Goal: Transaction & Acquisition: Subscribe to service/newsletter

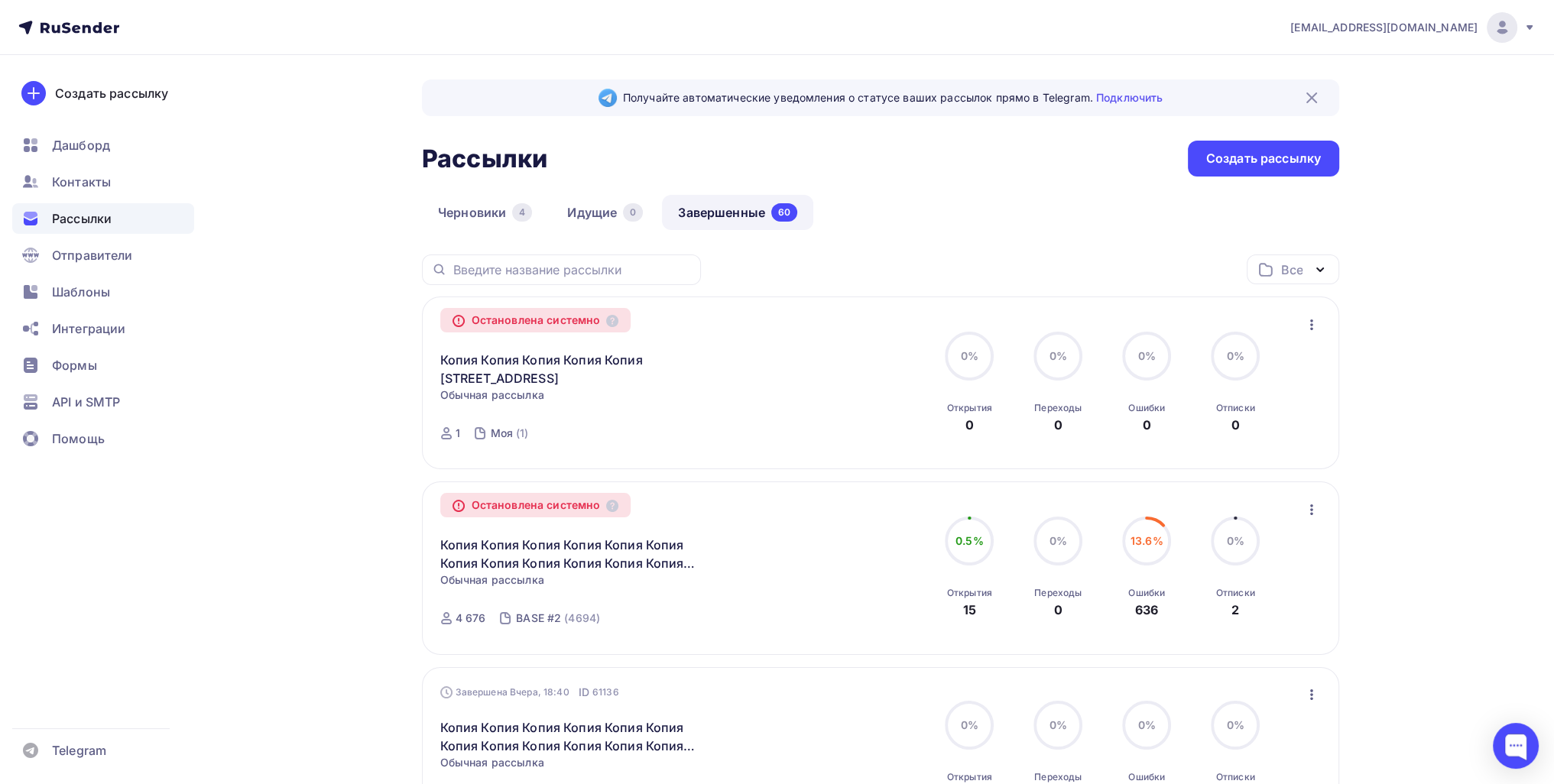
click at [101, 166] on ul "Дашборд Контакты Рассылки Отправители Шаблоны Интеграции Формы API и SMTP Помощь" at bounding box center [104, 296] width 182 height 333
click at [107, 184] on span "Контакты" at bounding box center [81, 182] width 59 height 18
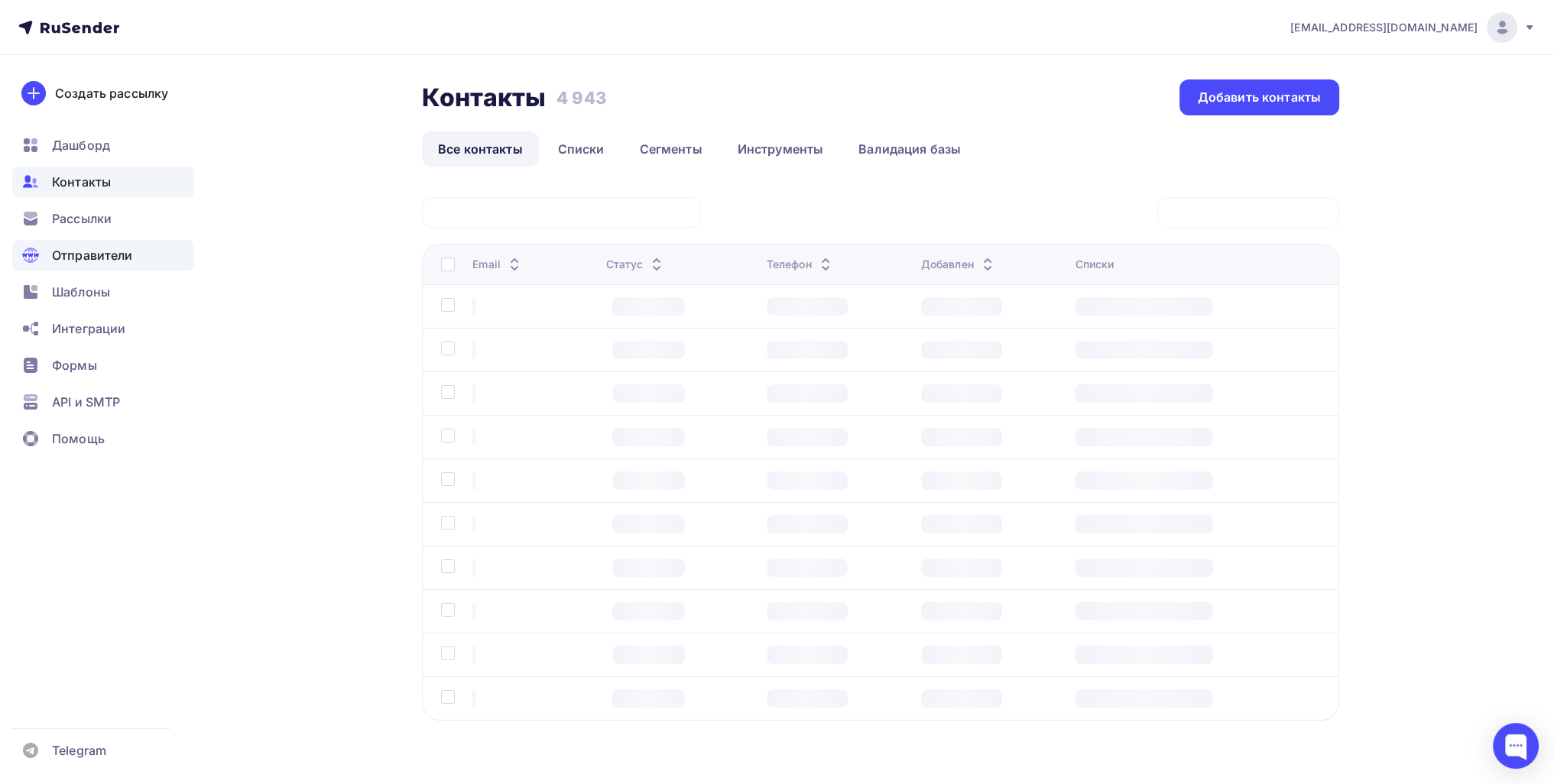
click at [156, 267] on div "Отправители" at bounding box center [104, 255] width 182 height 31
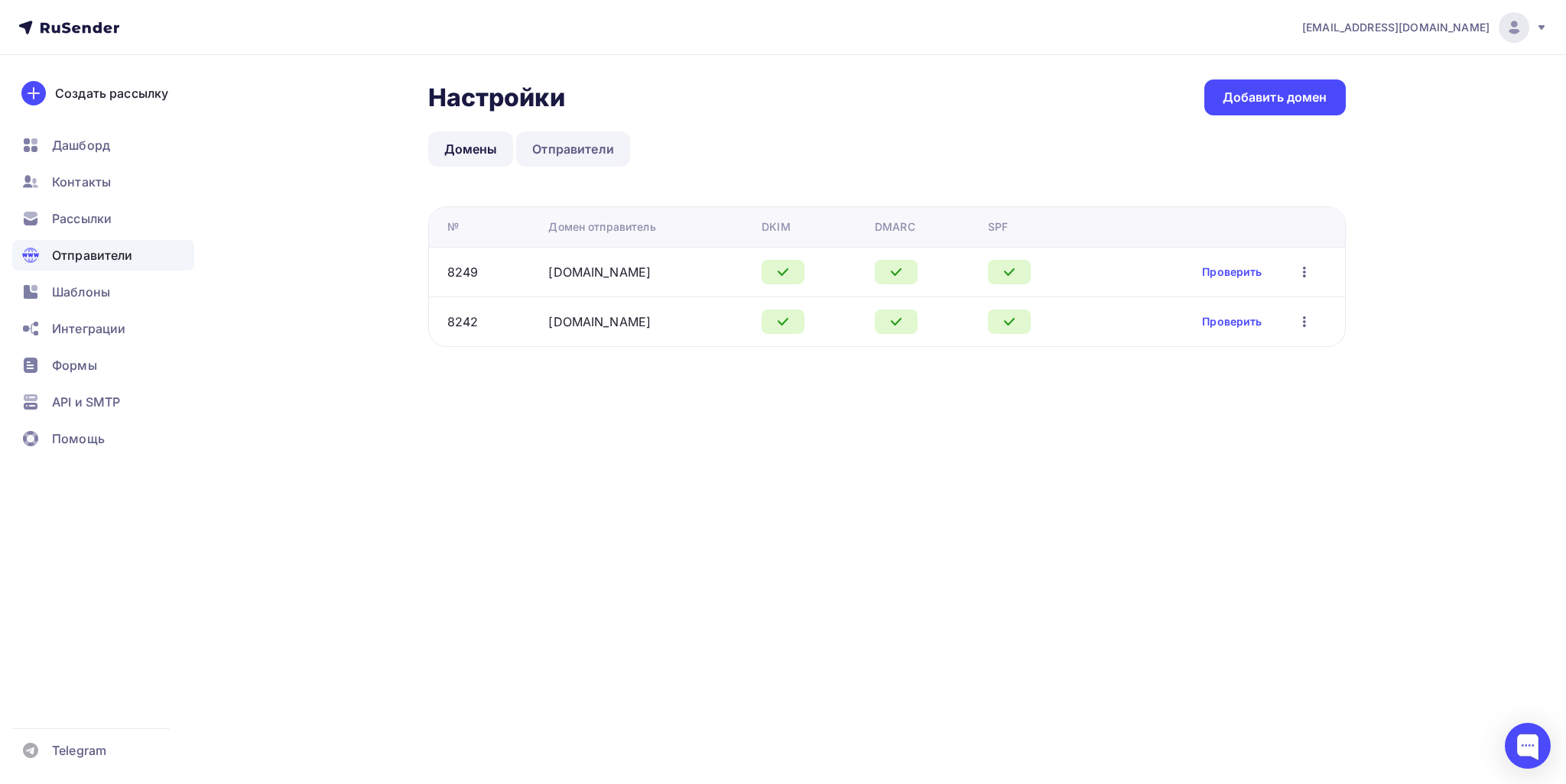
click at [569, 142] on link "Отправители" at bounding box center [573, 149] width 114 height 35
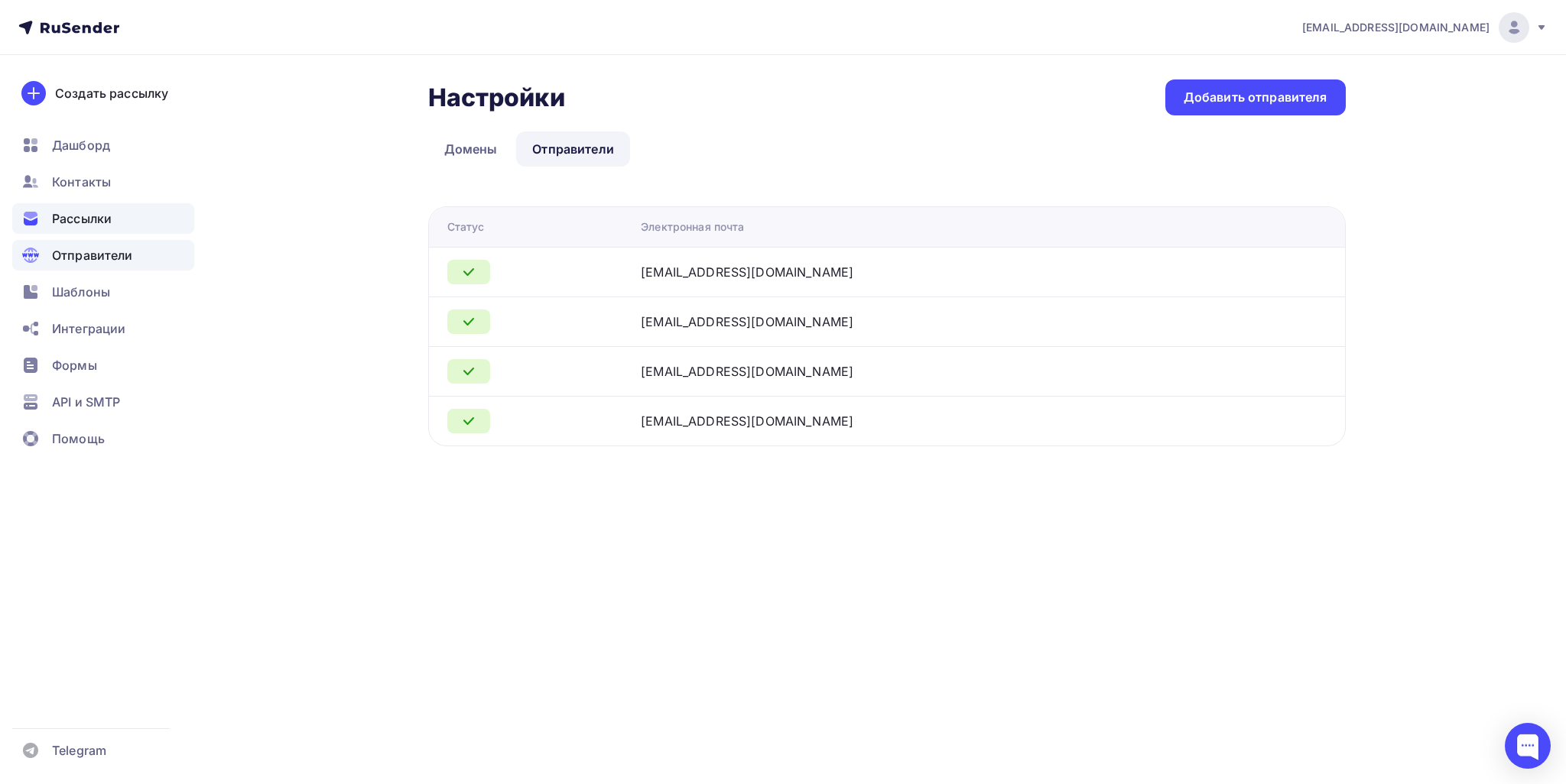
click at [71, 224] on span "Рассылки" at bounding box center [82, 218] width 60 height 18
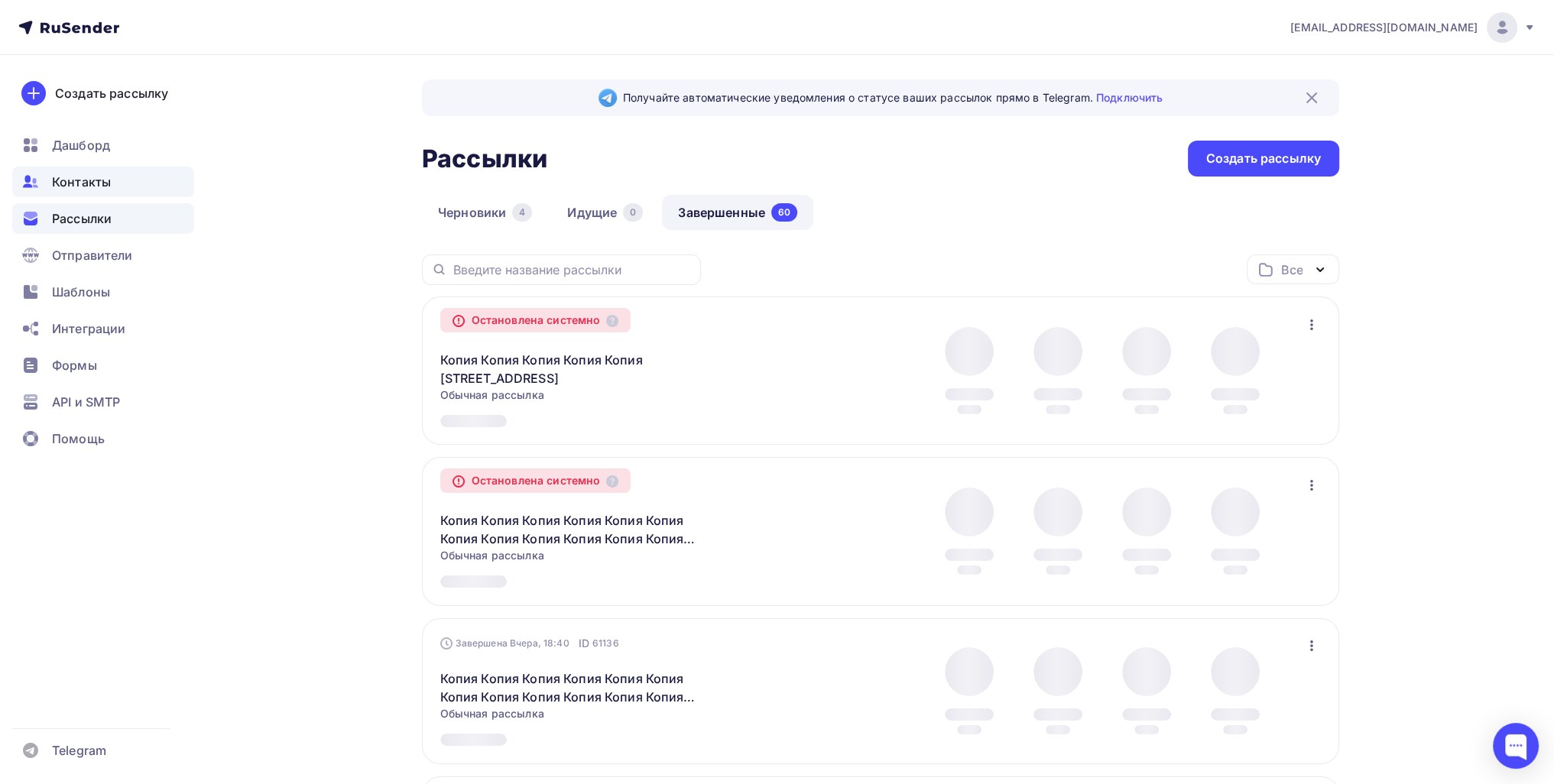
click at [78, 190] on span "Контакты" at bounding box center [81, 182] width 59 height 18
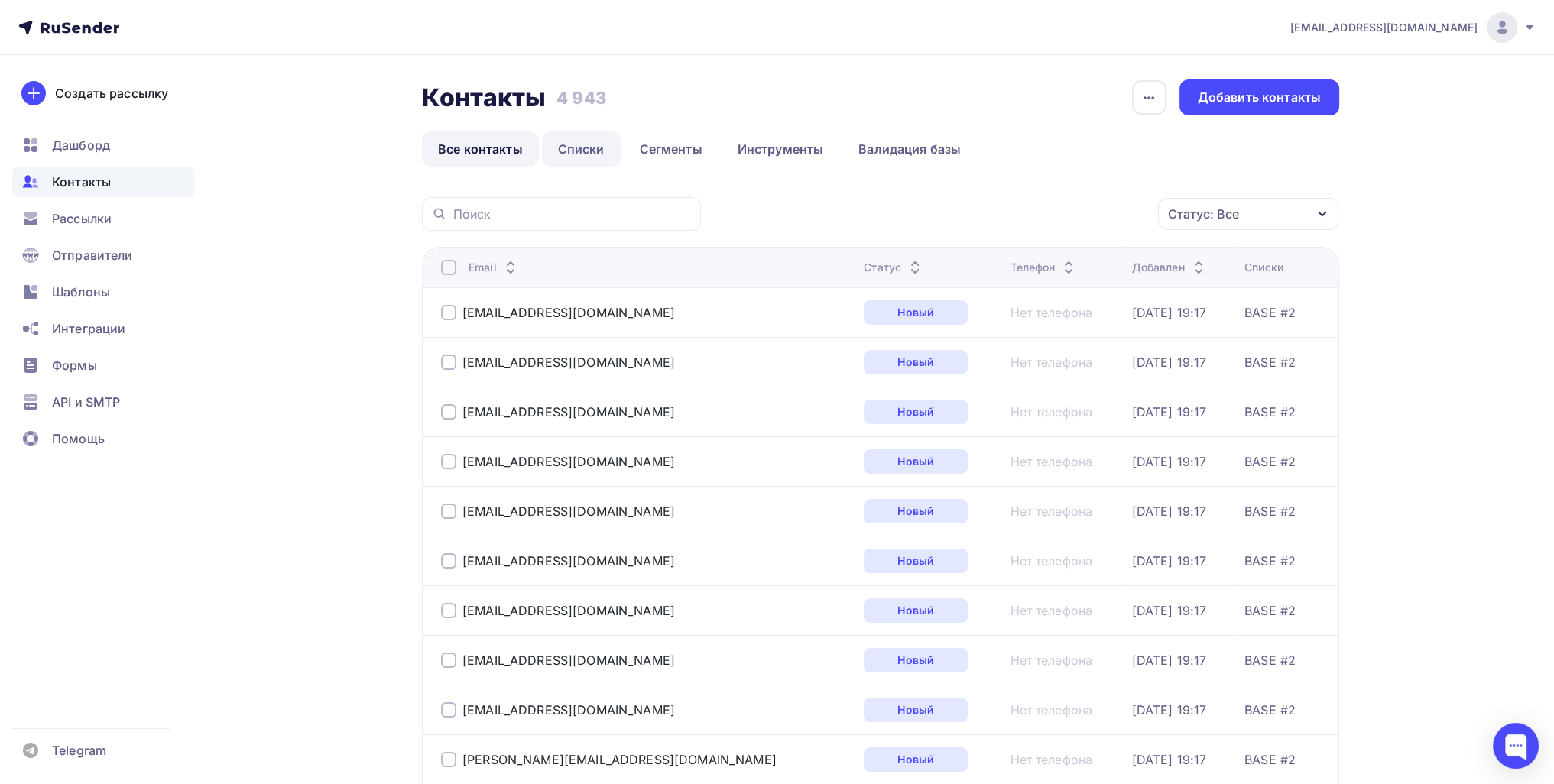
click at [581, 153] on link "Списки" at bounding box center [580, 149] width 78 height 35
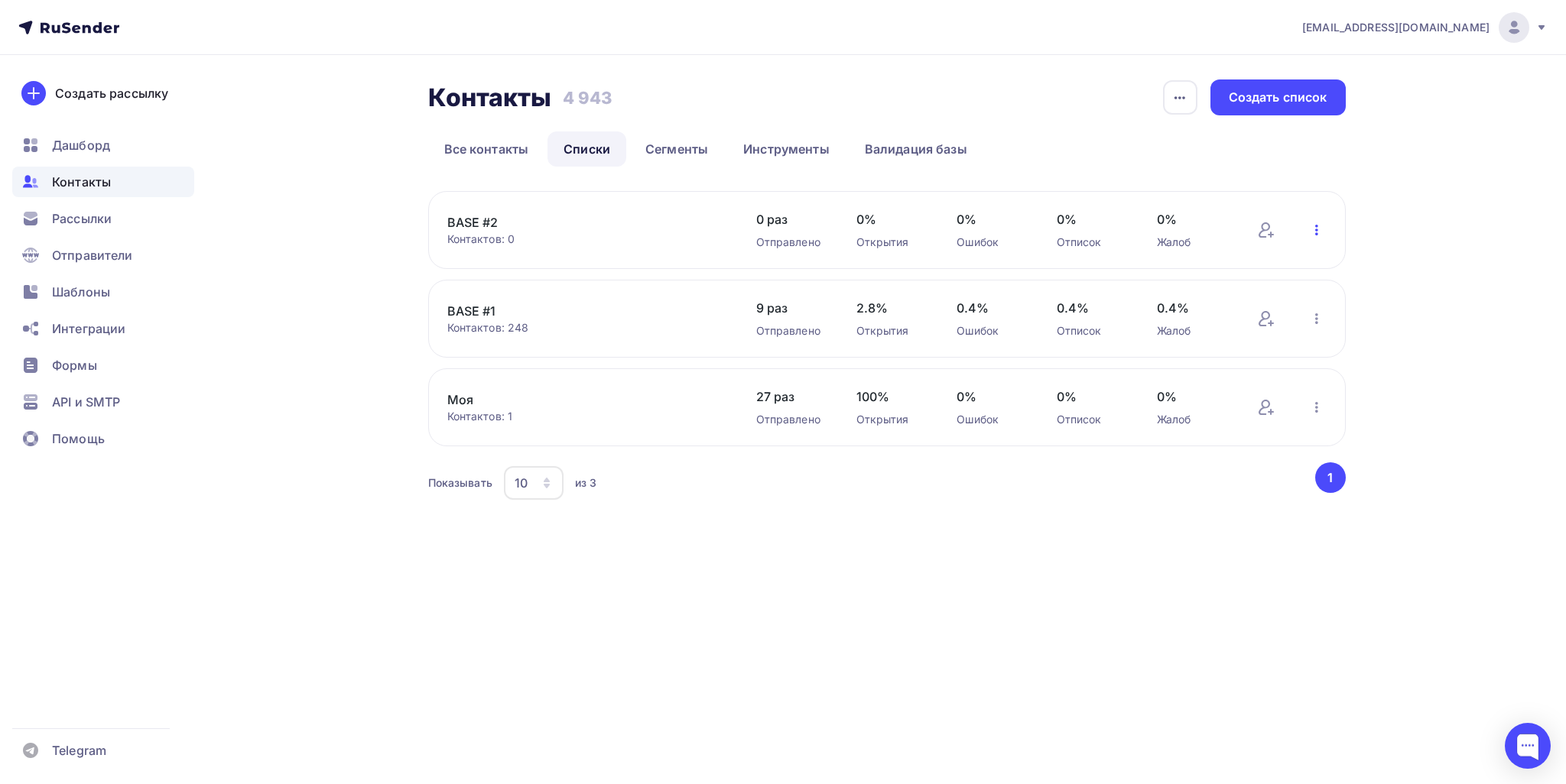
click at [772, 229] on icon "button" at bounding box center [1317, 230] width 18 height 18
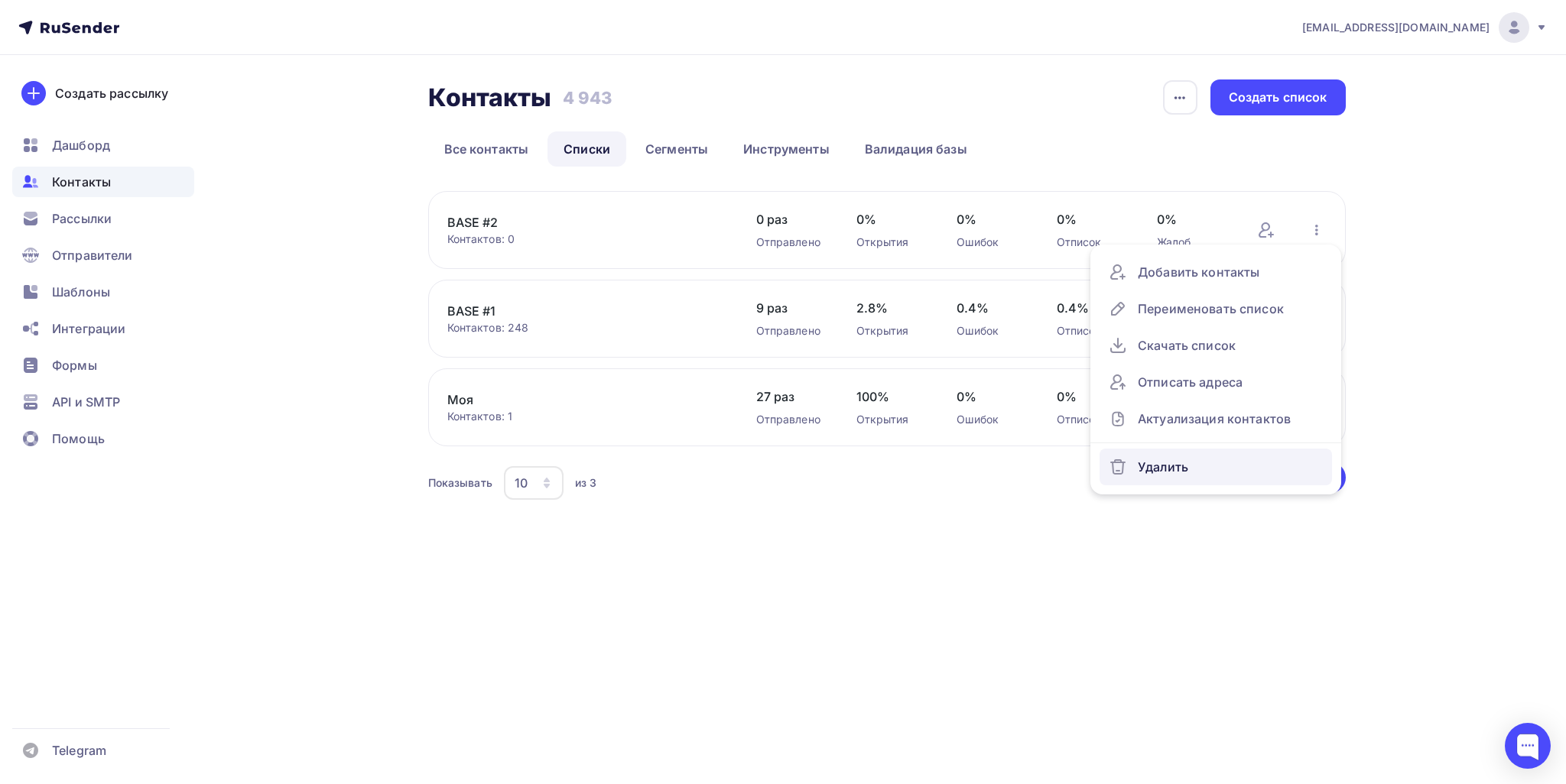
click at [772, 461] on div "Удалить" at bounding box center [1216, 467] width 215 height 24
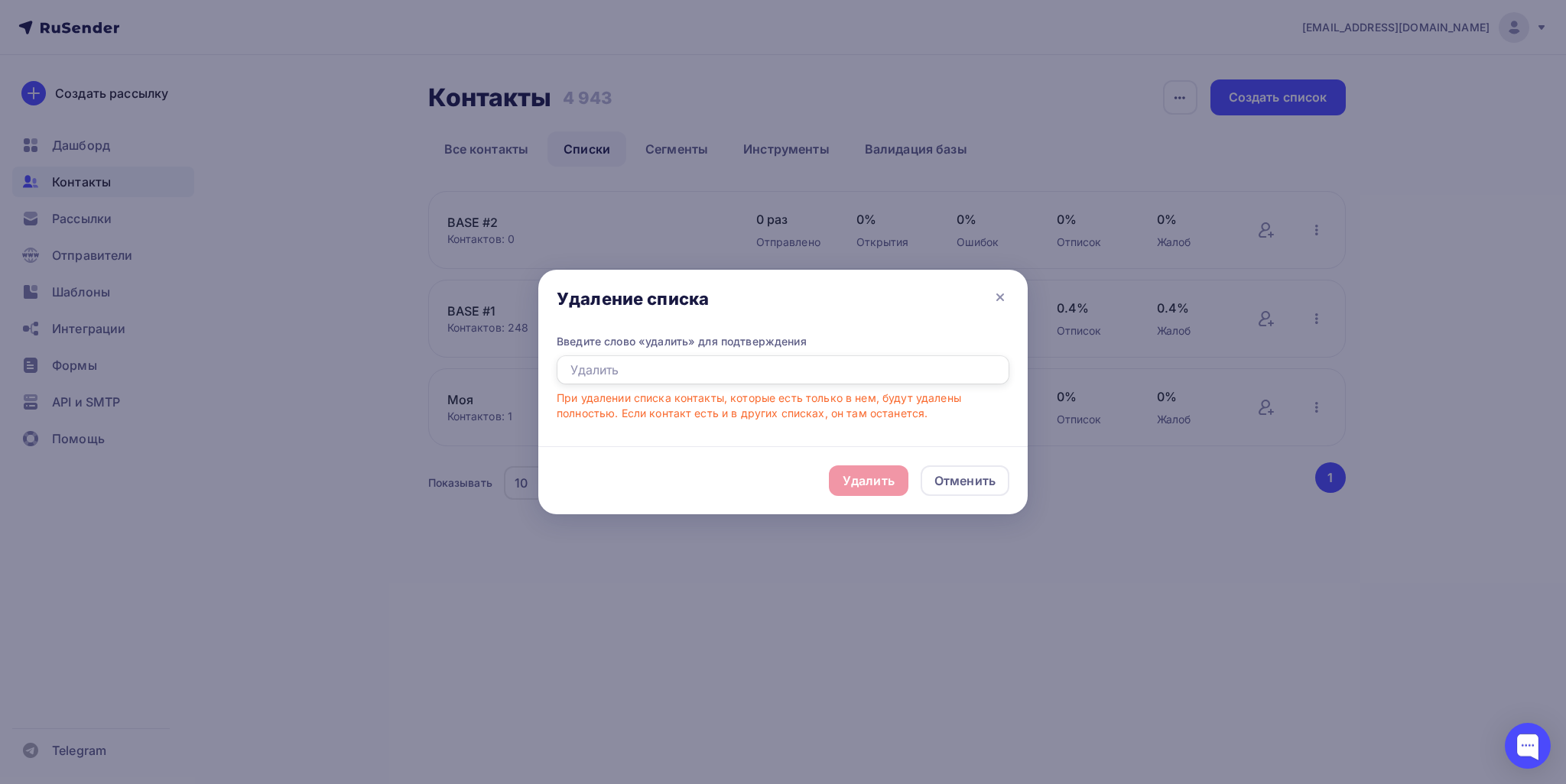
click at [675, 368] on input "text" at bounding box center [783, 369] width 453 height 29
type input "Удалить"
click at [772, 491] on div "Отменить" at bounding box center [965, 481] width 88 height 31
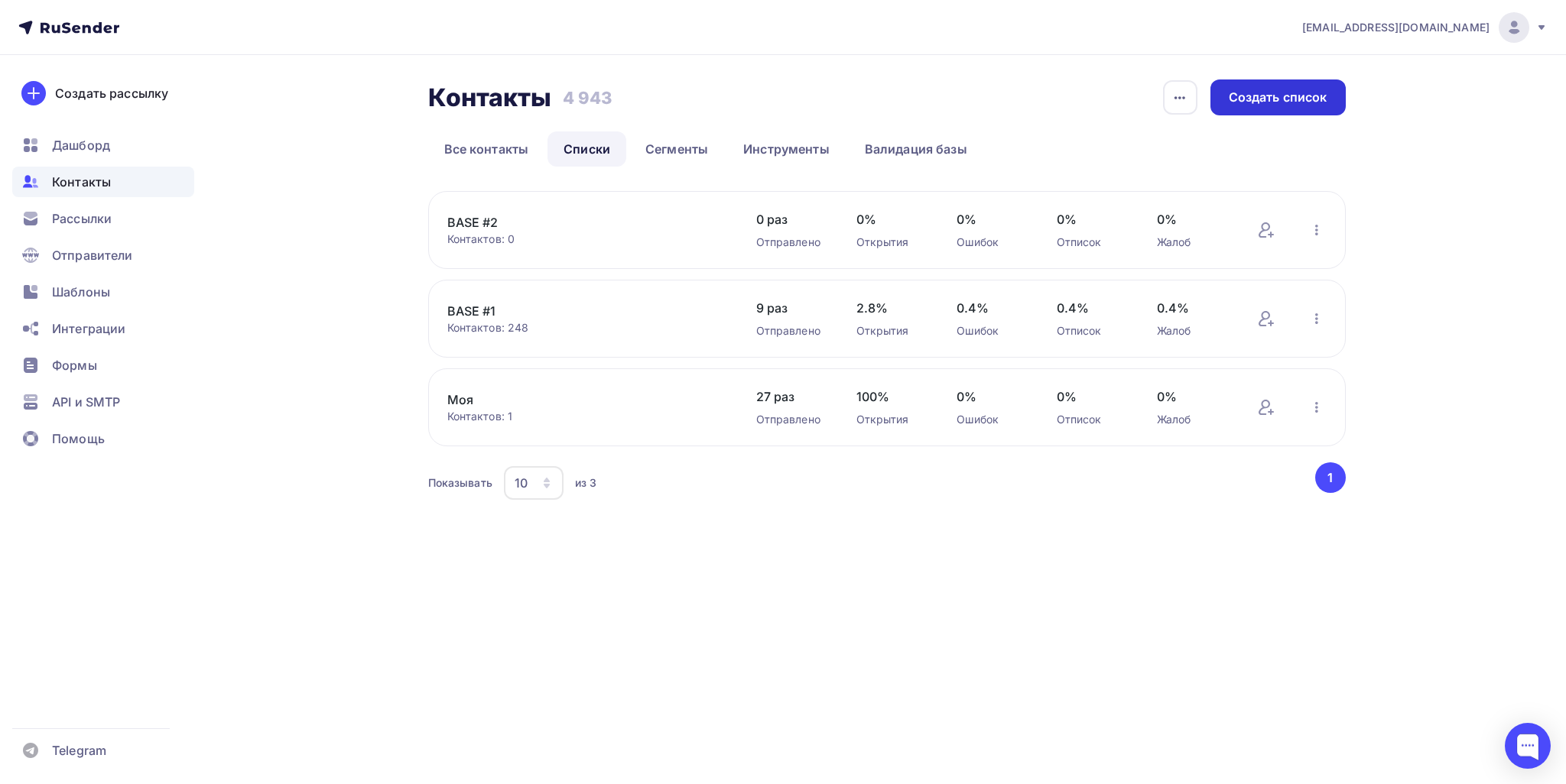
click at [772, 99] on div "Создать список" at bounding box center [1278, 97] width 98 height 18
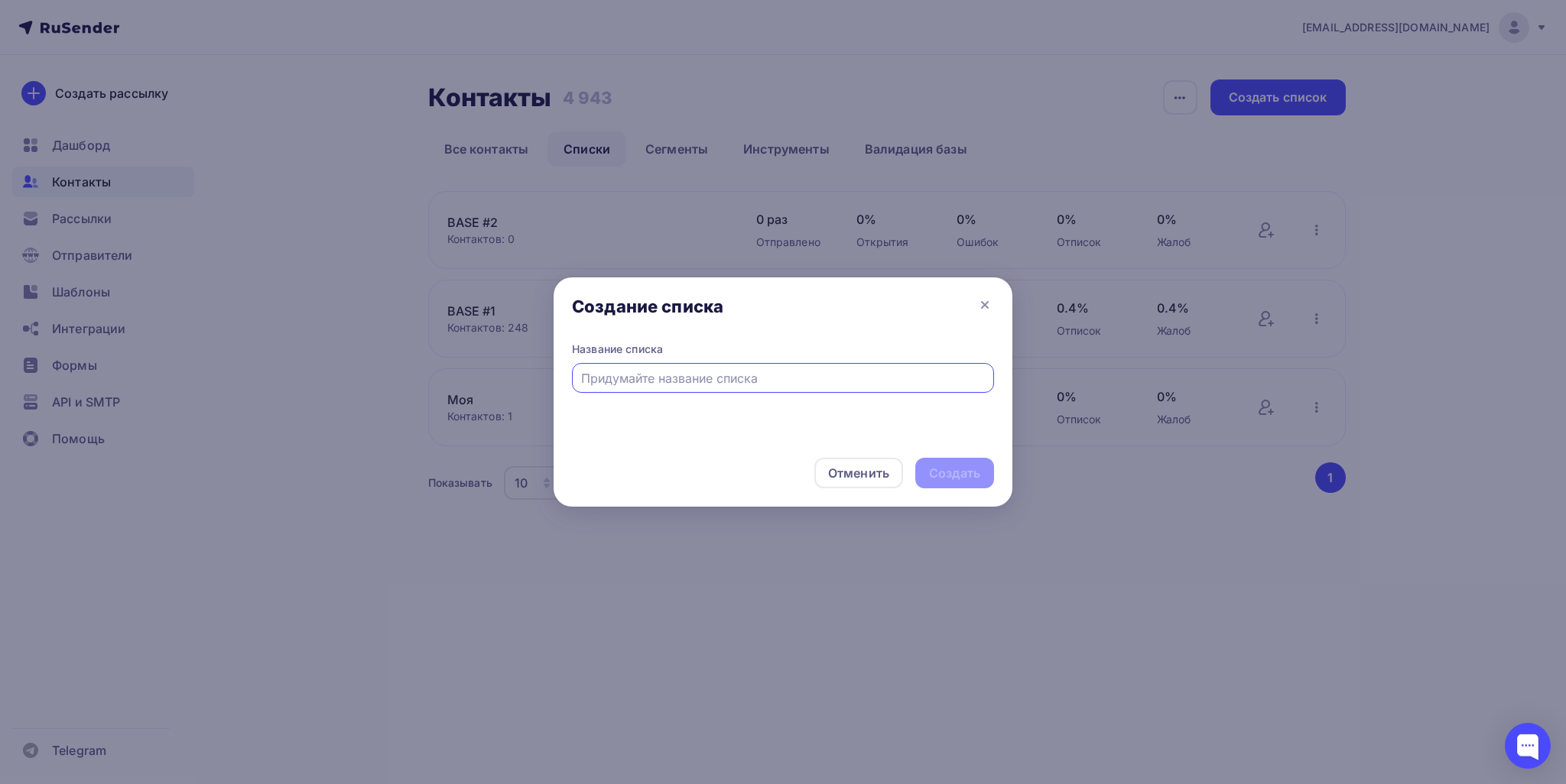
click at [648, 367] on div at bounding box center [783, 378] width 422 height 30
click at [639, 382] on input "text" at bounding box center [783, 378] width 405 height 18
click at [772, 303] on icon at bounding box center [984, 305] width 18 height 18
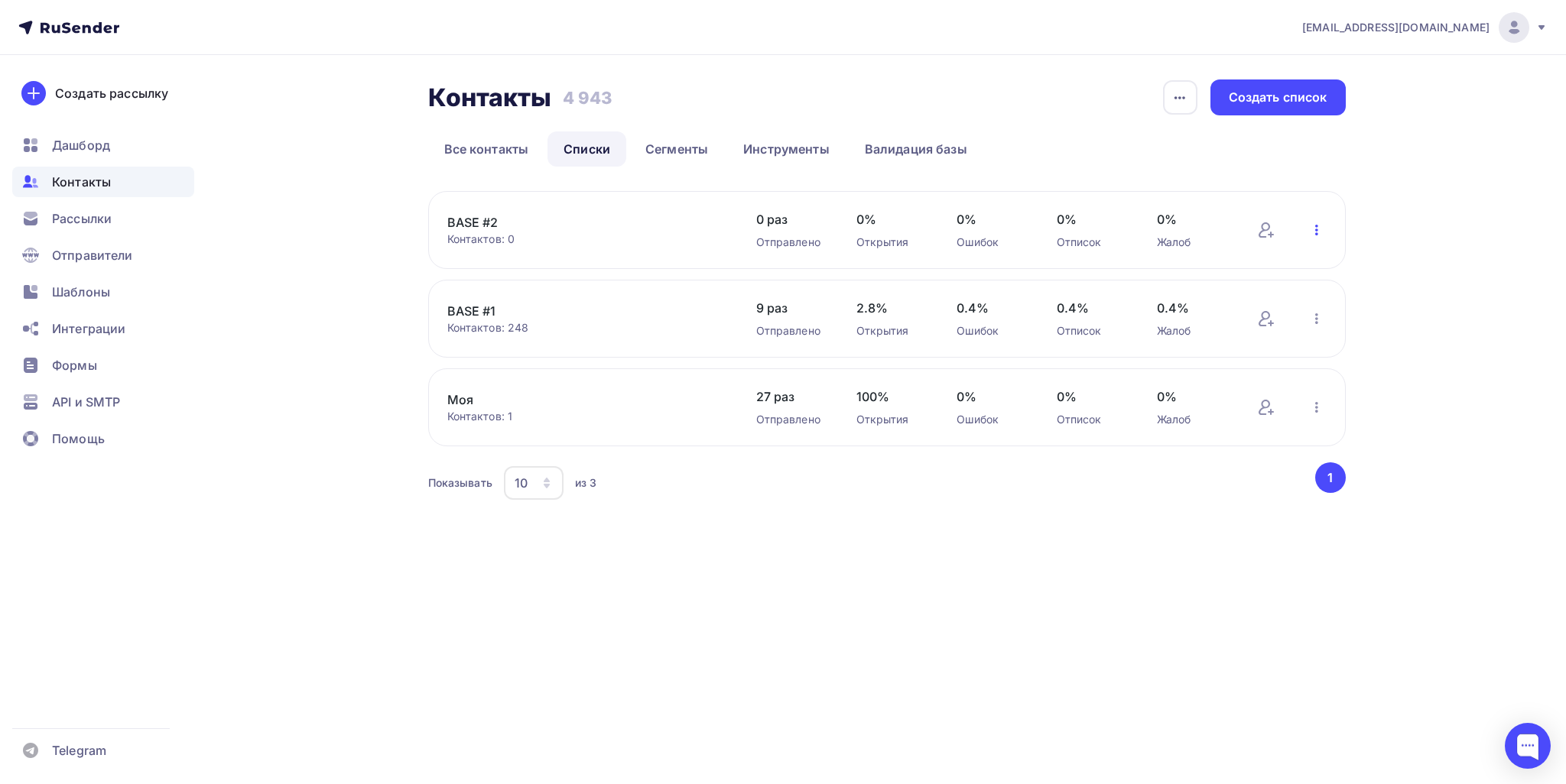
click at [772, 231] on icon "button" at bounding box center [1317, 230] width 18 height 18
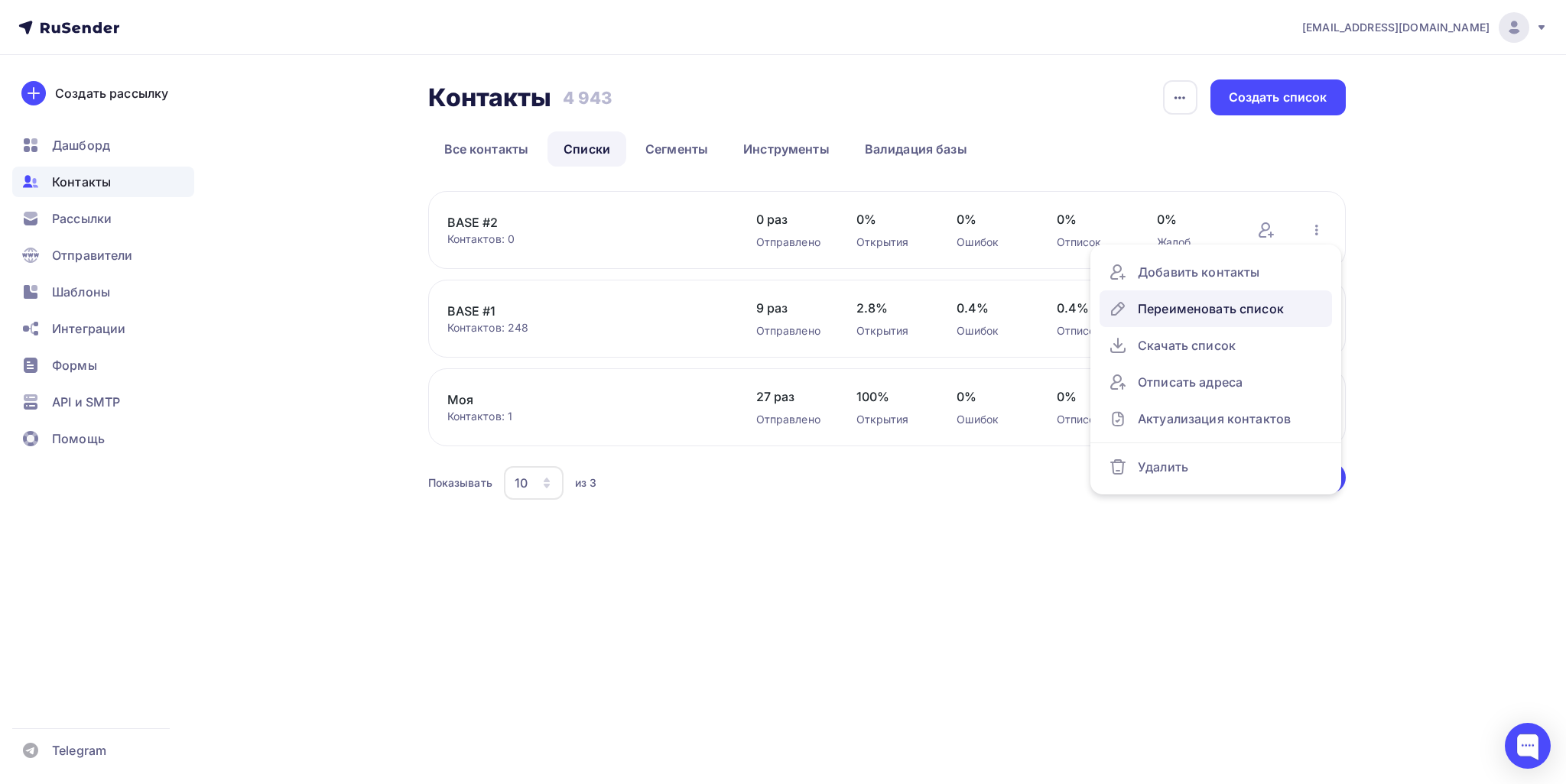
click at [772, 320] on div "Переименовать список" at bounding box center [1216, 308] width 215 height 24
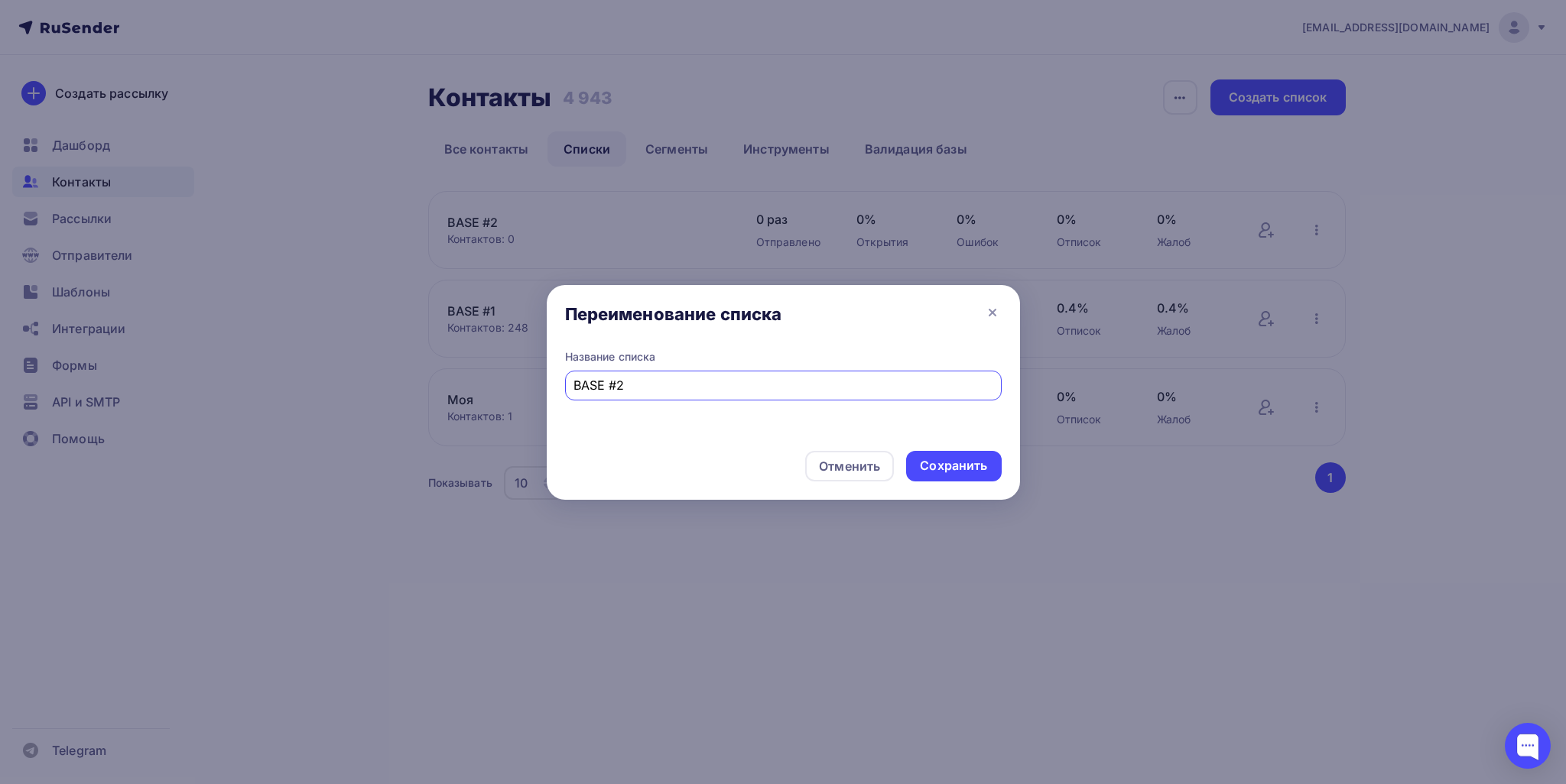
drag, startPoint x: 638, startPoint y: 386, endPoint x: 533, endPoint y: 379, distance: 105.2
click at [505, 380] on div "Переименование списка Название списка BASE #2 Отменить Сохранить" at bounding box center [783, 392] width 1566 height 784
type input "All"
click at [772, 460] on div "Сохранить" at bounding box center [953, 466] width 68 height 18
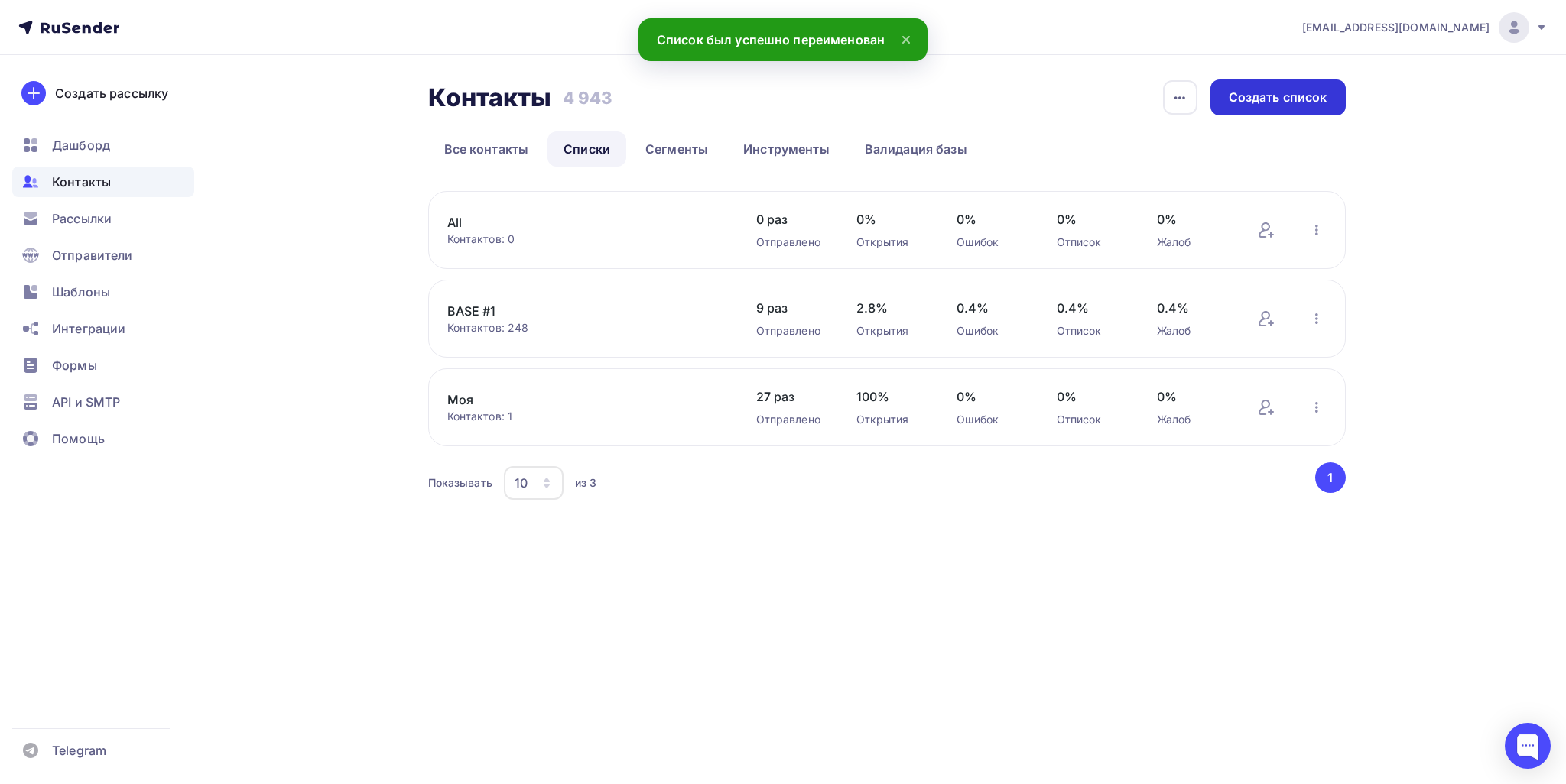
click at [772, 103] on div "Создать список" at bounding box center [1278, 97] width 98 height 18
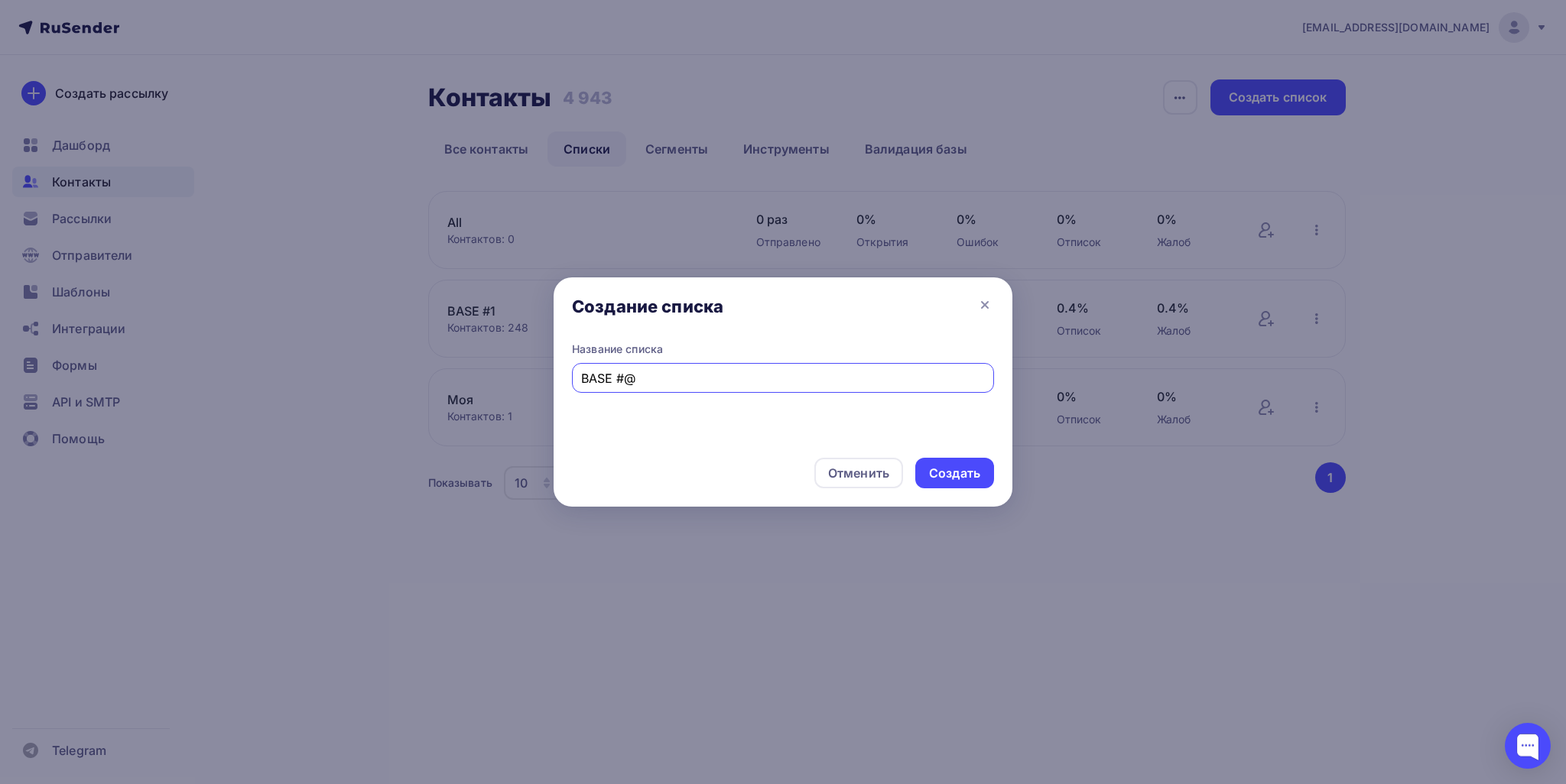
drag, startPoint x: 633, startPoint y: 372, endPoint x: 622, endPoint y: 375, distance: 11.4
click at [622, 375] on input "BASE #@" at bounding box center [783, 378] width 405 height 18
click at [673, 386] on input "BASE #@" at bounding box center [783, 378] width 405 height 18
type input "BASE #2"
click at [772, 477] on div "Создать" at bounding box center [955, 474] width 51 height 18
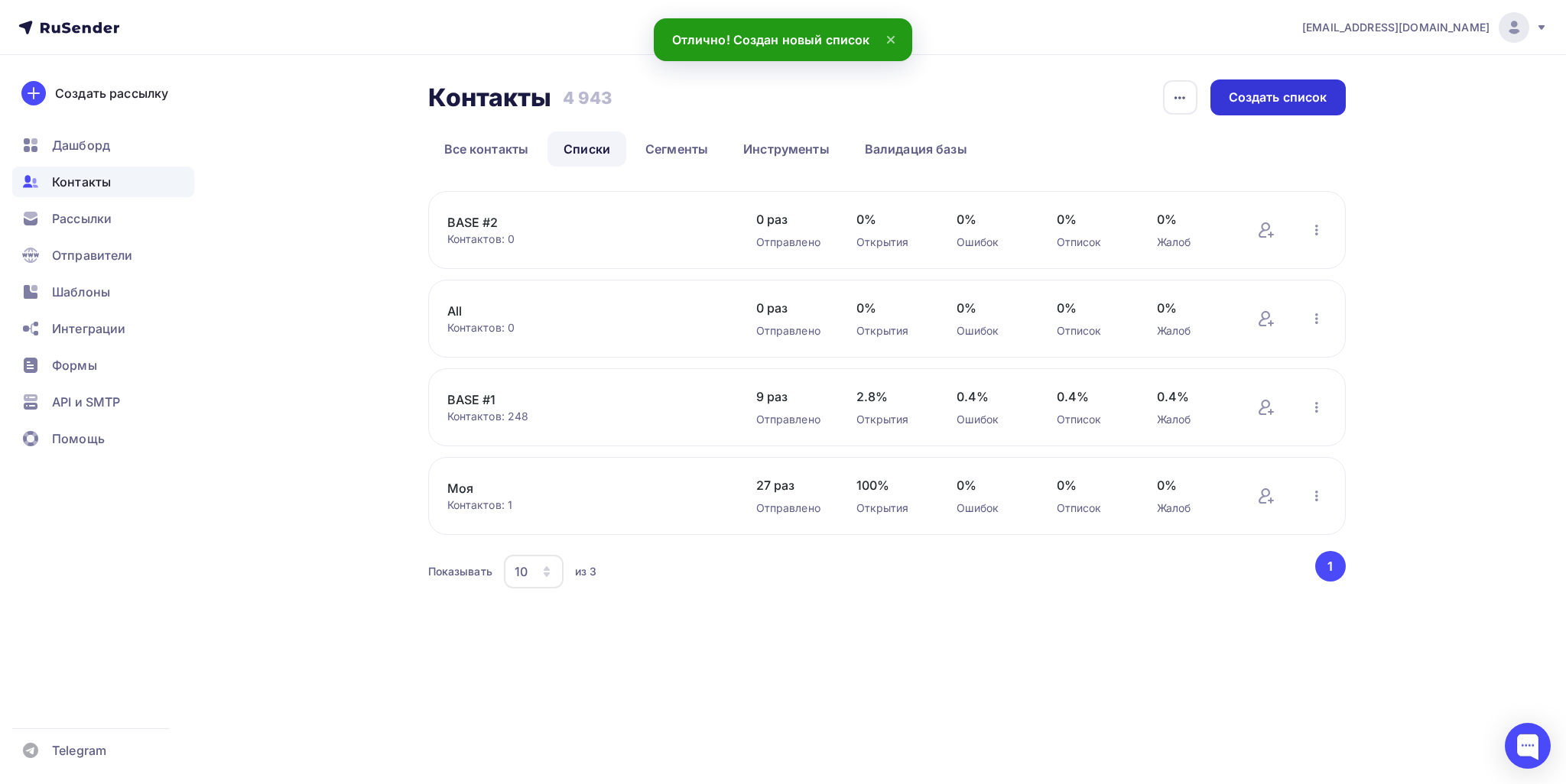
click at [772, 108] on div "Создать список" at bounding box center [1278, 97] width 135 height 36
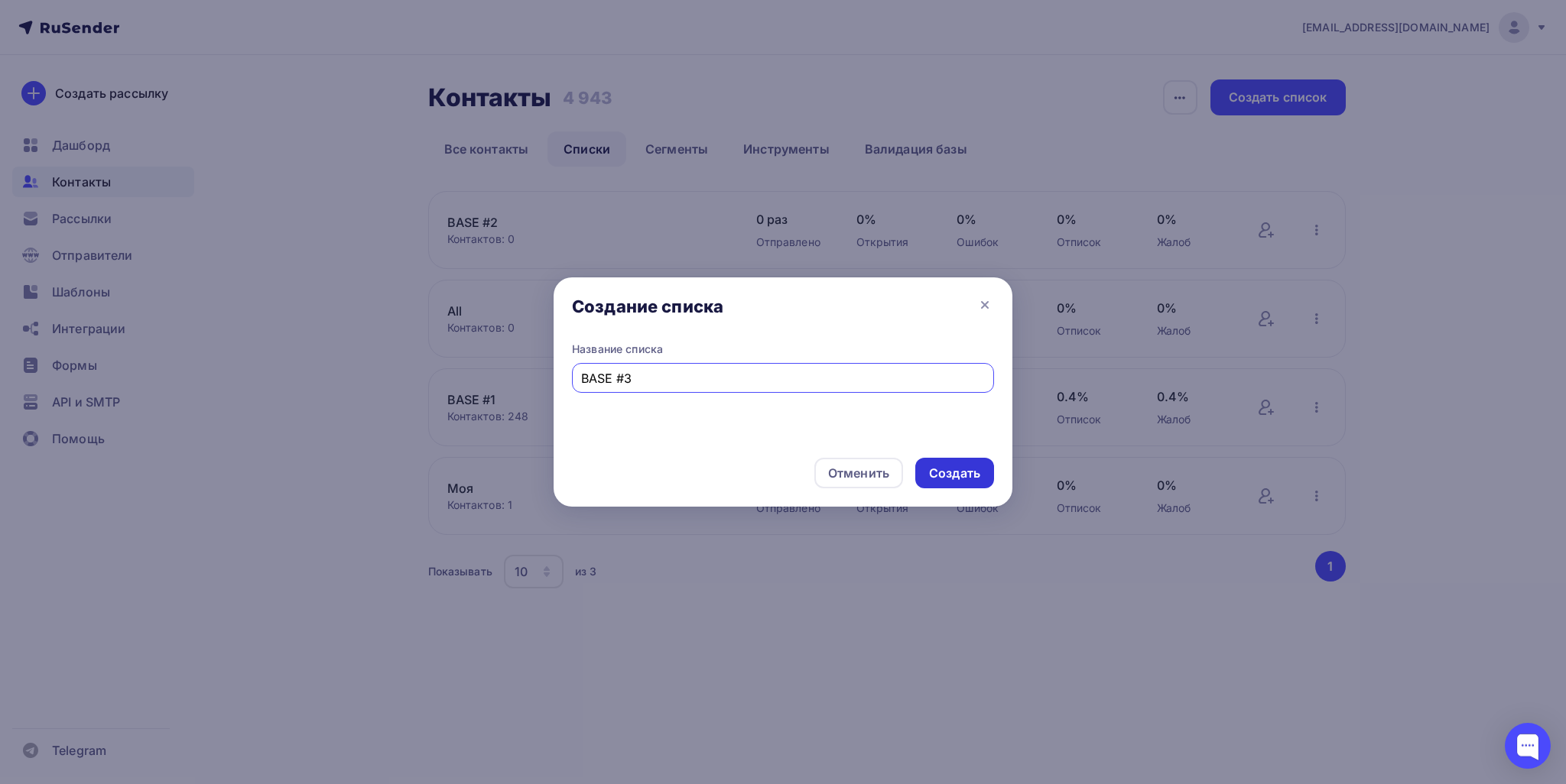
type input "BASE #3"
click at [772, 460] on div "Создать" at bounding box center [954, 473] width 78 height 31
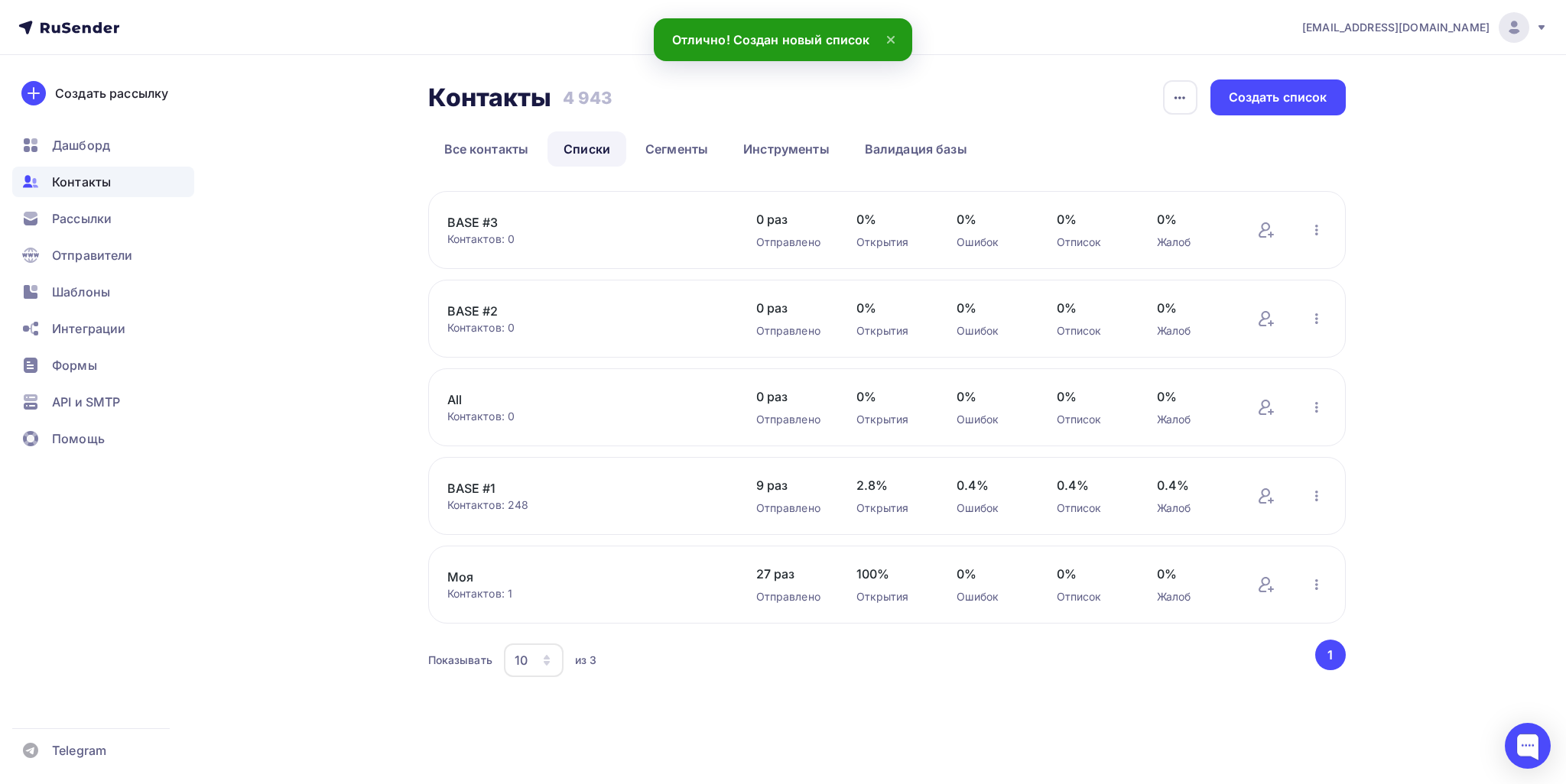
click at [447, 312] on link "BASE #2" at bounding box center [577, 311] width 260 height 18
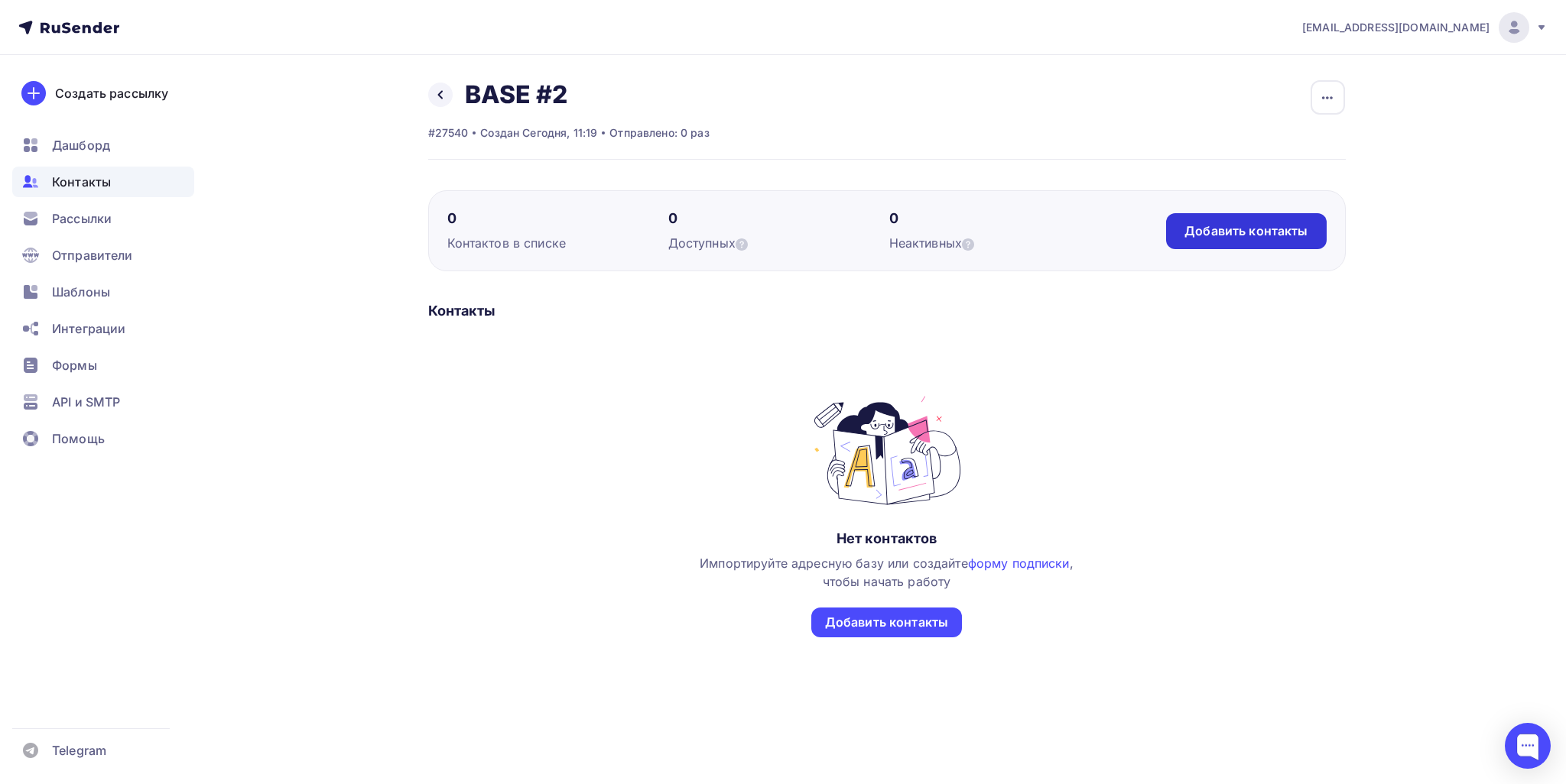
click at [772, 233] on div "Добавить контакты" at bounding box center [1246, 232] width 124 height 18
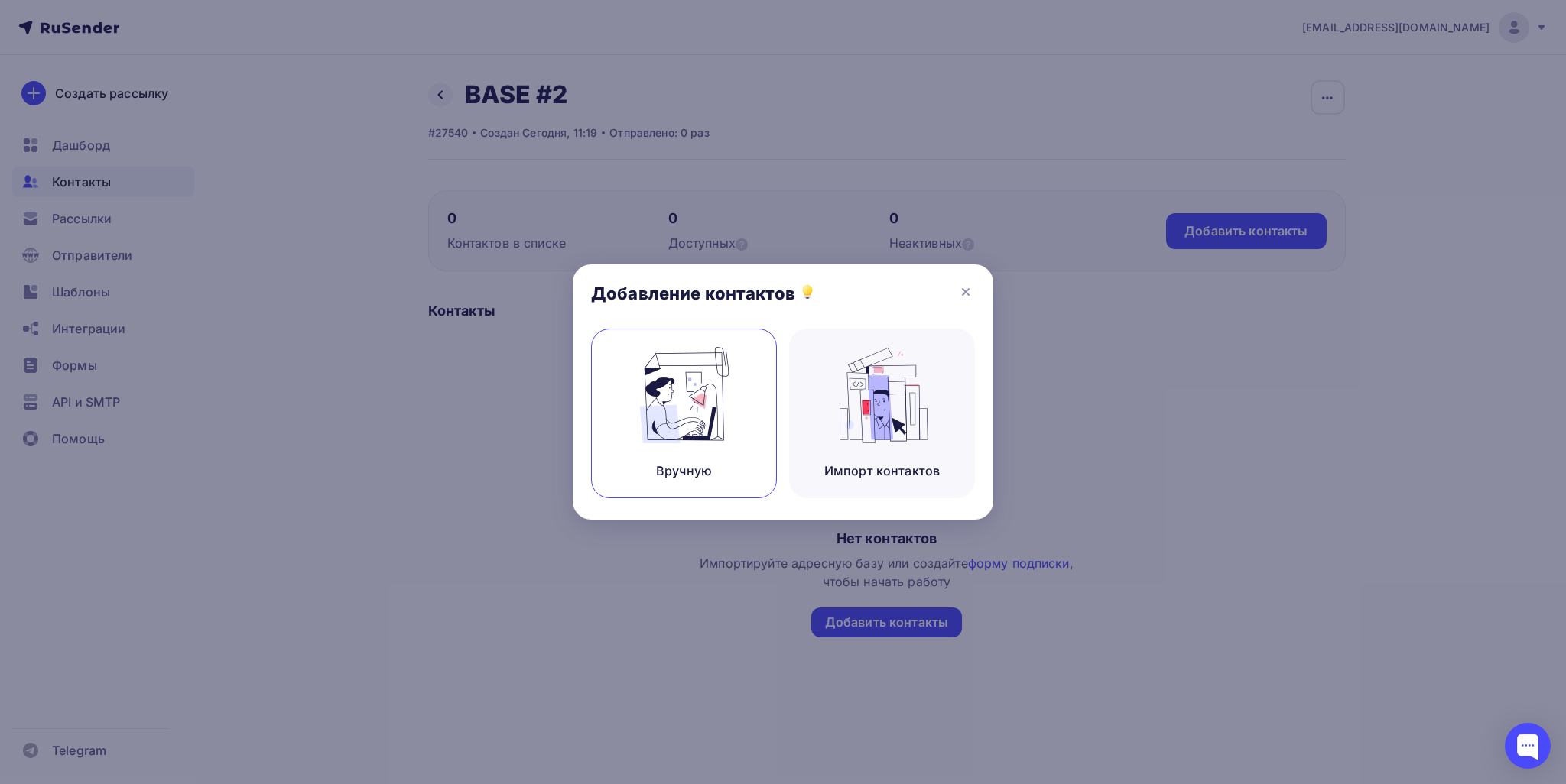
click at [703, 399] on img at bounding box center [684, 395] width 103 height 96
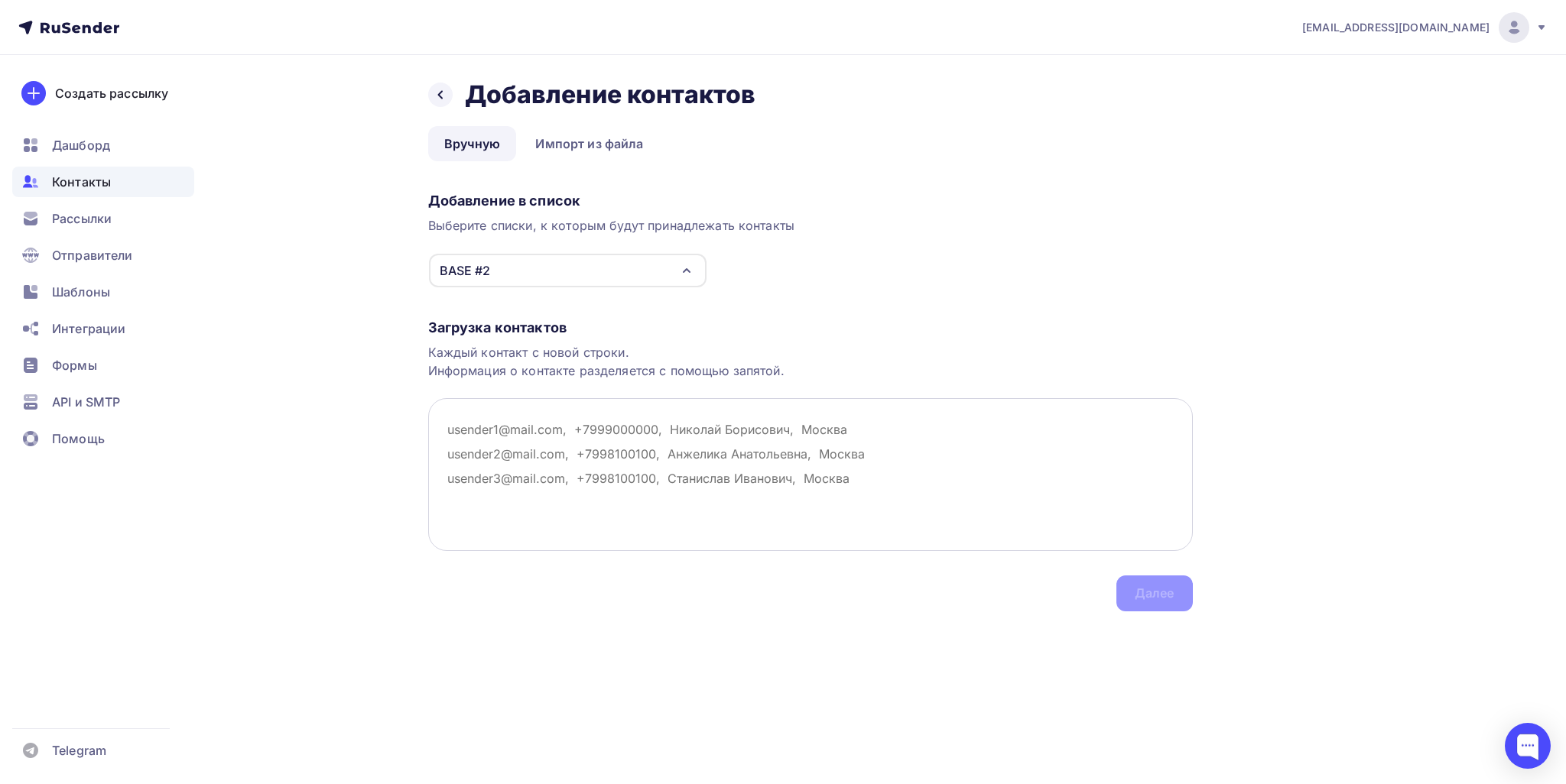
click at [602, 453] on textarea at bounding box center [810, 475] width 765 height 153
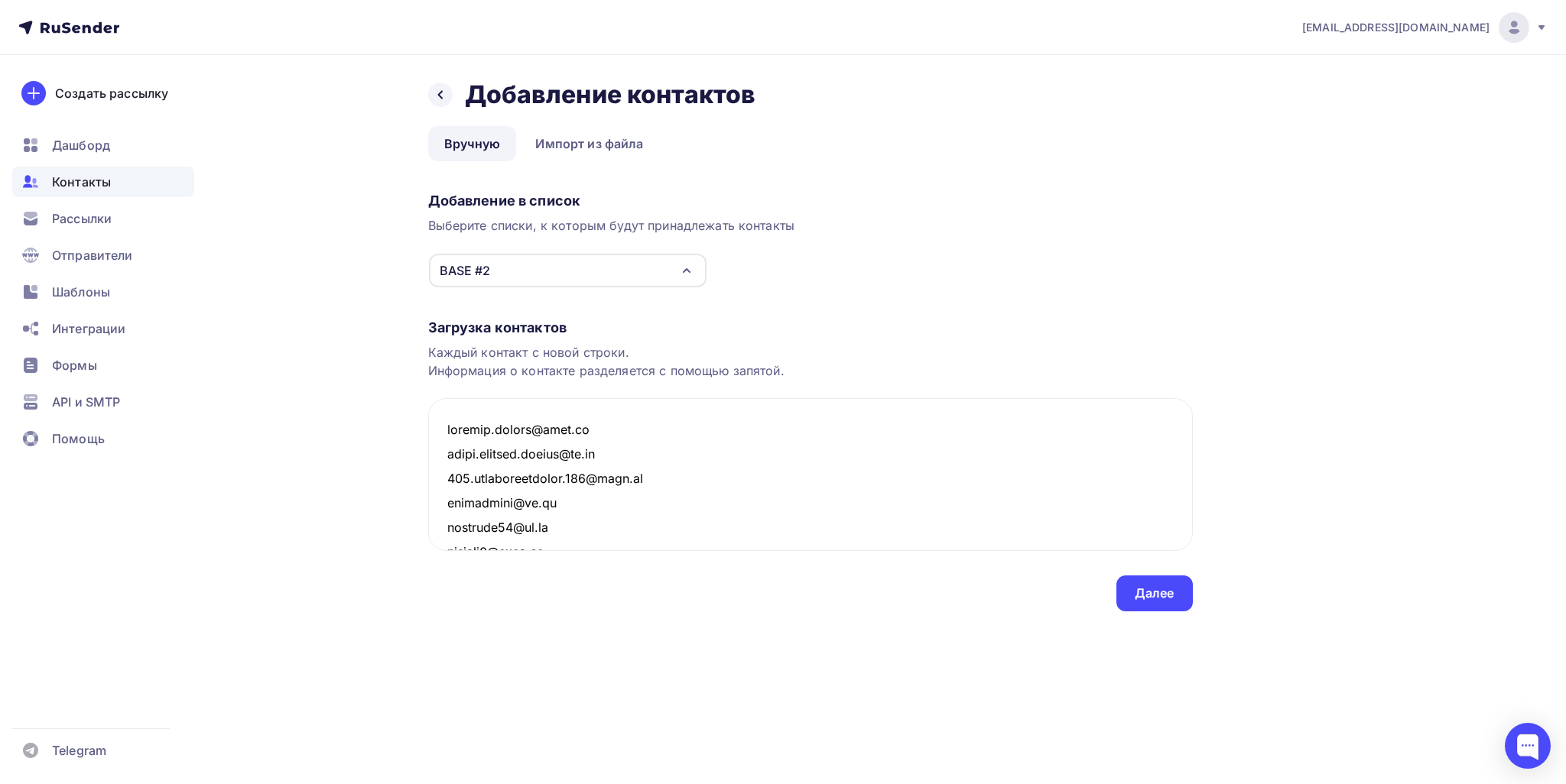
scroll to position [24493, 0]
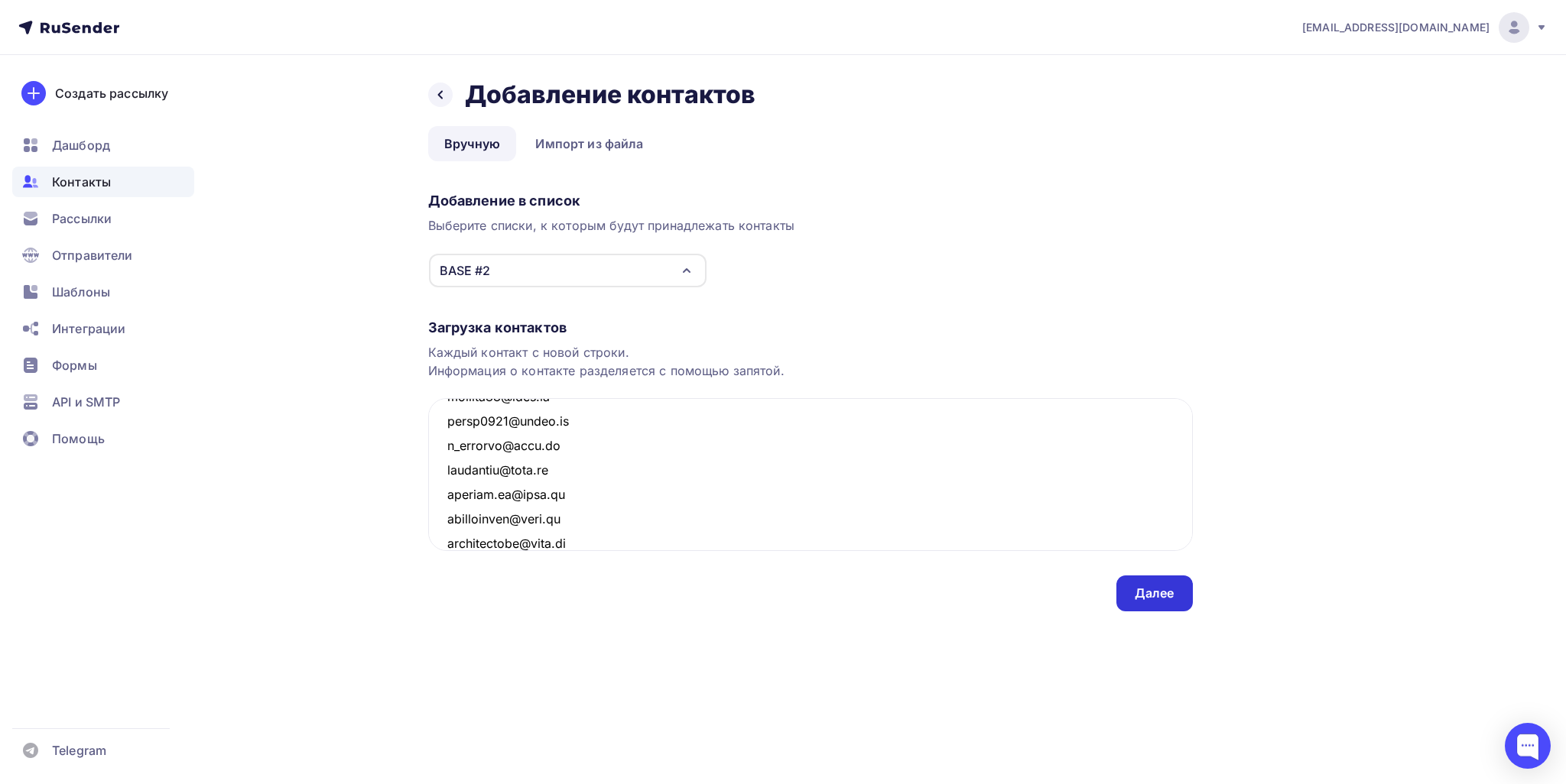
type textarea "chirkov.zhenya@mail.ru vadim.mironov.danger@bk.ru 777.alexandrbarguev.777@mail.…"
click at [772, 592] on div "Далее" at bounding box center [1155, 594] width 40 height 18
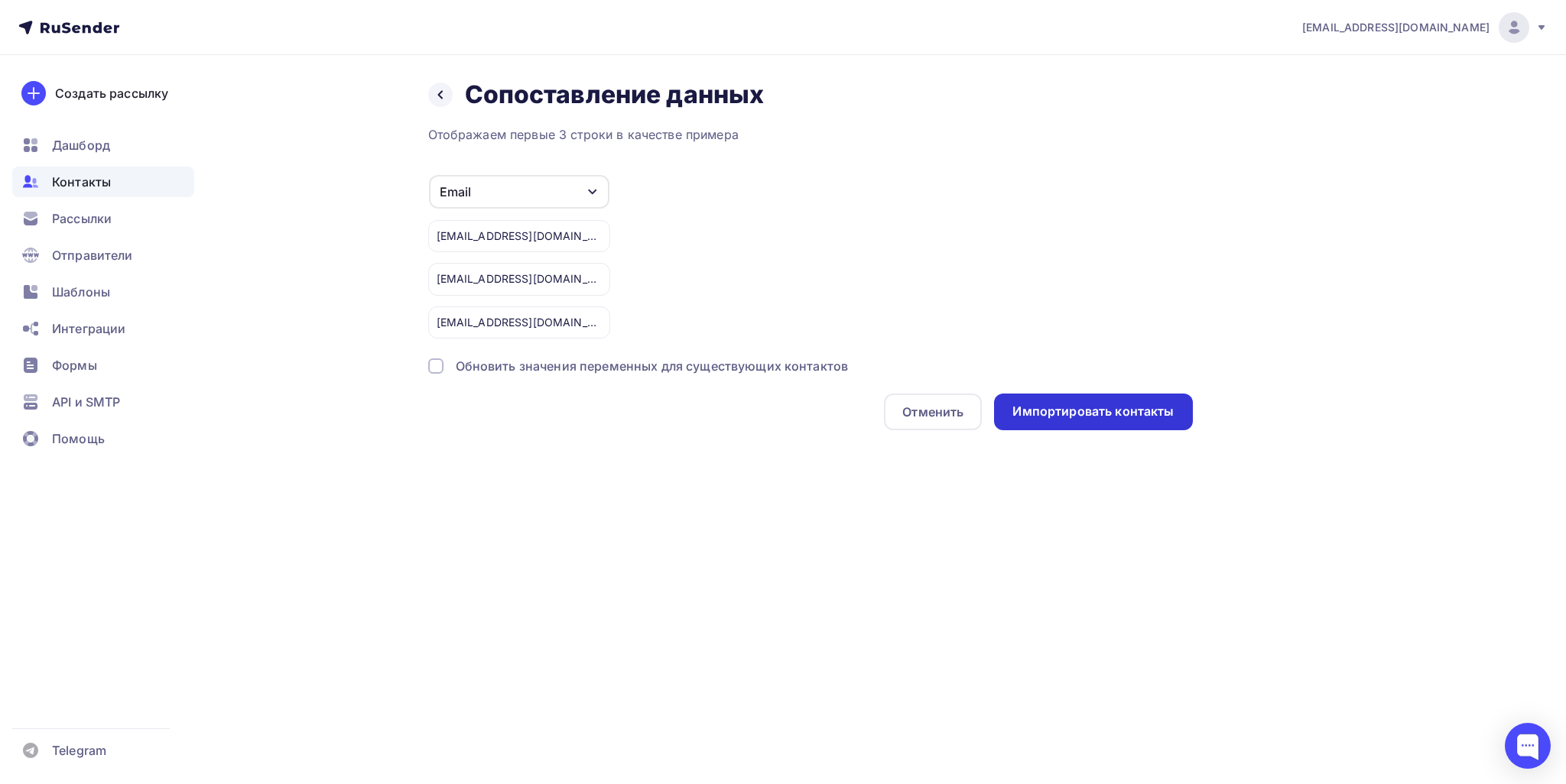
click at [772, 407] on div "Импортировать контакты" at bounding box center [1093, 412] width 161 height 18
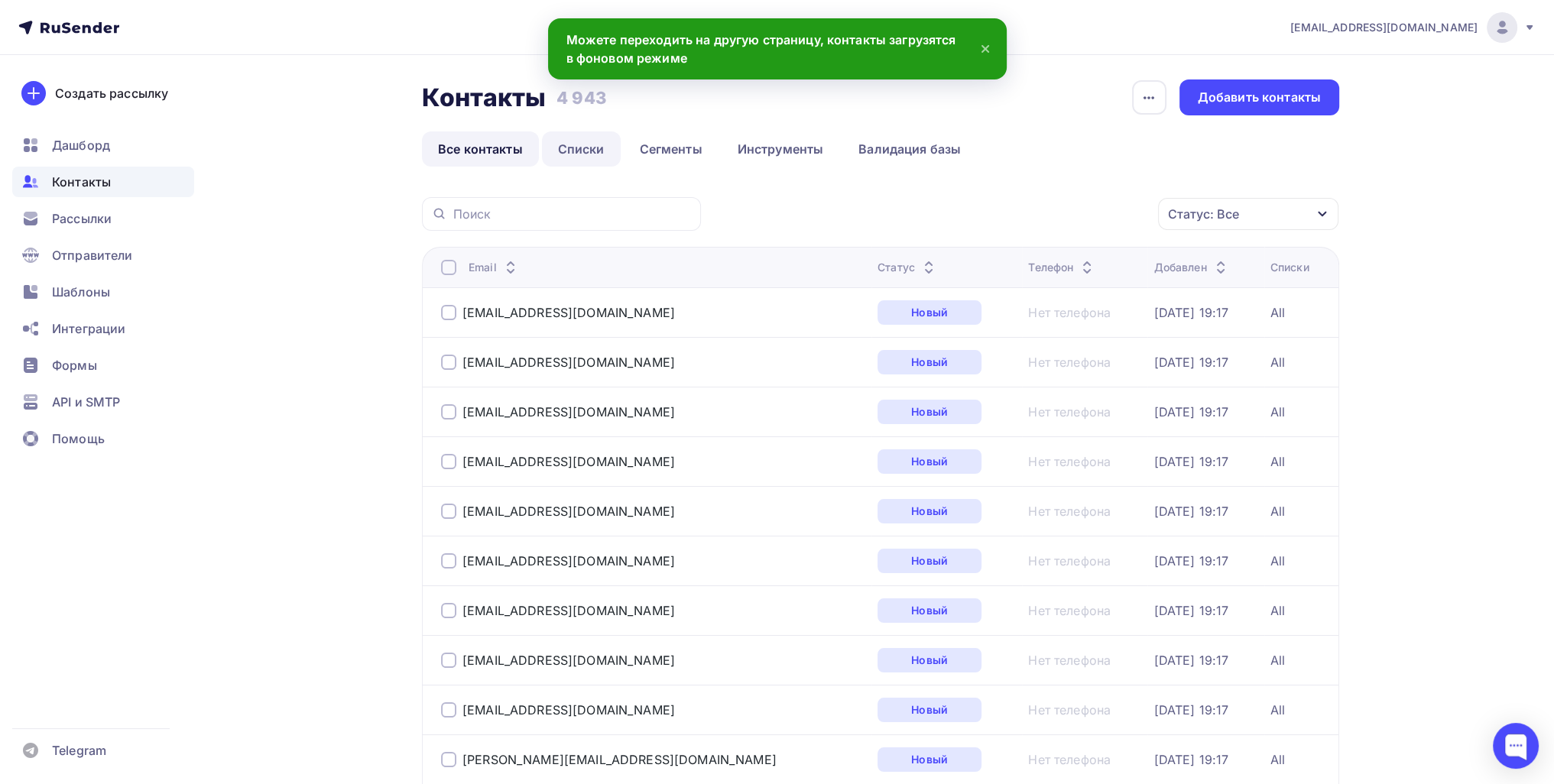
click at [589, 148] on link "Списки" at bounding box center [580, 149] width 78 height 35
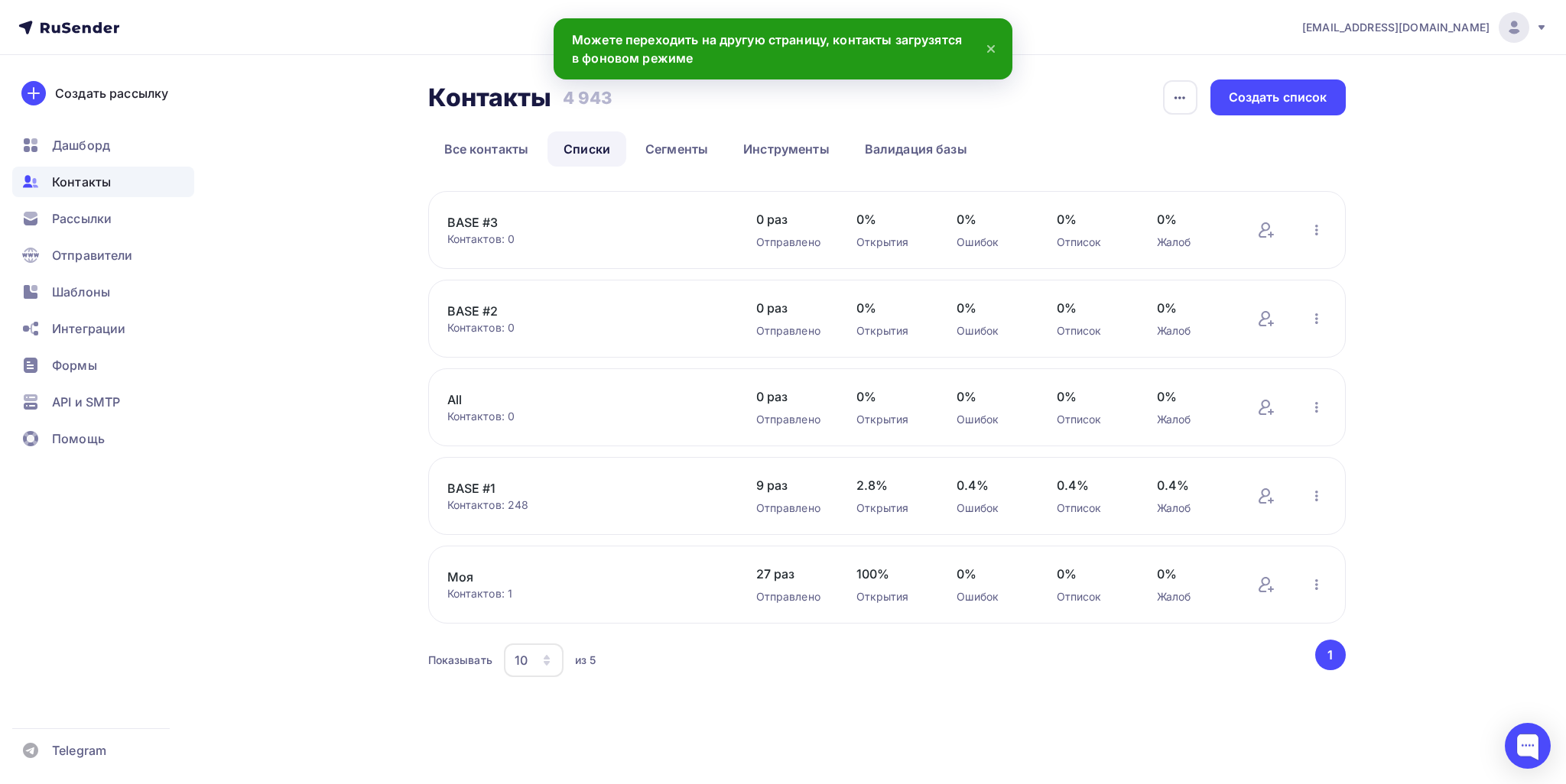
click at [482, 214] on link "BASE #3" at bounding box center [577, 223] width 260 height 18
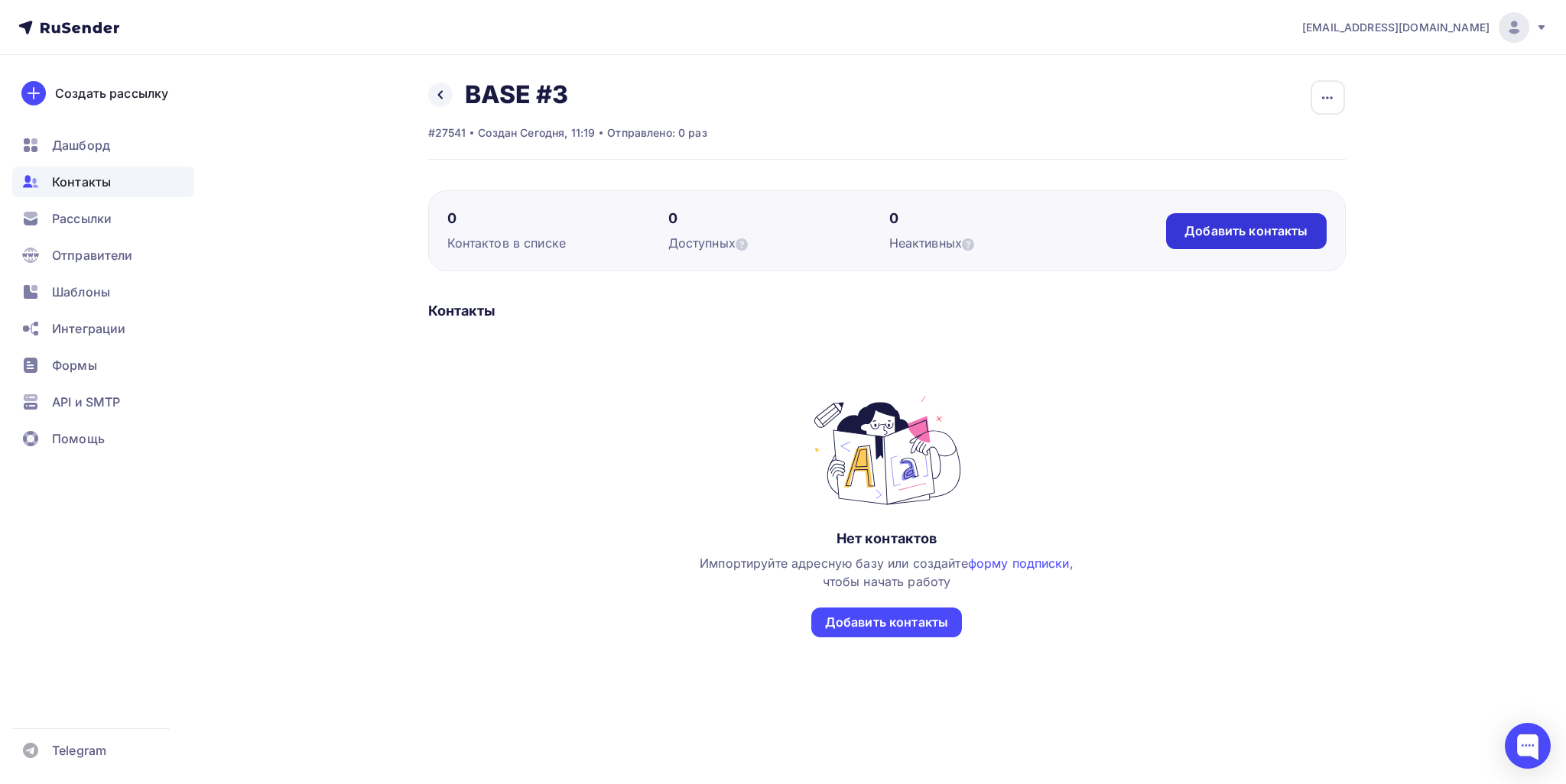
click at [772, 223] on div "Добавить контакты" at bounding box center [1246, 232] width 124 height 18
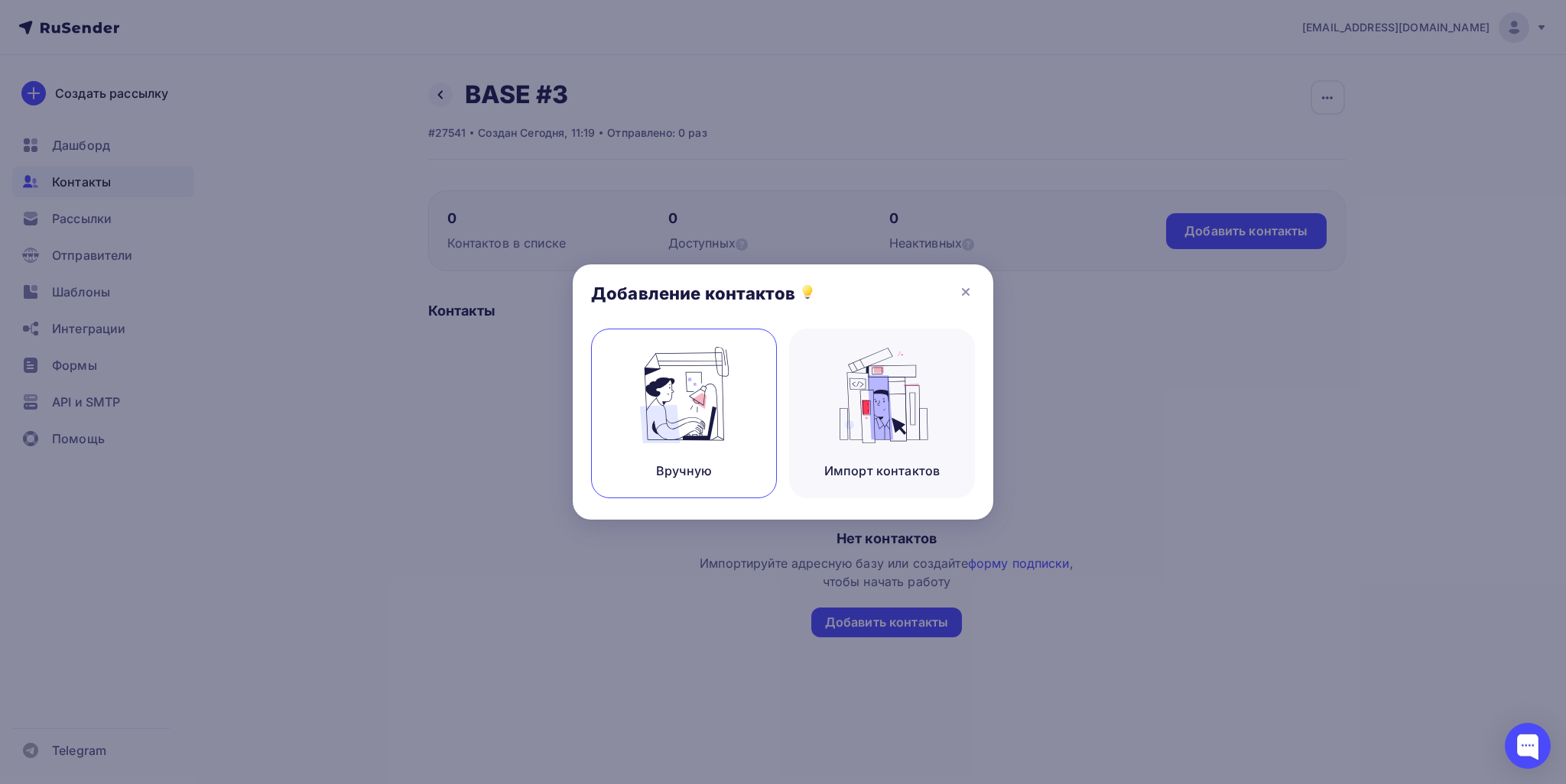
click at [676, 386] on img at bounding box center [684, 395] width 103 height 96
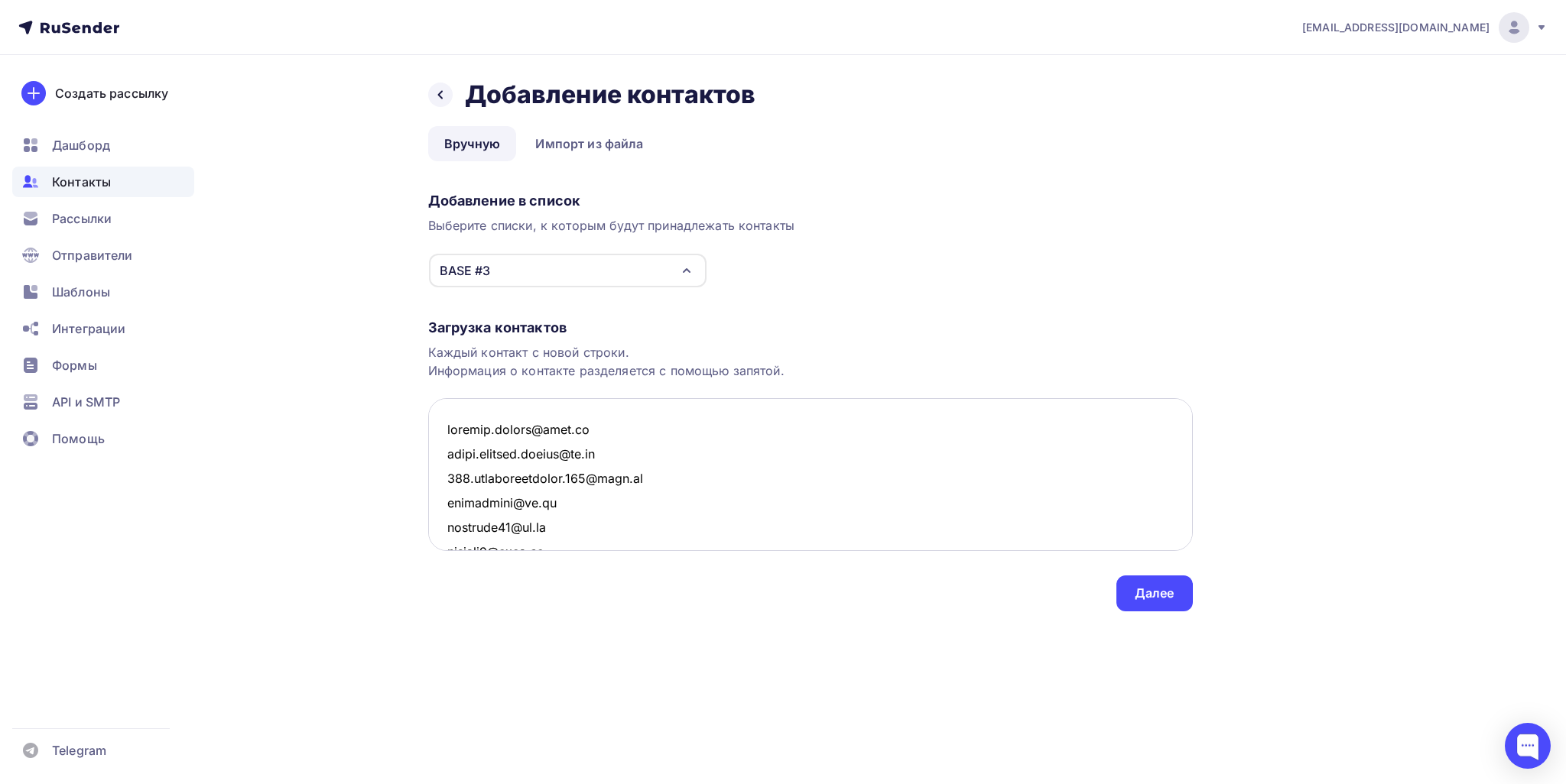
scroll to position [48783, 0]
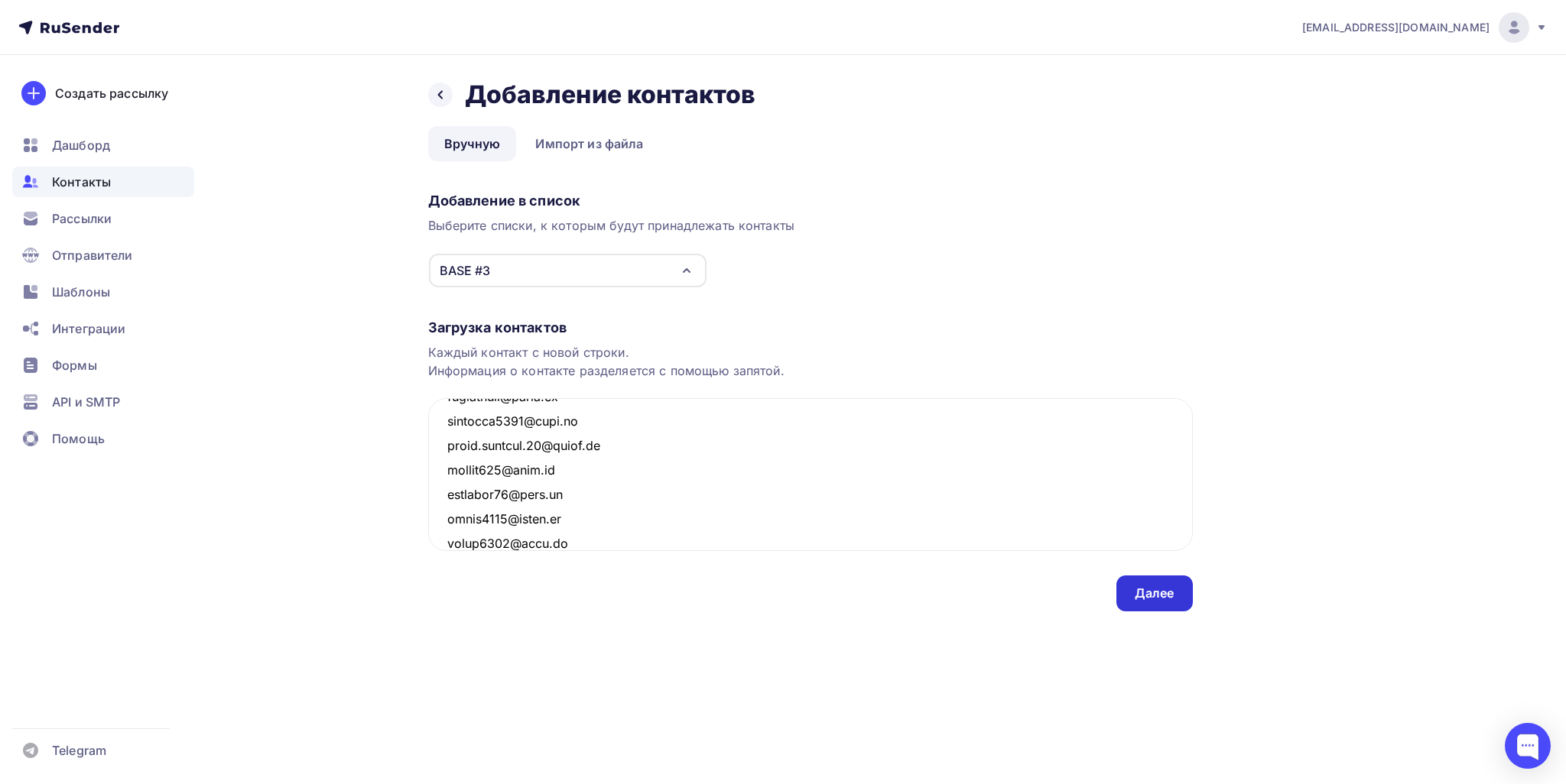
type textarea "chirkov.zhenya@mail.ru vadim.mironov.danger@bk.ru 777.alexandrbarguev.777@mail.…"
click at [772, 598] on div "Далее" at bounding box center [1155, 594] width 40 height 18
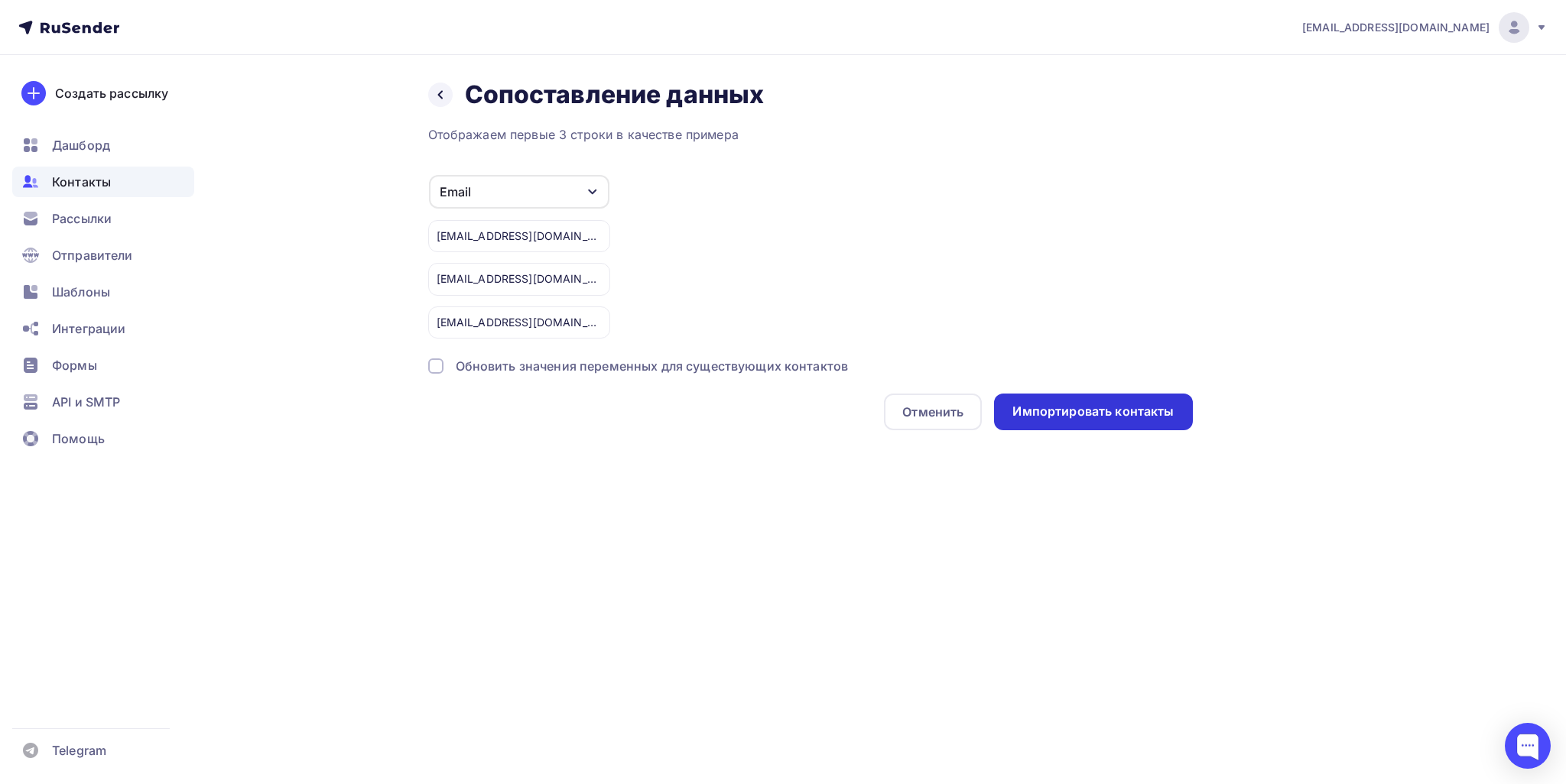
click at [772, 407] on div "Импортировать контакты" at bounding box center [1093, 412] width 161 height 18
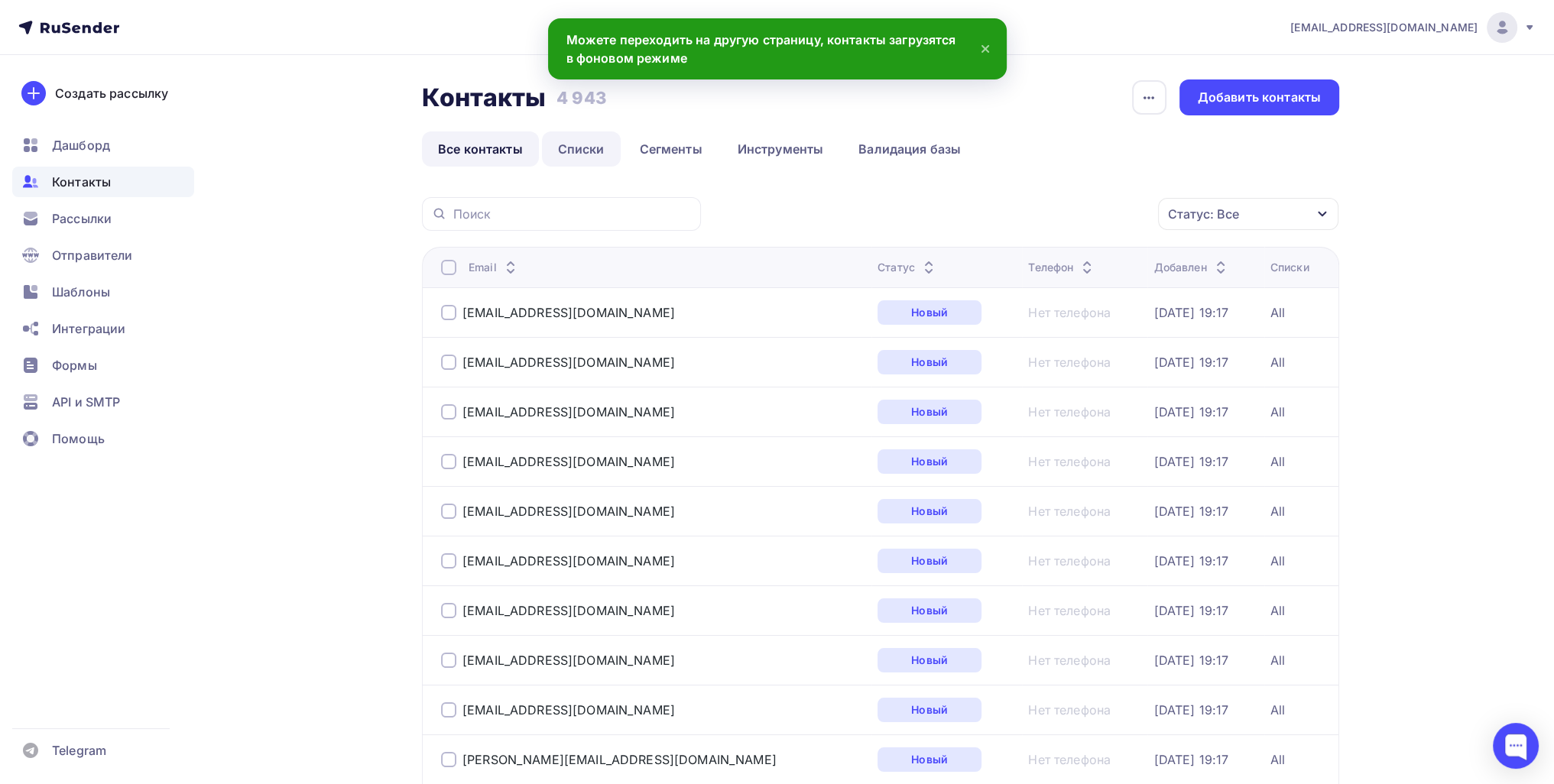
click at [545, 150] on link "Списки" at bounding box center [580, 149] width 78 height 35
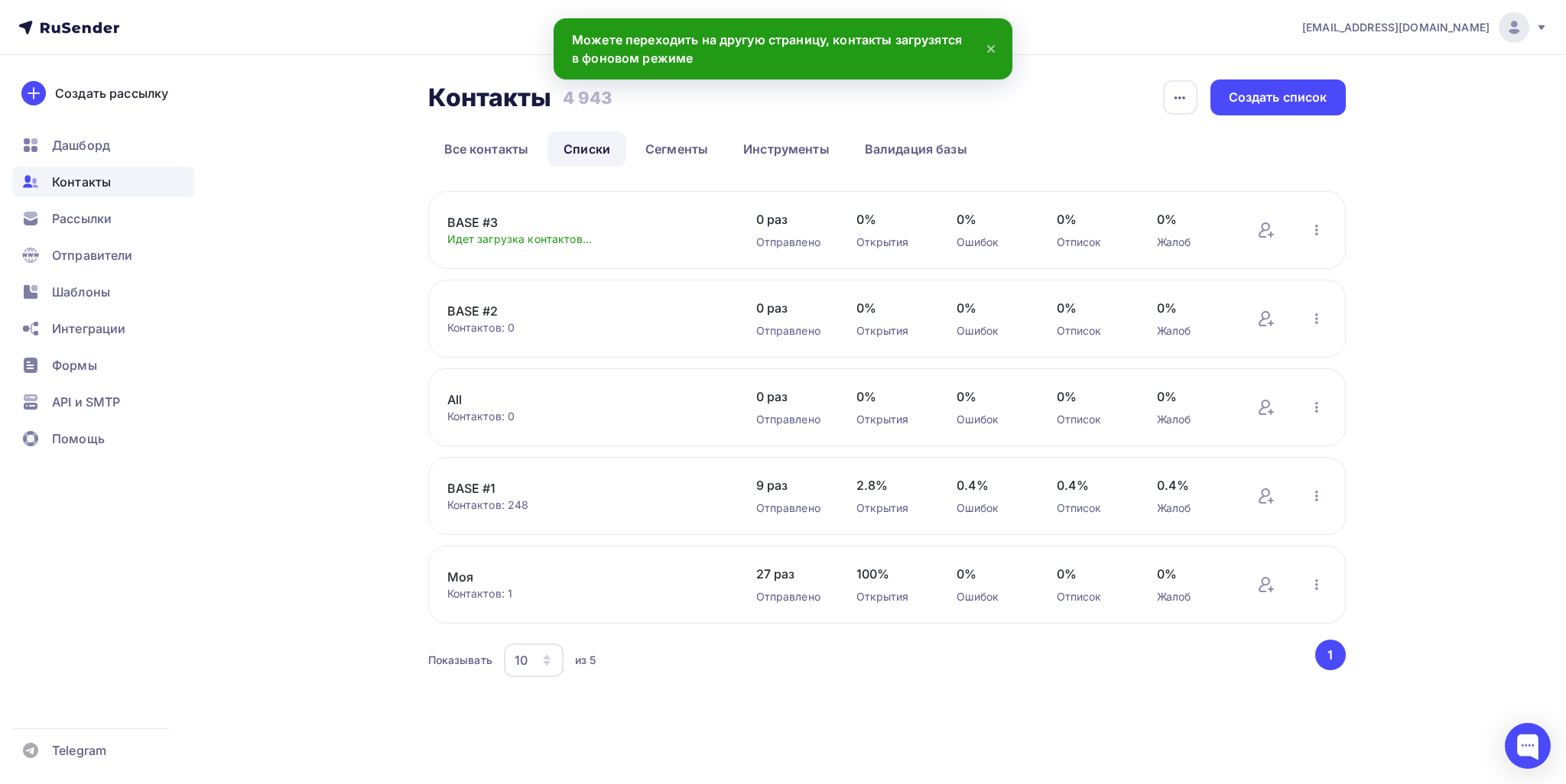
click at [468, 486] on link "BASE #1" at bounding box center [577, 488] width 260 height 18
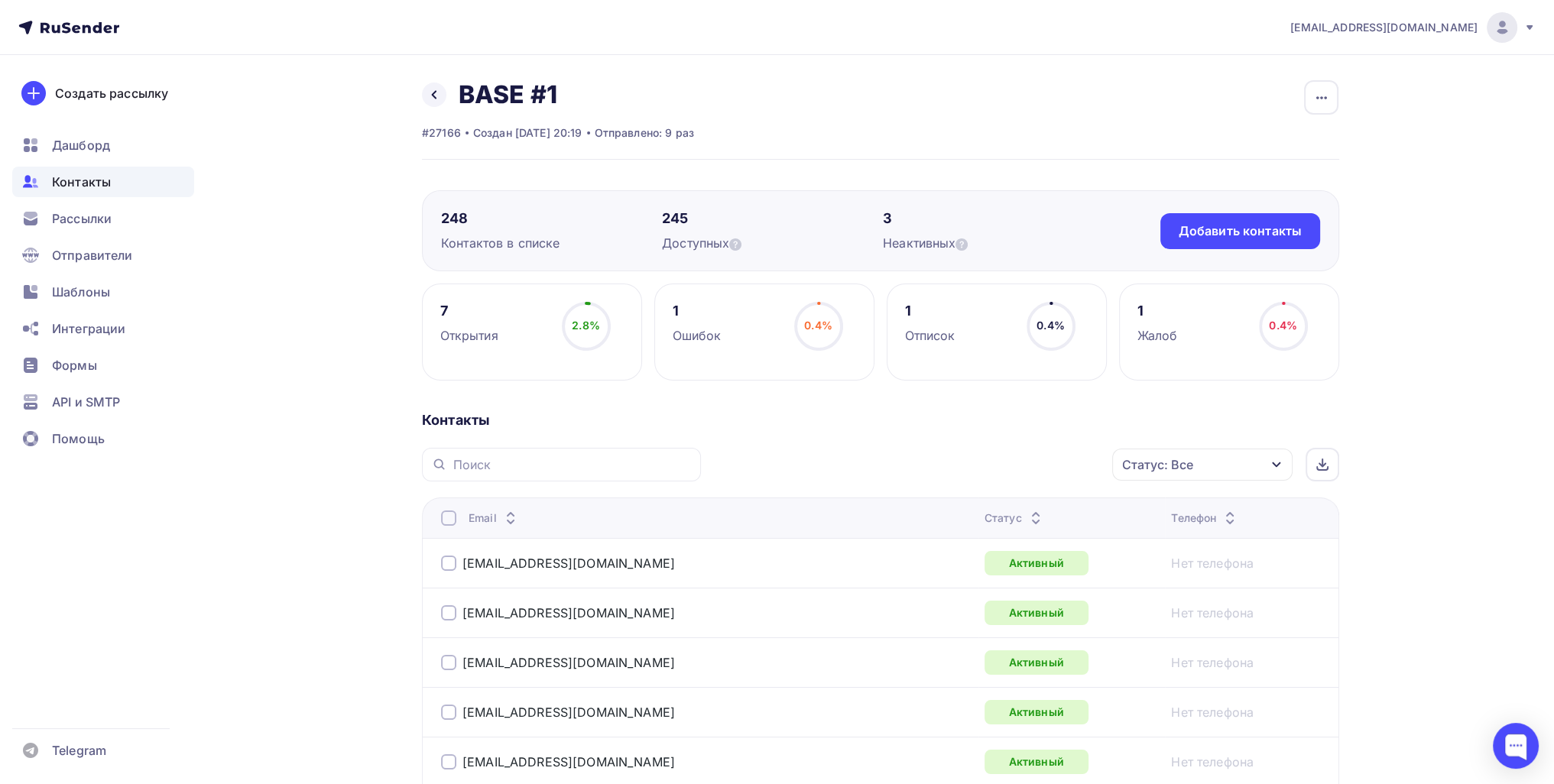
click at [428, 96] on icon at bounding box center [434, 95] width 13 height 13
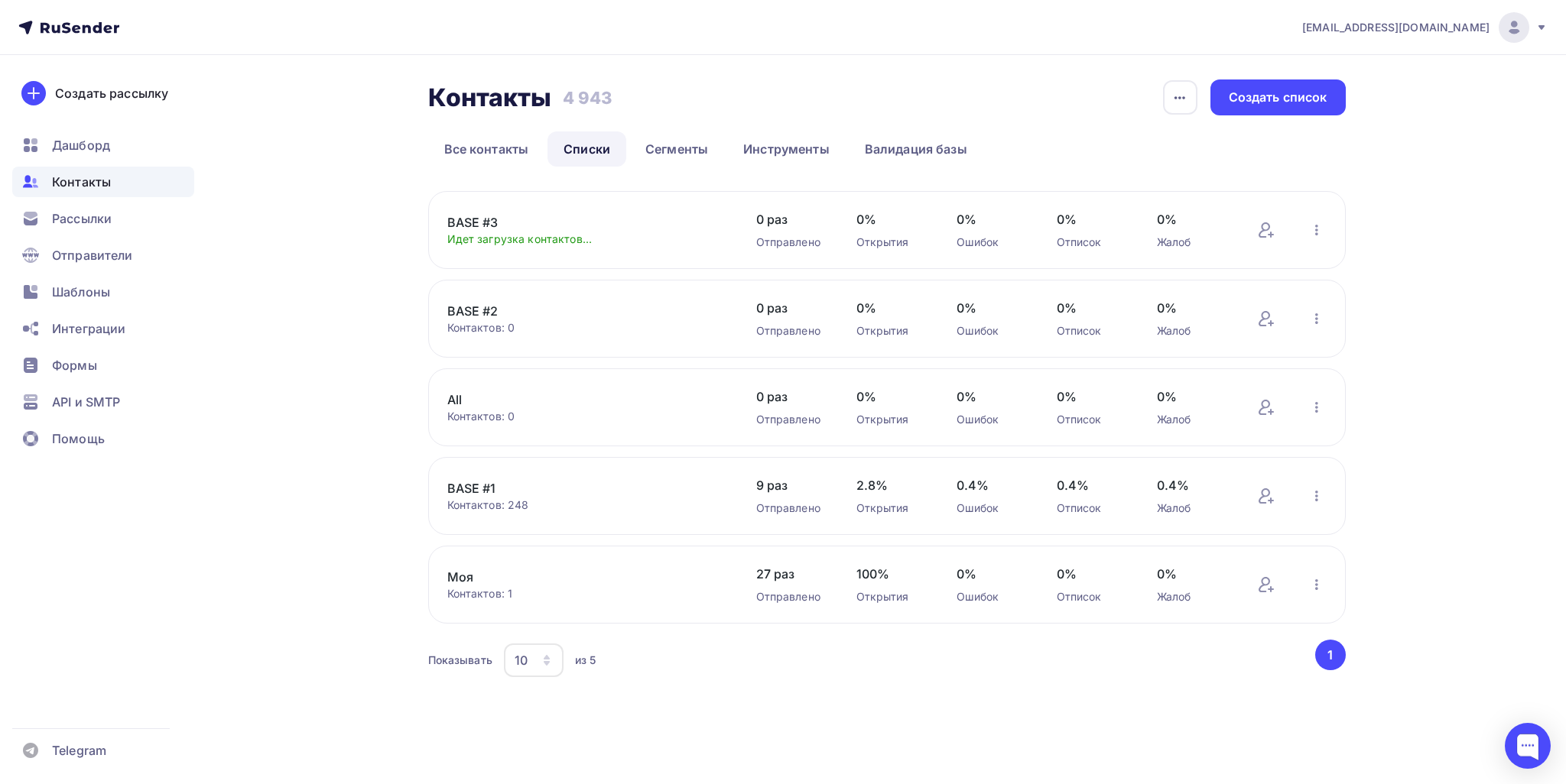
click at [468, 221] on link "BASE #3" at bounding box center [577, 223] width 260 height 18
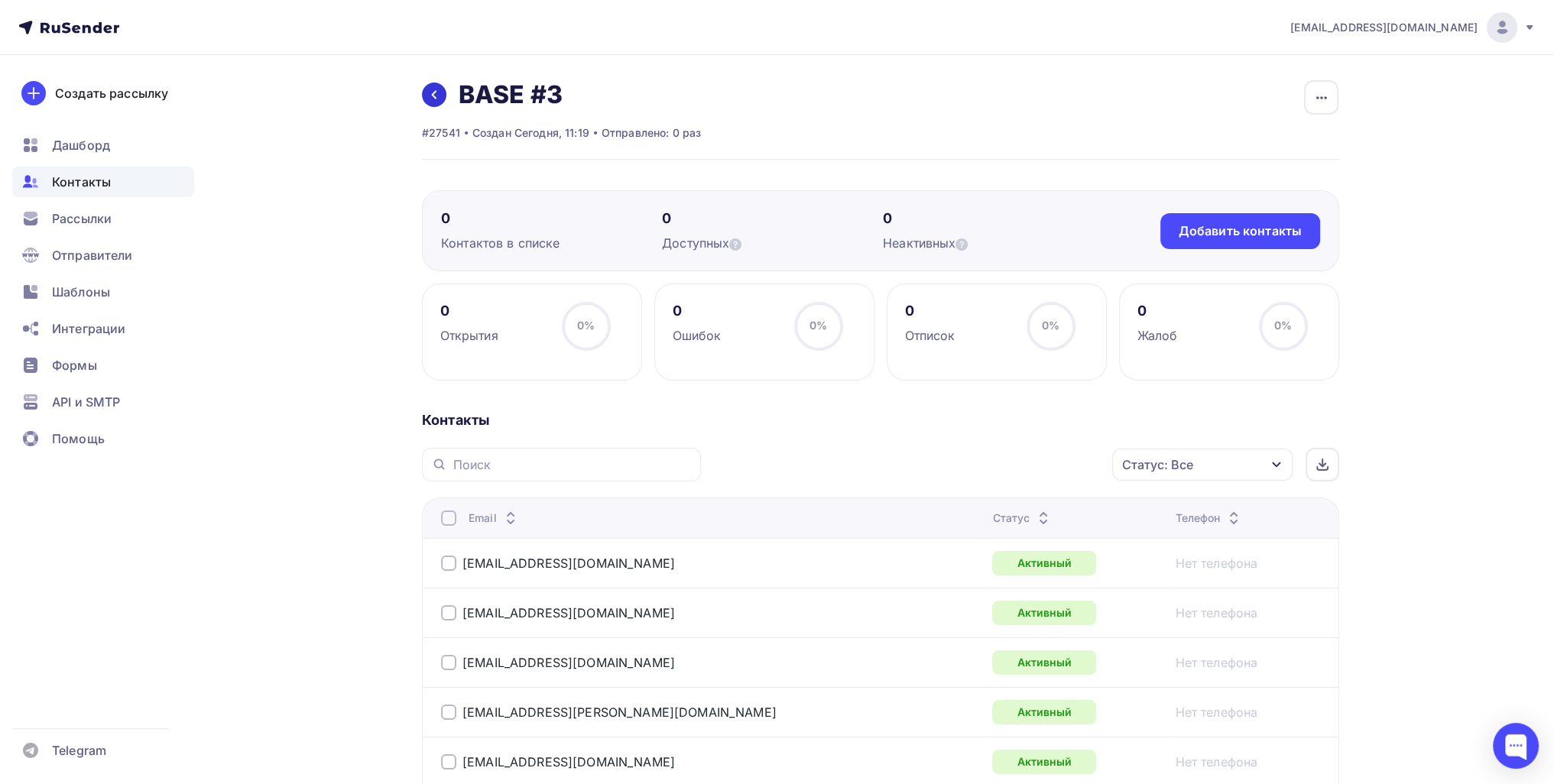
click at [430, 105] on link at bounding box center [434, 95] width 24 height 24
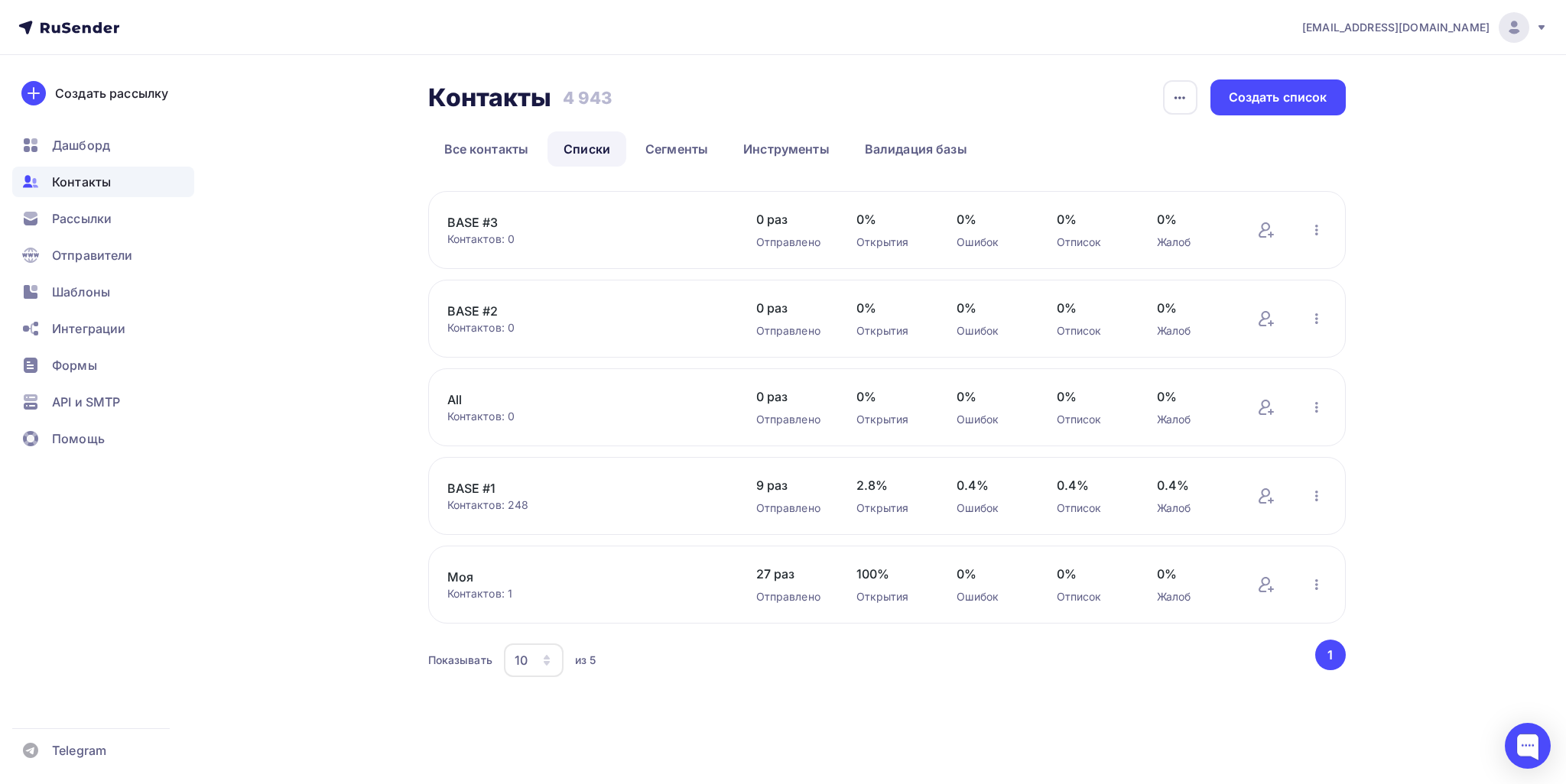
click at [476, 487] on link "BASE #1" at bounding box center [577, 488] width 260 height 18
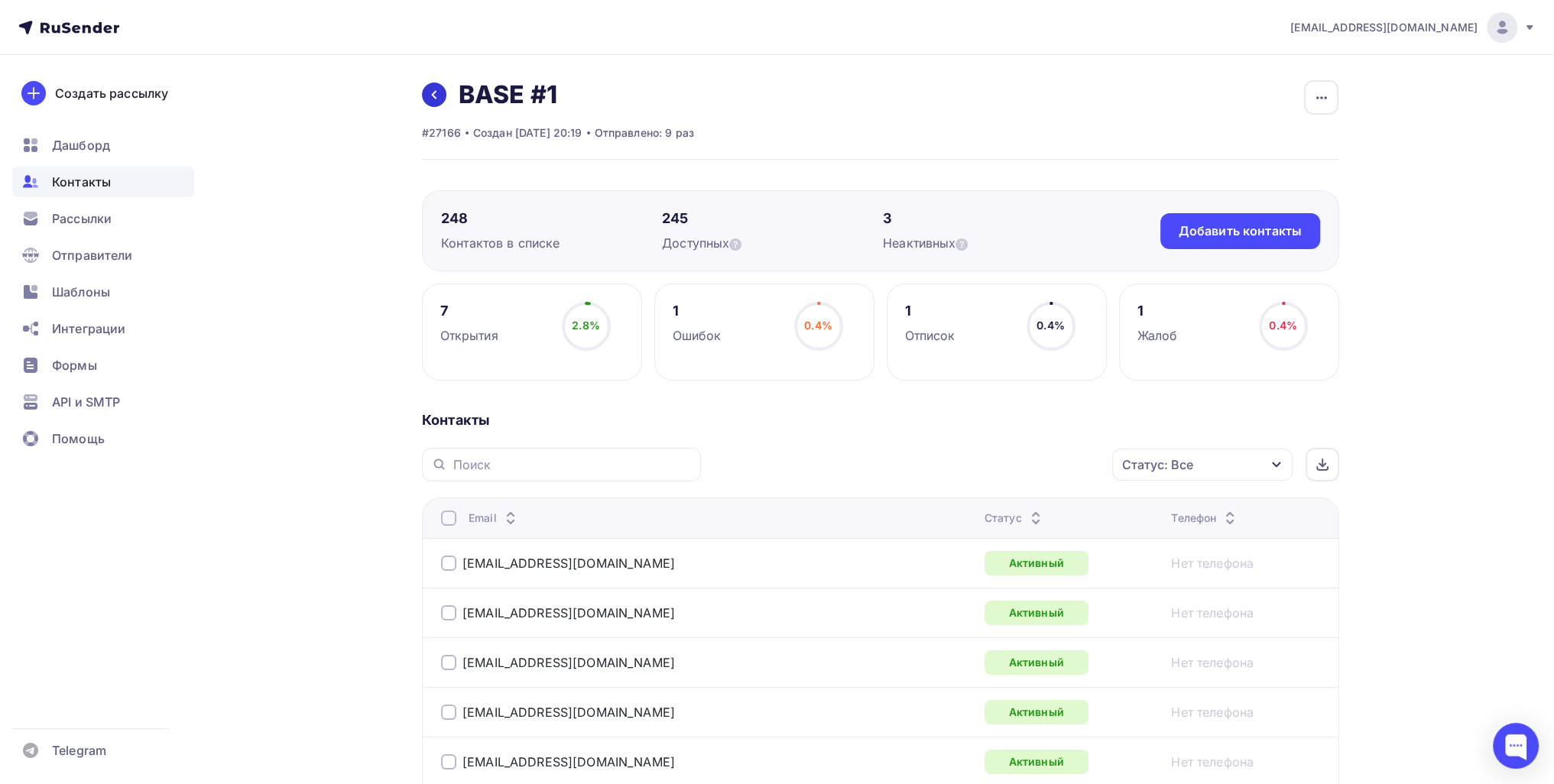
click at [427, 93] on link at bounding box center [434, 95] width 24 height 24
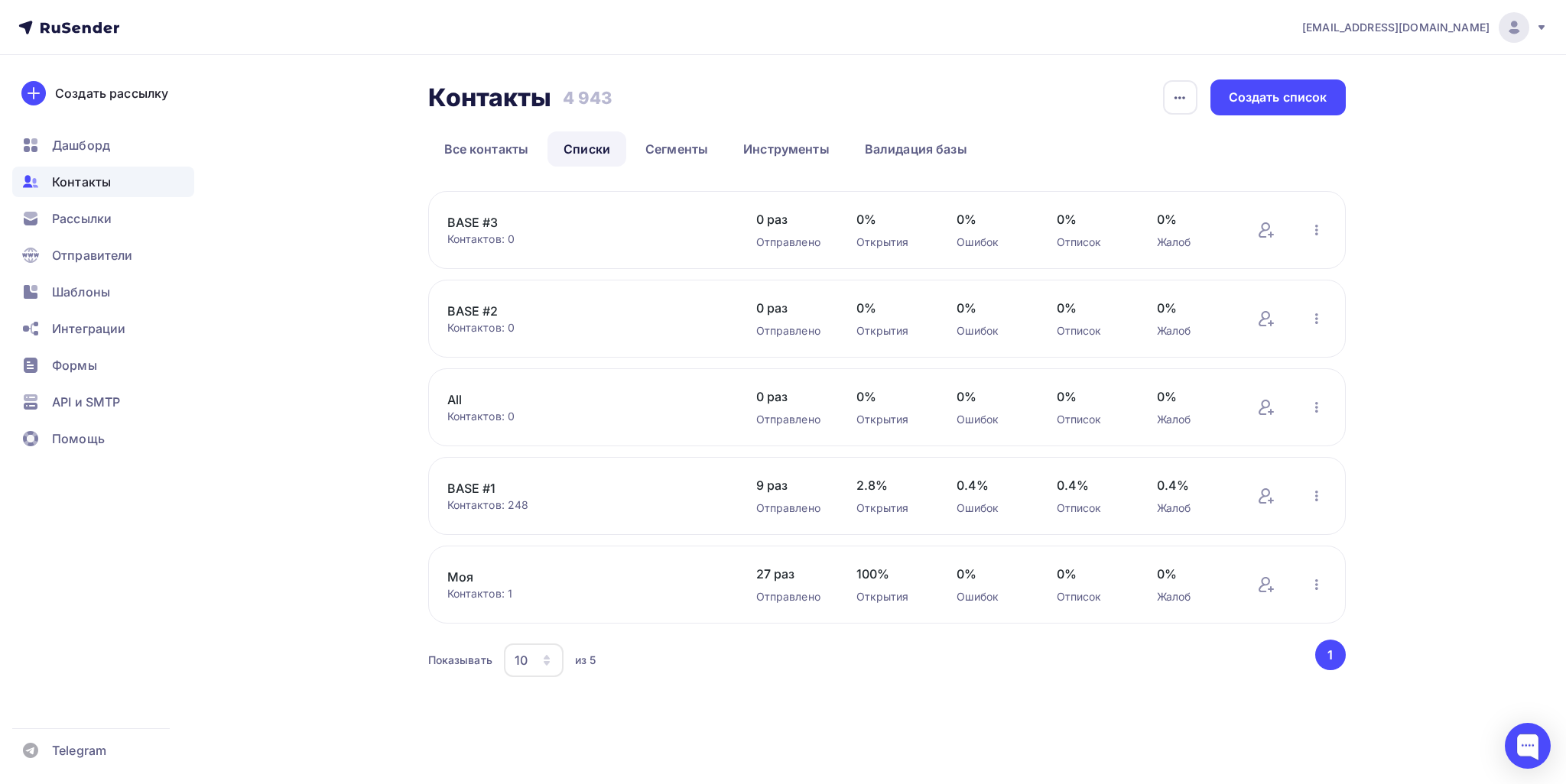
click at [471, 490] on link "BASE #1" at bounding box center [577, 488] width 260 height 18
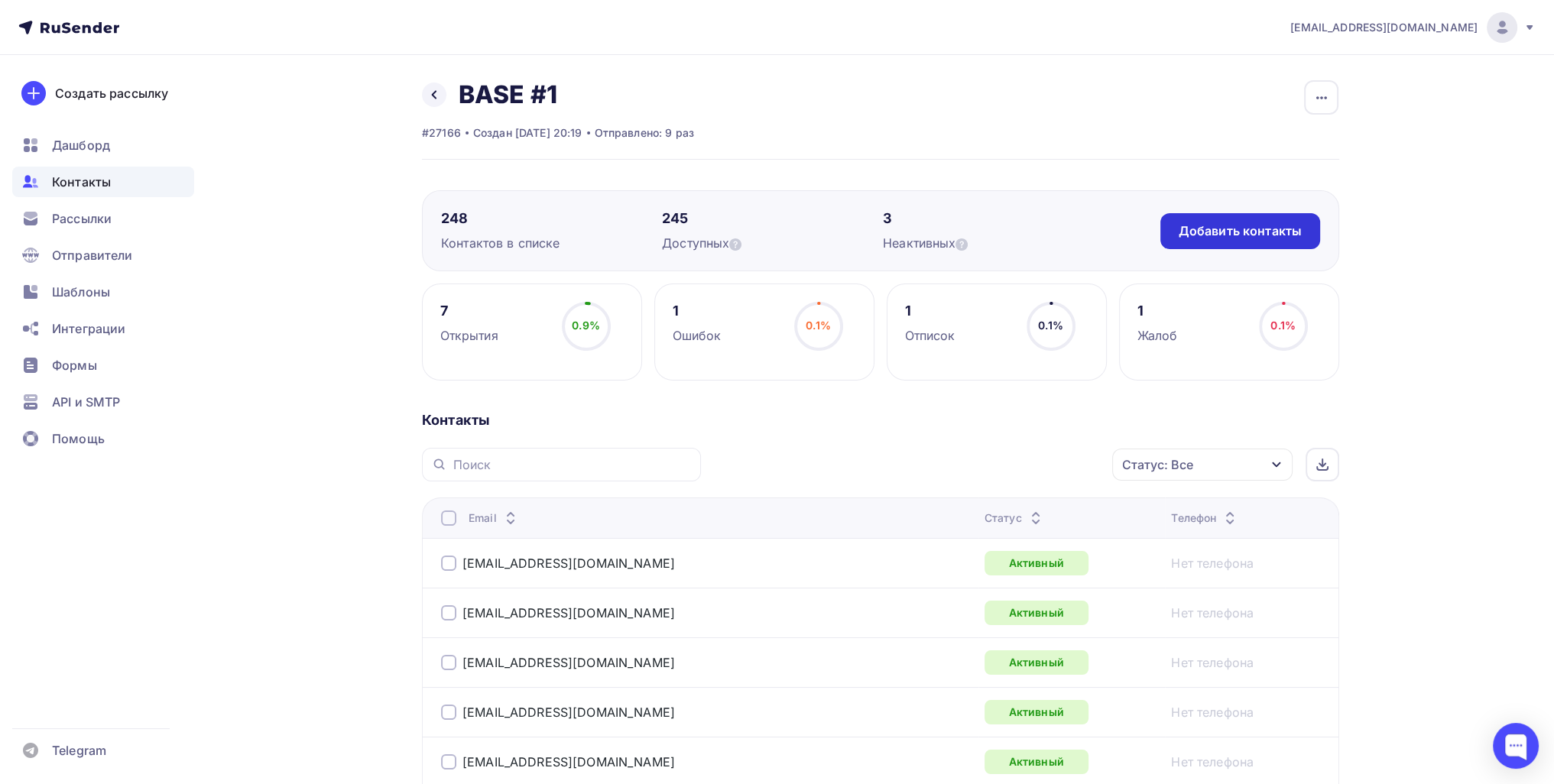
click at [772, 224] on div "Добавить контакты" at bounding box center [1240, 232] width 123 height 18
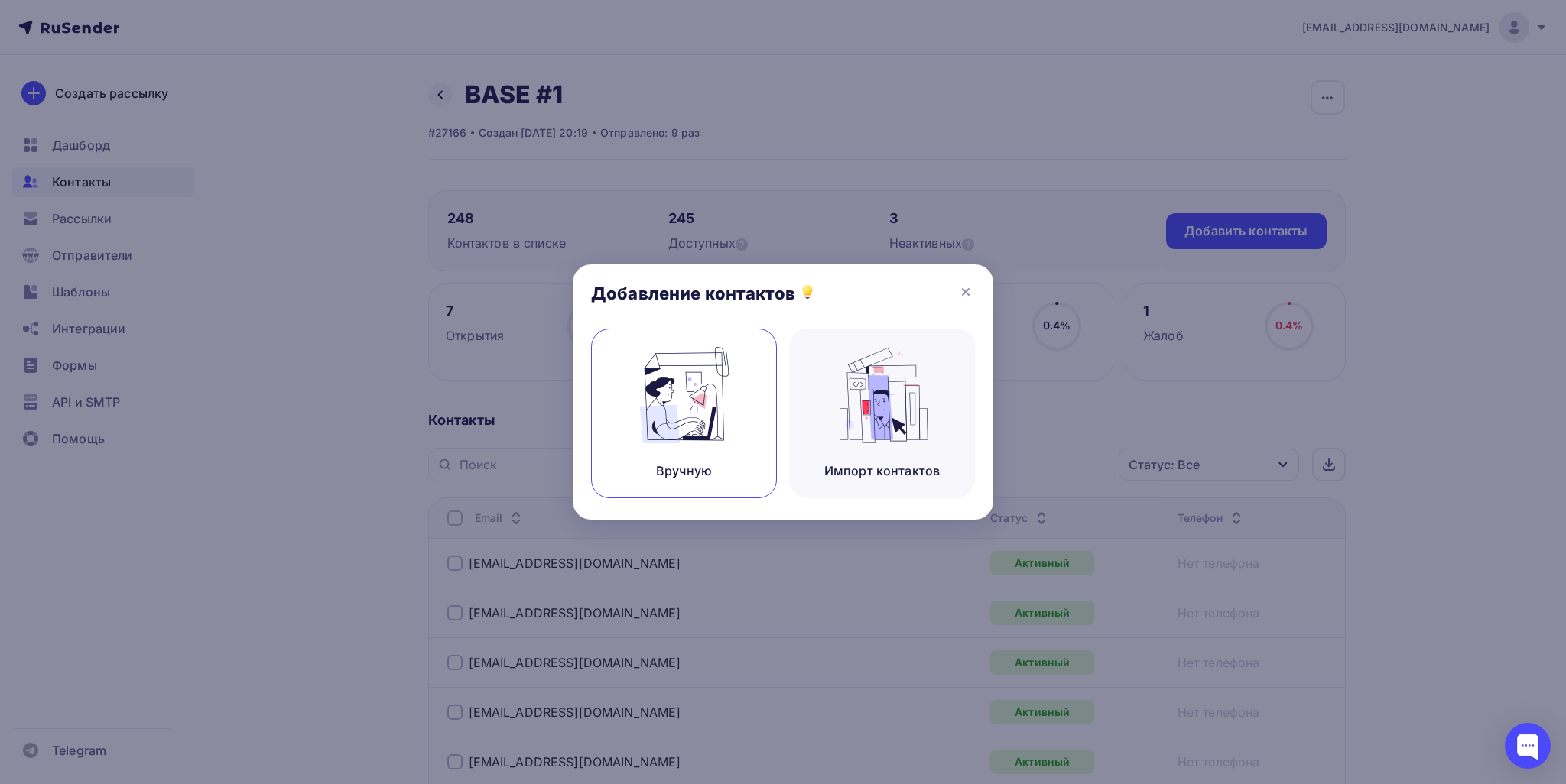
click at [746, 400] on div "Вручную" at bounding box center [684, 414] width 186 height 169
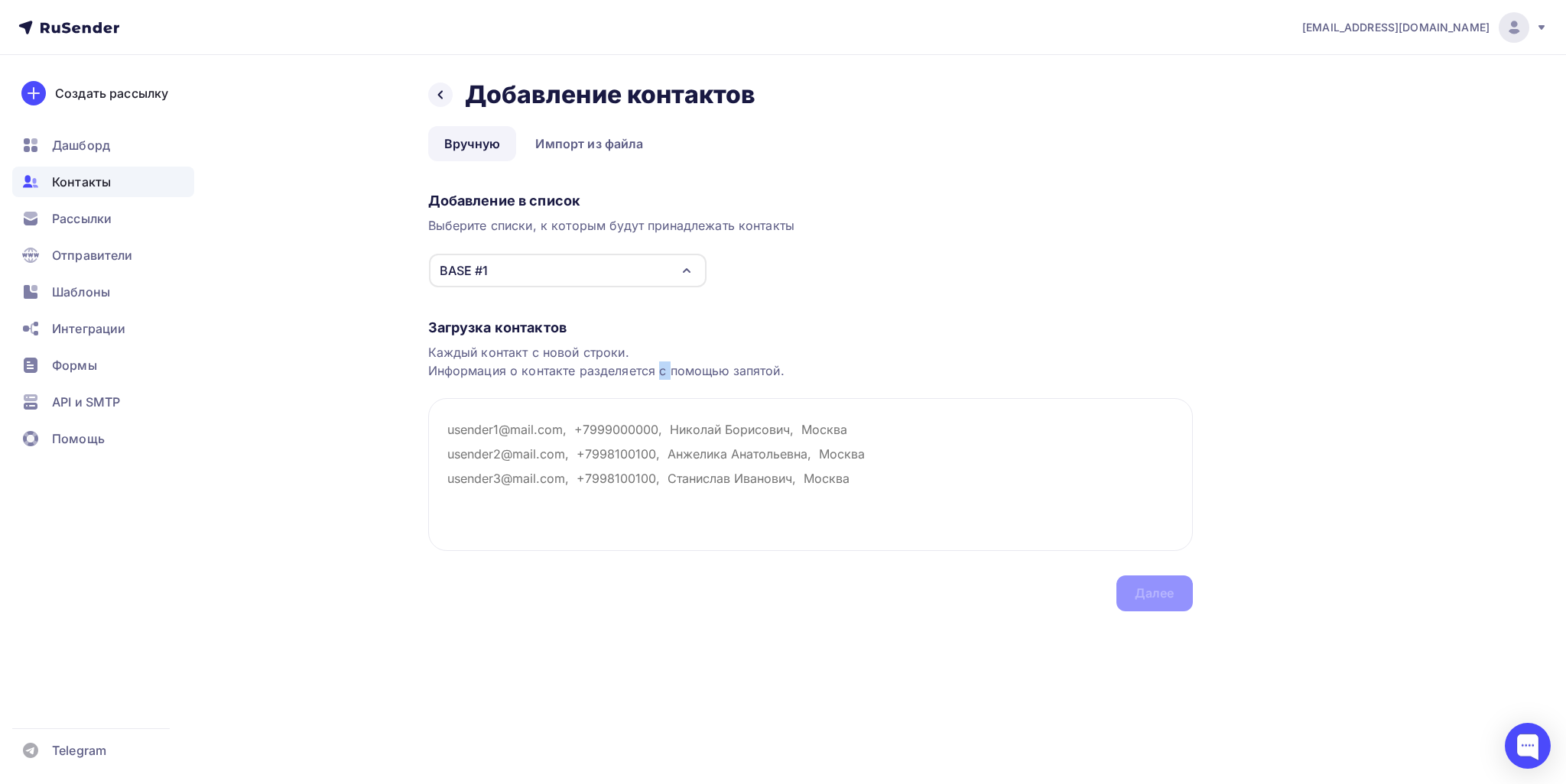
click at [661, 387] on div "Загрузка контактов Каждый контакт с новой строки. Информация о контакте разделя…" at bounding box center [810, 450] width 765 height 324
click at [673, 416] on textarea at bounding box center [810, 475] width 765 height 153
paste textarea "chirkov.zhenya@mail.ru vadim.mironov.danger@bk.ru 777.alexandrbarguev.777@mail.…"
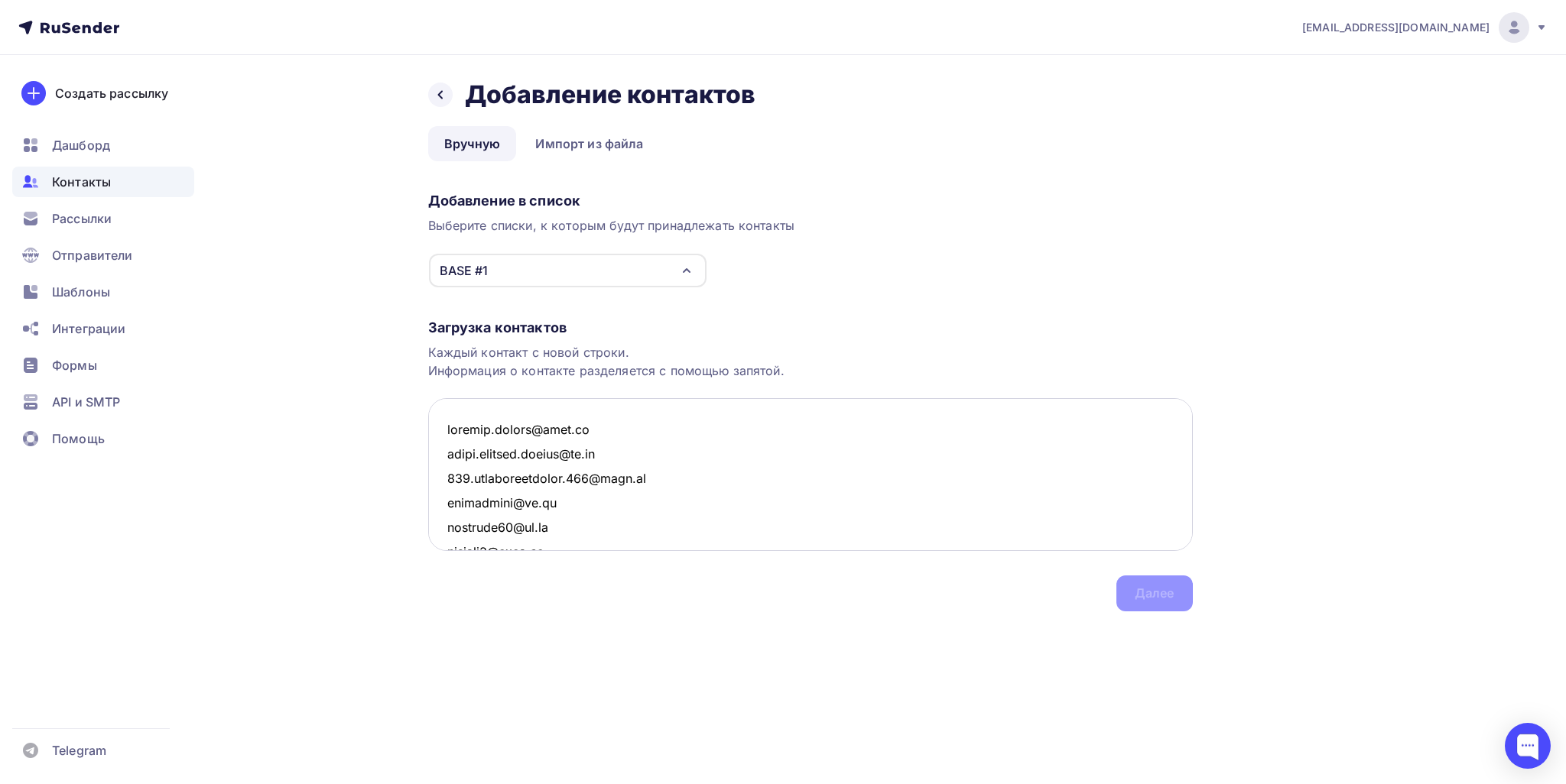
scroll to position [6246, 0]
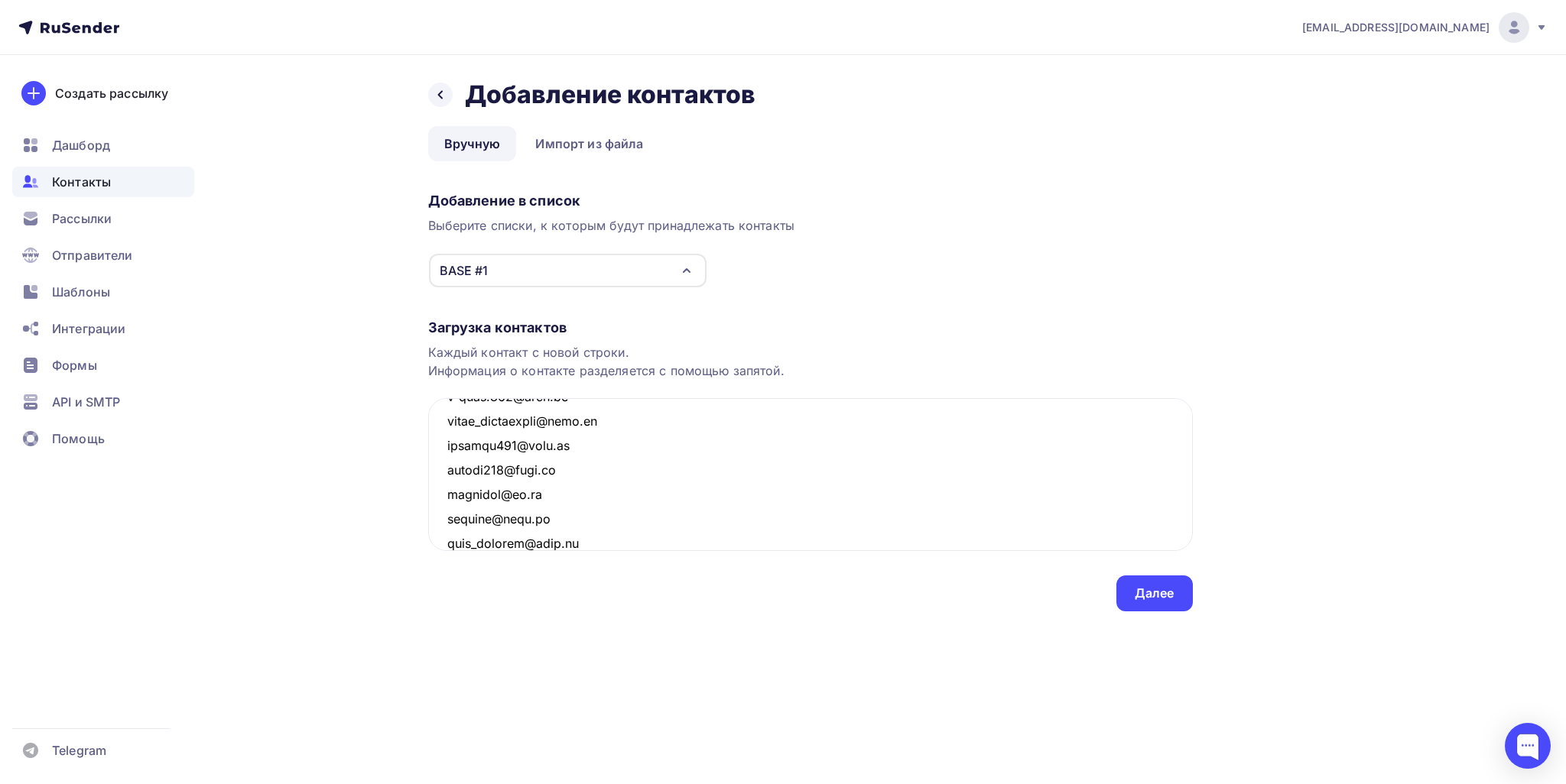
type textarea "chirkov.zhenya@mail.ru vadim.mironov.danger@bk.ru 777.alexandrbarguev.777@mail.…"
click at [772, 622] on div "Назад Добавление контактов Добавление контактов Вручную Импорт из файла Вручную…" at bounding box center [783, 363] width 1253 height 617
click at [772, 597] on div "Далее" at bounding box center [1155, 594] width 40 height 18
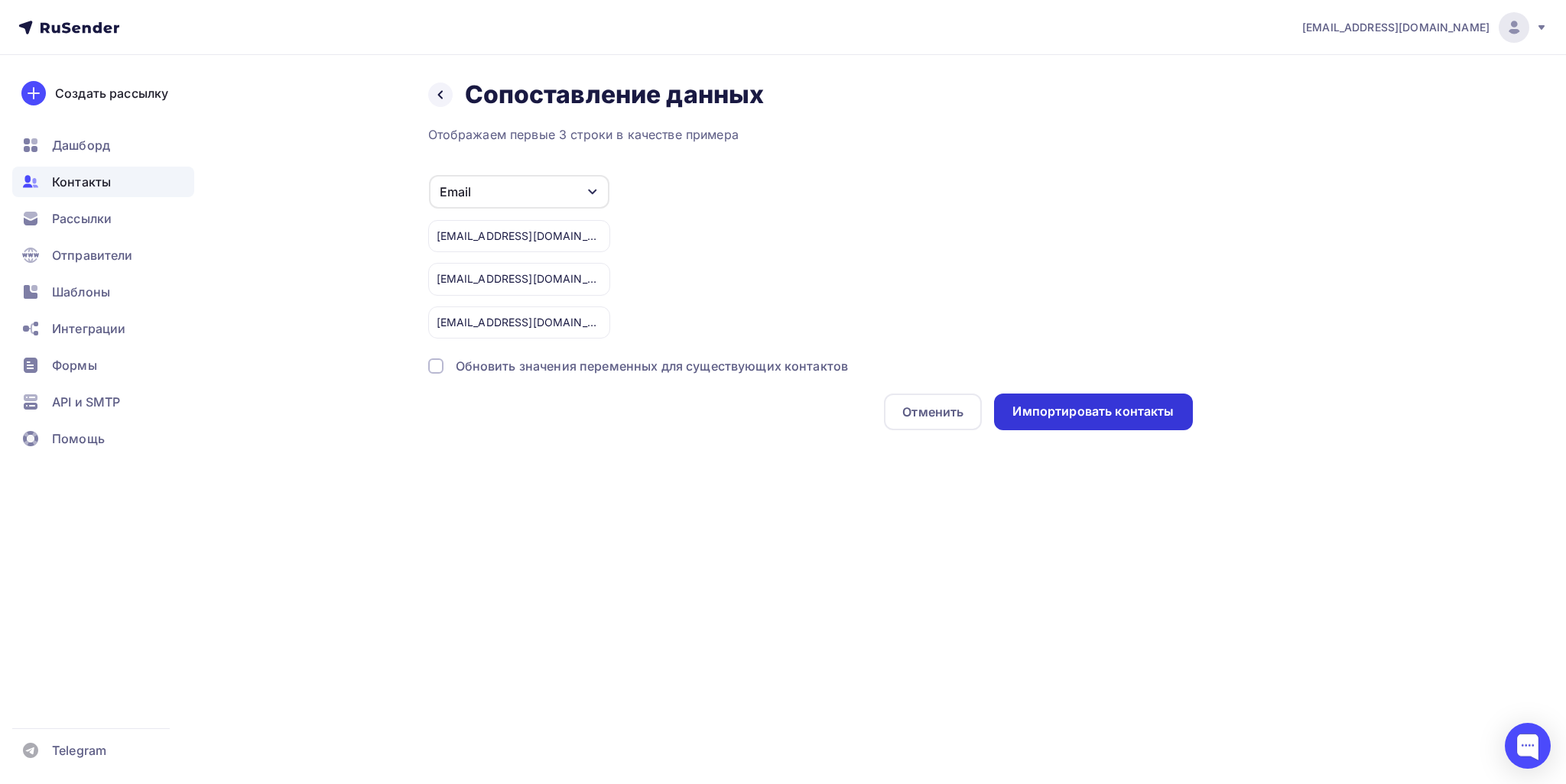
click at [772, 415] on div "Импортировать контакты" at bounding box center [1093, 412] width 161 height 18
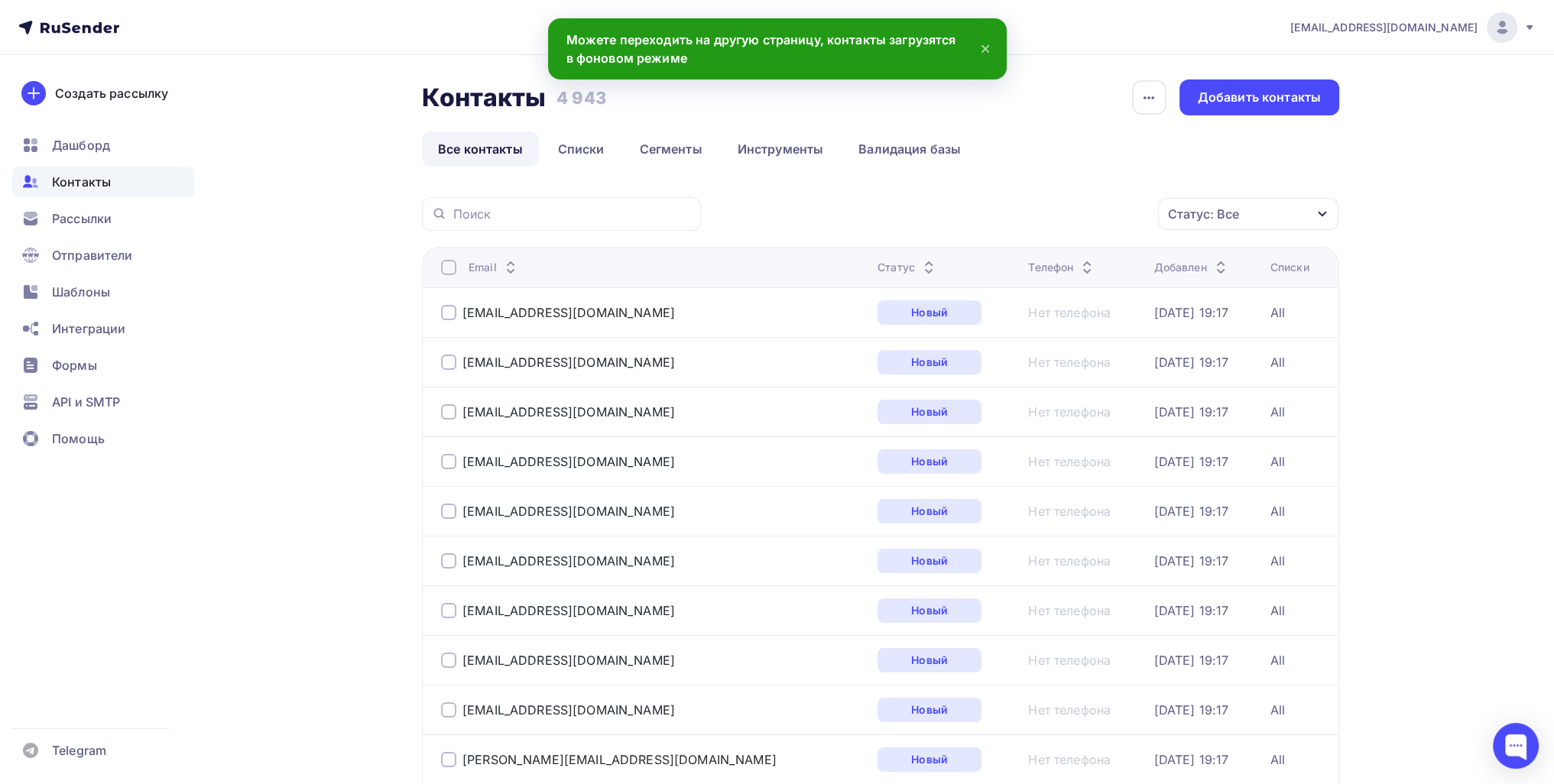
click at [103, 177] on span "Контакты" at bounding box center [81, 182] width 59 height 18
click at [553, 142] on link "Списки" at bounding box center [580, 149] width 78 height 35
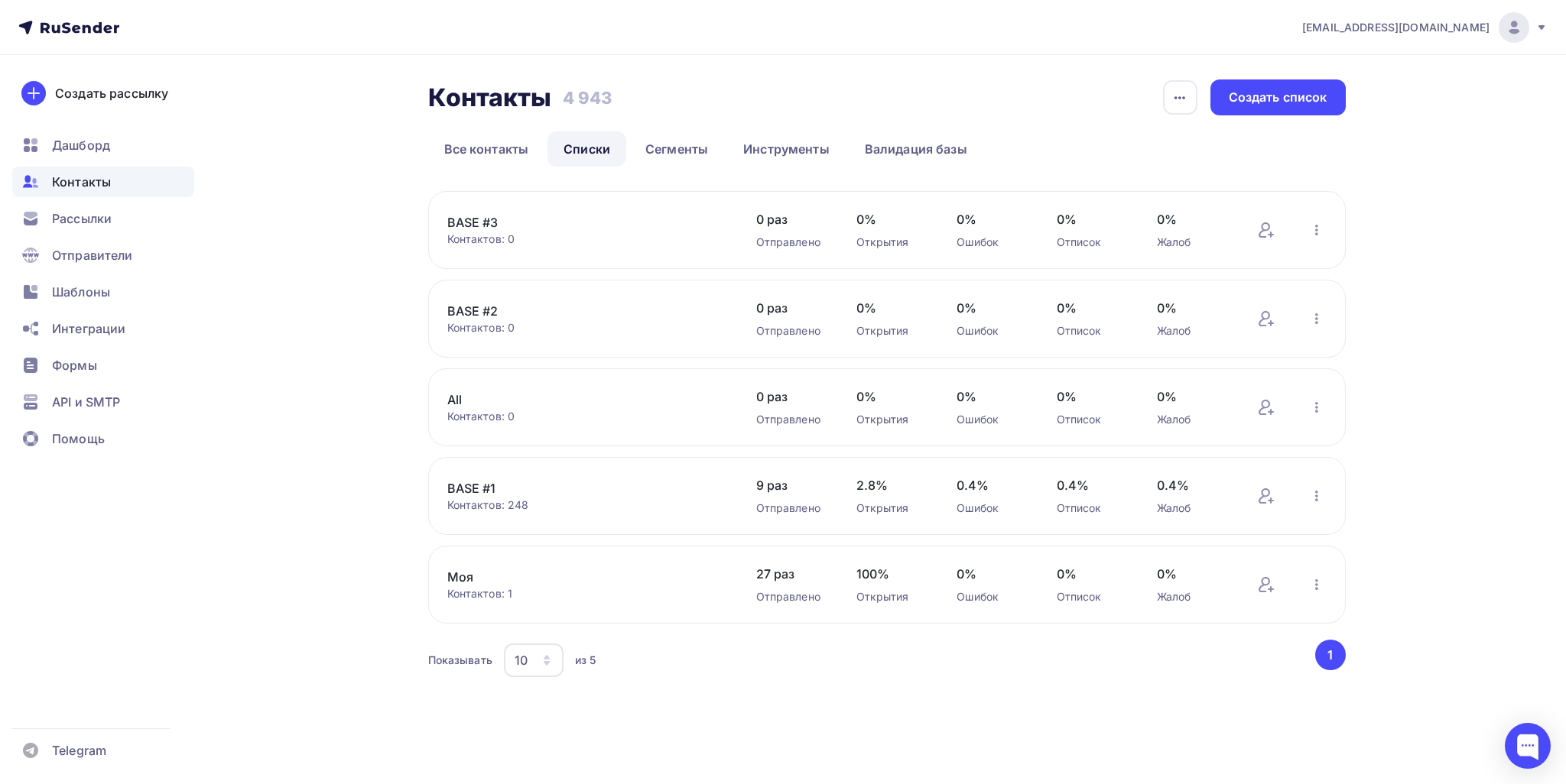
click at [486, 484] on link "BASE #1" at bounding box center [577, 488] width 260 height 18
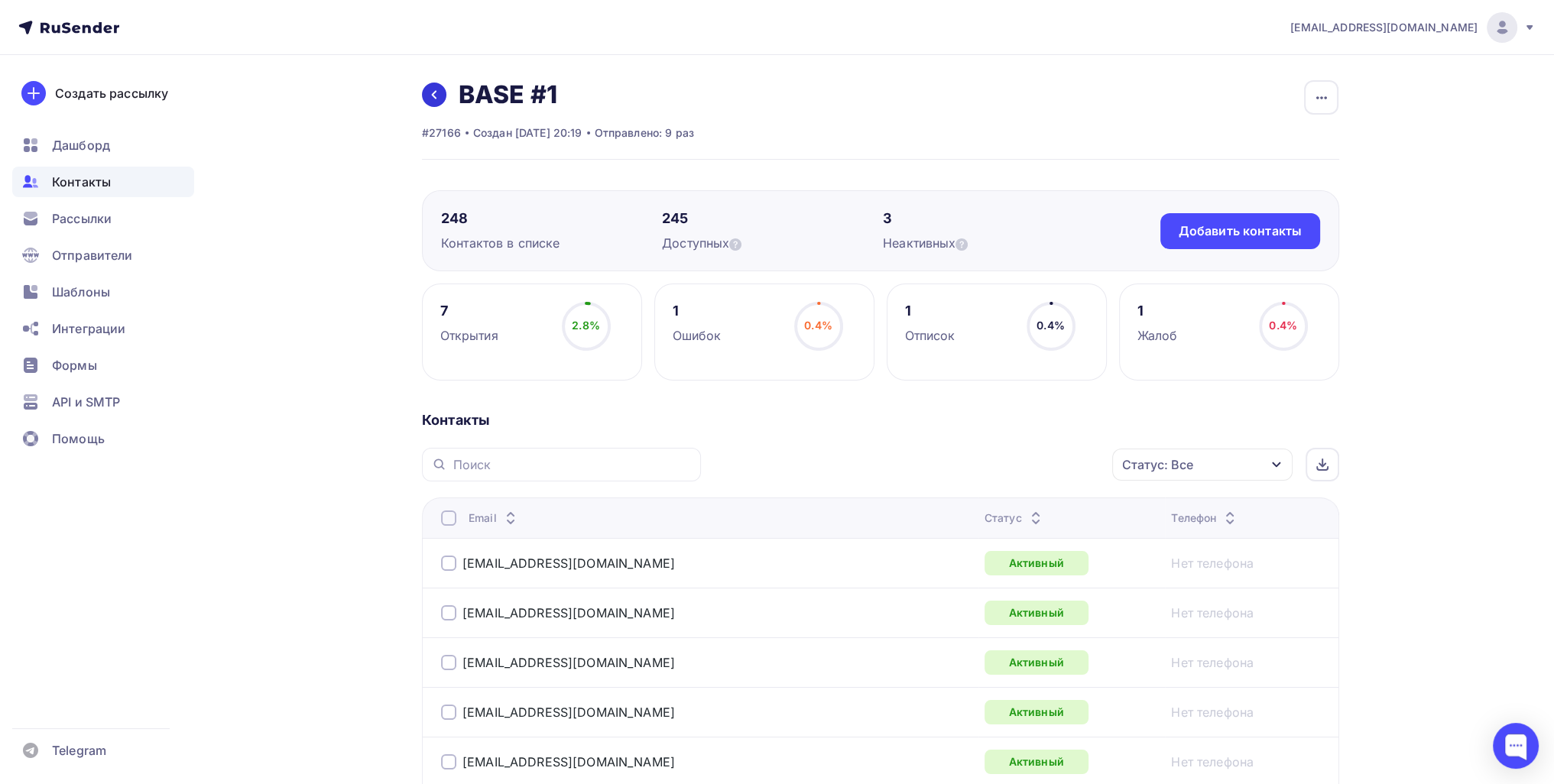
click at [441, 94] on link at bounding box center [434, 95] width 24 height 24
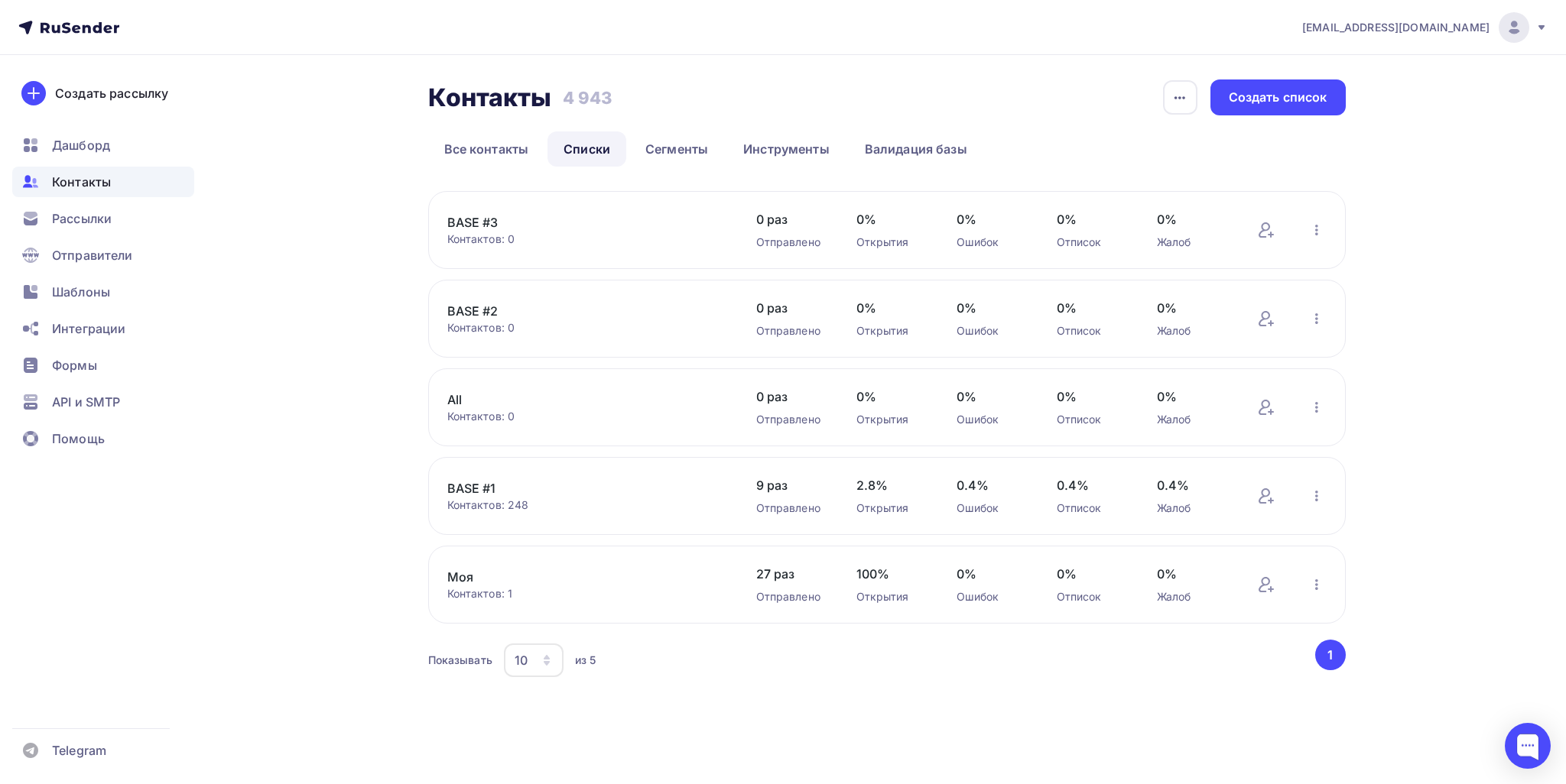
click at [480, 313] on link "BASE #2" at bounding box center [577, 311] width 260 height 18
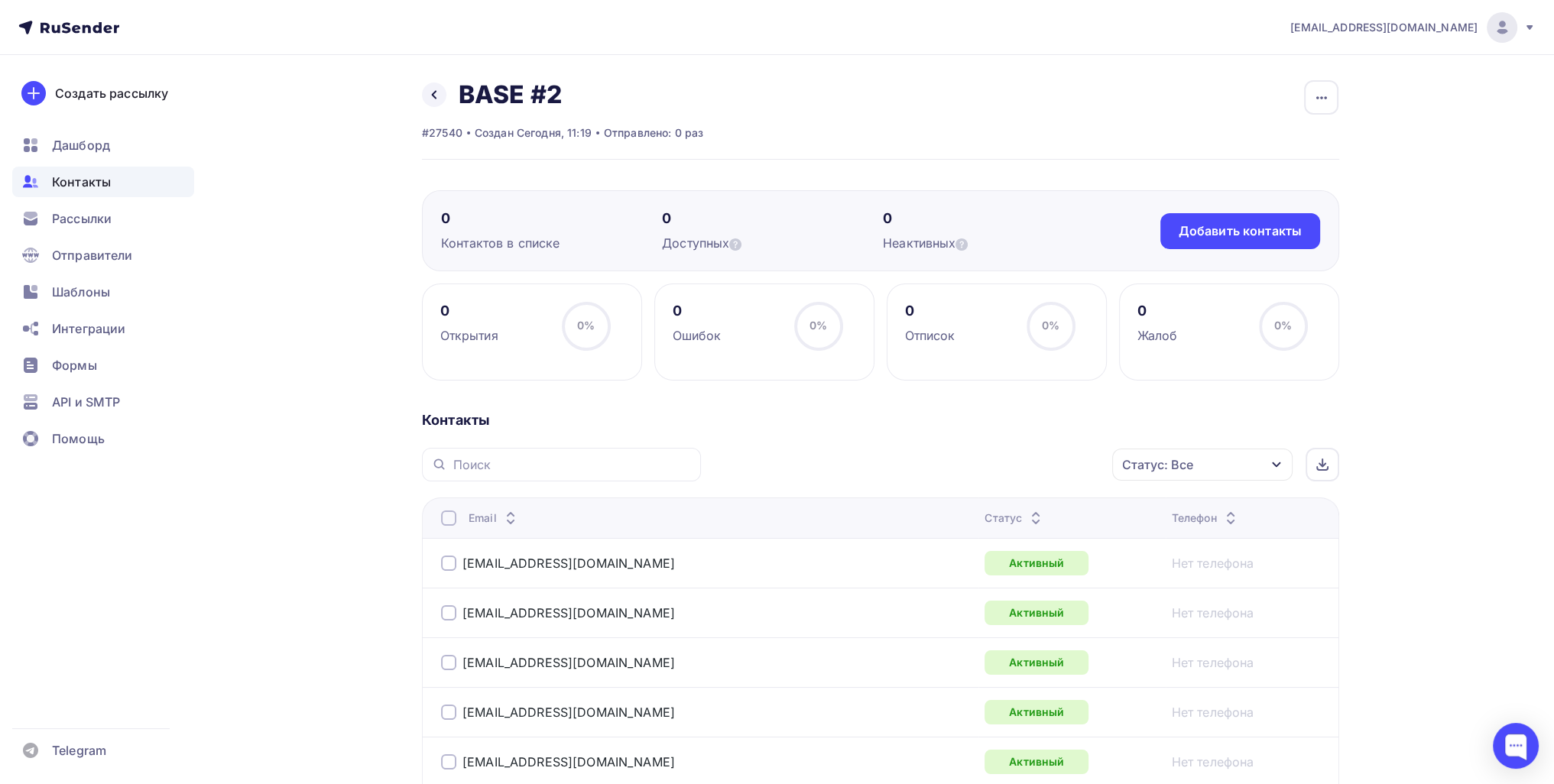
click at [446, 88] on div "Назад BASE #2 Переименовать список Скачать список Отписать адреса Настроить пол…" at bounding box center [562, 95] width 281 height 31
click at [440, 96] on icon at bounding box center [434, 95] width 13 height 13
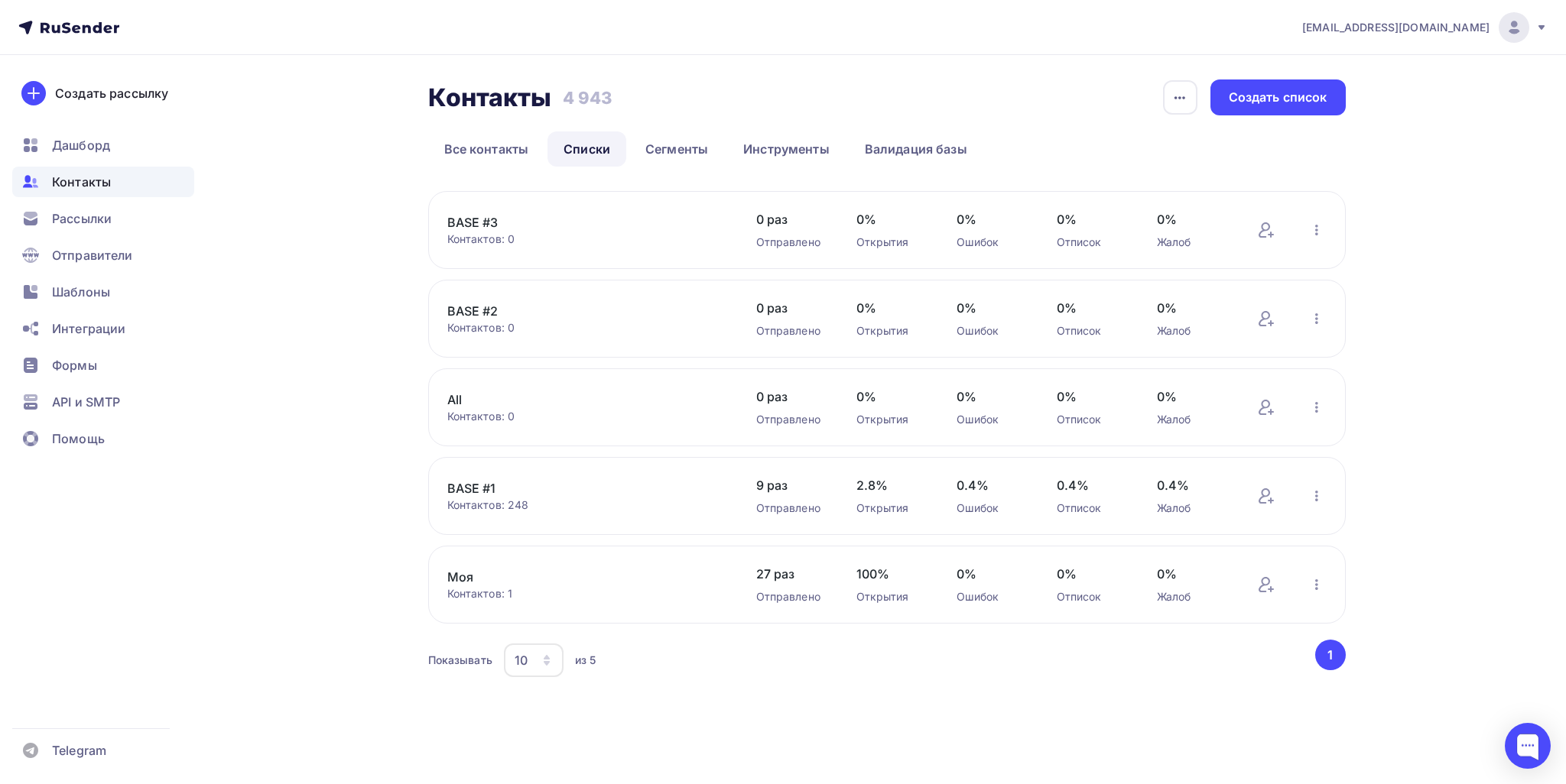
click at [481, 233] on div "Контактов: 0" at bounding box center [586, 239] width 279 height 15
click at [477, 227] on link "BASE #3" at bounding box center [577, 223] width 260 height 18
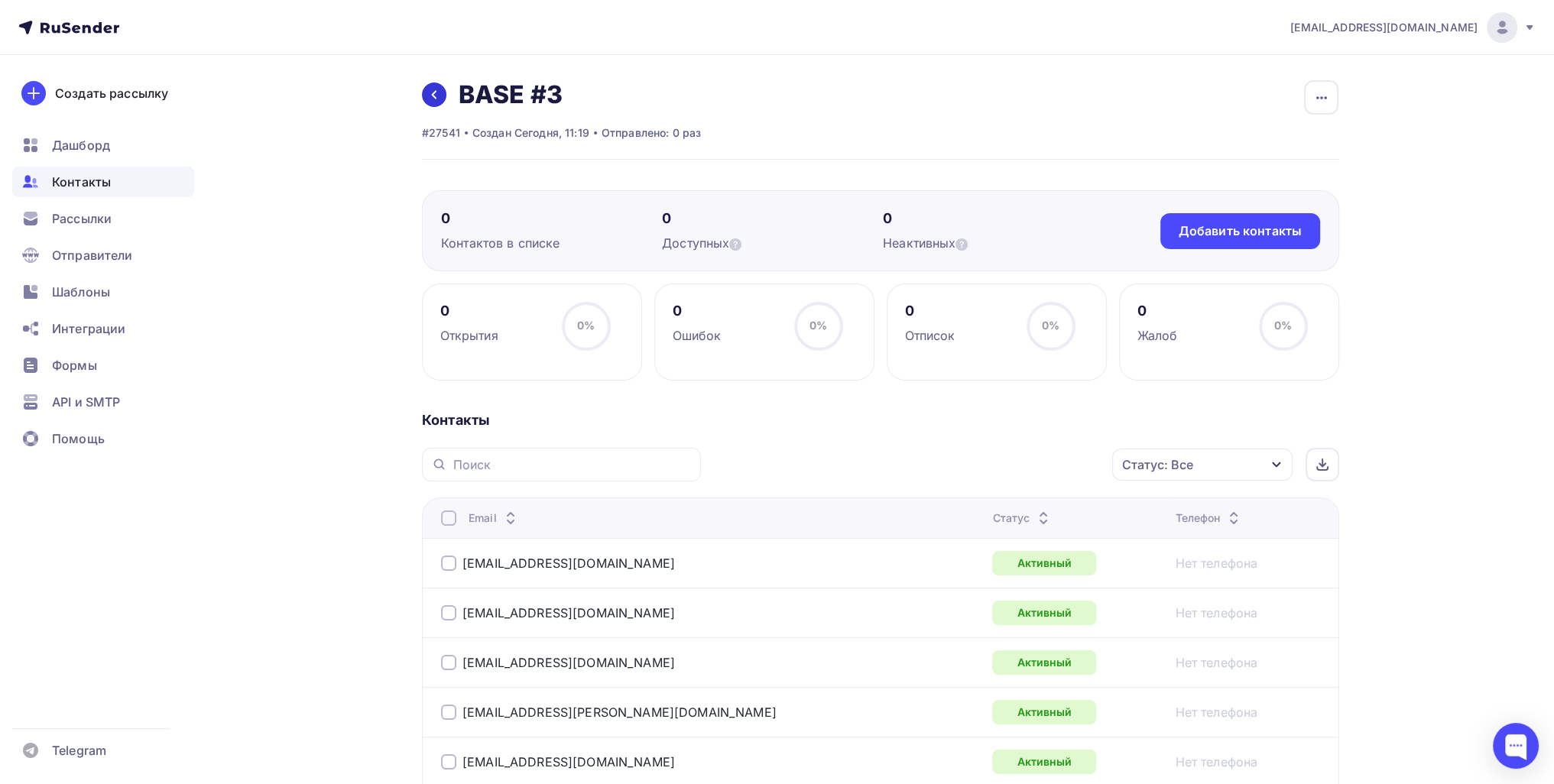
click at [429, 99] on icon at bounding box center [434, 95] width 13 height 13
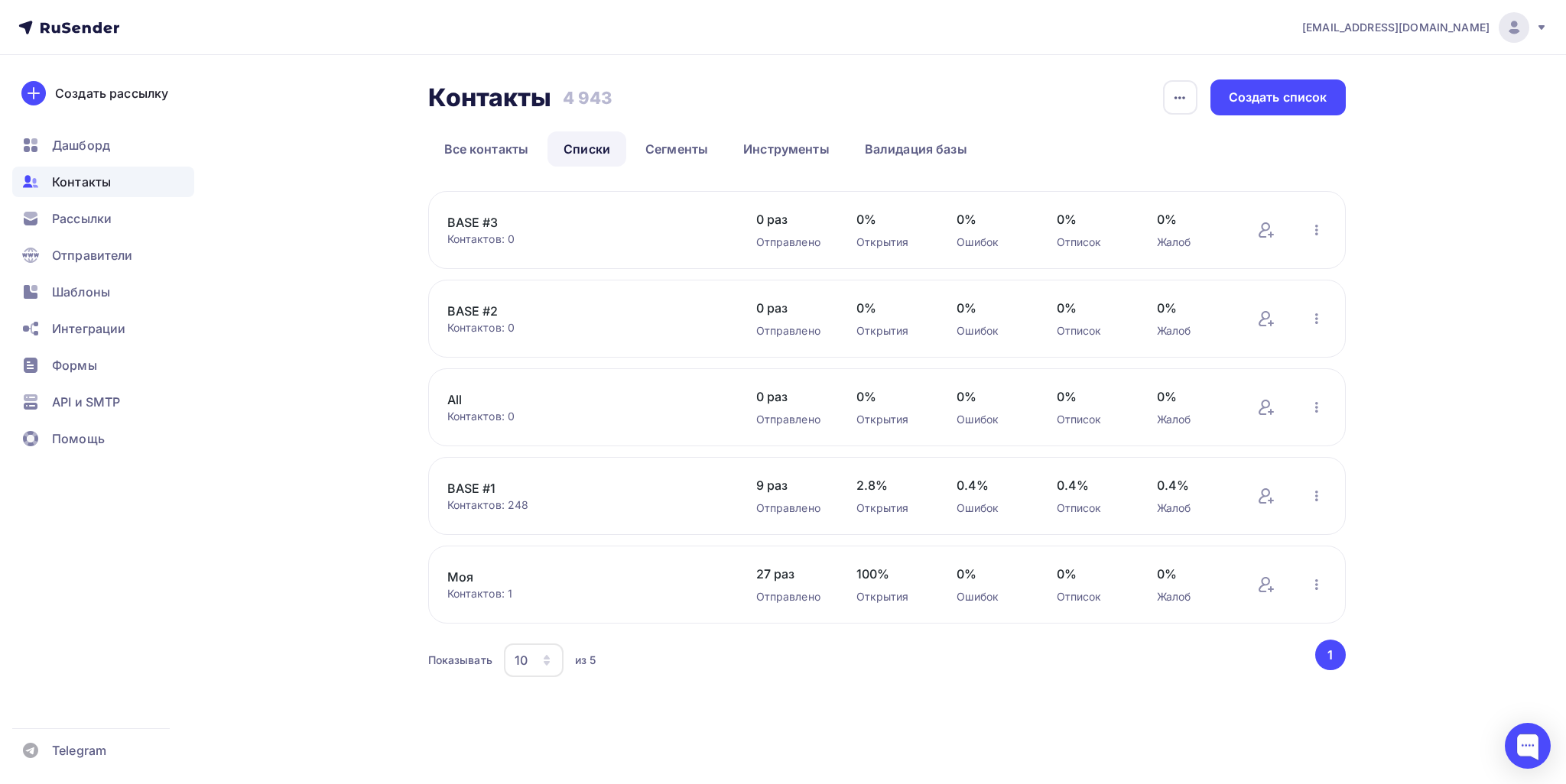
click at [474, 481] on link "BASE #1" at bounding box center [577, 488] width 260 height 18
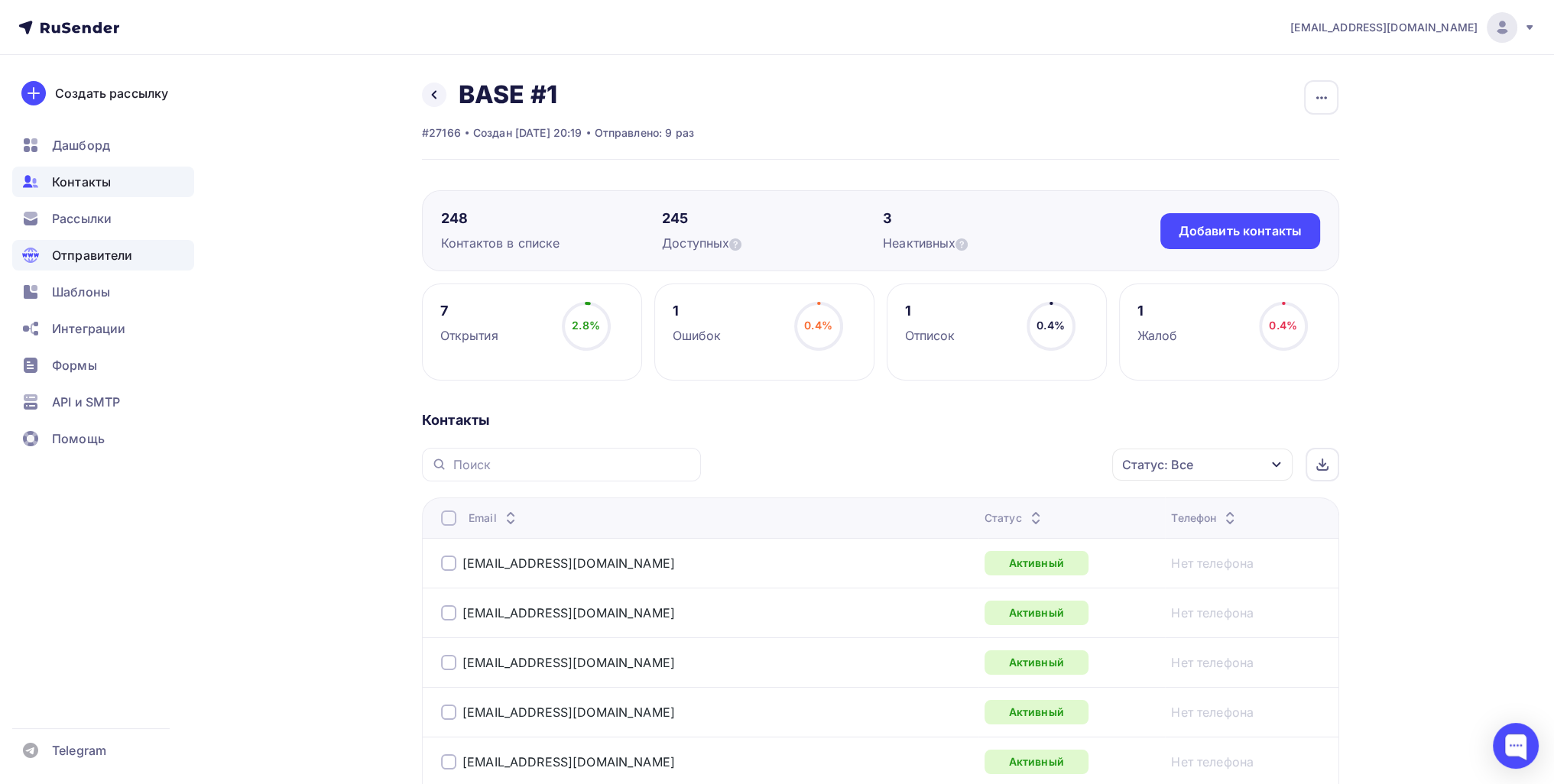
click at [118, 251] on span "Отправители" at bounding box center [93, 255] width 81 height 18
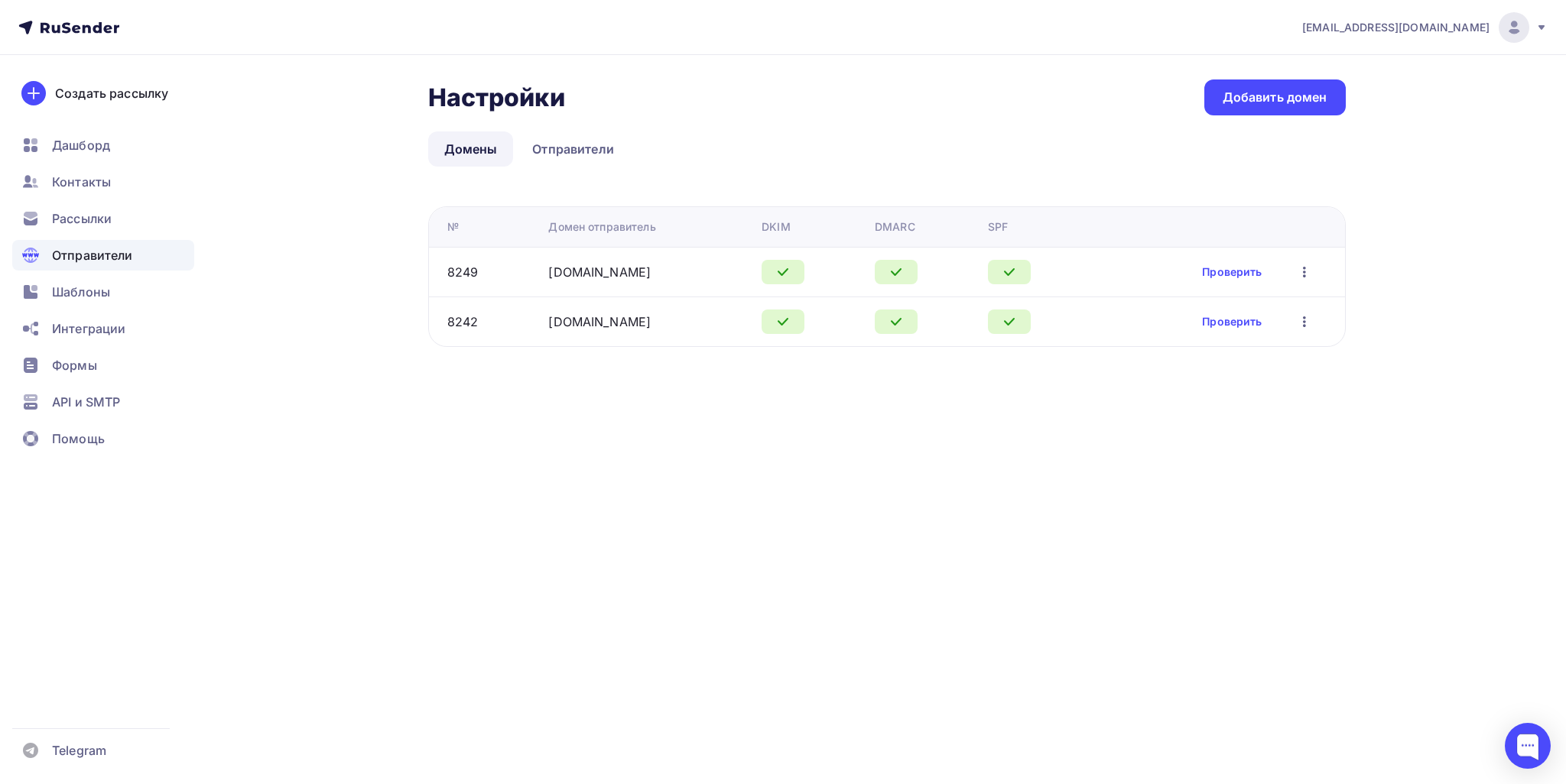
click at [1237, 130] on div "Настройки Настройки Добавить домен Домены Отправители Домены Отправители № Доме…" at bounding box center [887, 213] width 918 height 268
click at [1230, 103] on div "Добавить домен" at bounding box center [1275, 97] width 105 height 18
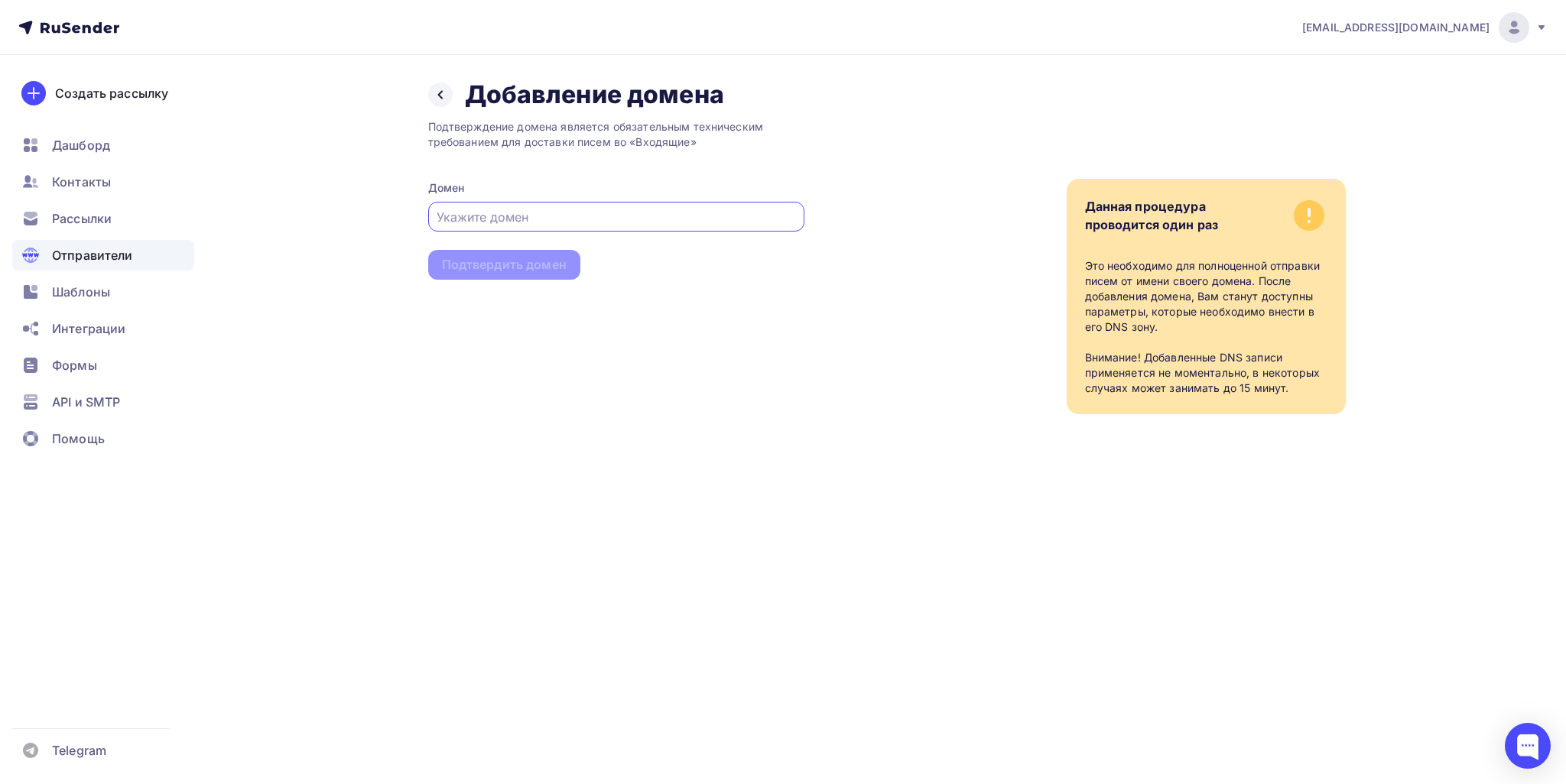
click at [518, 205] on div at bounding box center [616, 216] width 376 height 30
click at [508, 267] on div "Подтверждение домена является обязательным техническим требованием для доставки…" at bounding box center [616, 262] width 376 height 305
click at [503, 218] on input "text" at bounding box center [616, 217] width 359 height 18
paste input "55dorogakmilliony.ru"
type input "55dorogakmilliony.ru"
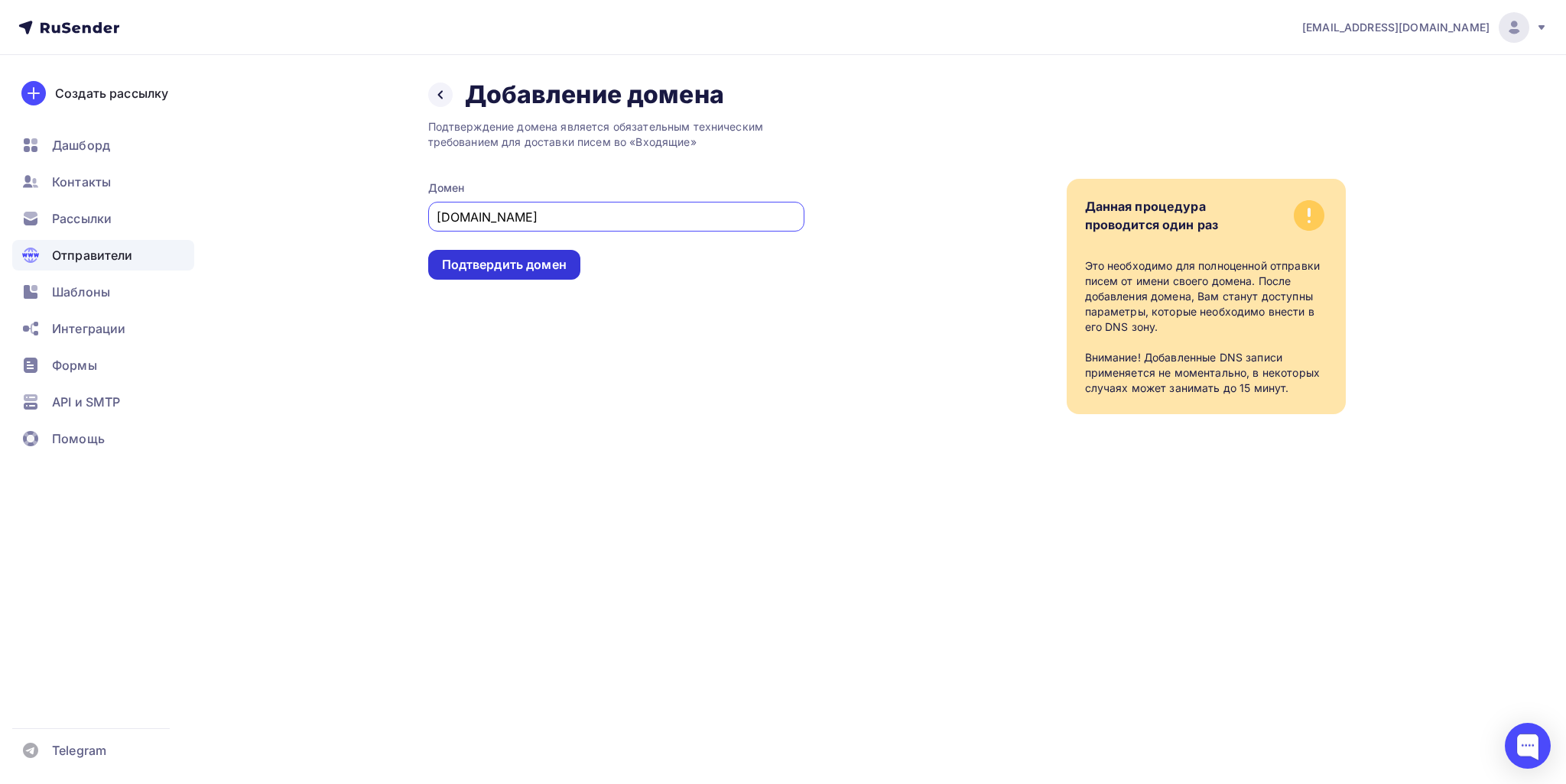
click at [499, 267] on div "Подтвердить домен" at bounding box center [504, 265] width 124 height 18
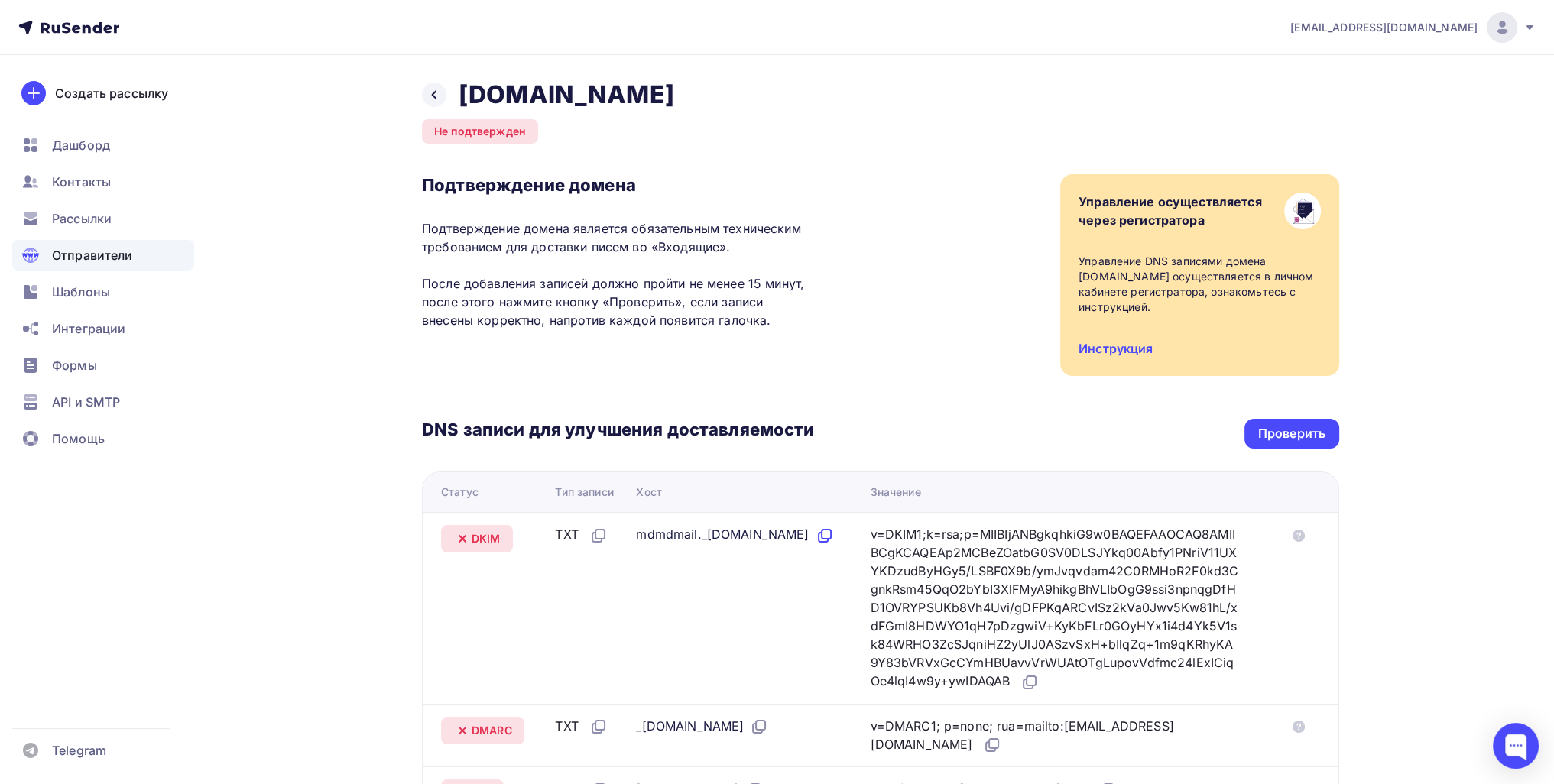
click at [816, 545] on icon at bounding box center [825, 535] width 18 height 18
click at [1027, 686] on icon at bounding box center [1031, 681] width 9 height 9
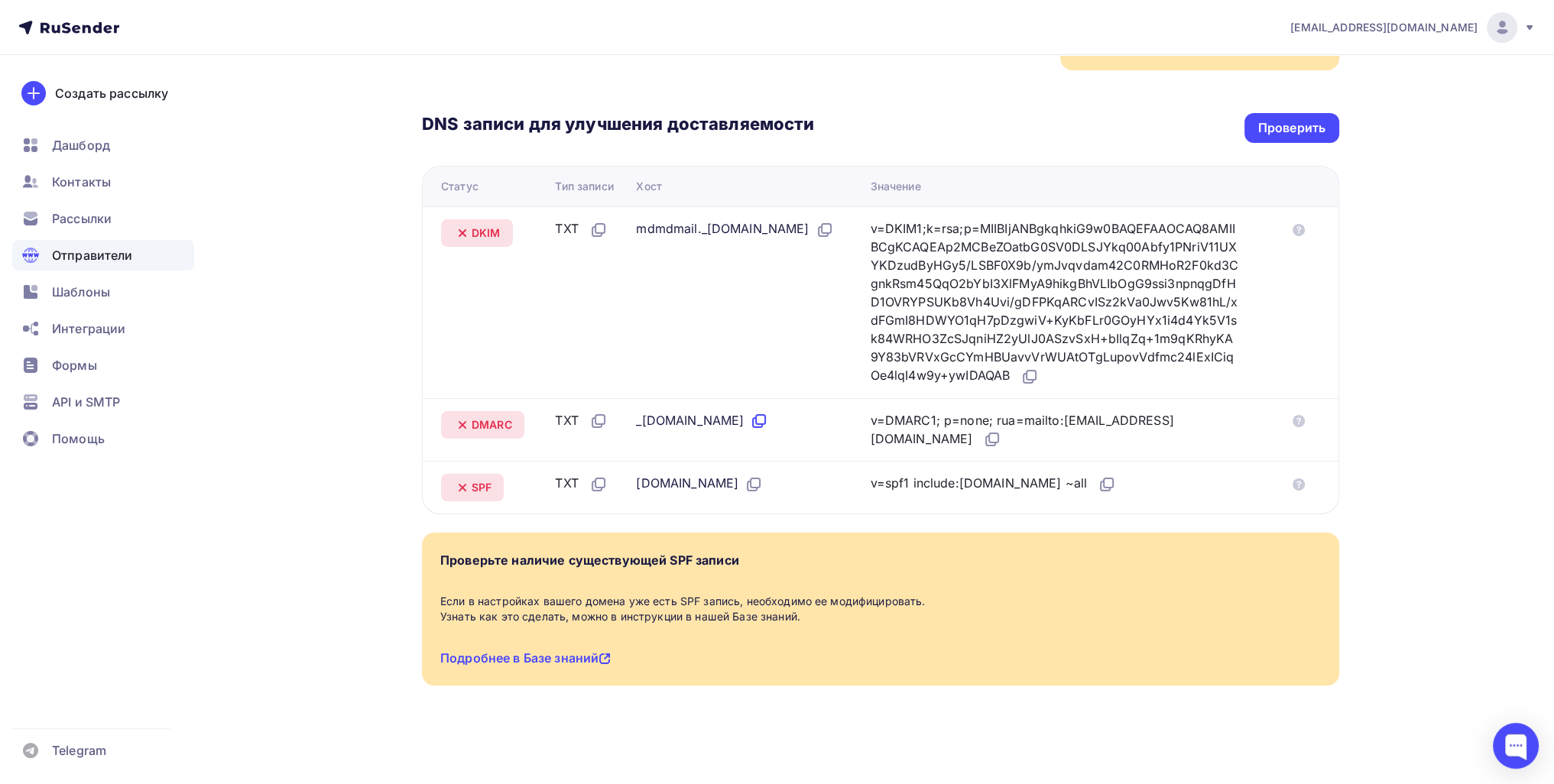
click at [768, 427] on icon at bounding box center [759, 421] width 18 height 18
click at [995, 444] on icon at bounding box center [991, 441] width 9 height 9
click at [760, 479] on icon at bounding box center [755, 483] width 9 height 9
click at [1098, 482] on icon at bounding box center [1107, 485] width 18 height 18
click at [1267, 119] on div "Проверить" at bounding box center [1292, 128] width 68 height 18
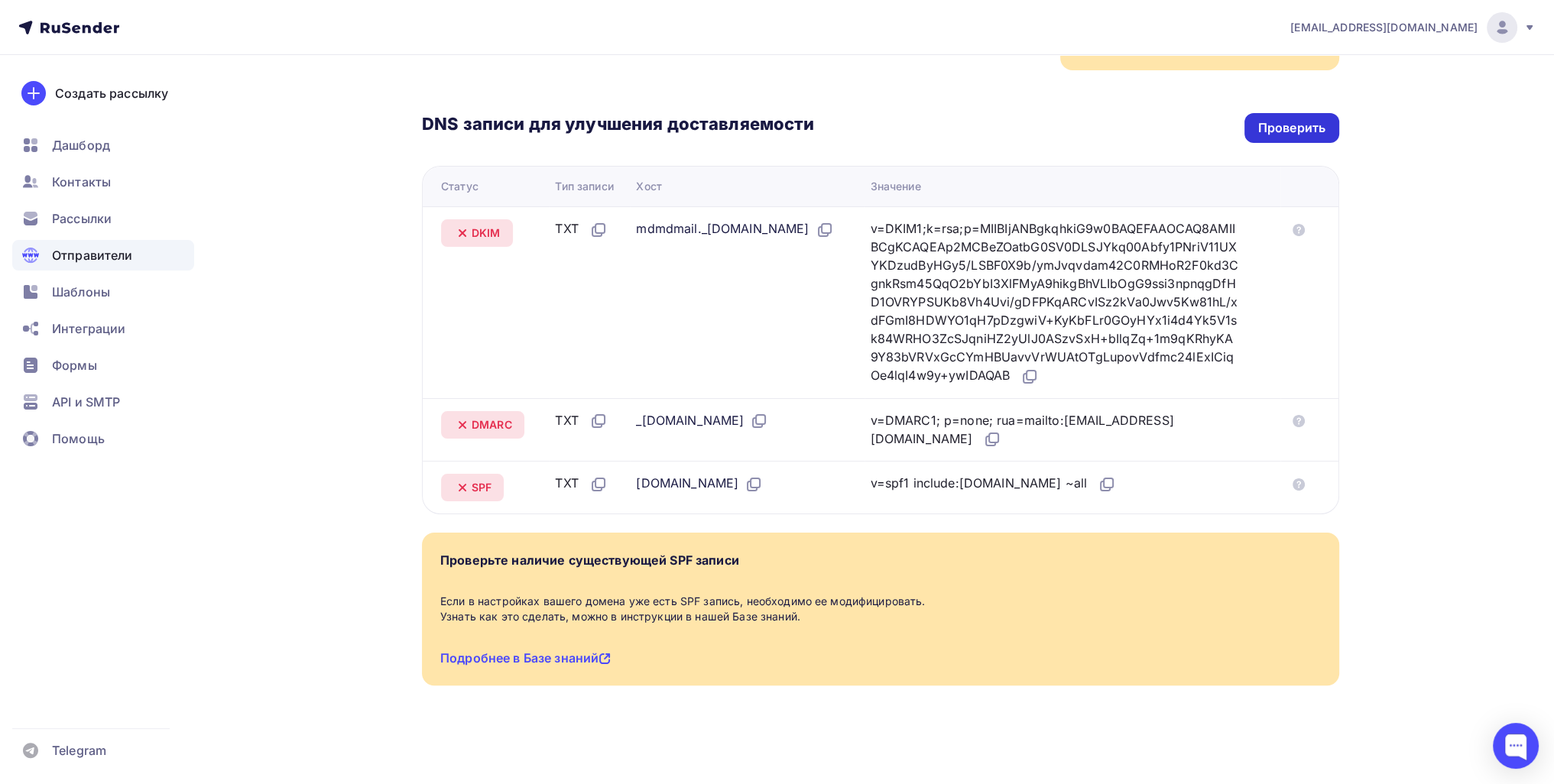
click at [1256, 114] on div "Проверить" at bounding box center [1292, 128] width 95 height 30
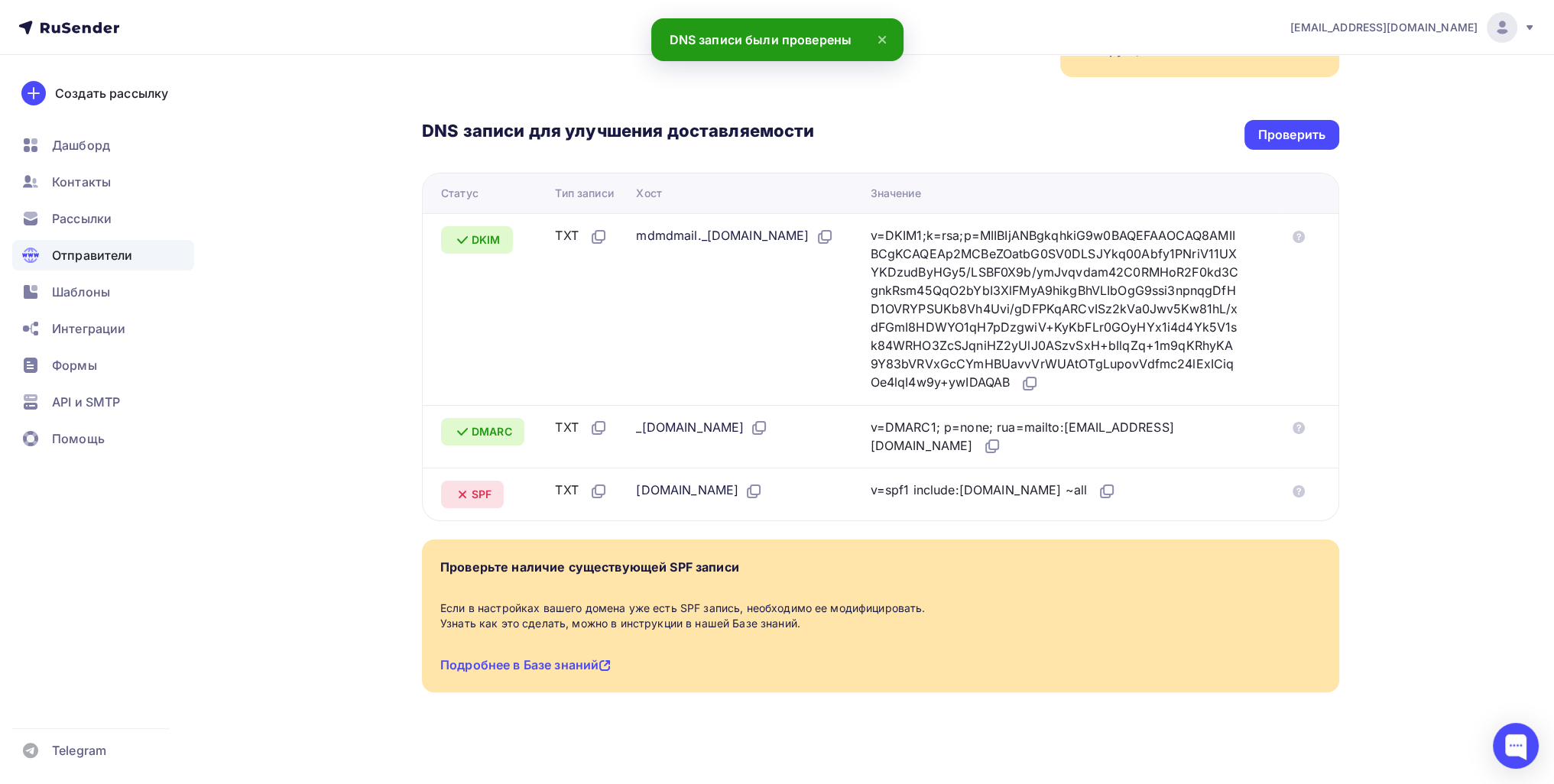
scroll to position [305, 0]
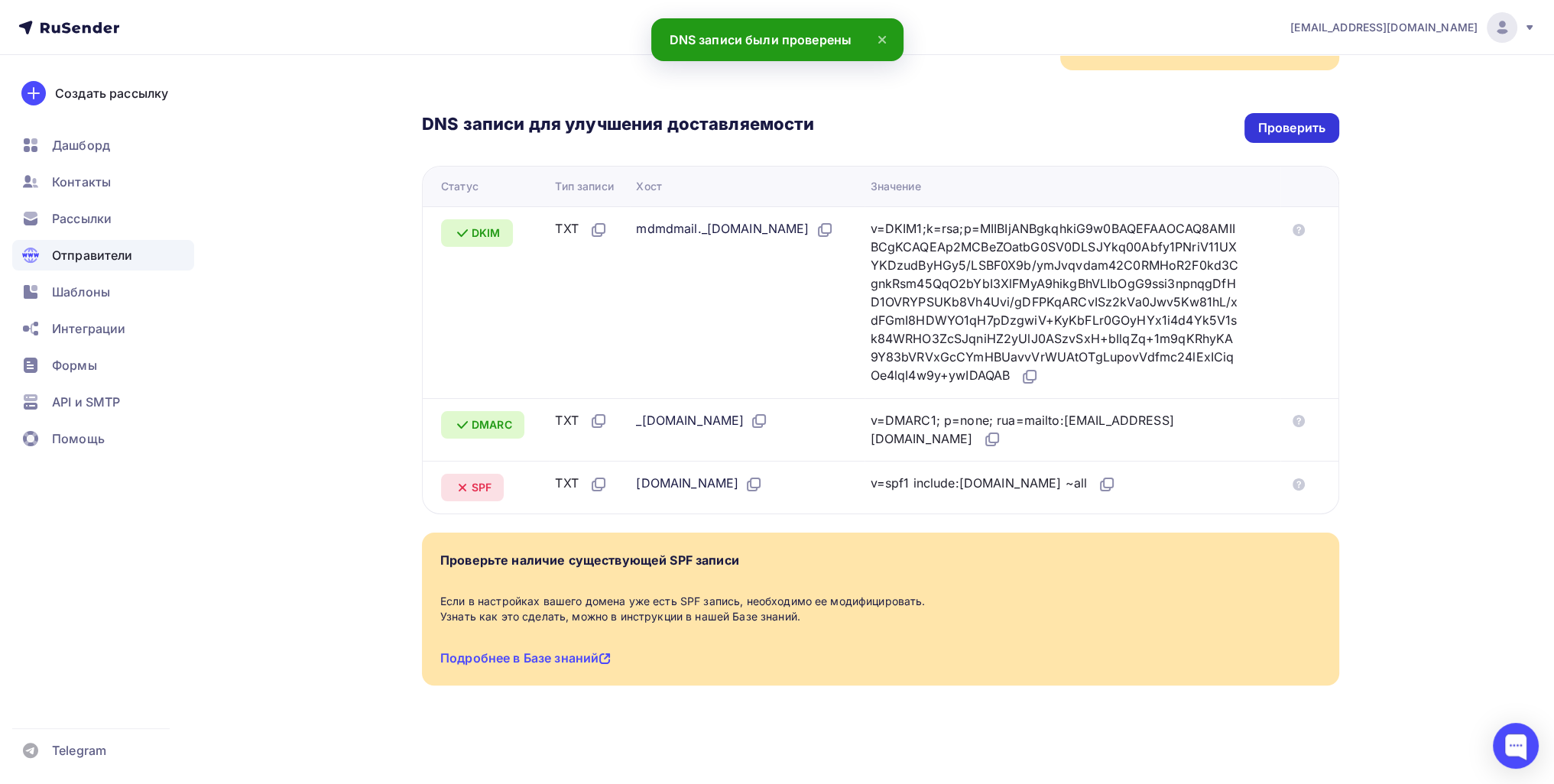
click at [1269, 122] on div "Проверить" at bounding box center [1292, 128] width 68 height 18
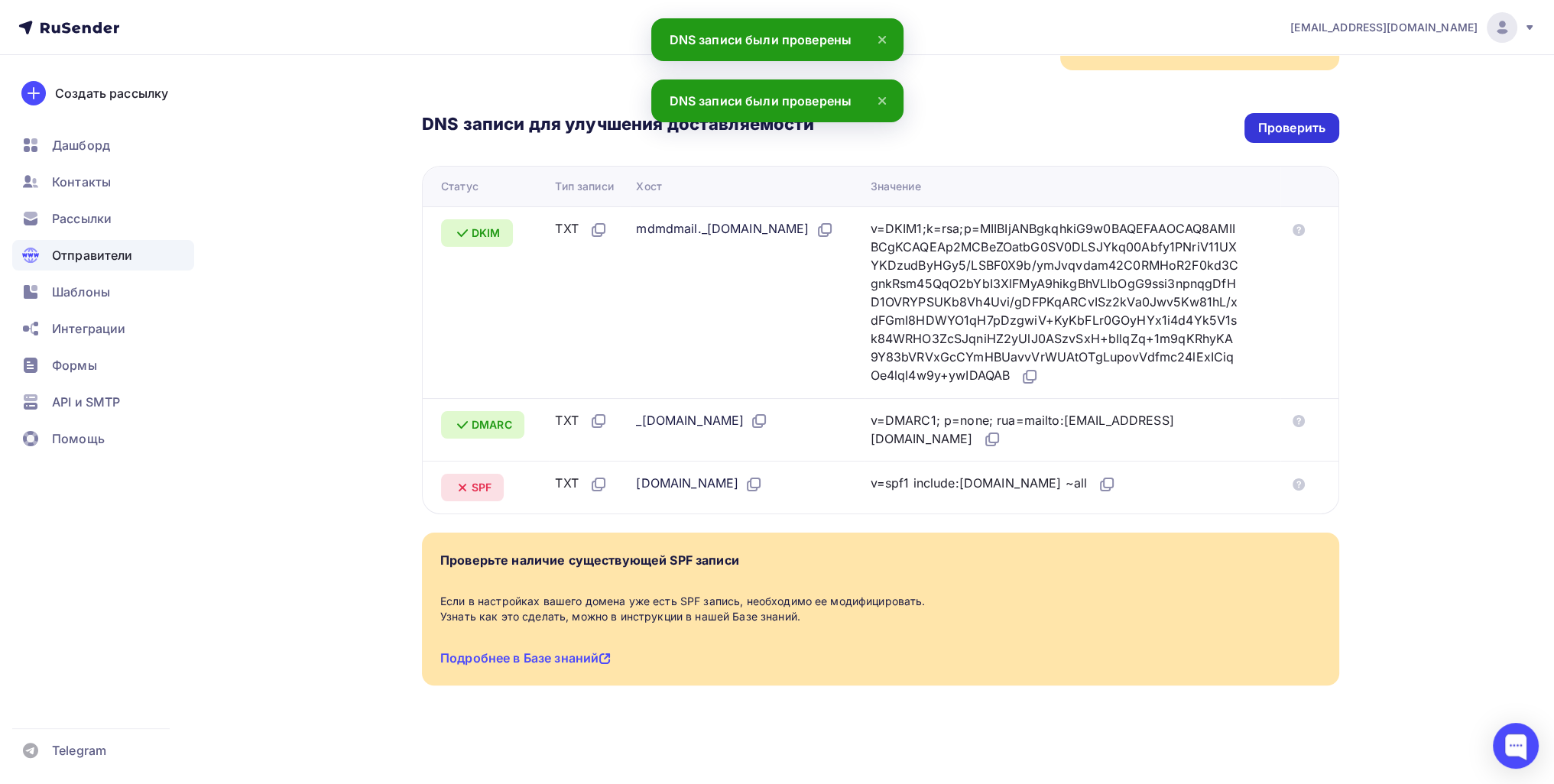
click at [1308, 118] on div "Проверить" at bounding box center [1292, 128] width 95 height 30
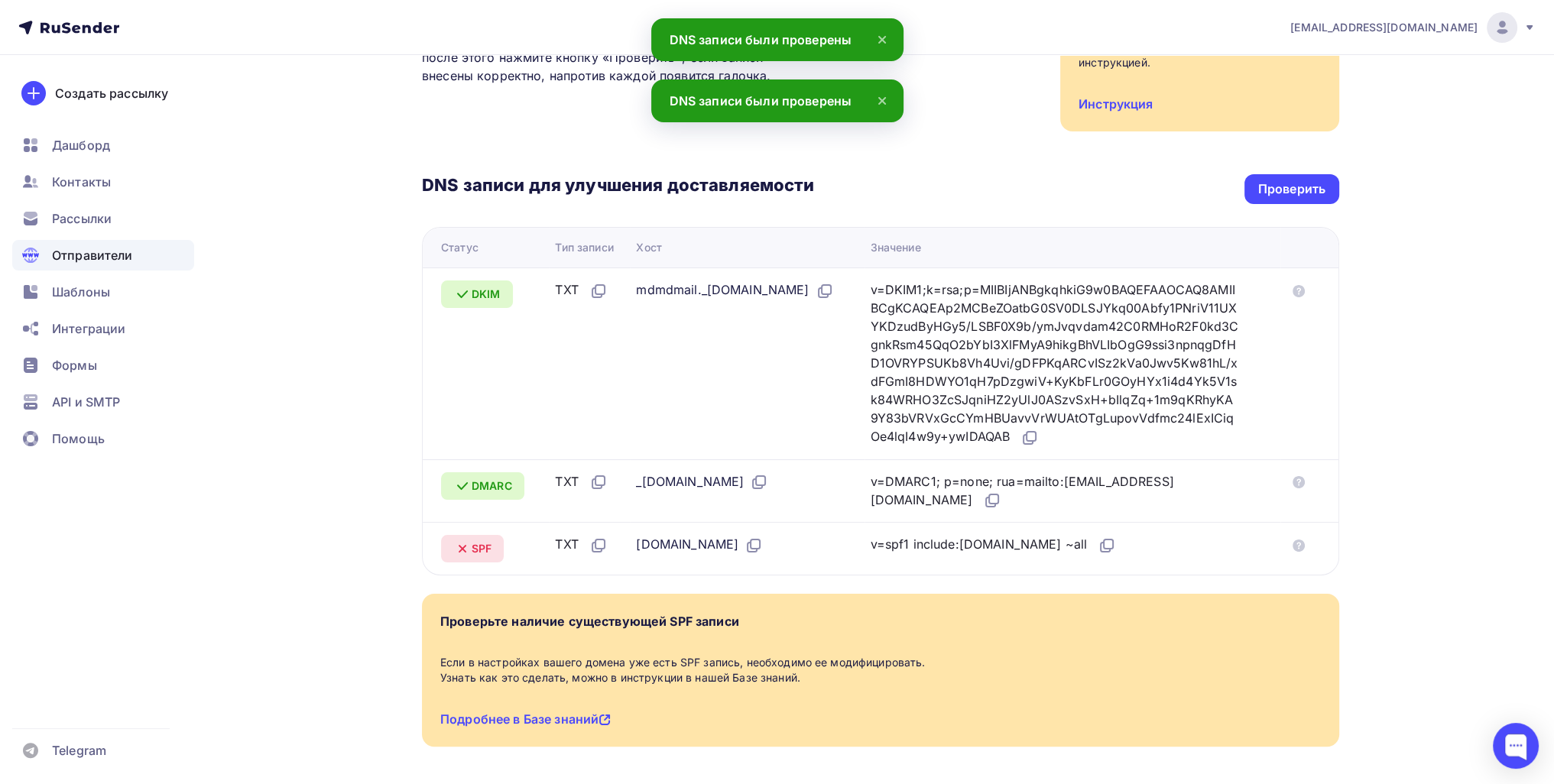
scroll to position [0, 0]
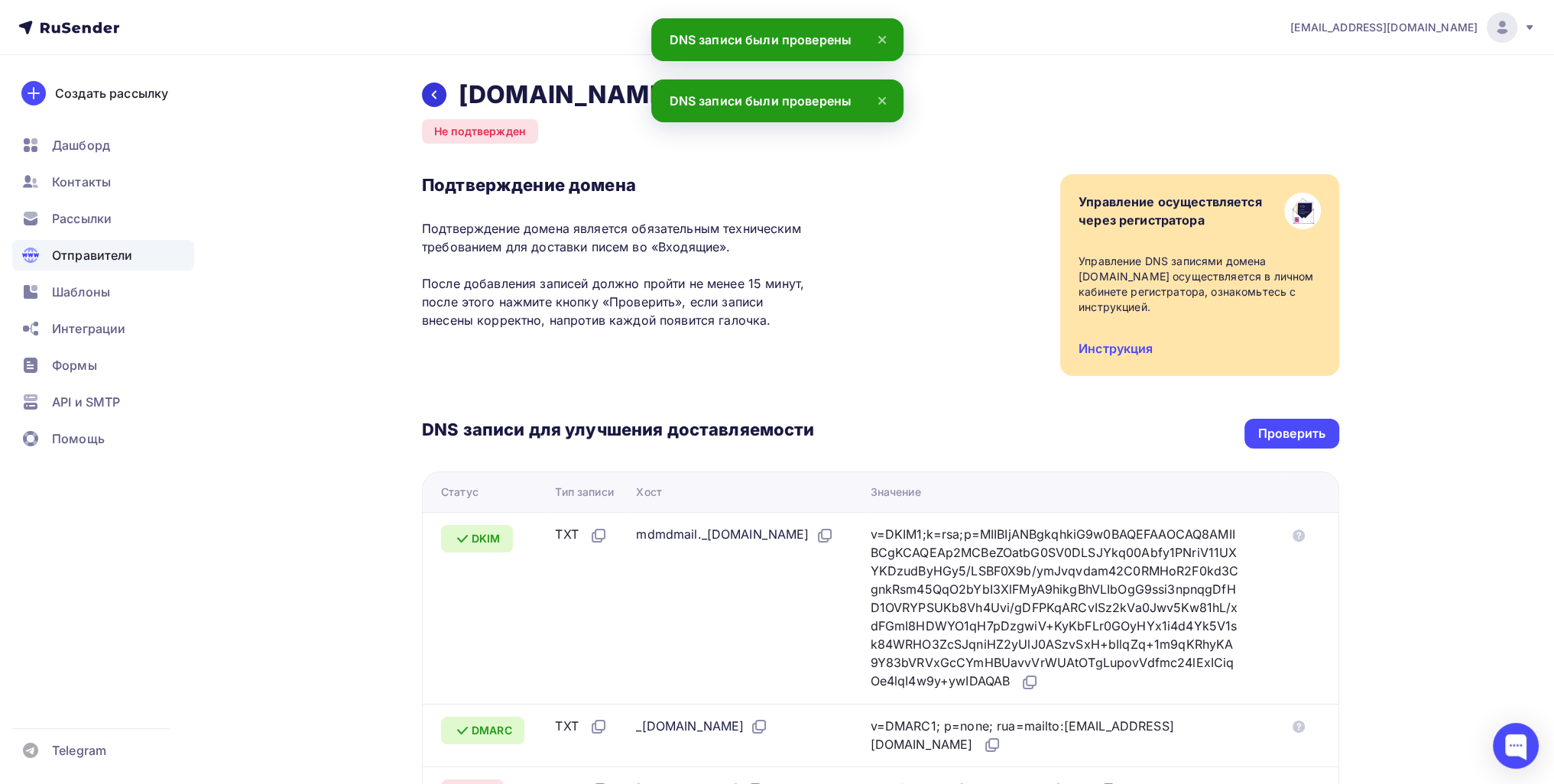
click at [434, 84] on div at bounding box center [434, 95] width 24 height 24
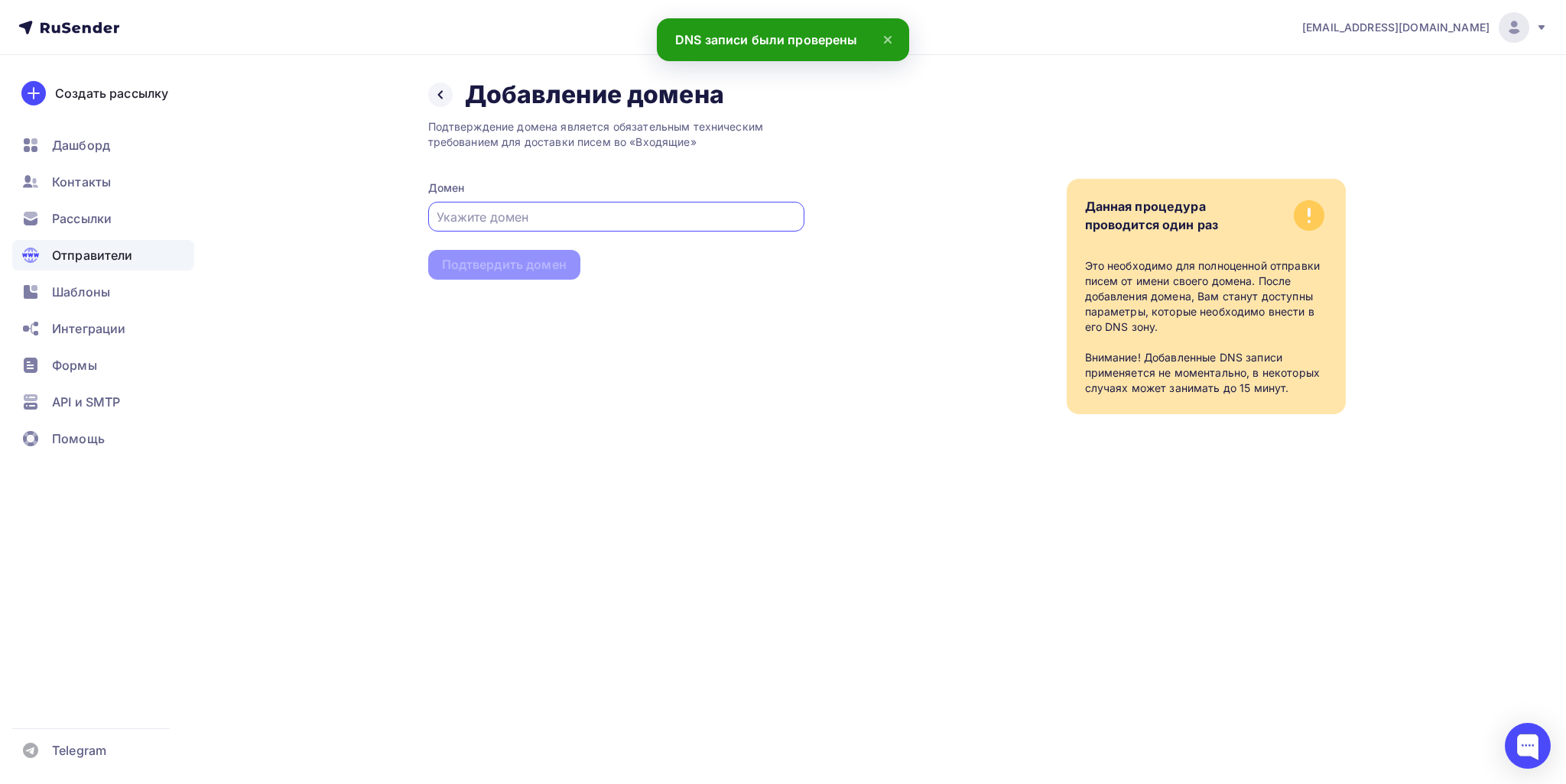
click at [123, 254] on span "Отправители" at bounding box center [93, 255] width 81 height 18
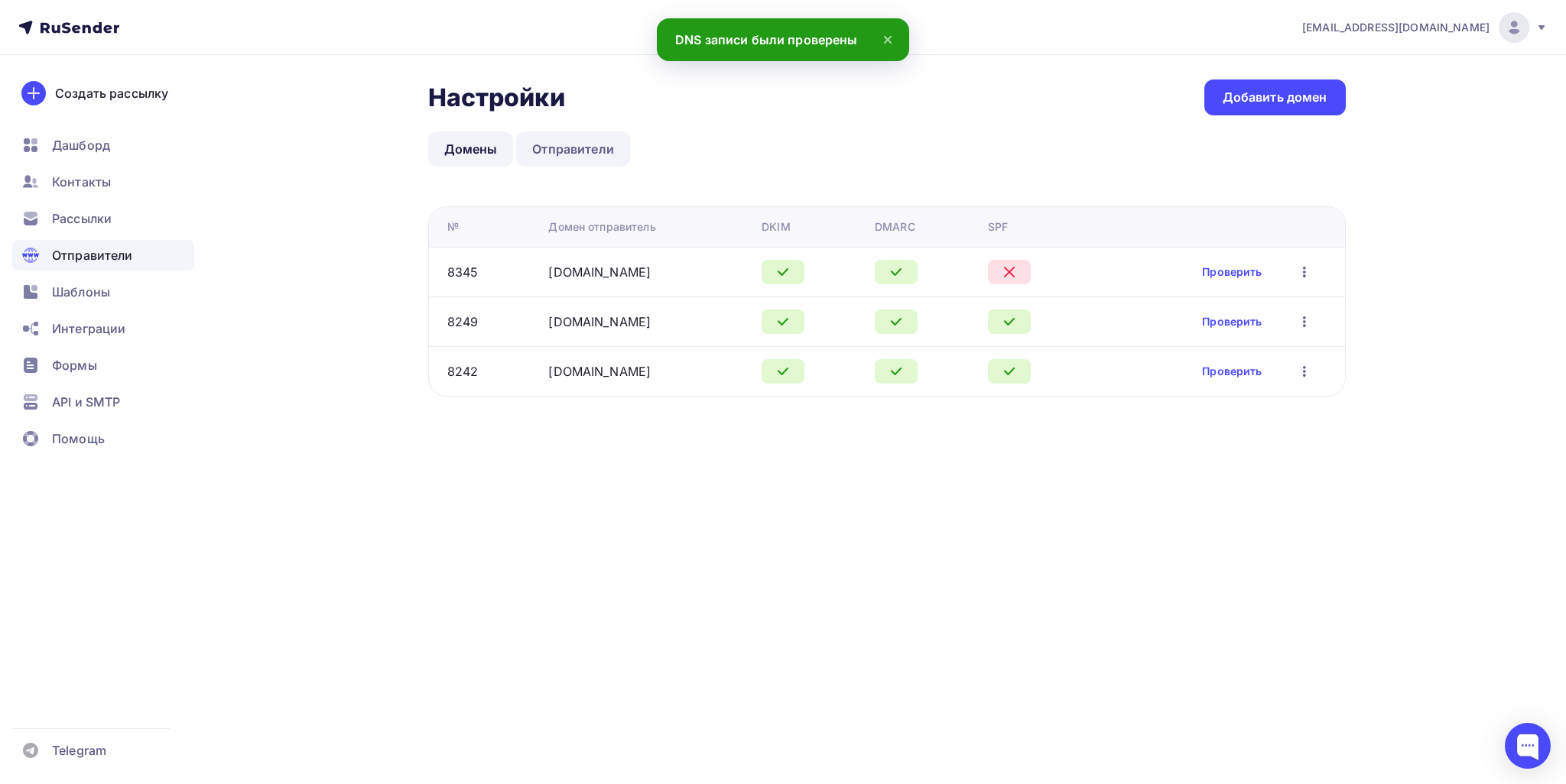
click at [577, 143] on link "Отправители" at bounding box center [573, 149] width 114 height 35
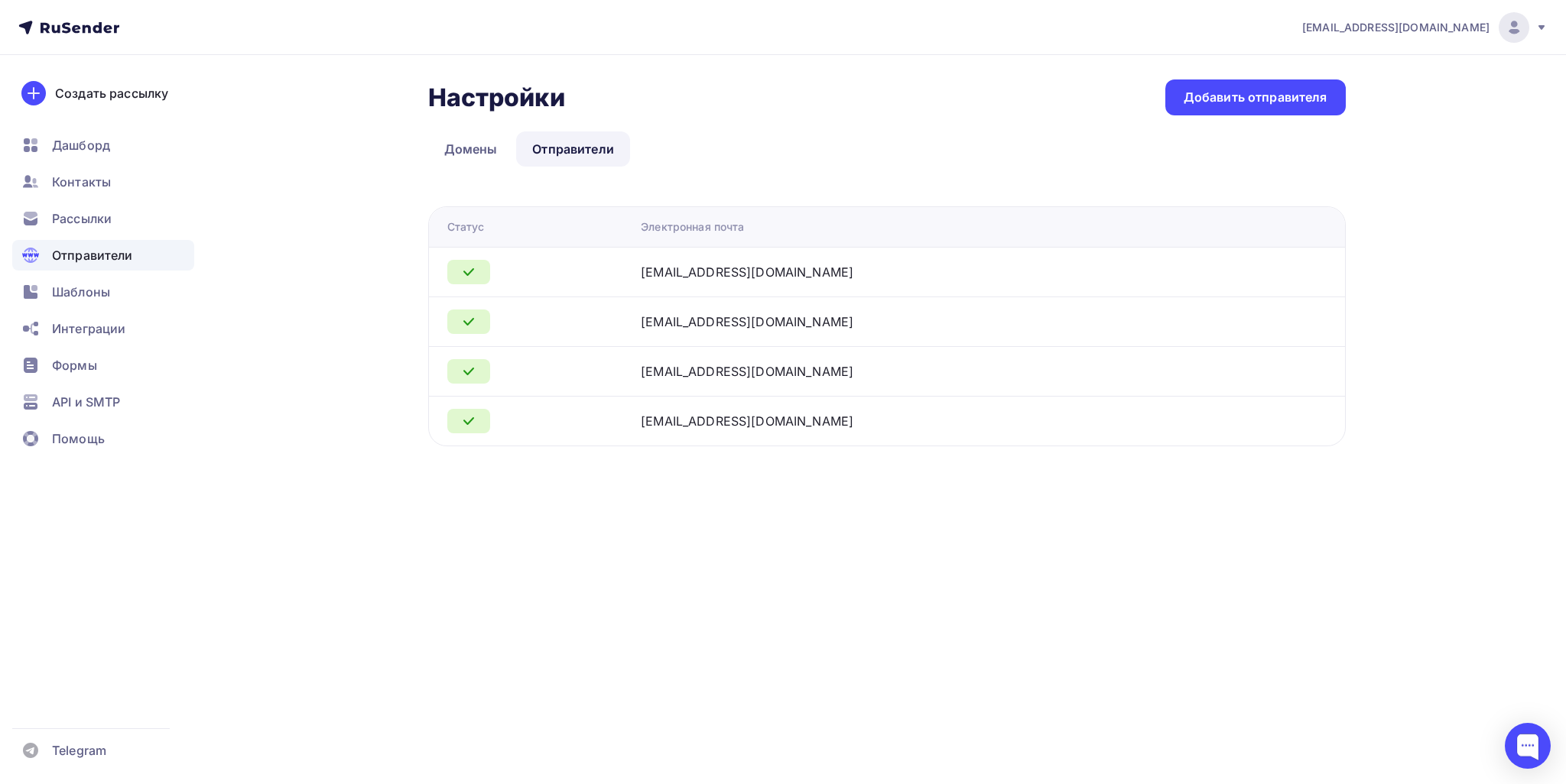
click at [1217, 123] on div "Настройки Настройки Добавить отправителя Домены Отправители Отправители Домены …" at bounding box center [887, 262] width 918 height 367
click at [1193, 111] on div "Добавить отправителя" at bounding box center [1256, 97] width 180 height 36
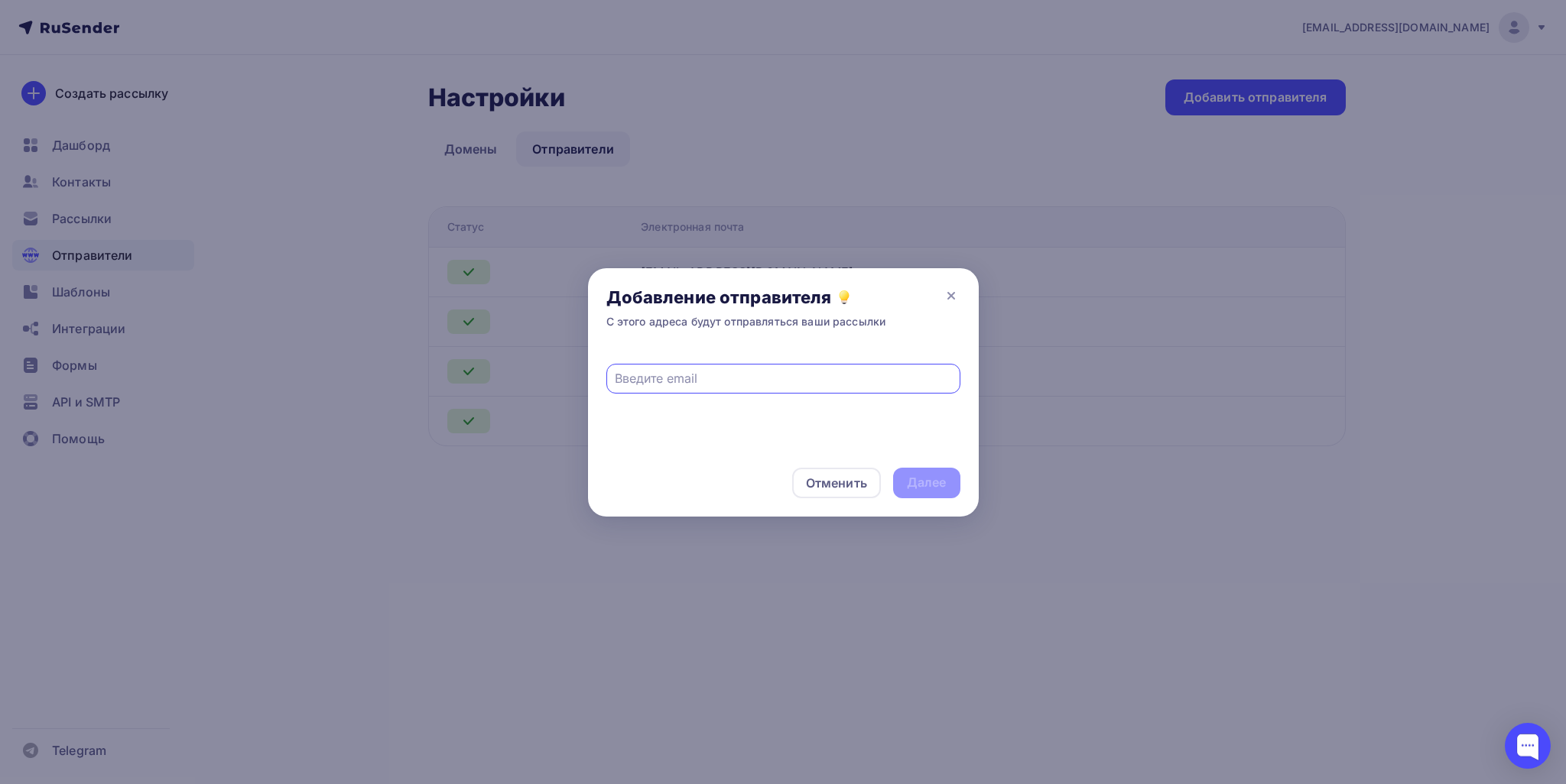
click at [696, 318] on div "С этого адреса будут отправляться ваши рассылки" at bounding box center [746, 322] width 279 height 15
click at [683, 359] on span at bounding box center [783, 370] width 354 height 46
click at [691, 373] on input "text" at bounding box center [783, 378] width 336 height 18
paste input "info@55dorogakmilliony.ru"
type input "info@55dorogakmilliony.ru"
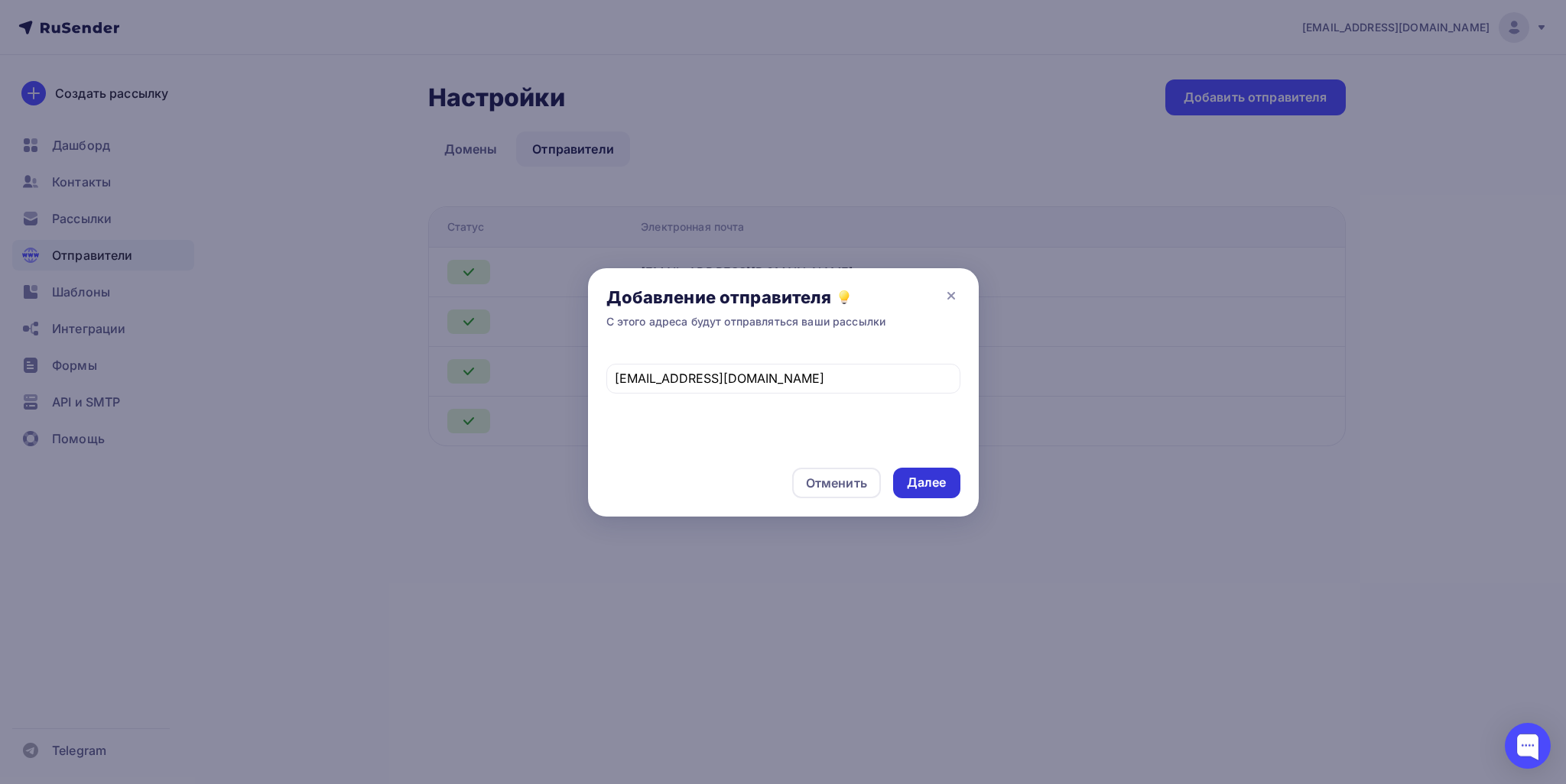
click at [920, 480] on div "Далее" at bounding box center [927, 483] width 40 height 18
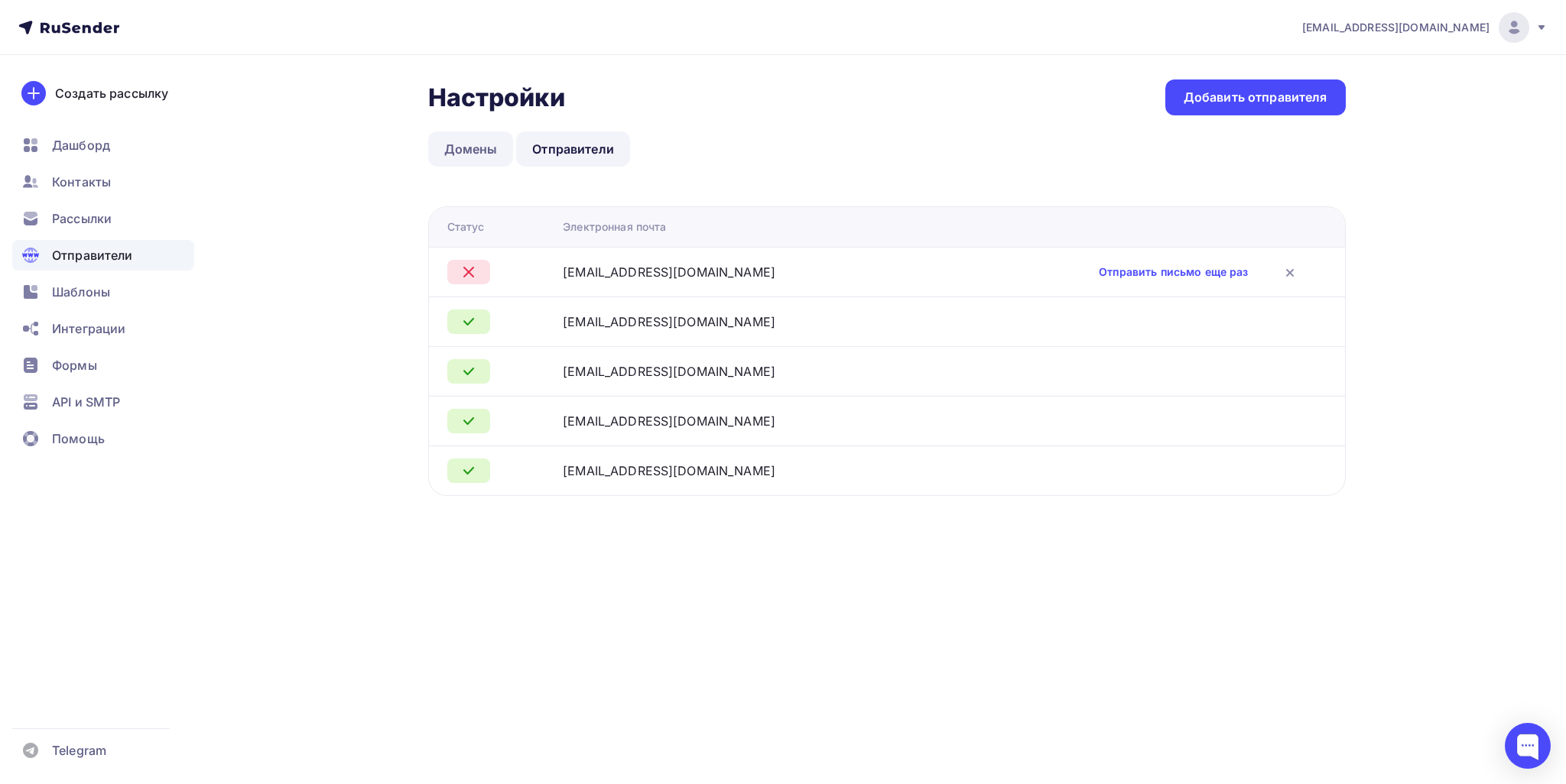
click at [459, 143] on link "Домены" at bounding box center [471, 149] width 86 height 35
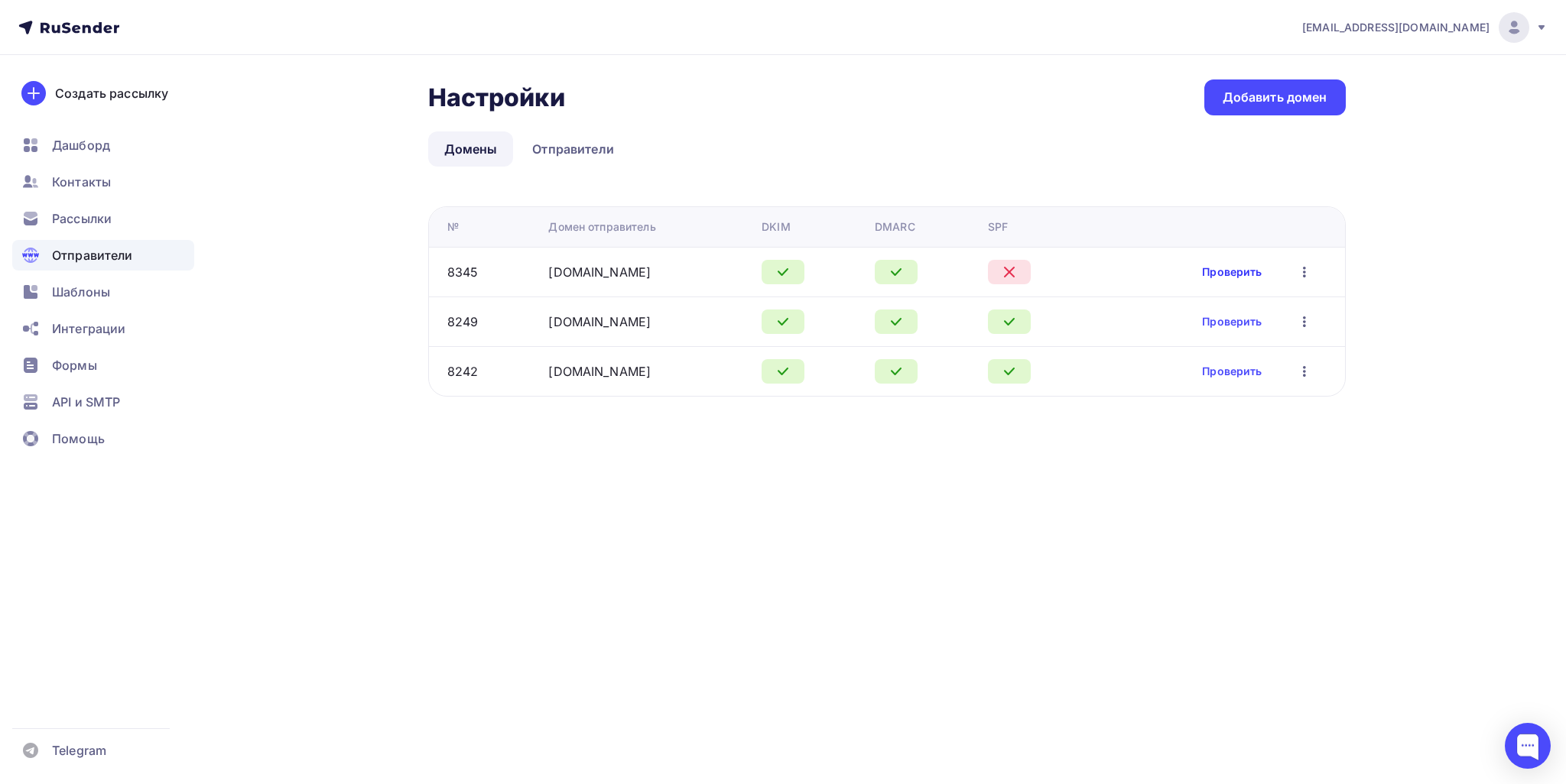
click at [1221, 269] on link "Проверить" at bounding box center [1232, 271] width 60 height 15
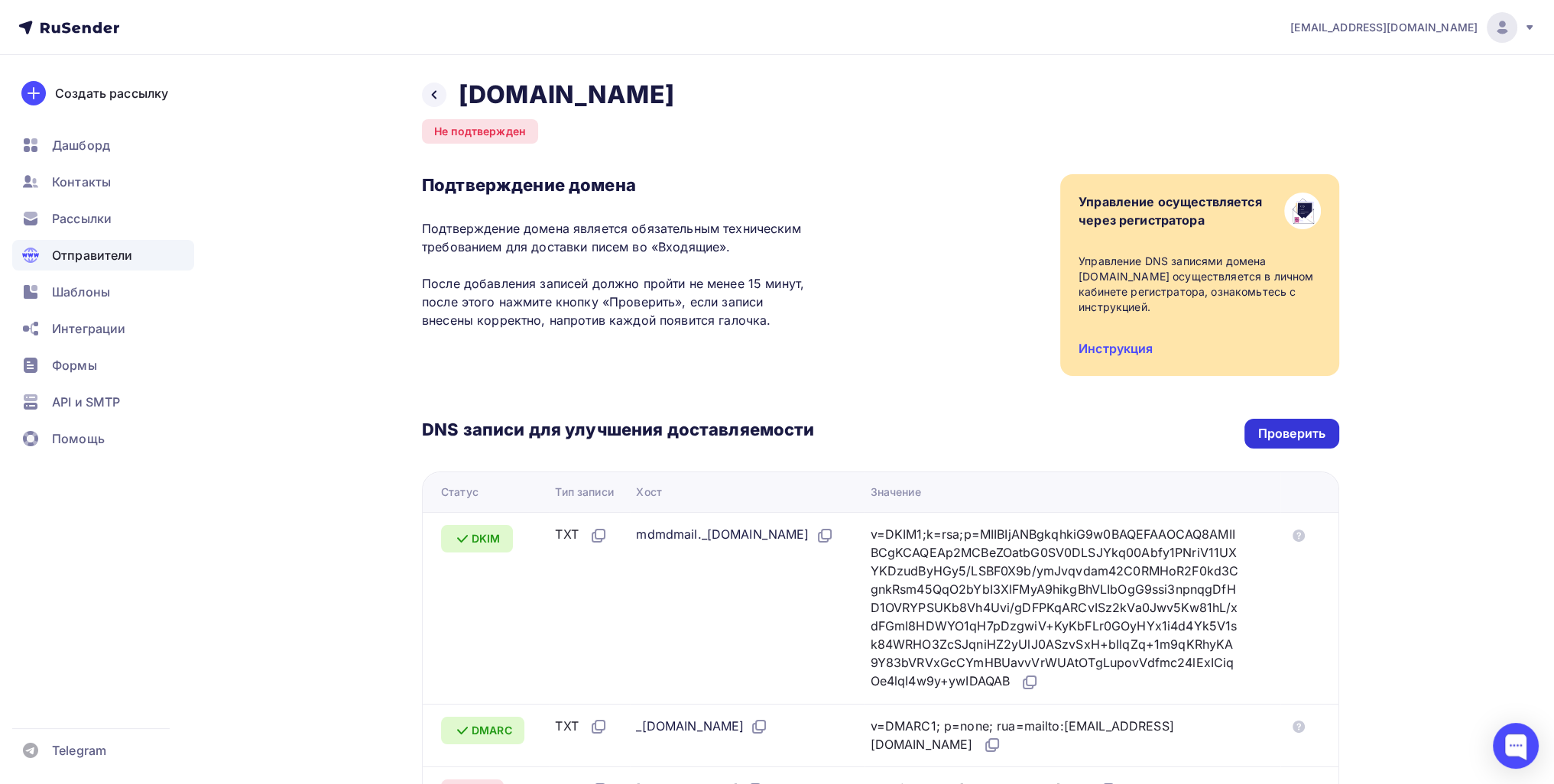
click at [1272, 441] on div "Проверить" at bounding box center [1292, 434] width 68 height 18
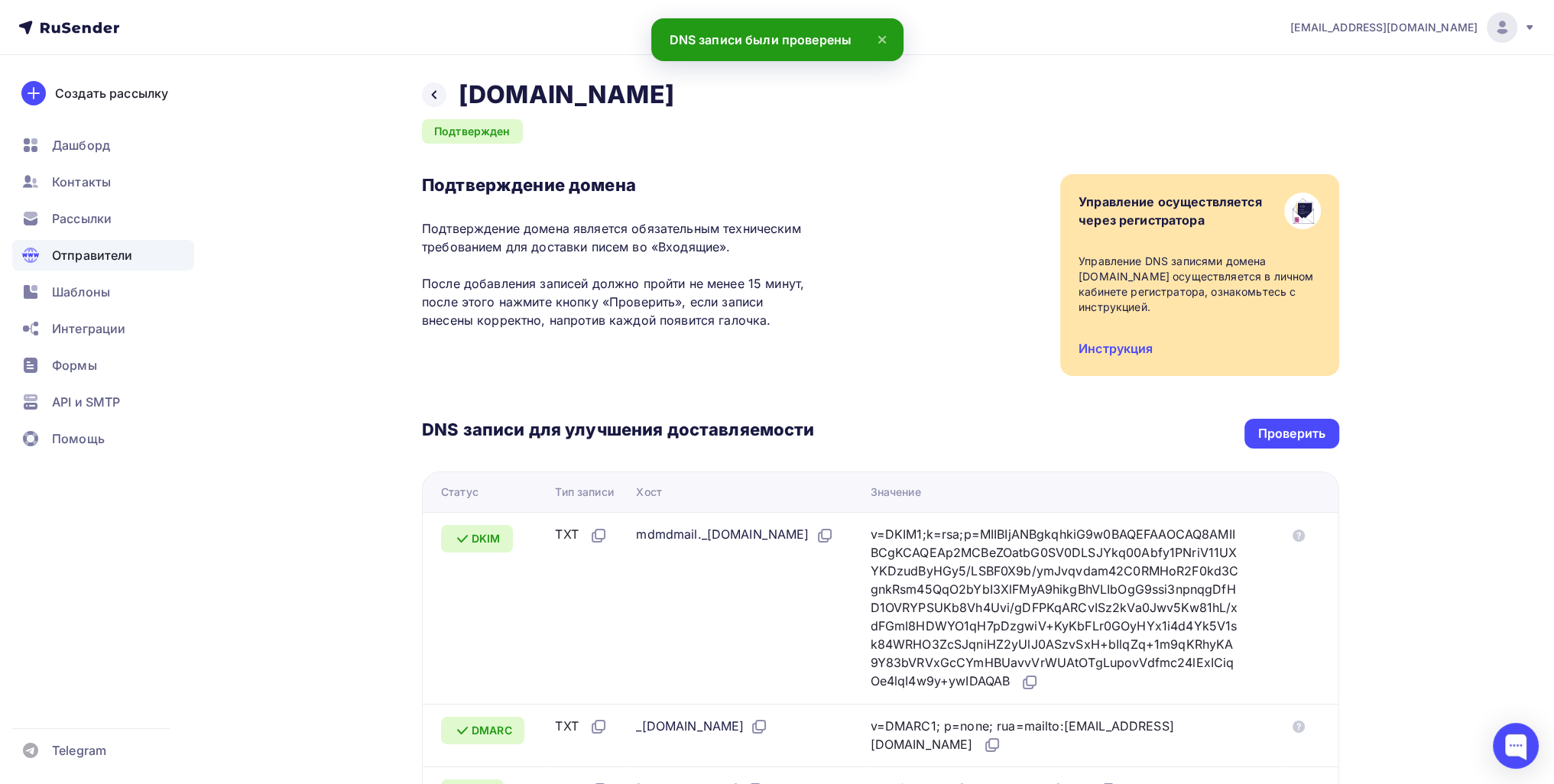
click at [114, 240] on div "Отправители" at bounding box center [104, 255] width 182 height 31
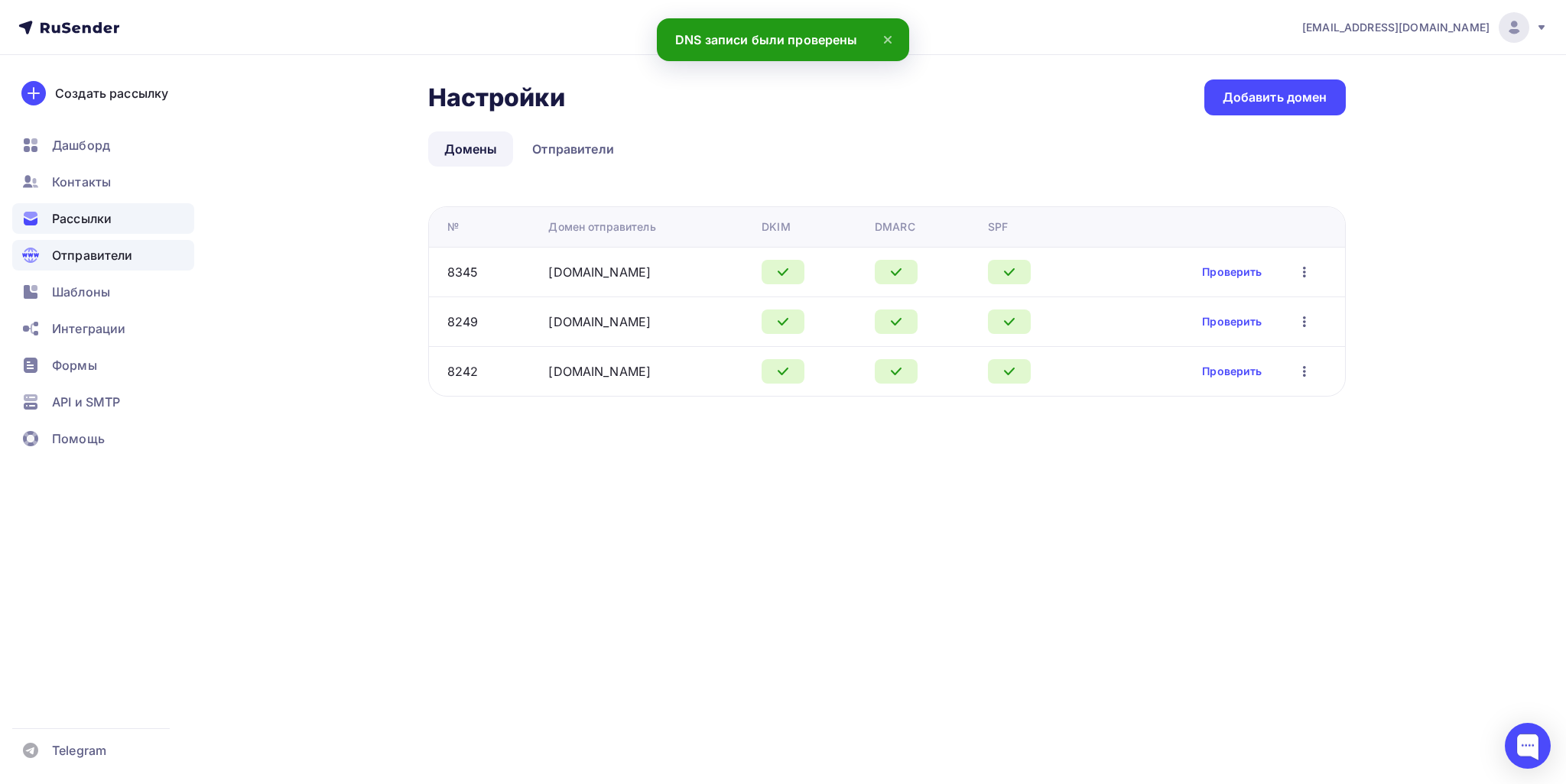
click at [129, 218] on div "Рассылки" at bounding box center [104, 219] width 182 height 31
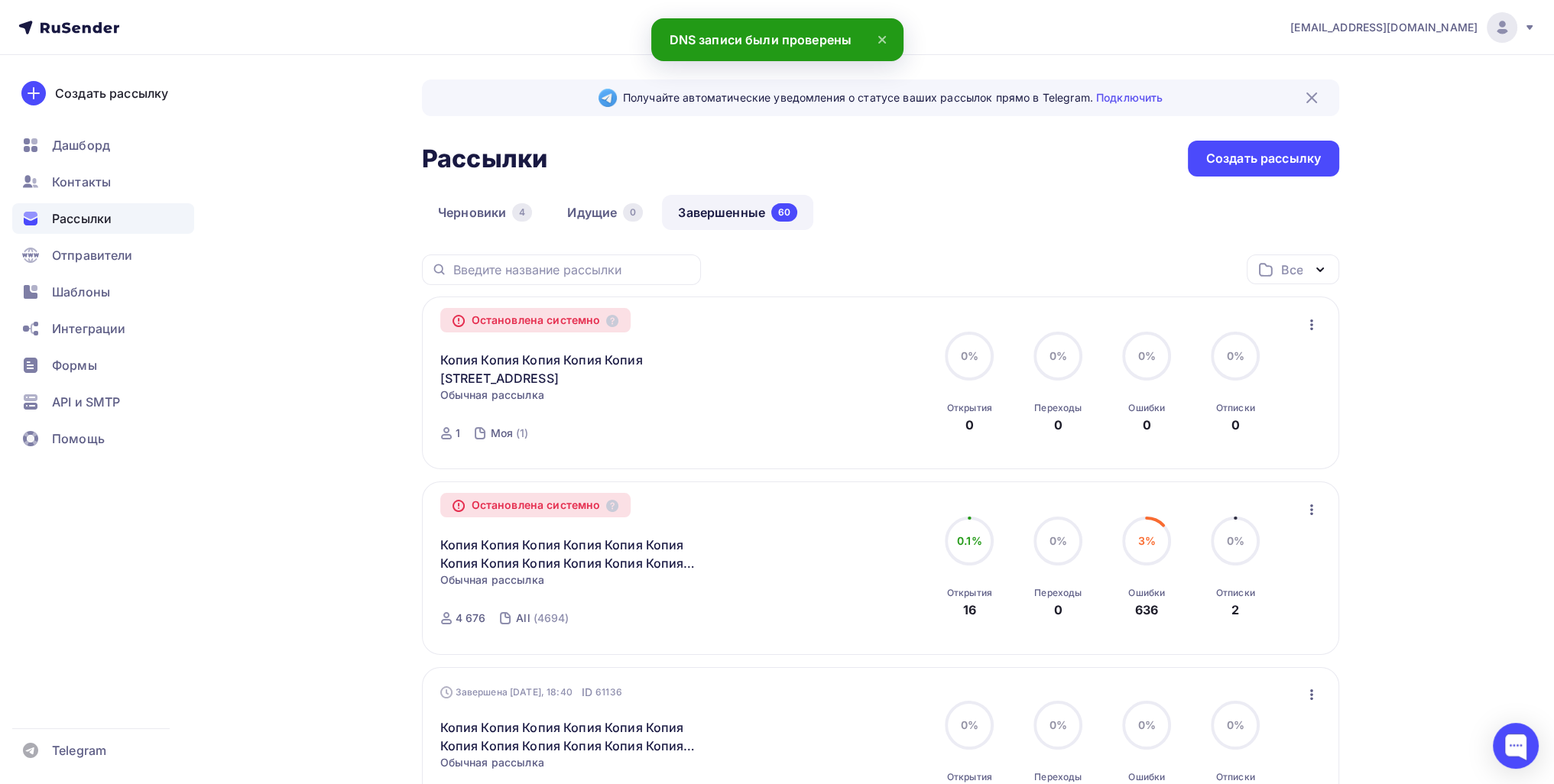
click at [1310, 320] on icon "button" at bounding box center [1312, 324] width 18 height 18
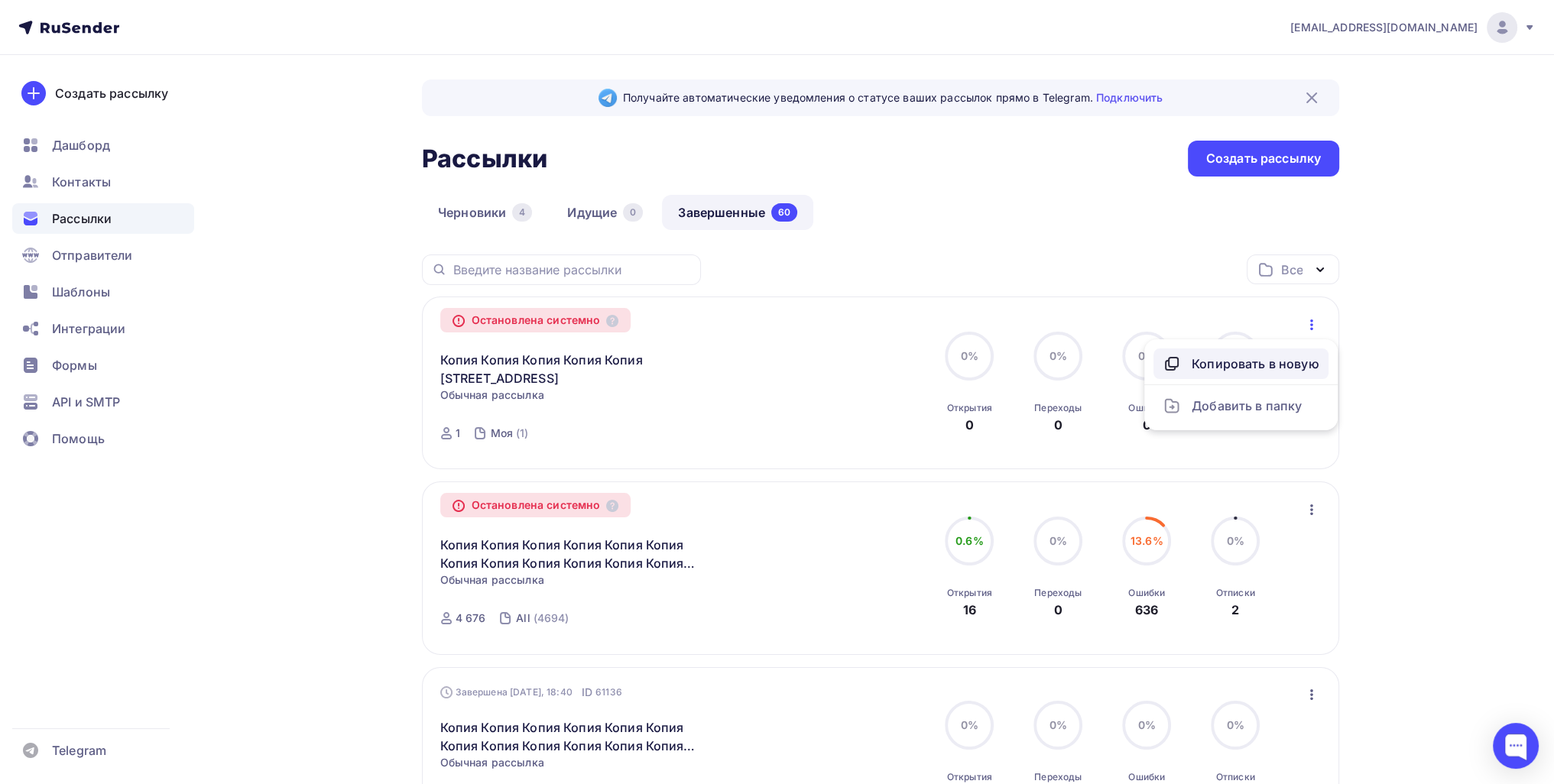
click at [1216, 358] on div "Копировать в новую" at bounding box center [1241, 364] width 157 height 18
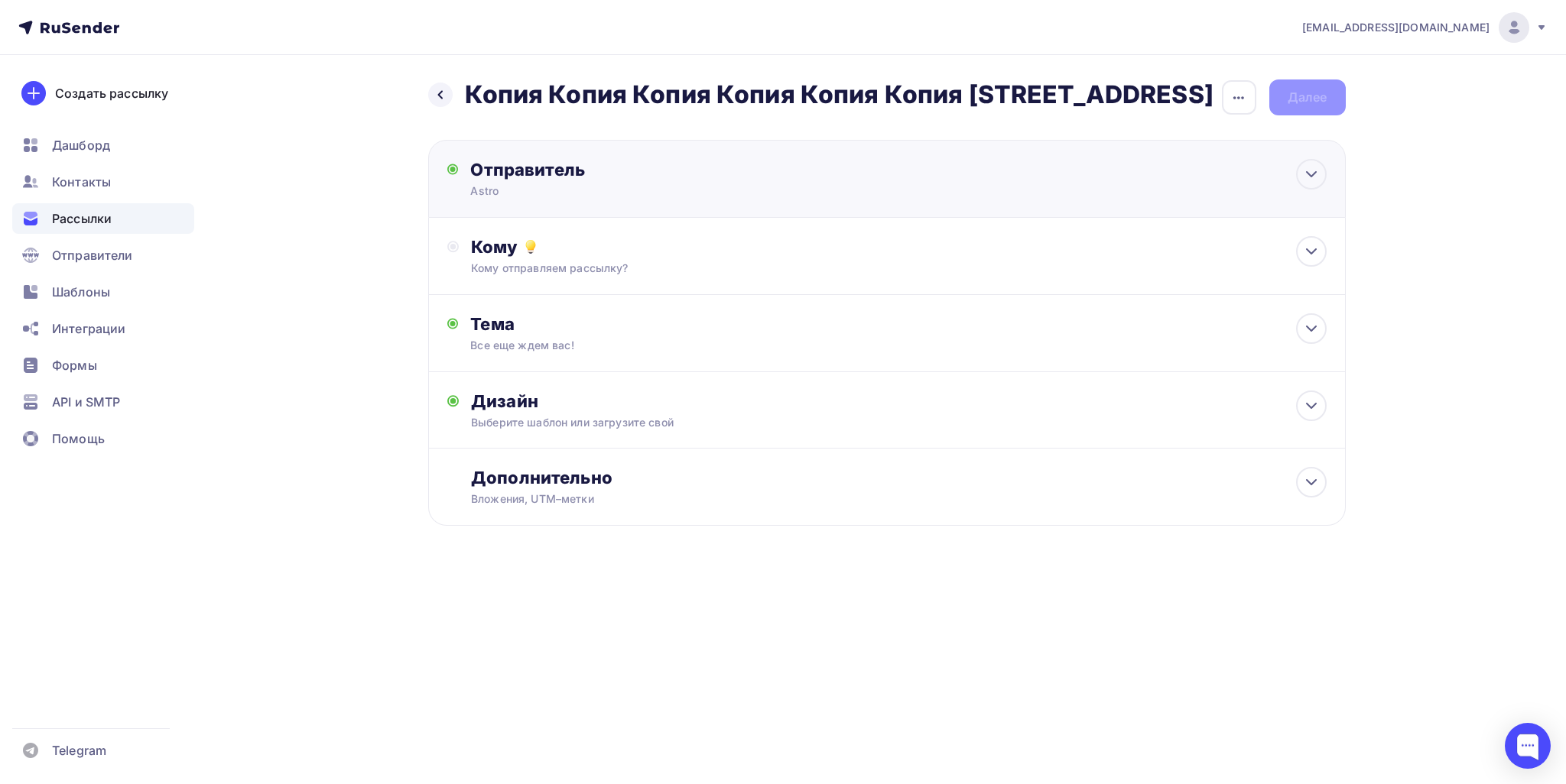
click at [532, 175] on div "Отправитель" at bounding box center [636, 169] width 331 height 22
type input "Astro"
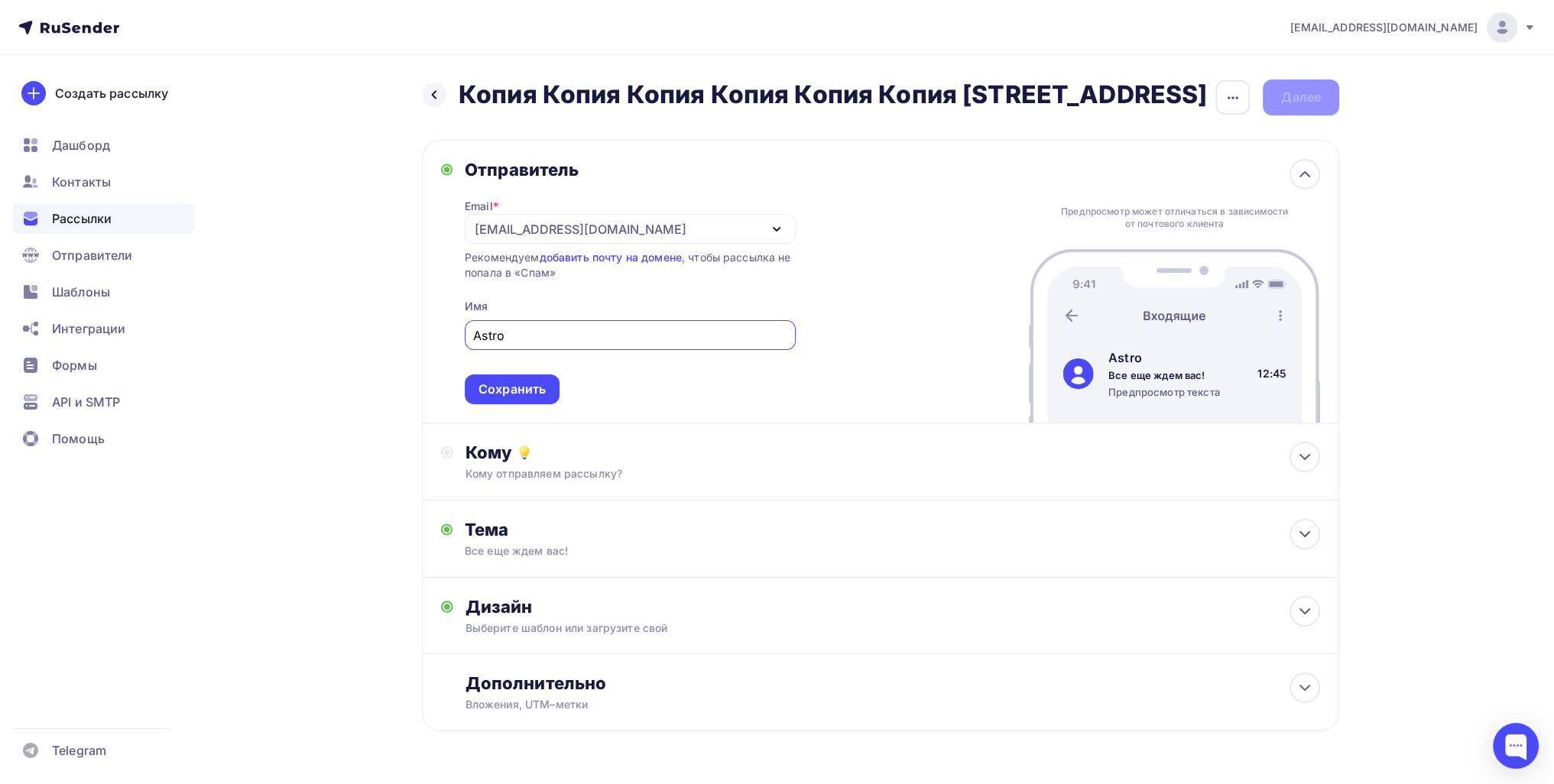
click at [507, 229] on div "info@sciencepodxod.online" at bounding box center [580, 229] width 212 height 18
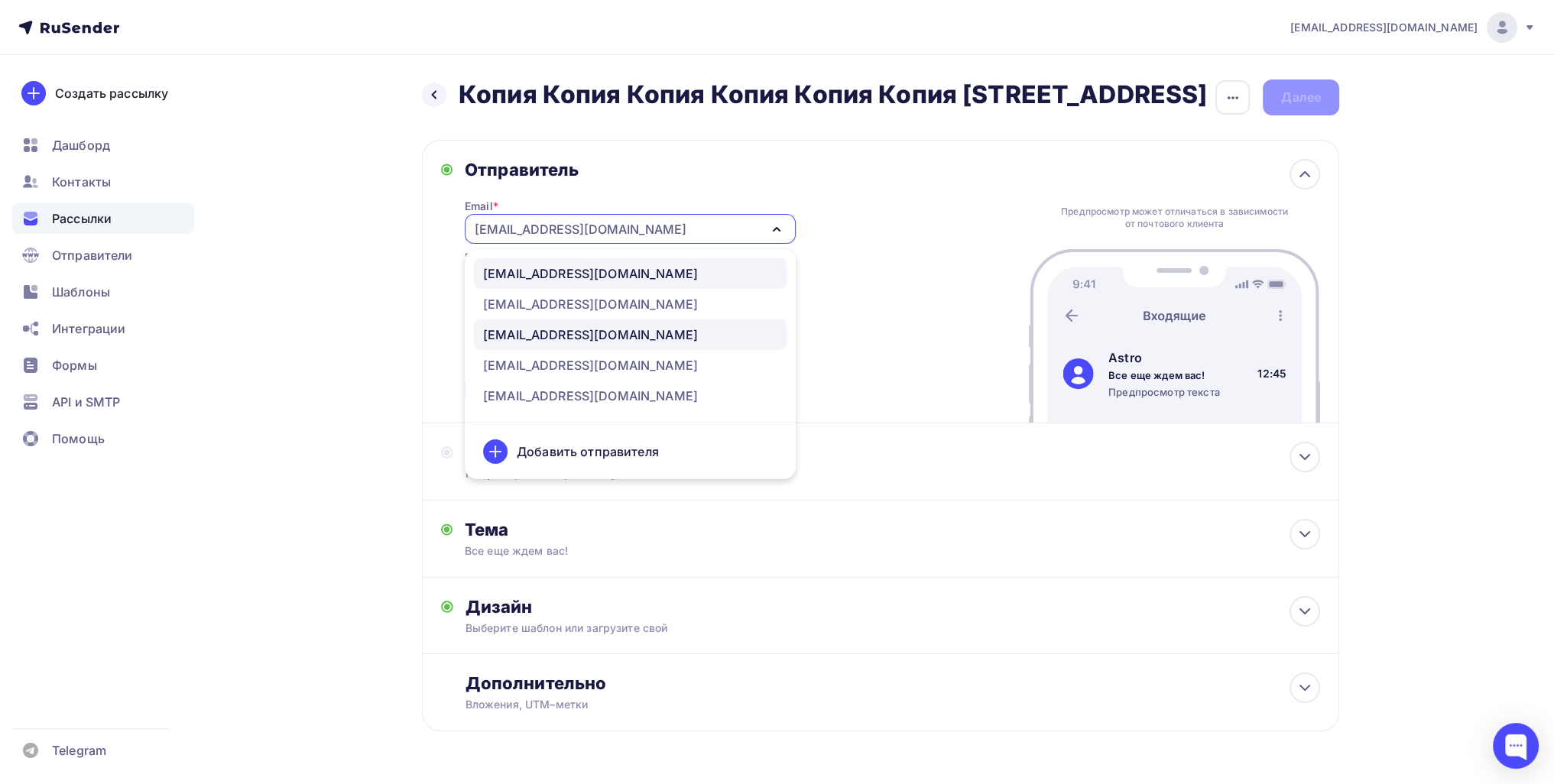
click at [566, 271] on div "info@55dorogakmilliony.ru" at bounding box center [590, 273] width 215 height 18
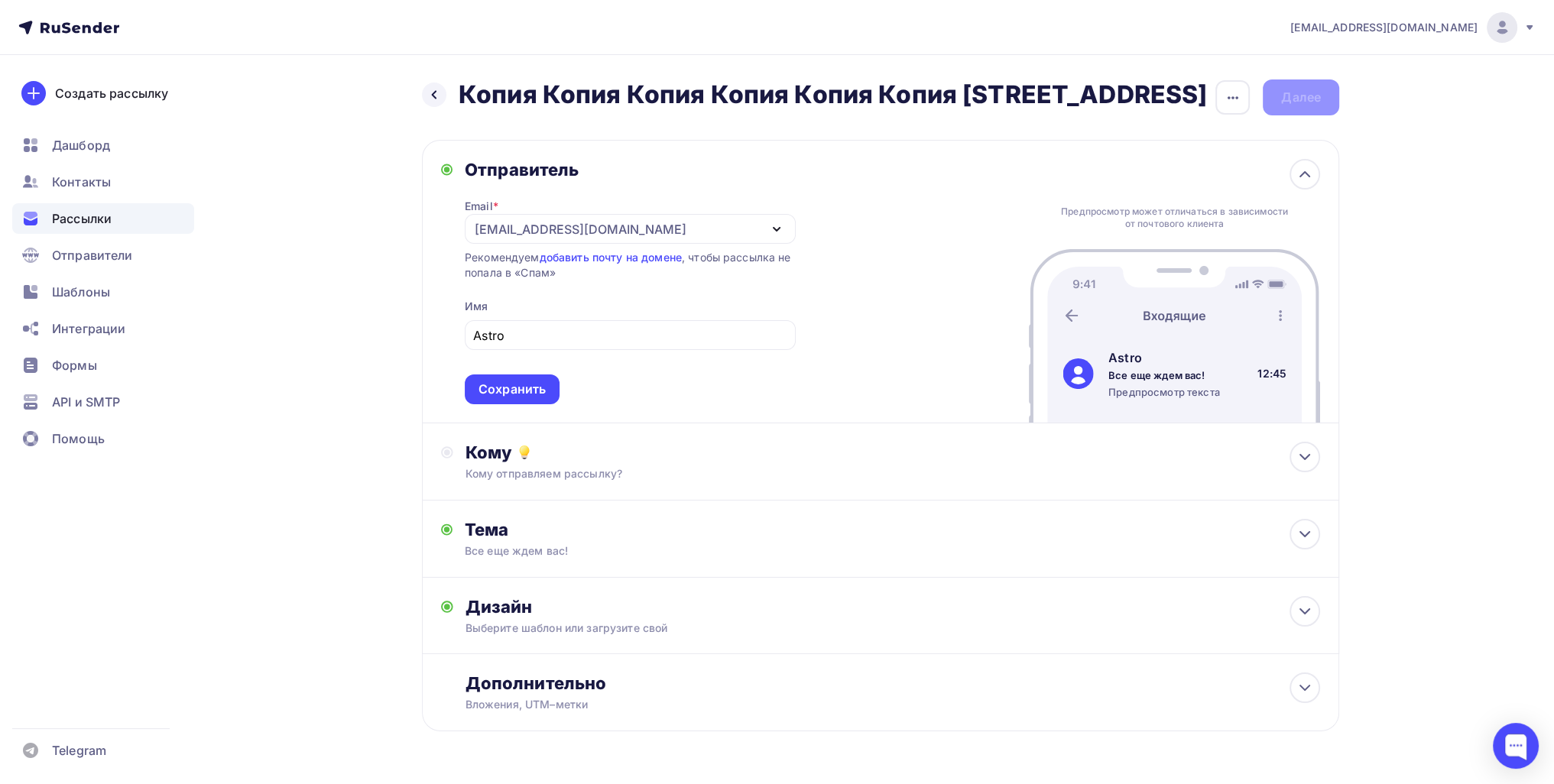
click at [390, 279] on div "Назад Копия Копия Копия Копия Копия Копия Копия Копия 111 Копия Копия Копия Коп…" at bounding box center [777, 442] width 1253 height 775
click at [522, 360] on span "Astro Сохранить" at bounding box center [630, 360] width 331 height 90
click at [516, 394] on div "Сохранить" at bounding box center [512, 389] width 68 height 18
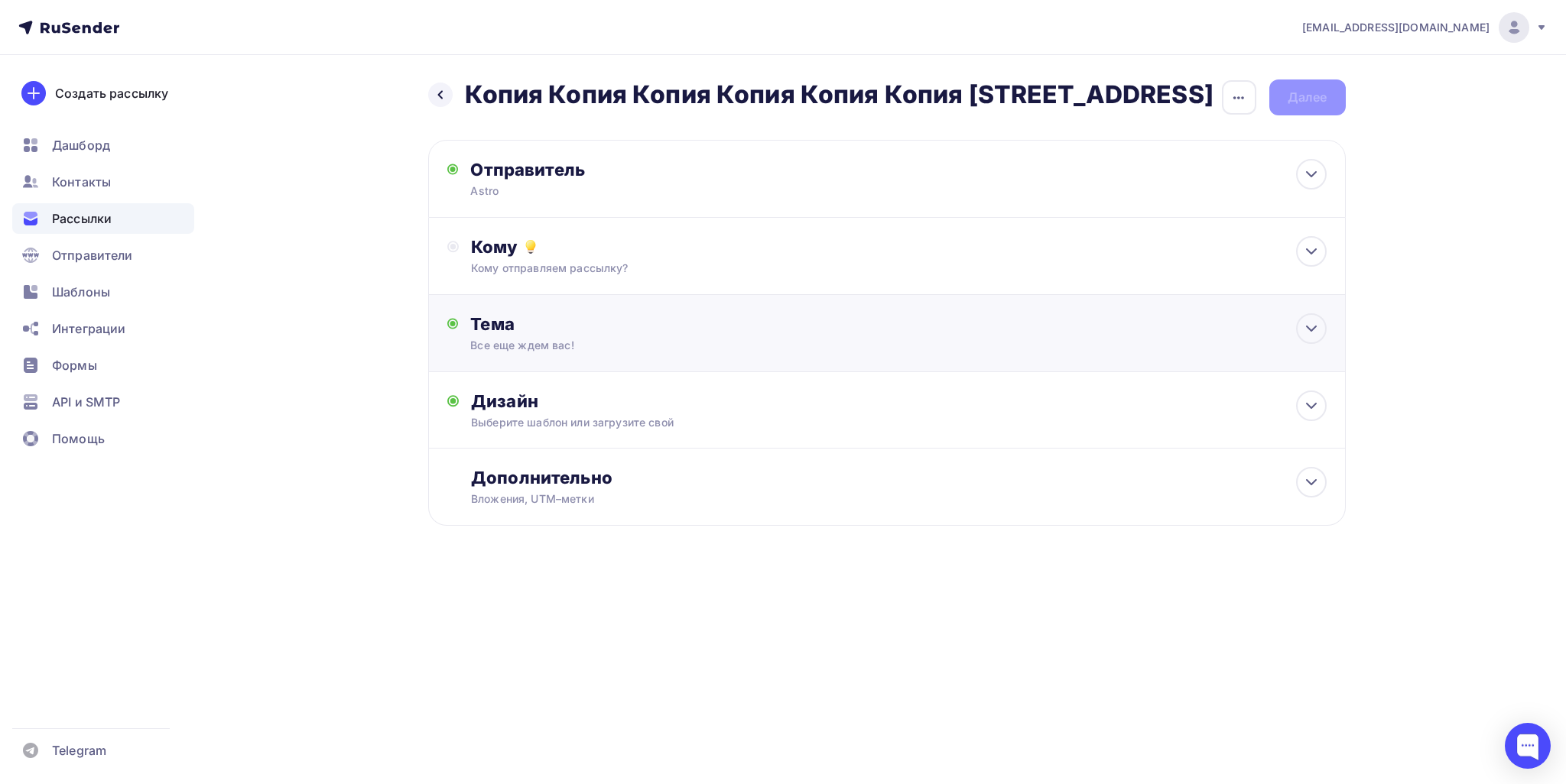
click at [518, 306] on div "Тема Все еще ждем вас! Тема * Все еще ждем вас! Рекомендуем использовать не бол…" at bounding box center [887, 333] width 918 height 77
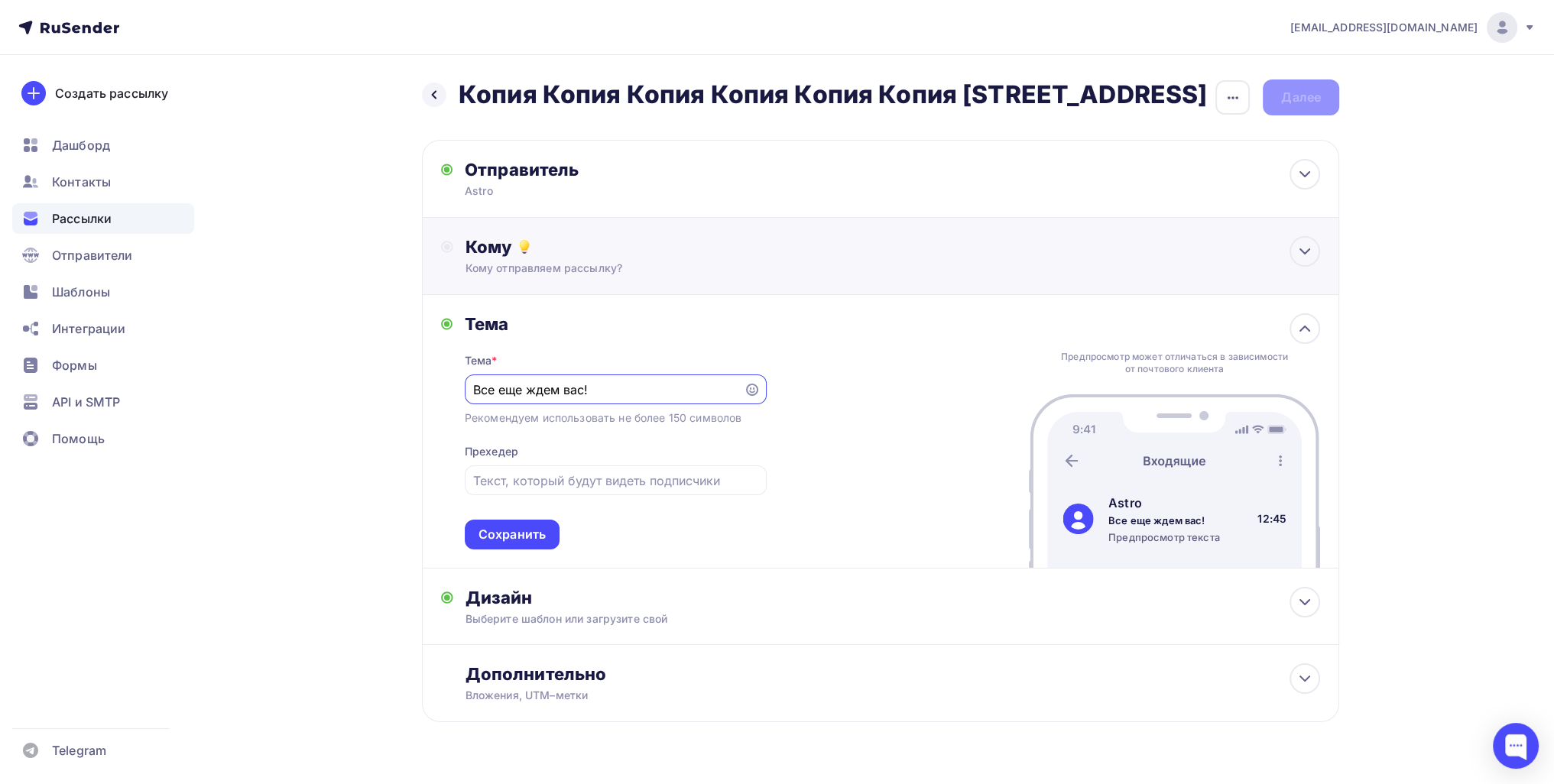
drag, startPoint x: 555, startPoint y: 260, endPoint x: 553, endPoint y: 280, distance: 20.1
click at [555, 260] on div "Кому отправляем рассылку?" at bounding box center [851, 268] width 770 height 15
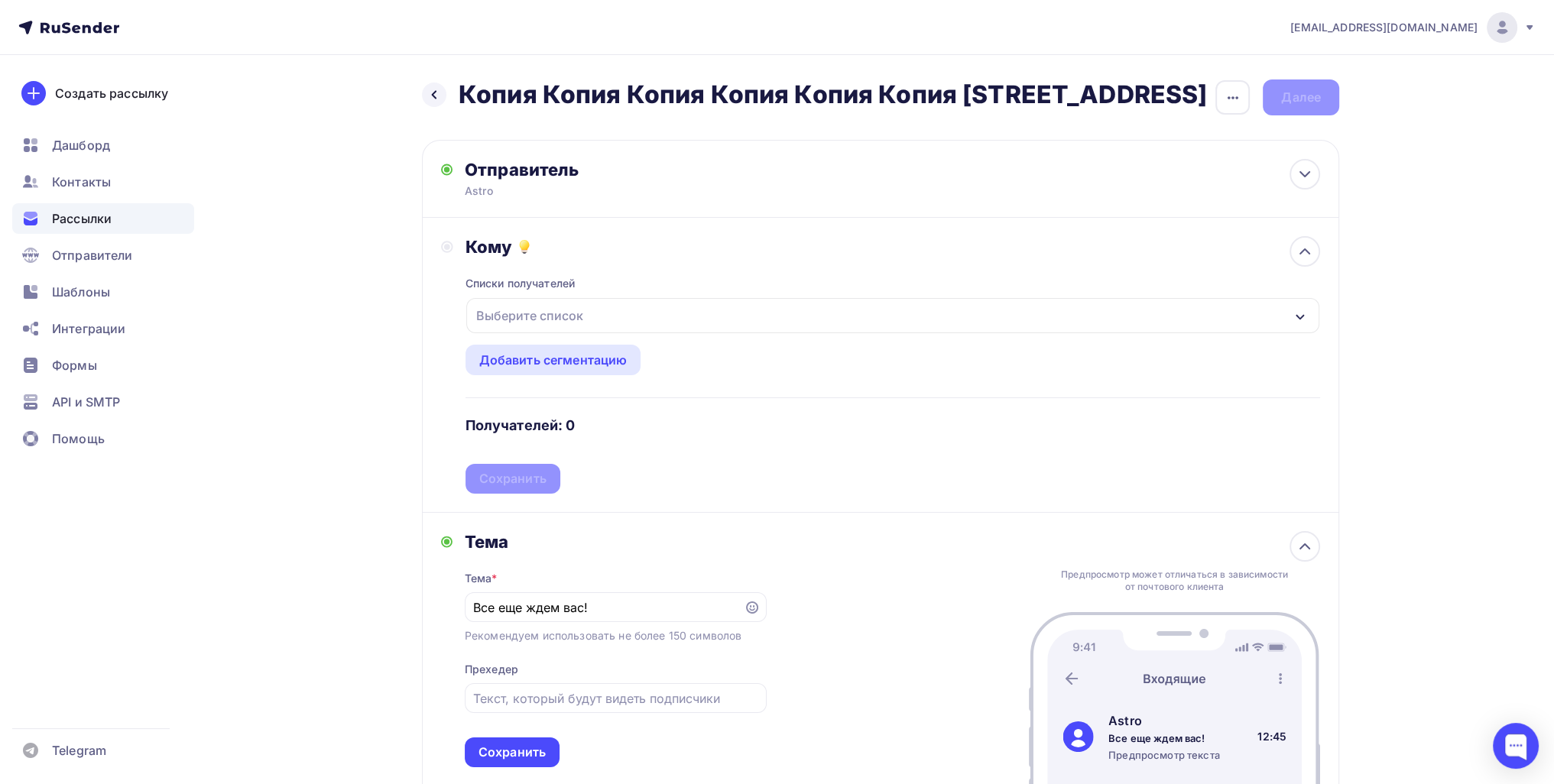
click at [526, 317] on div "Выберите список" at bounding box center [530, 315] width 119 height 28
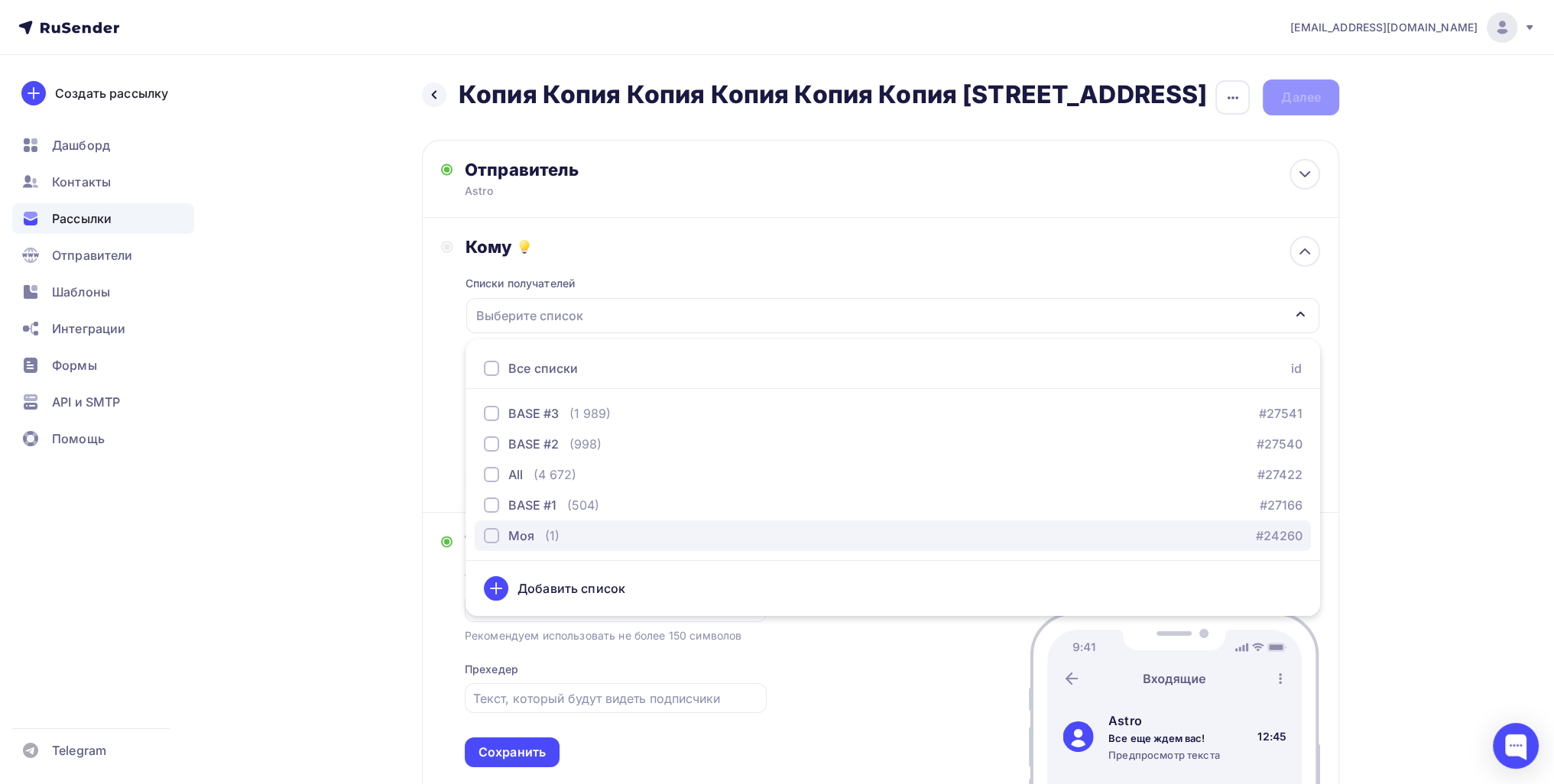
click at [541, 534] on div "Моя (1)" at bounding box center [522, 535] width 76 height 18
click at [369, 469] on div "Назад Копия Копия Копия Копия Копия Копия Копия Копия 111 Копия Копия Копия Коп…" at bounding box center [777, 547] width 1253 height 984
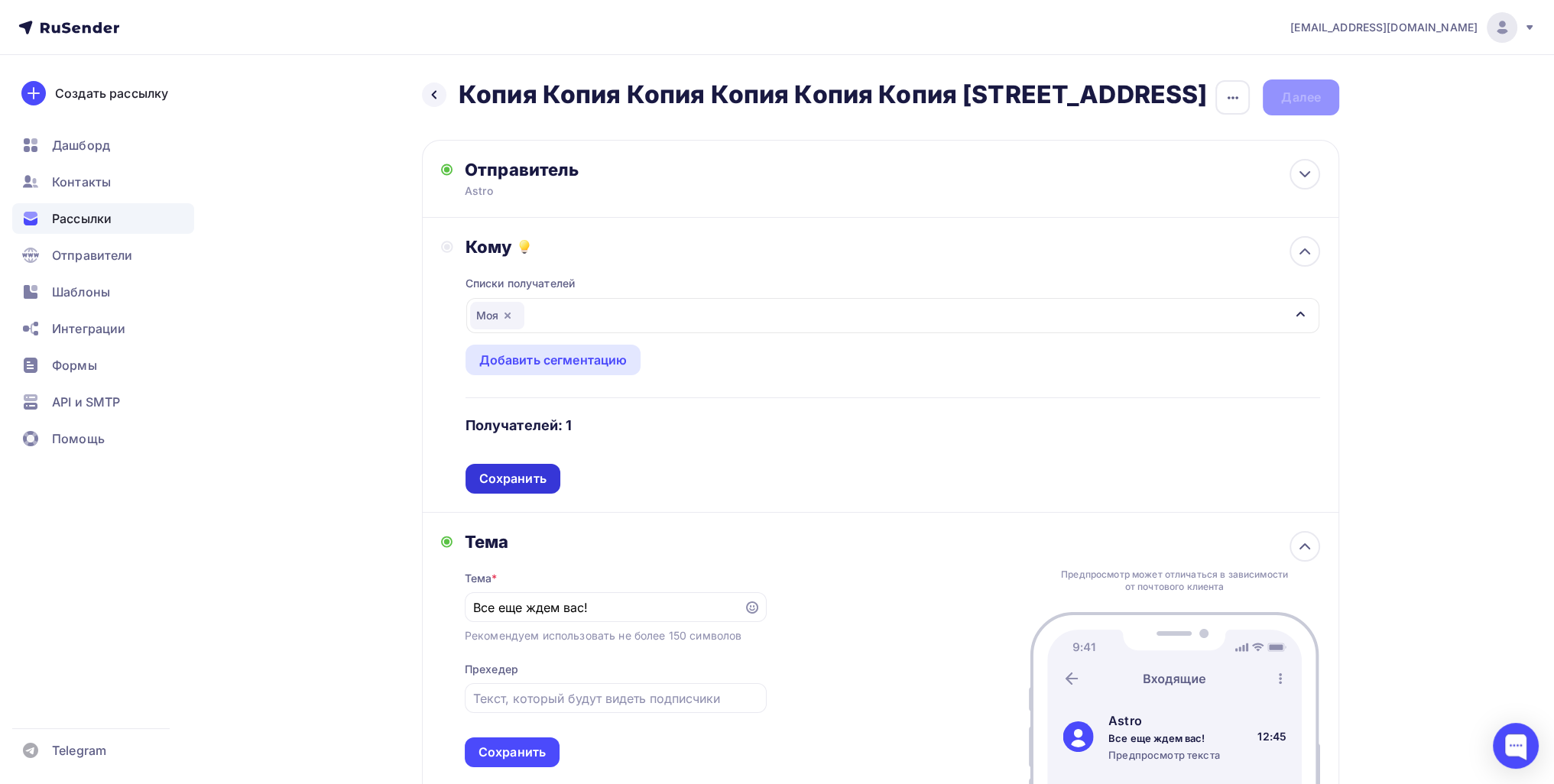
click at [501, 481] on div "Сохранить" at bounding box center [513, 479] width 68 height 18
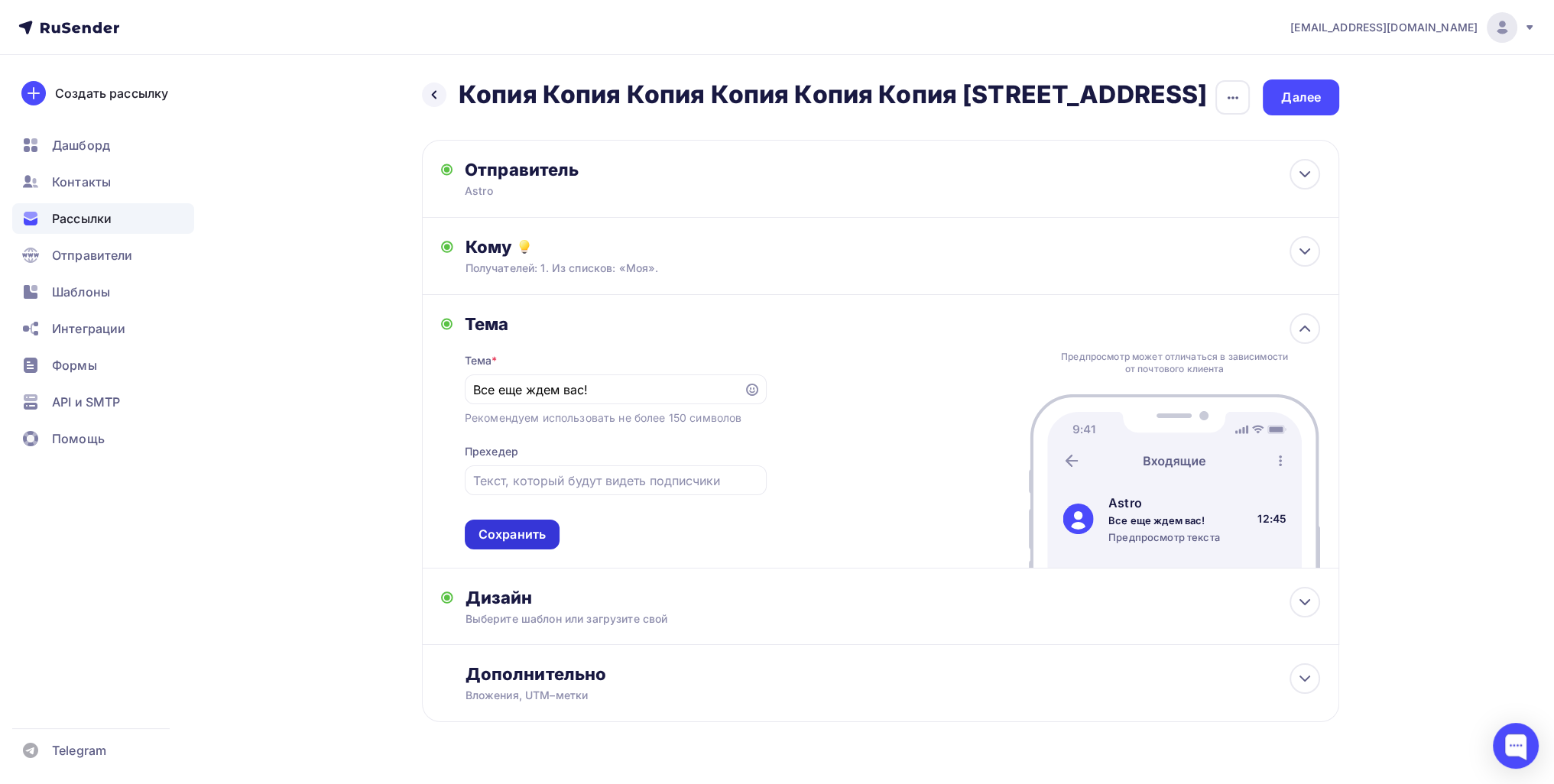
click at [536, 542] on div "Сохранить" at bounding box center [512, 535] width 68 height 18
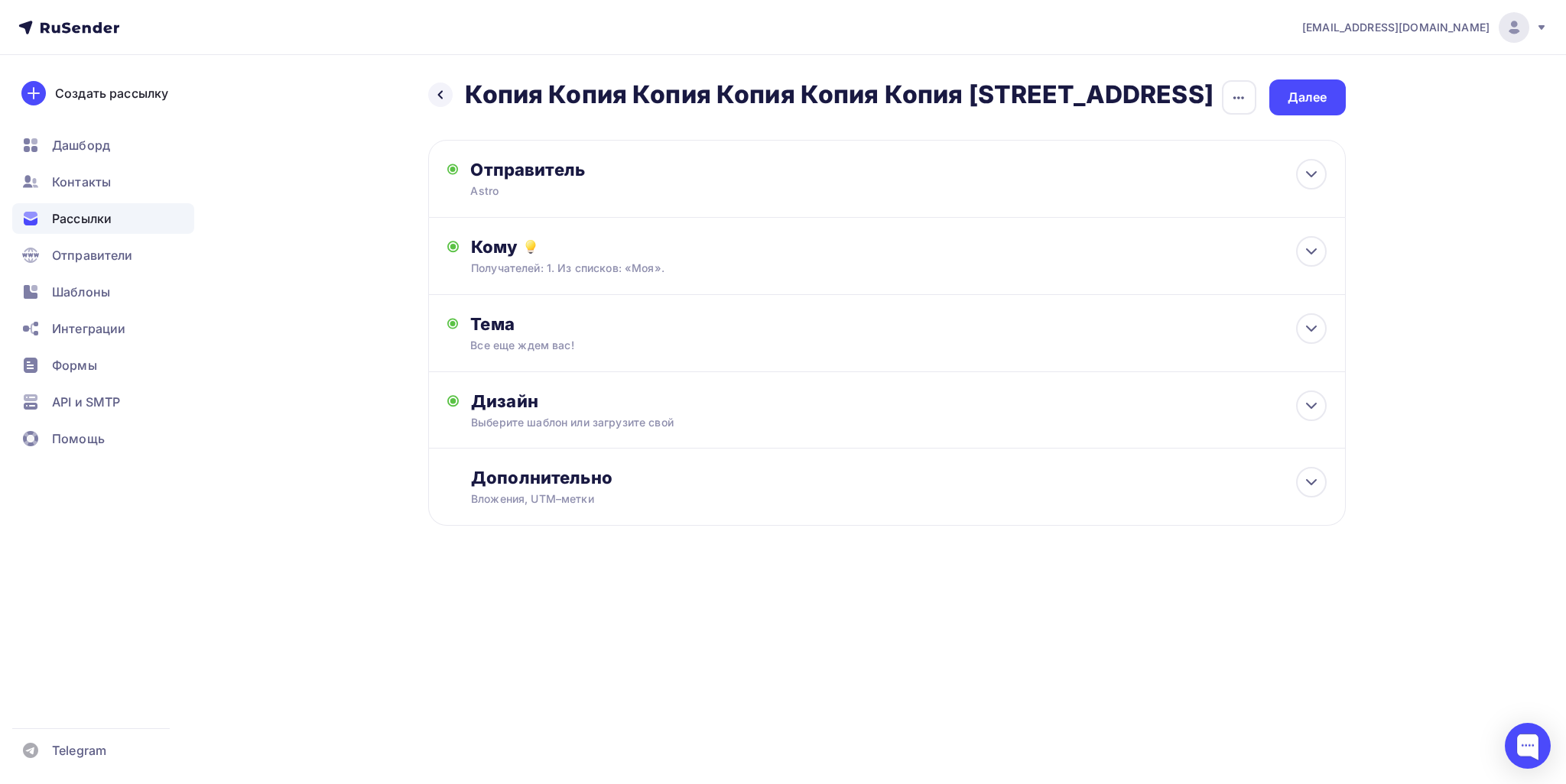
click at [1306, 73] on div "Назад Копия Копия Копия Копия Копия Копия Копия Копия 111 Копия Копия Копия Коп…" at bounding box center [783, 340] width 1253 height 570
click at [1316, 88] on div "Далее" at bounding box center [1307, 97] width 40 height 18
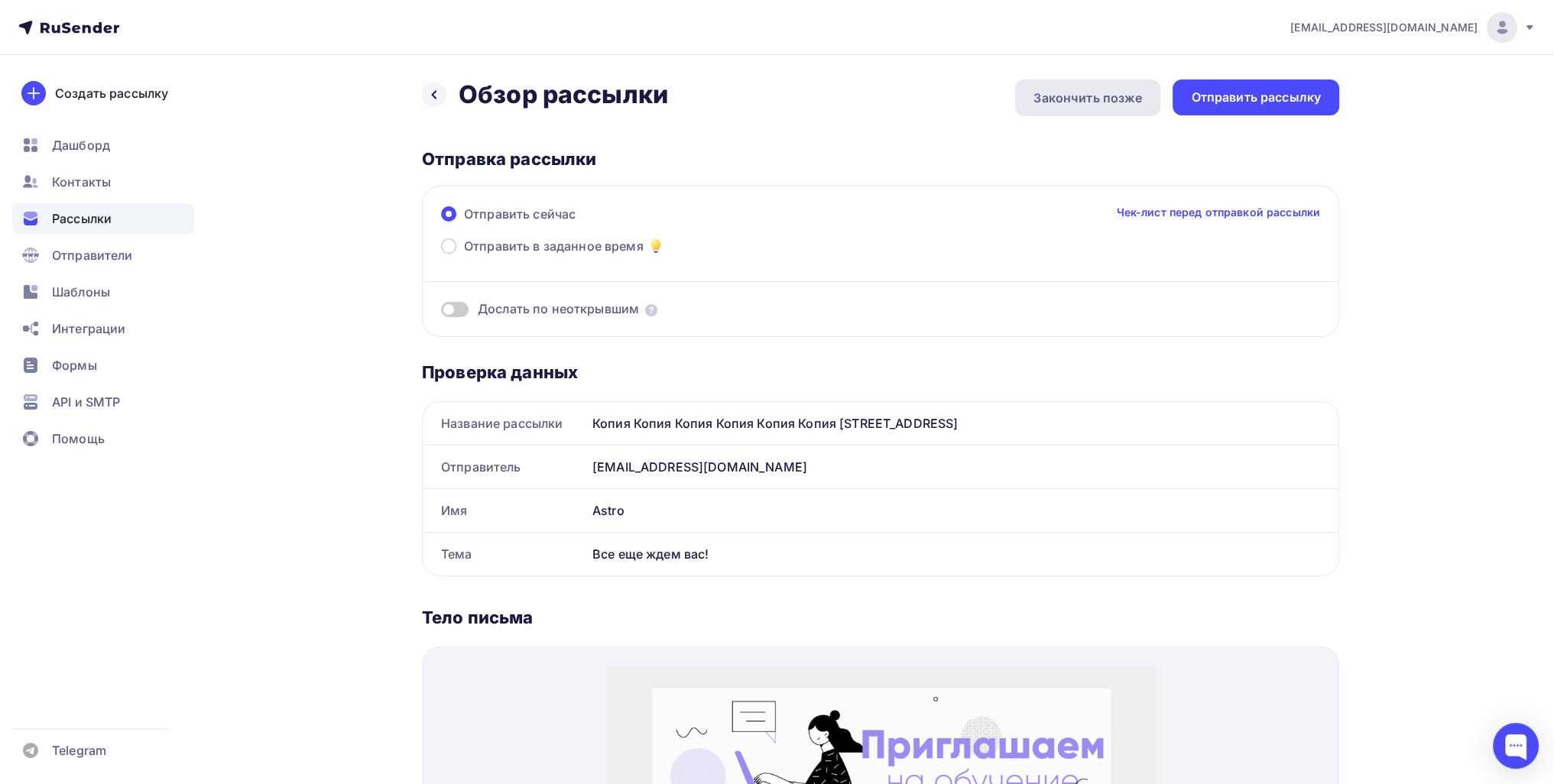
click at [1086, 108] on div "Закончить позже" at bounding box center [1087, 97] width 145 height 37
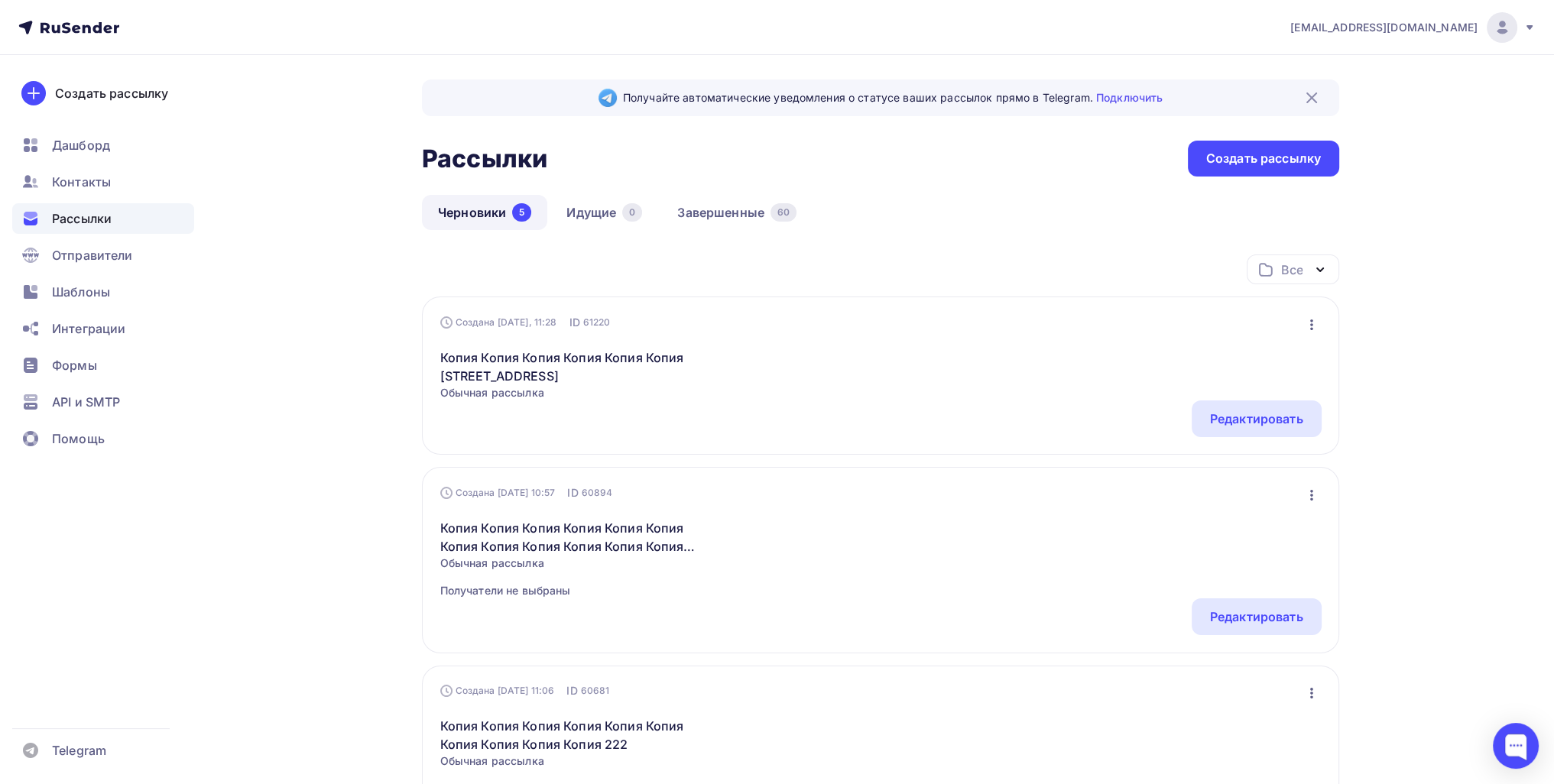
click at [1326, 435] on div "Создана Сегодня, 11:28 ID 61220 Редактировать Копировать Добавить в папку Удали…" at bounding box center [881, 376] width 918 height 159
click at [1272, 416] on div "Редактировать" at bounding box center [1257, 419] width 93 height 18
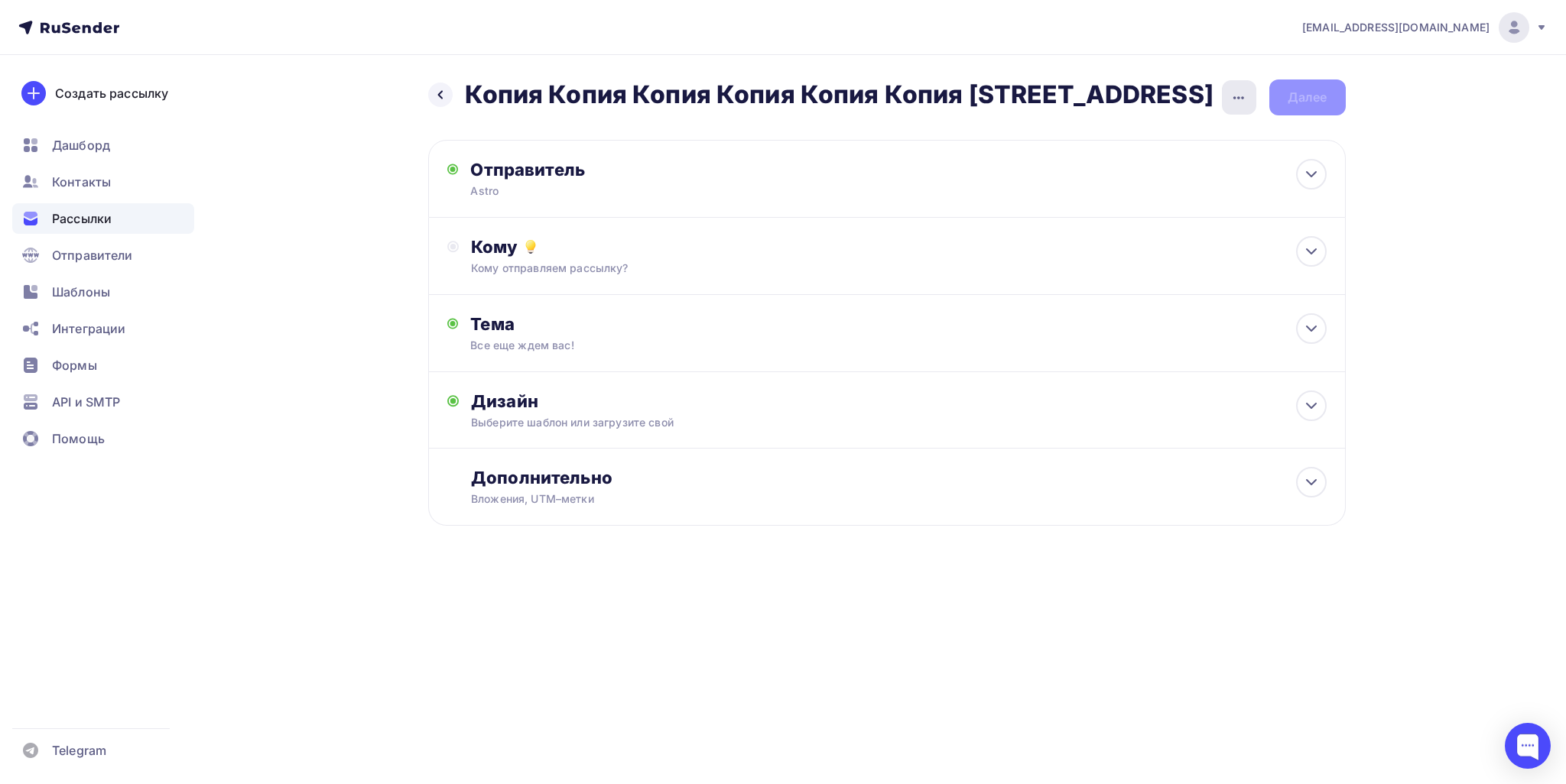
click at [1235, 93] on icon "button" at bounding box center [1239, 97] width 18 height 18
click at [1176, 171] on div "Переименовать рассылку" at bounding box center [1158, 175] width 189 height 18
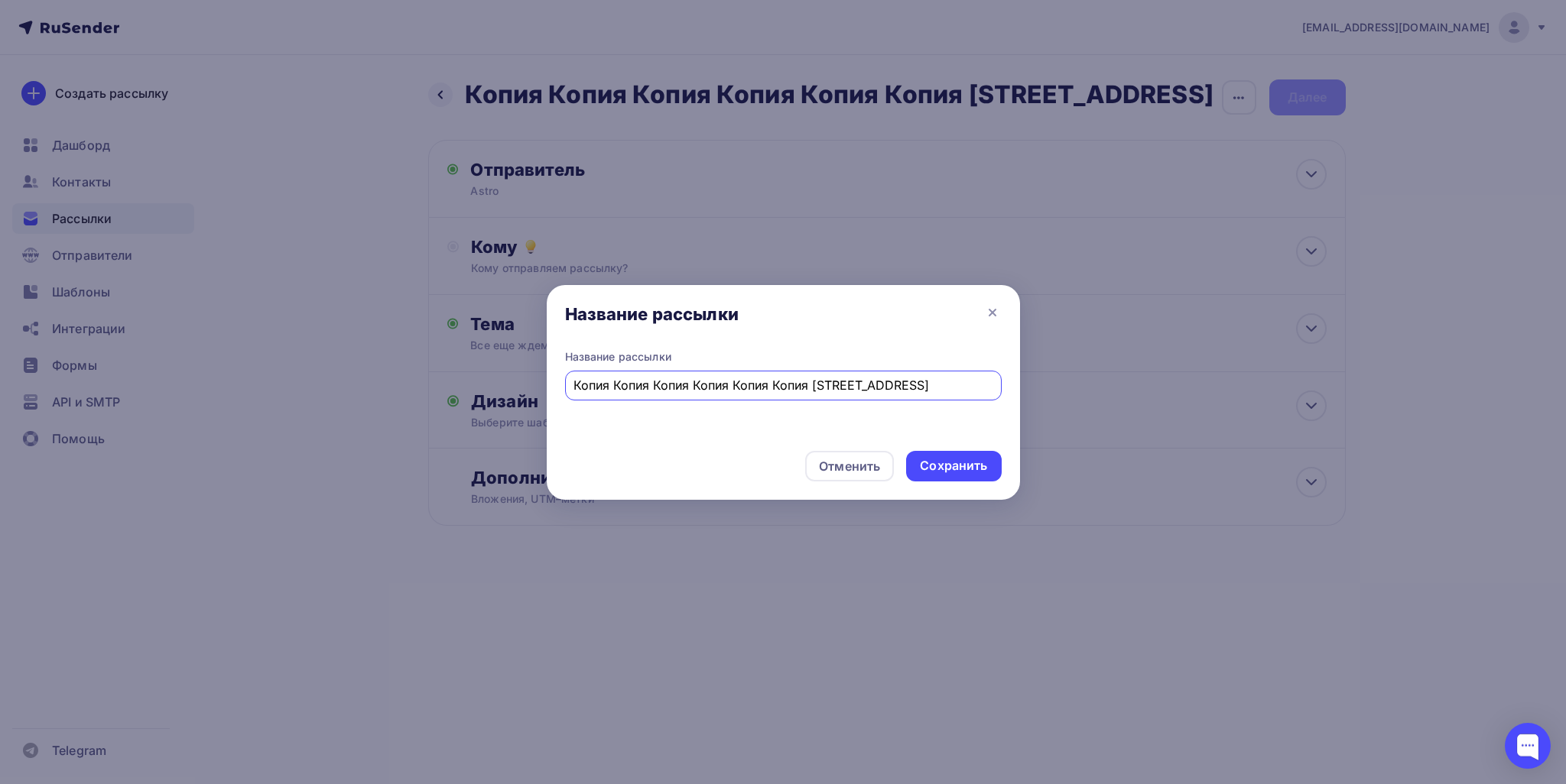
drag, startPoint x: 886, startPoint y: 386, endPoint x: 514, endPoint y: 397, distance: 372.2
click at [402, 386] on div "Название рассылки Название рассылки Копия Копия Копия Копия Копия Копия Копия К…" at bounding box center [783, 392] width 1566 height 784
drag, startPoint x: 575, startPoint y: 381, endPoint x: 531, endPoint y: 381, distance: 44.0
click at [531, 381] on div "Название рассылки Название рассылки 111 Отменить Сохранить" at bounding box center [783, 392] width 1566 height 784
type input "111"
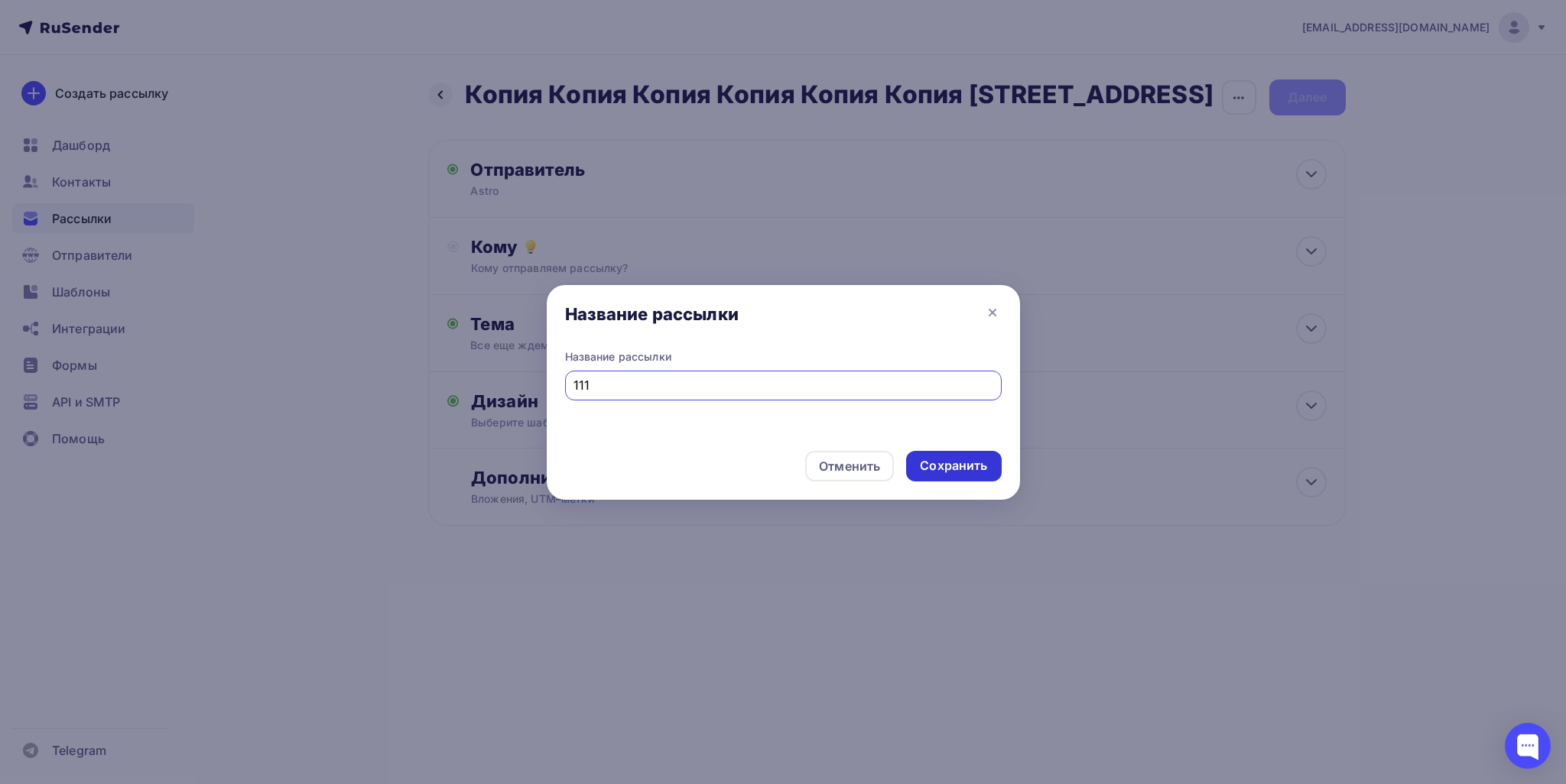
click at [975, 456] on div "Сохранить" at bounding box center [953, 466] width 95 height 31
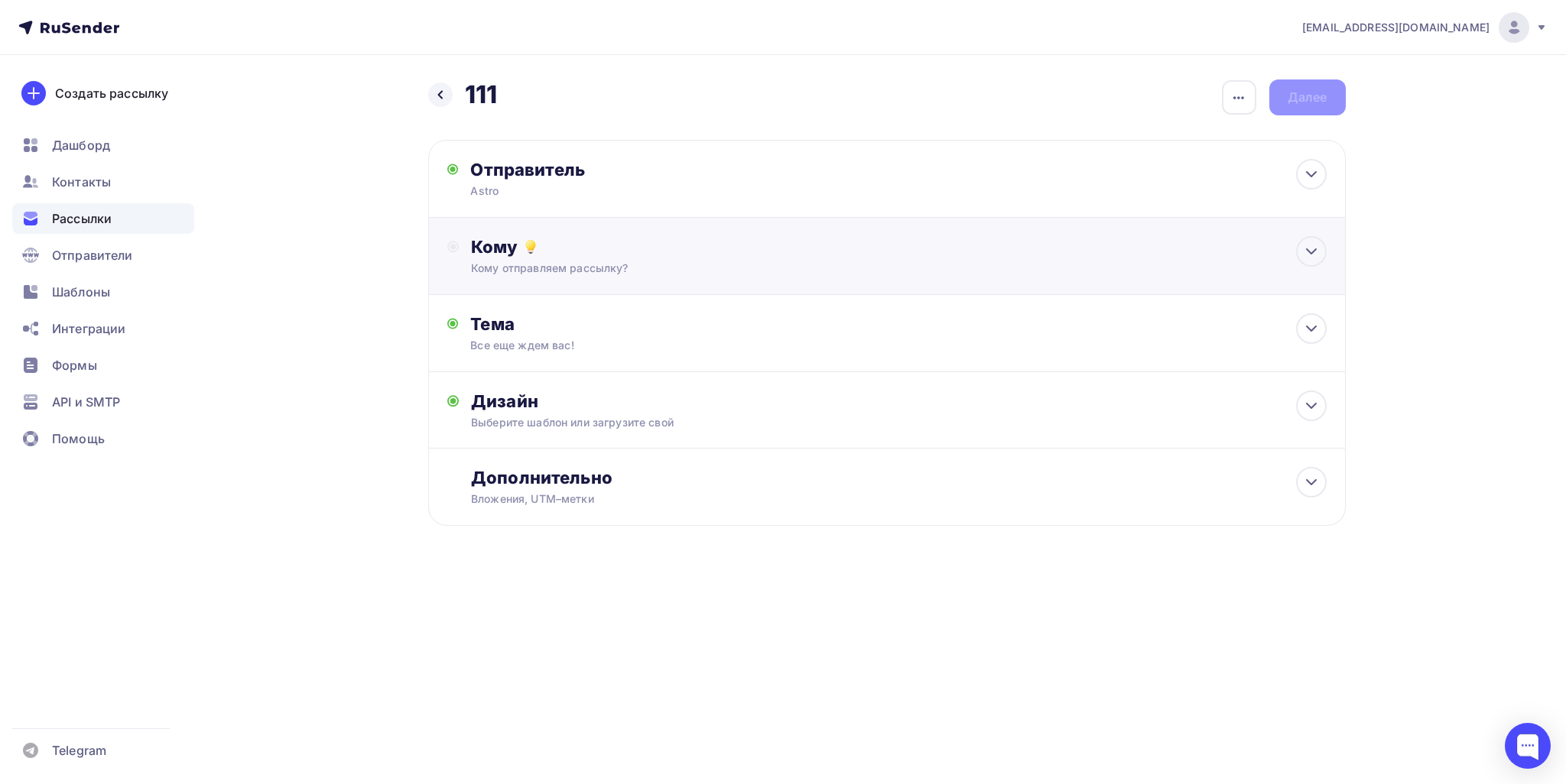
click at [554, 263] on div "Кому отправляем рассылку?" at bounding box center [856, 268] width 770 height 15
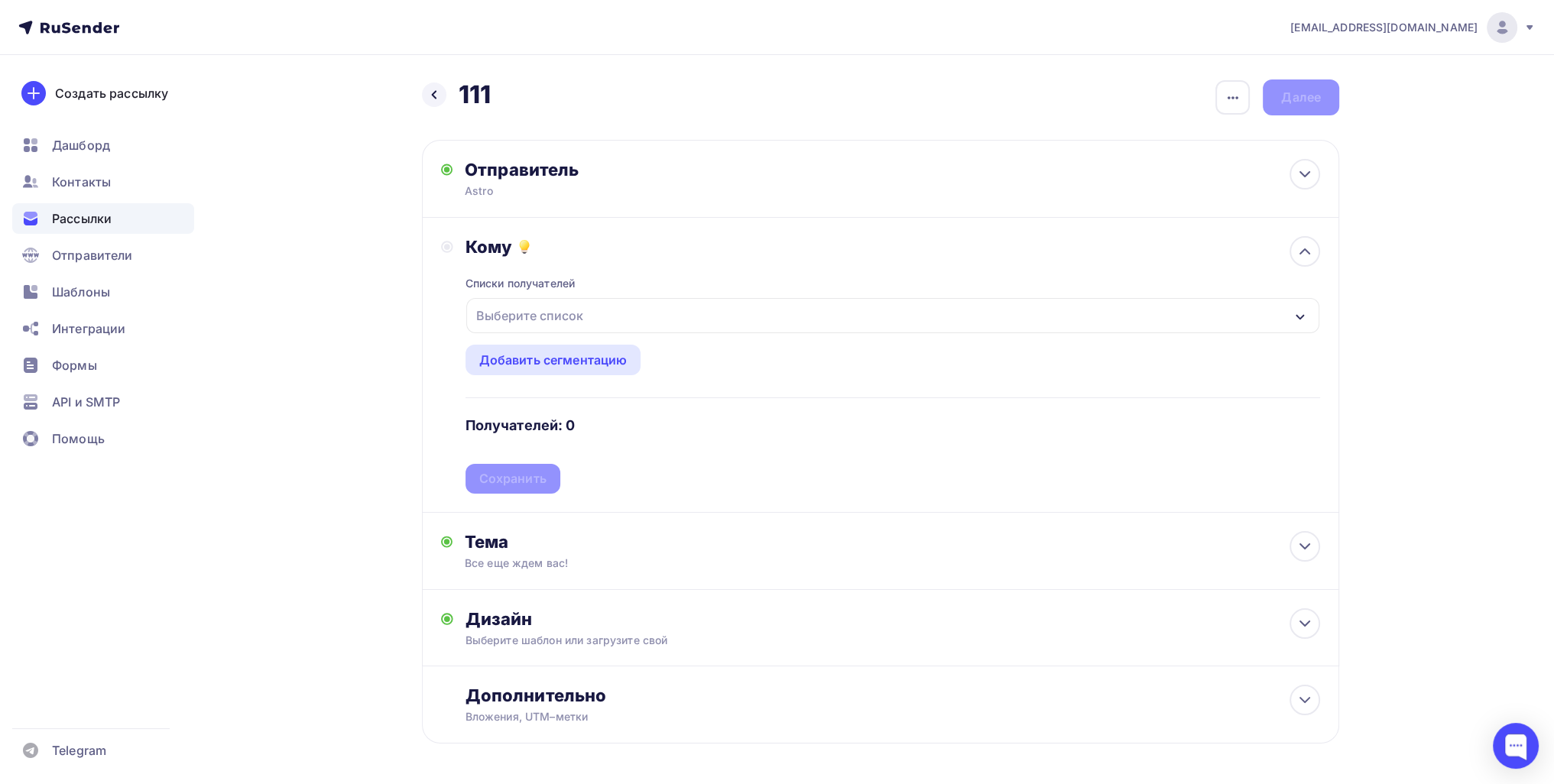
click at [512, 321] on div "Выберите список" at bounding box center [530, 315] width 119 height 28
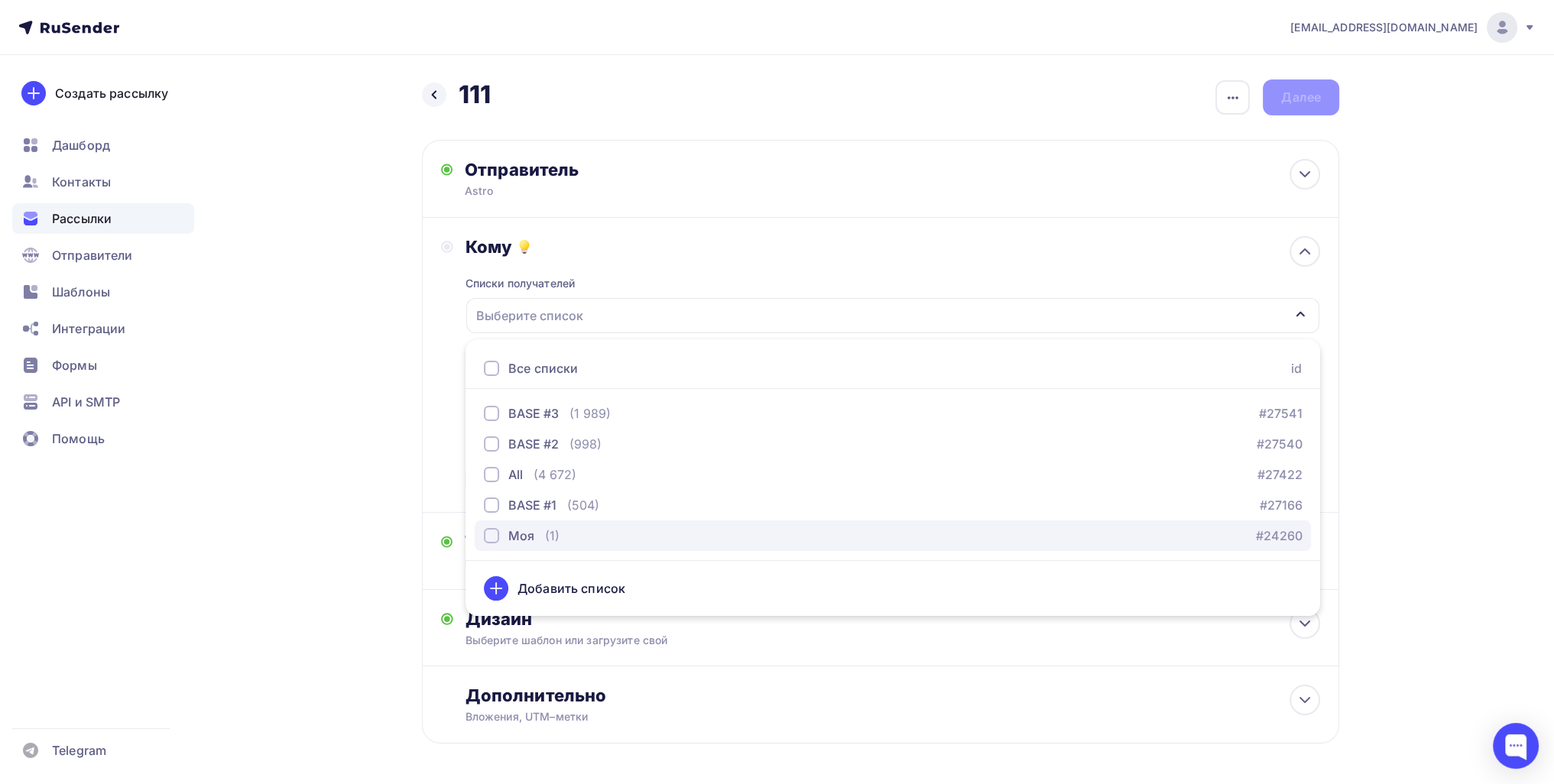
click at [538, 533] on div "Моя (1)" at bounding box center [522, 535] width 76 height 18
click at [352, 459] on div "Назад 111 111 Закончить позже Переименовать рассылку Удалить Далее Отправитель …" at bounding box center [777, 449] width 1253 height 788
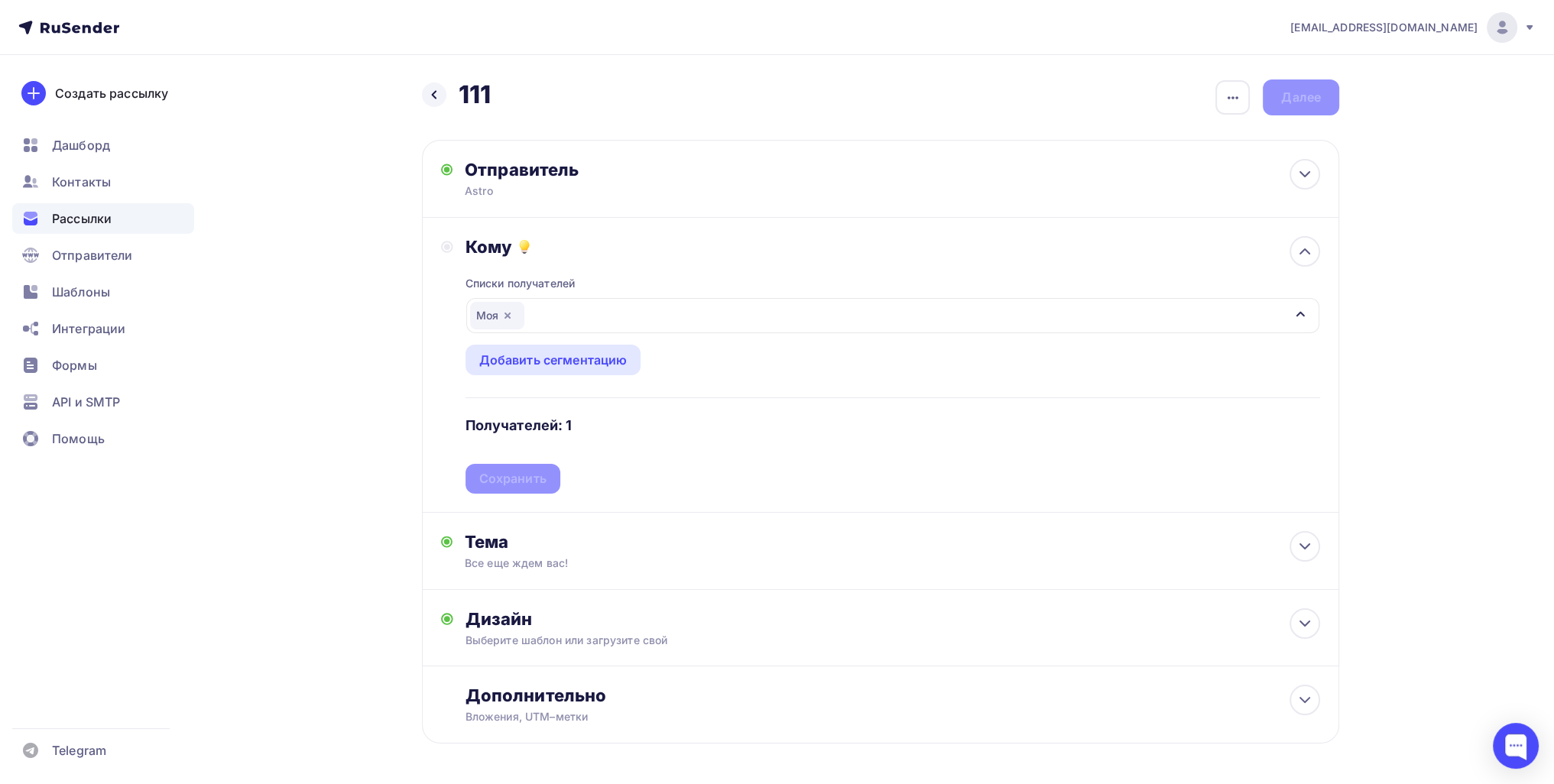
click at [516, 478] on div "Списки получателей Моя Все списки id BASE #3 (1 989) #27541 BASE #2 (998) #2754…" at bounding box center [893, 376] width 855 height 236
click at [527, 484] on div "Сохранить" at bounding box center [513, 479] width 68 height 18
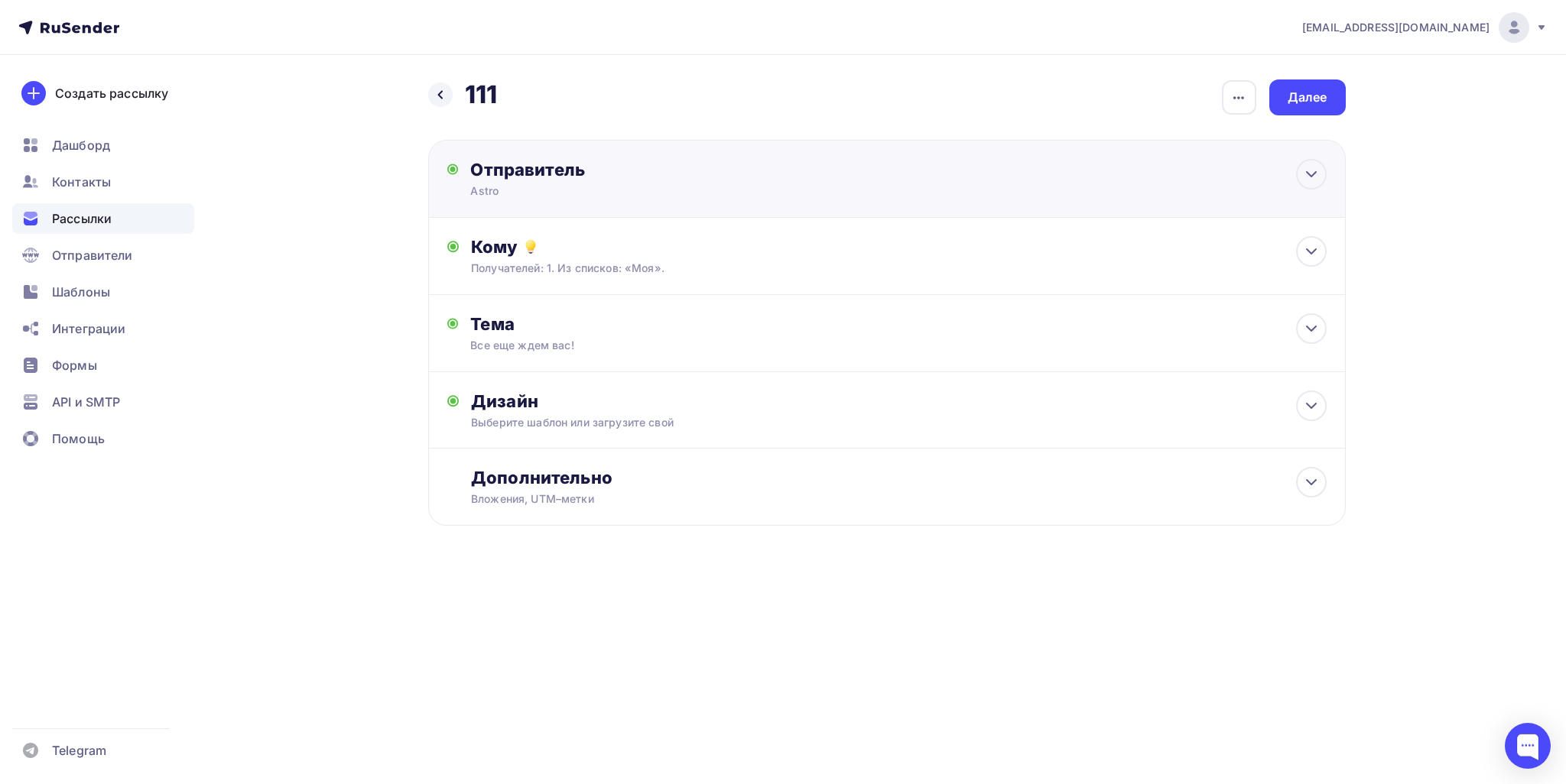
click at [792, 172] on div "Отправитель" at bounding box center [636, 169] width 331 height 22
type input "Astro"
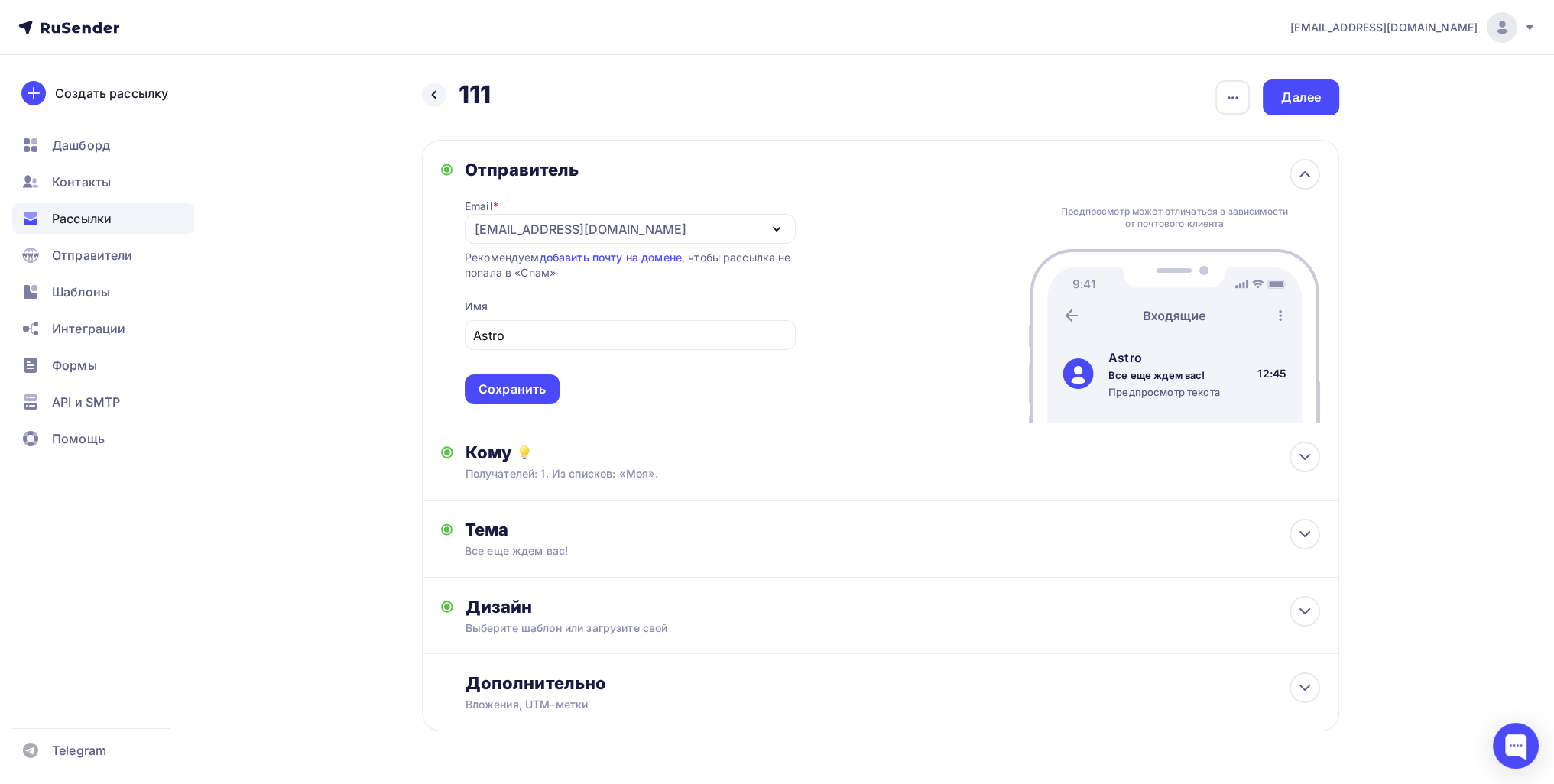
click at [469, 404] on div "Отправитель Email * info@55dorogakmilliony.ru info@55dorogakmilliony.ru info@sl…" at bounding box center [881, 281] width 918 height 284
click at [491, 386] on div "Сохранить" at bounding box center [512, 389] width 68 height 18
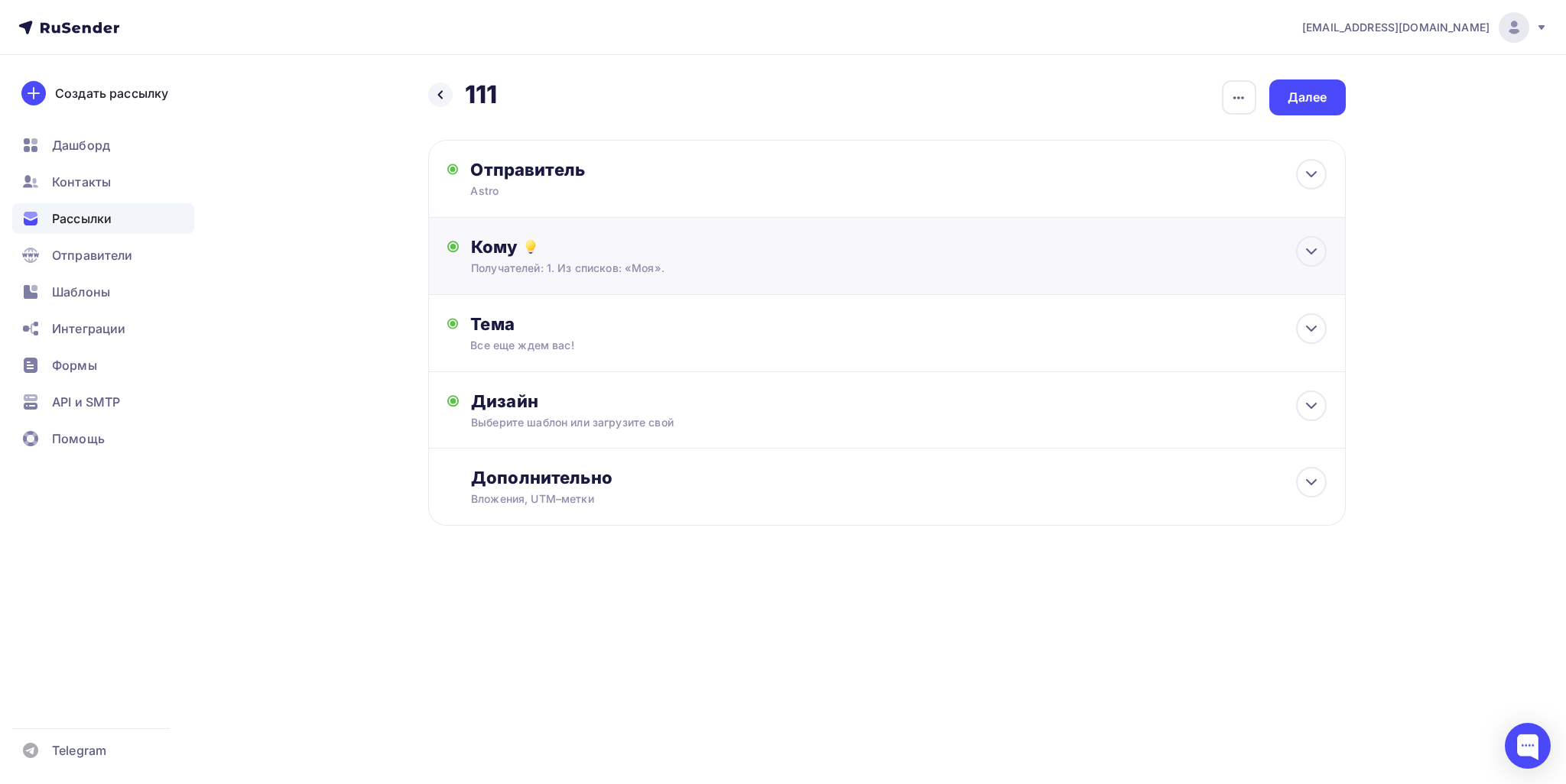
click at [569, 218] on div "Кому Получателей: 1. Из списков: «Моя». Списки получателей Моя Все списки id BA…" at bounding box center [887, 257] width 918 height 77
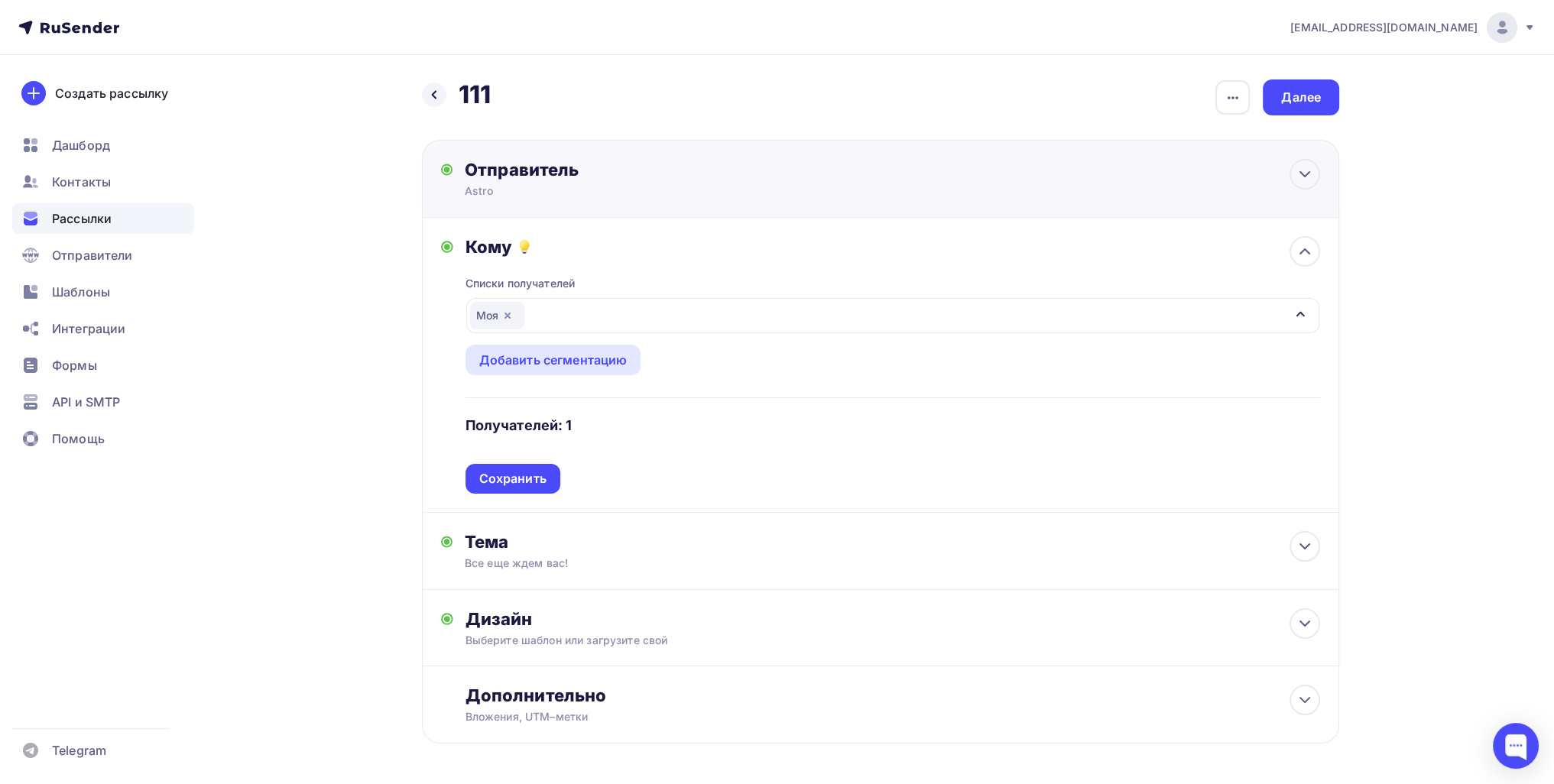
click at [500, 185] on div "Astro" at bounding box center [614, 191] width 298 height 15
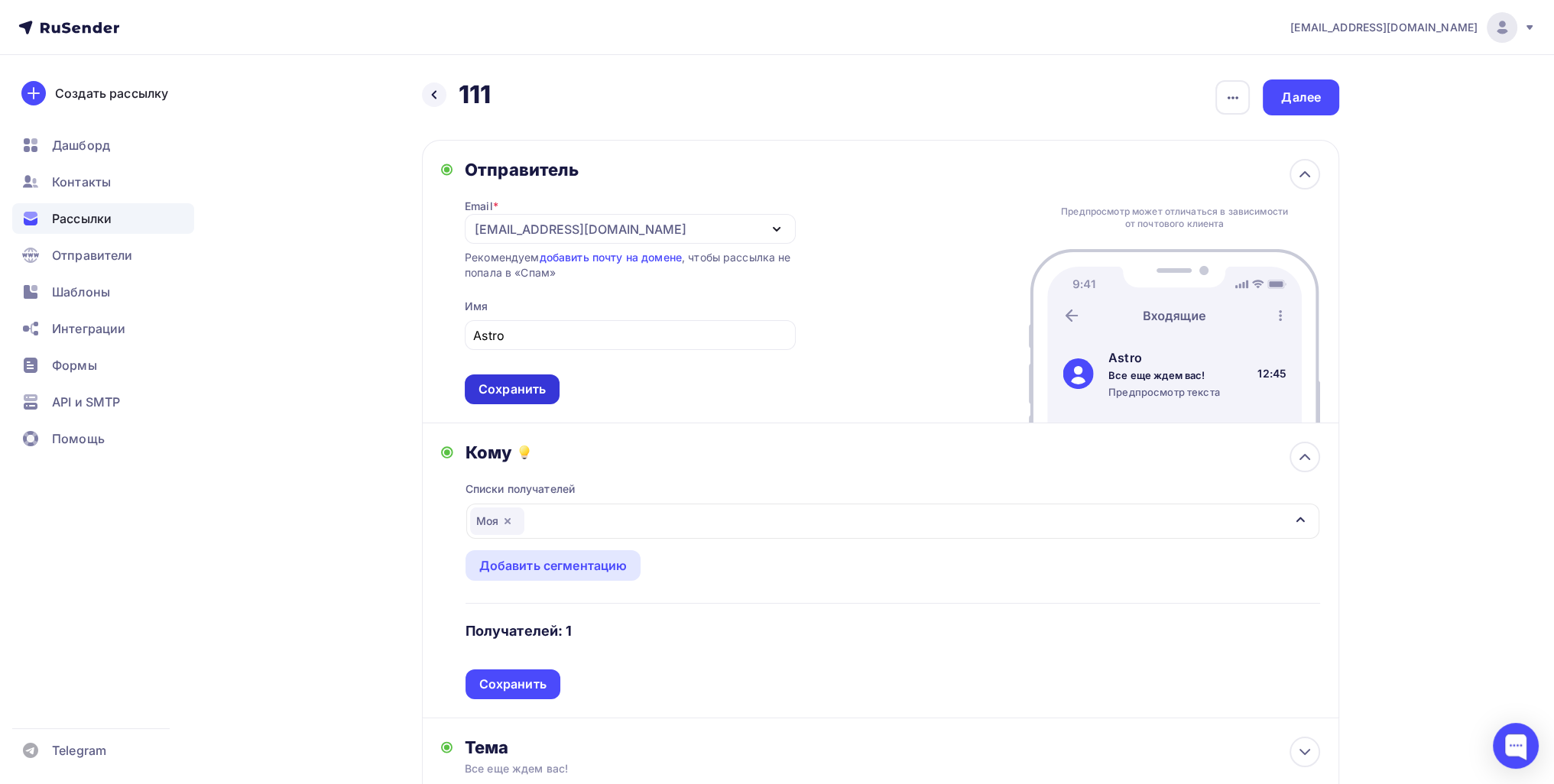
click at [498, 395] on div "Сохранить" at bounding box center [512, 389] width 68 height 18
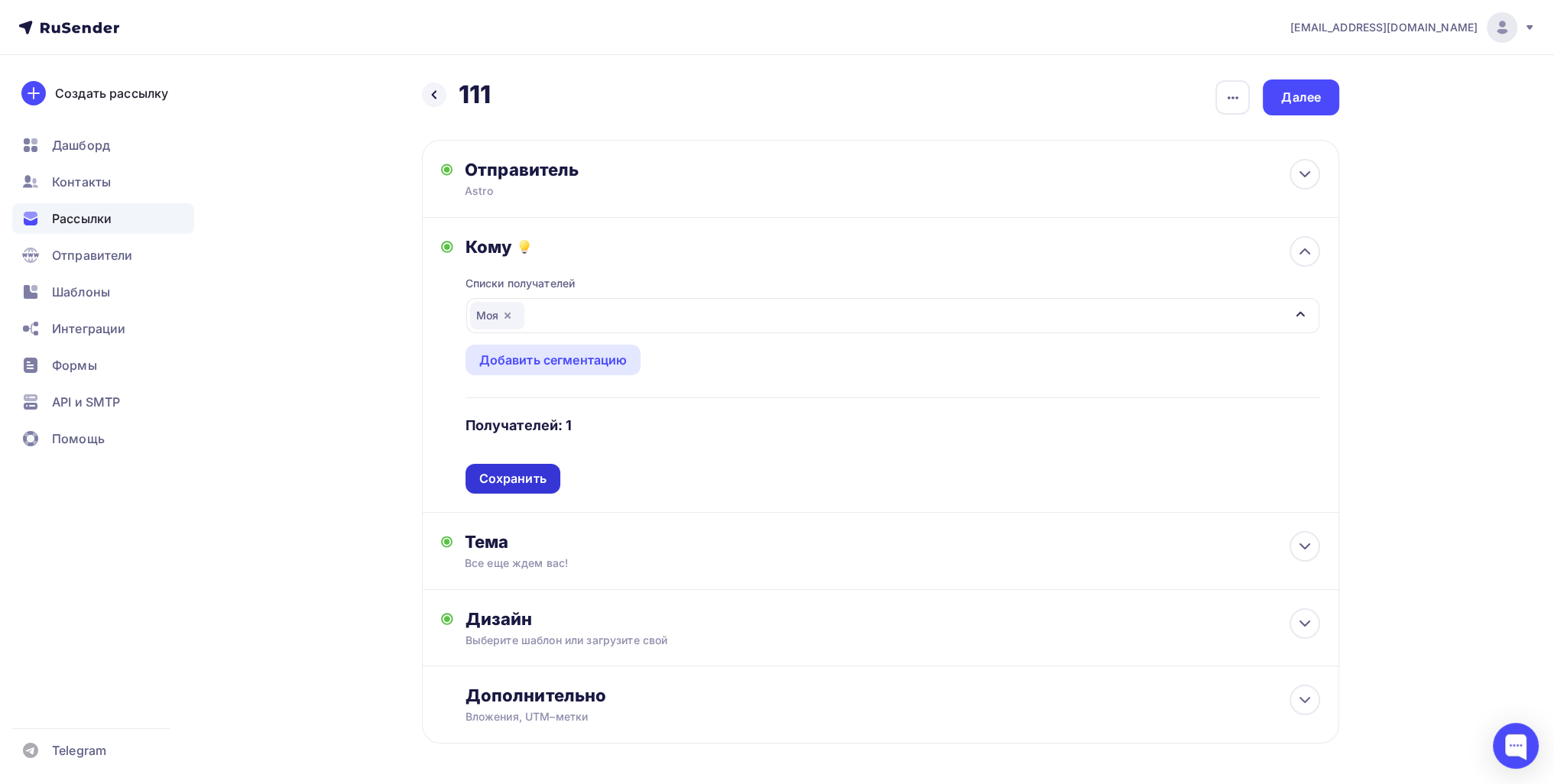
click at [507, 469] on div "Сохранить" at bounding box center [513, 479] width 95 height 30
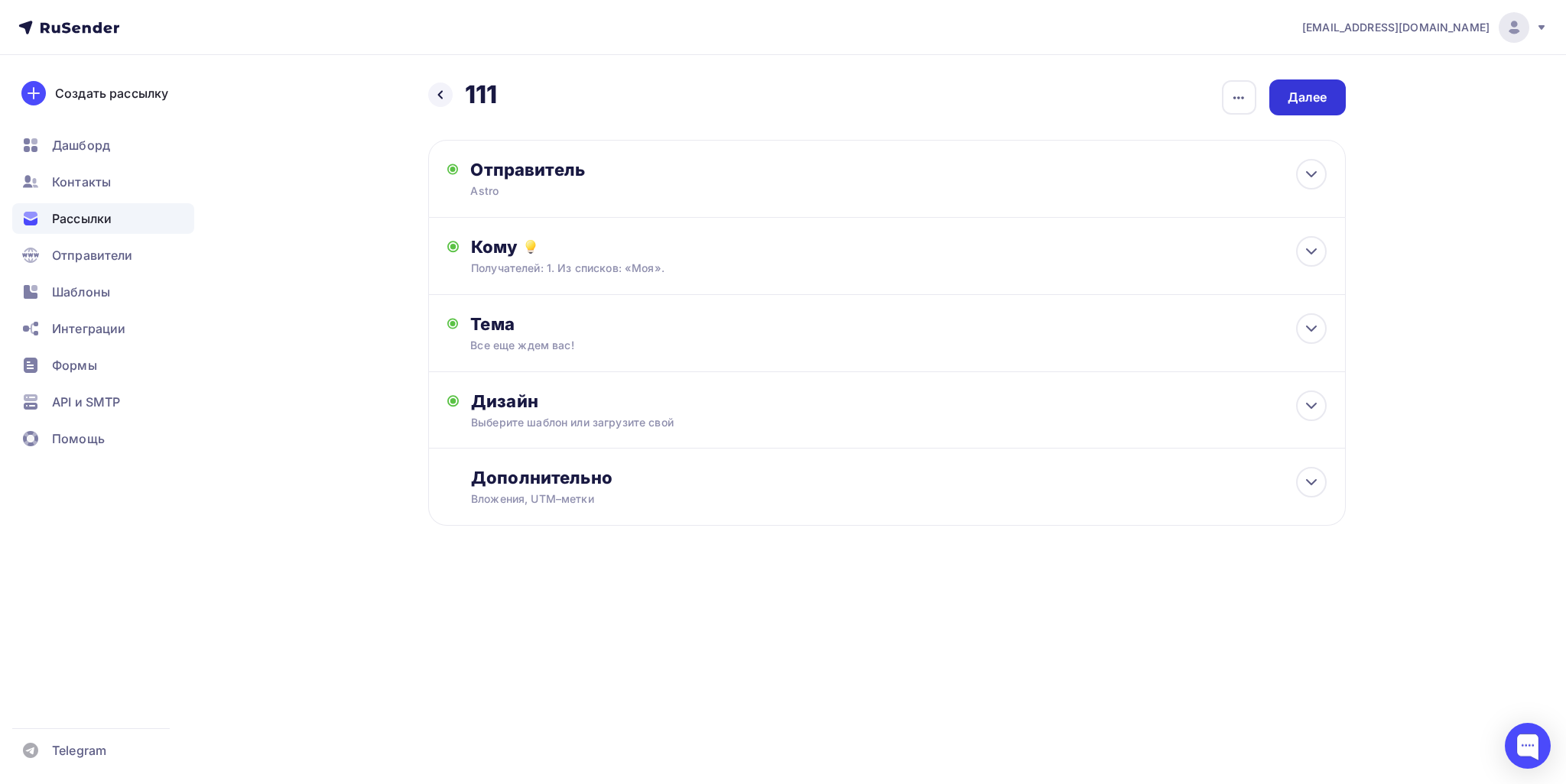
click at [1332, 89] on div "Далее" at bounding box center [1307, 97] width 77 height 36
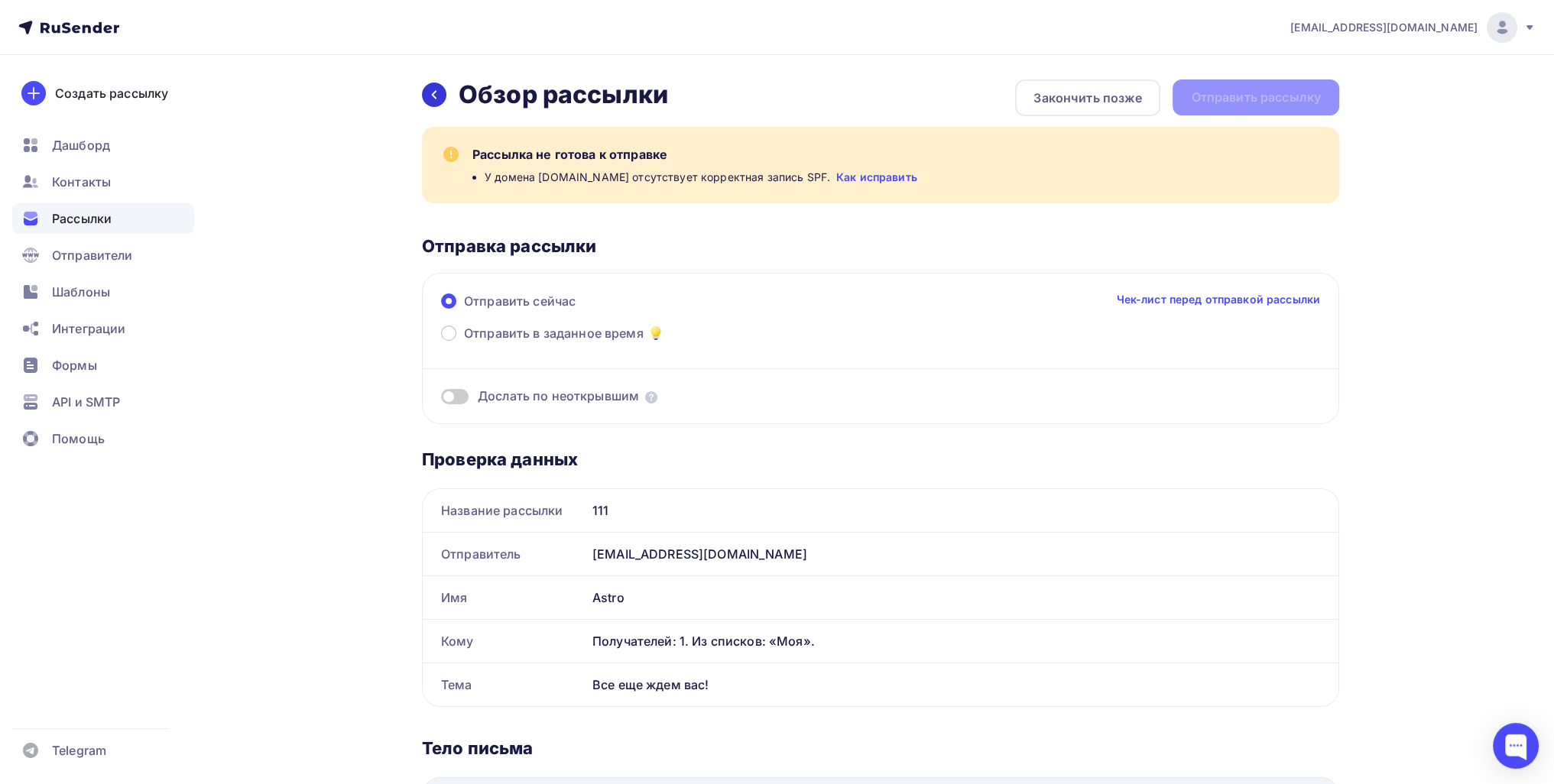
click at [425, 92] on div at bounding box center [434, 95] width 24 height 24
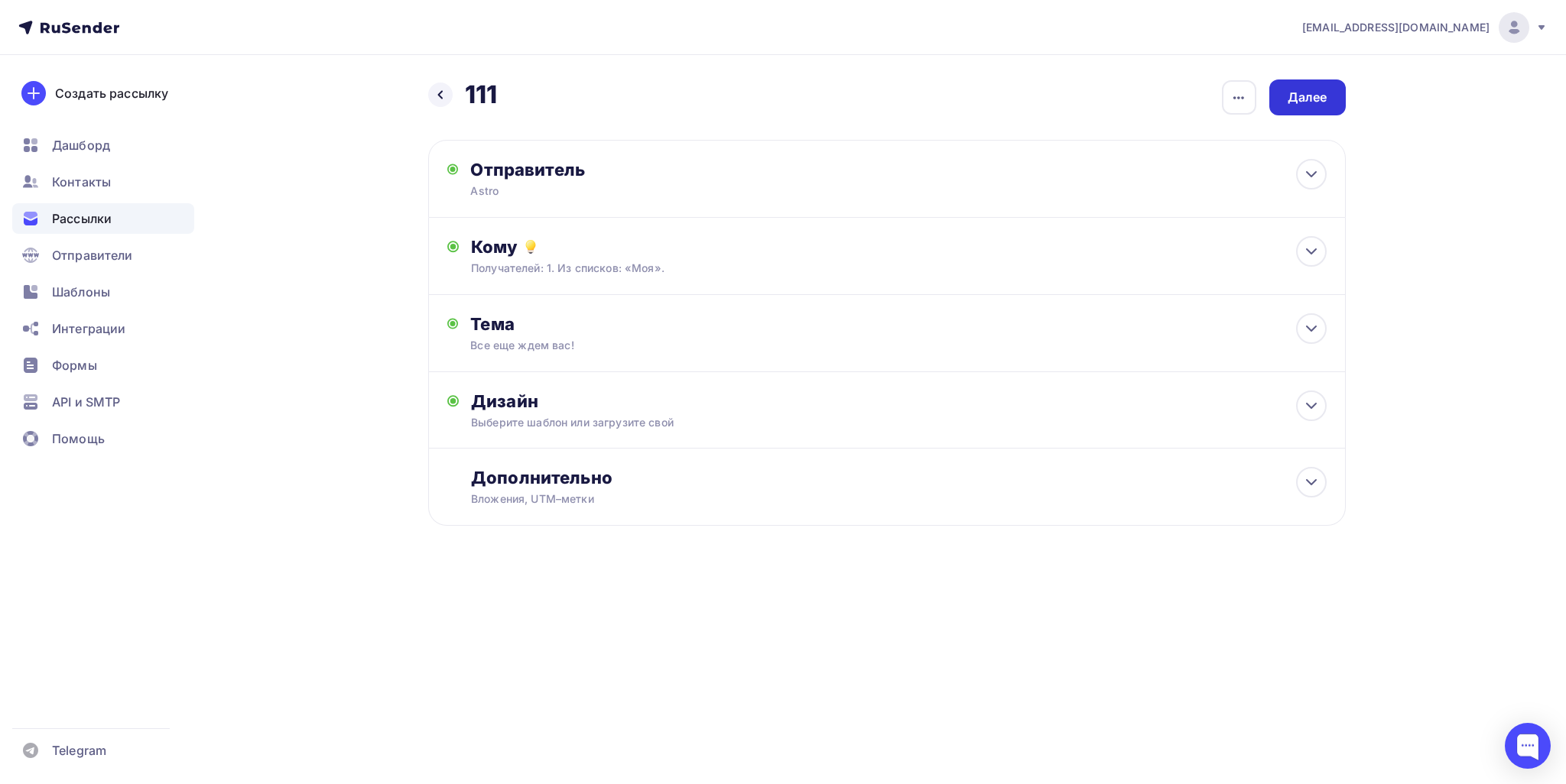
click at [1286, 101] on div "Далее" at bounding box center [1307, 97] width 77 height 36
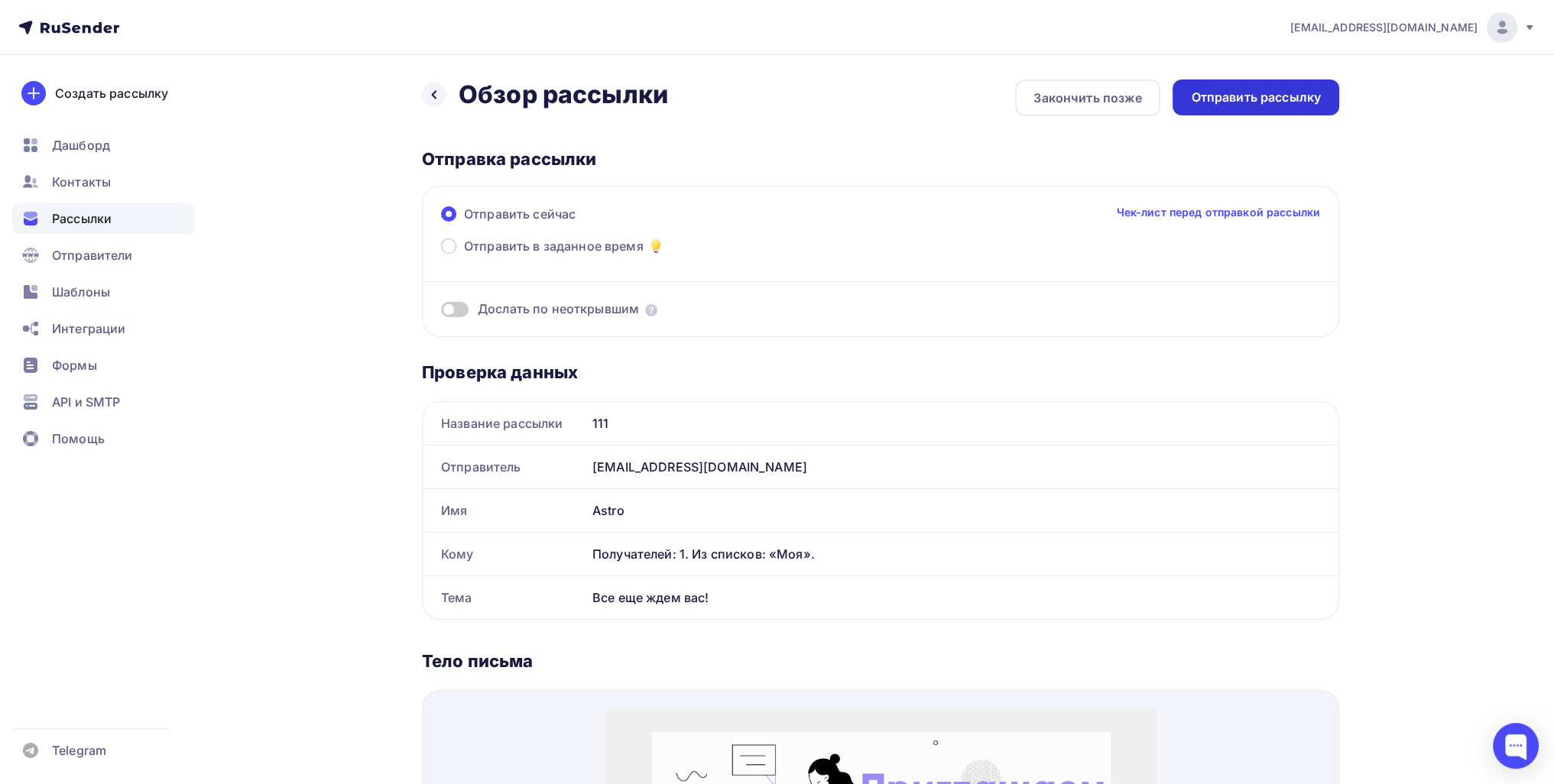
click at [1296, 93] on div "Отправить рассылку" at bounding box center [1257, 97] width 130 height 18
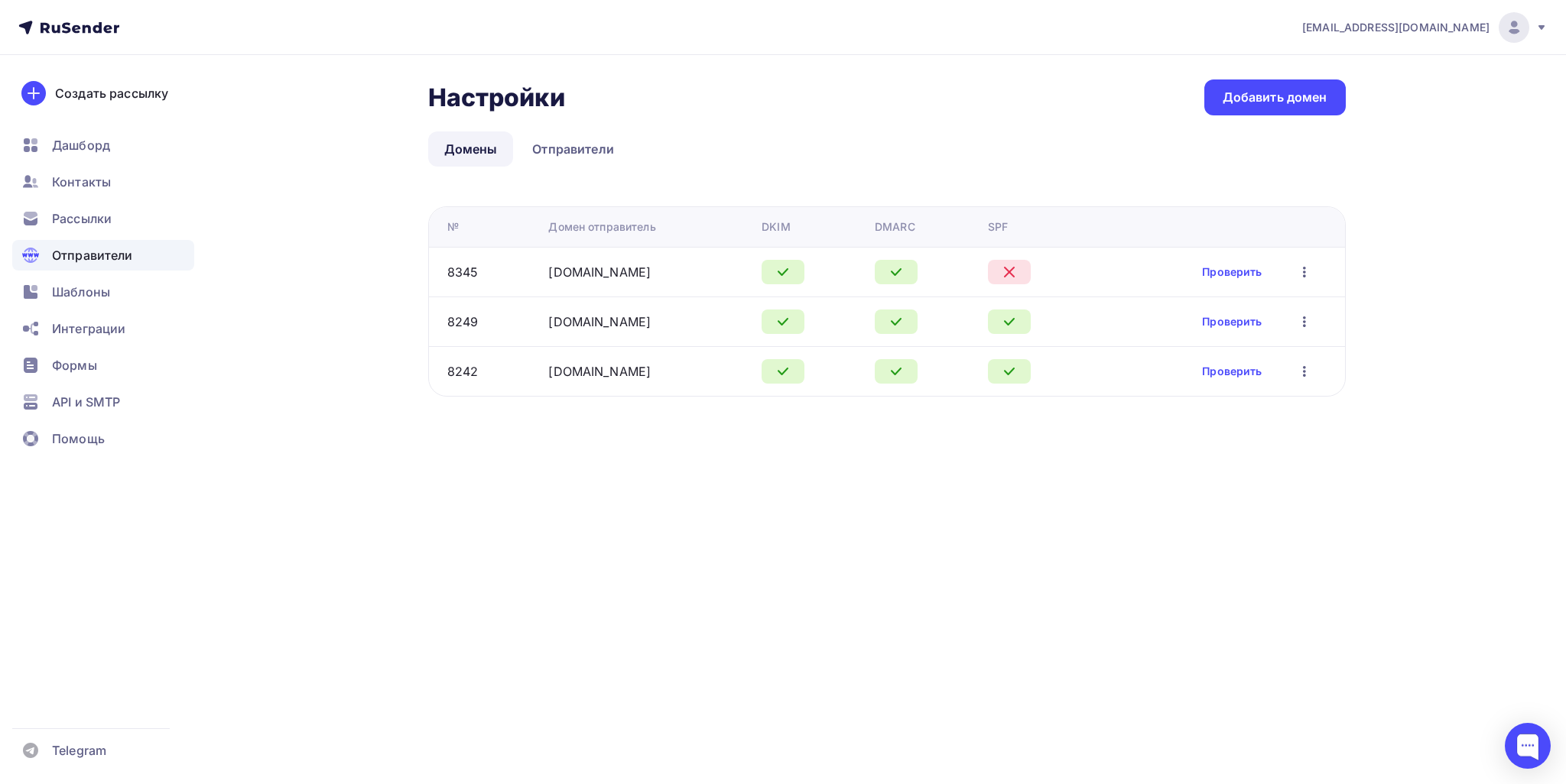
click at [1212, 259] on td "Проверить Редактировать Удалить" at bounding box center [1220, 271] width 250 height 50
click at [1217, 273] on link "Проверить" at bounding box center [1232, 271] width 60 height 15
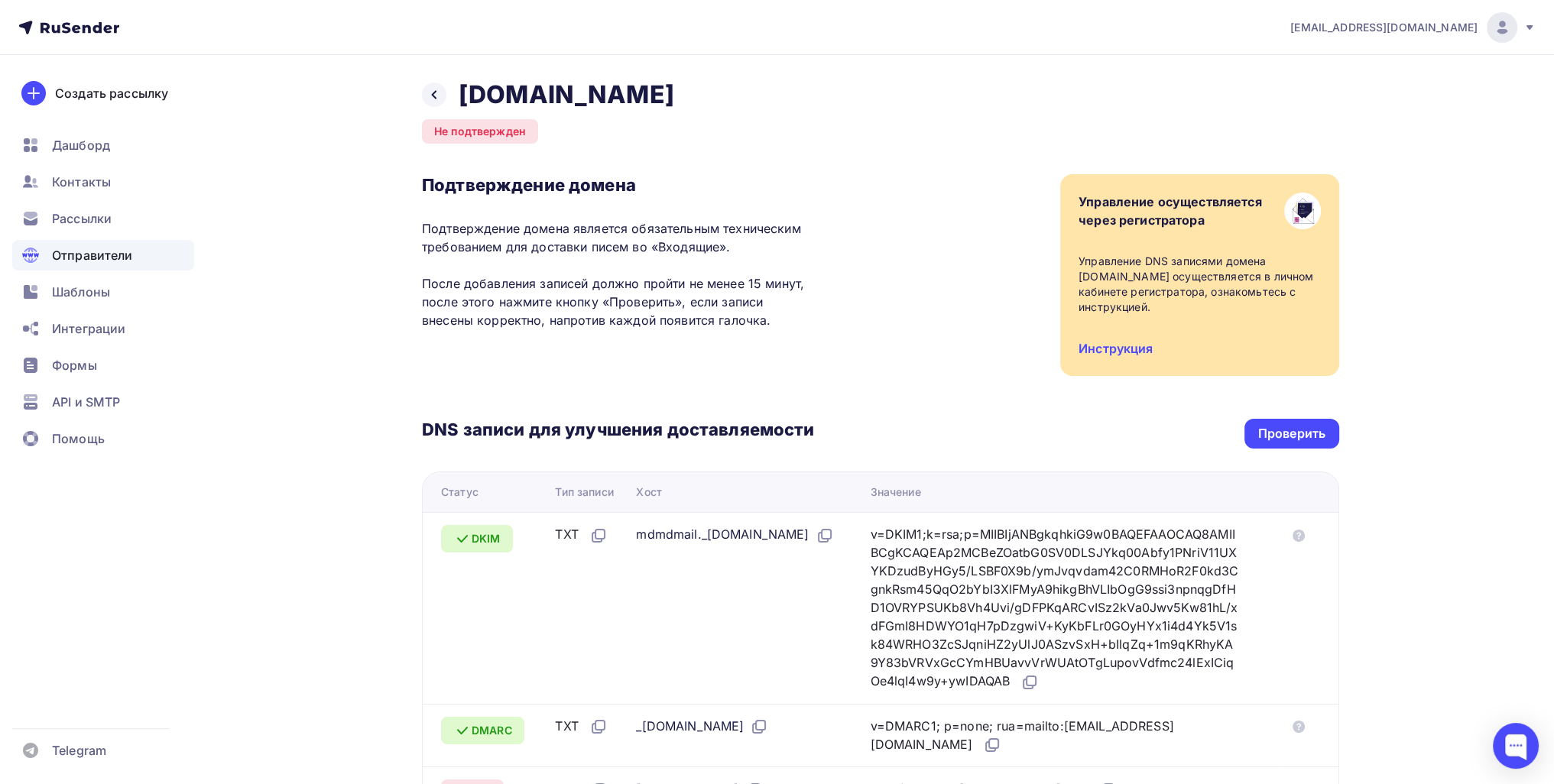
click at [1256, 414] on div "DNS записи для улучшения доставляемости Проверить Статус Тип записи Хост Значен…" at bounding box center [881, 597] width 918 height 444
click at [1286, 438] on div "Проверить" at bounding box center [1292, 434] width 68 height 18
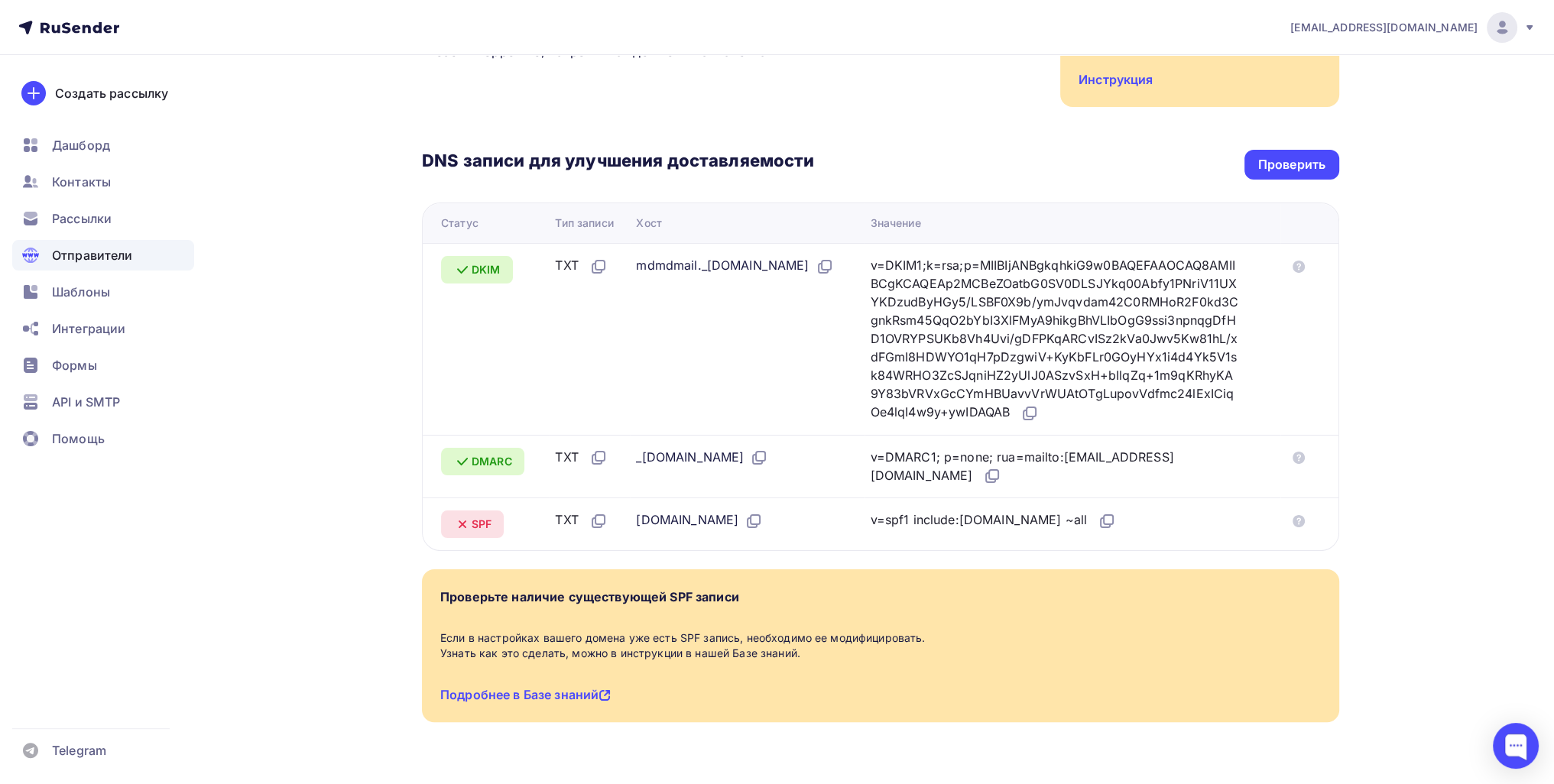
scroll to position [305, 0]
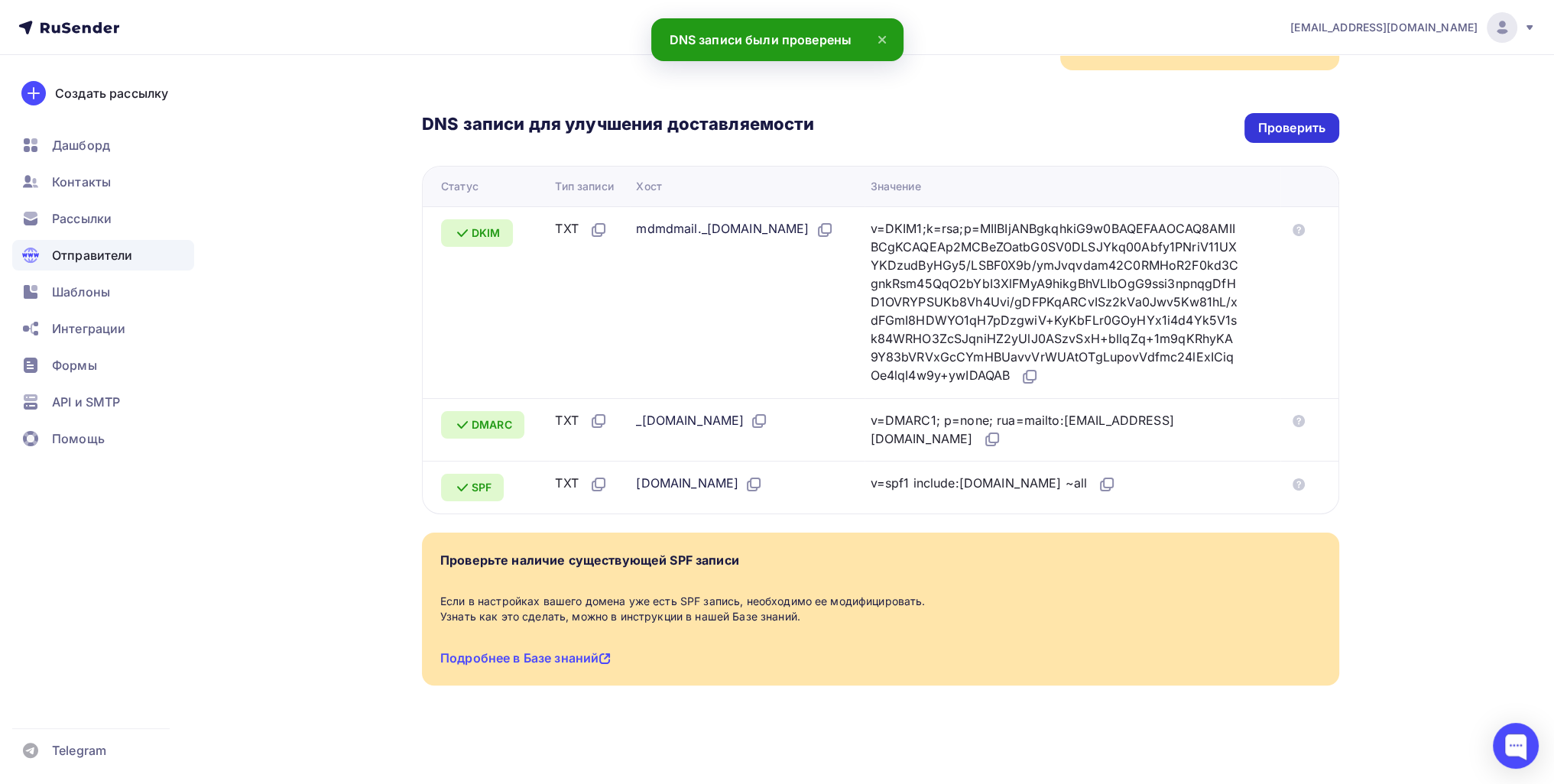
click at [1267, 132] on div "Проверить" at bounding box center [1292, 128] width 68 height 18
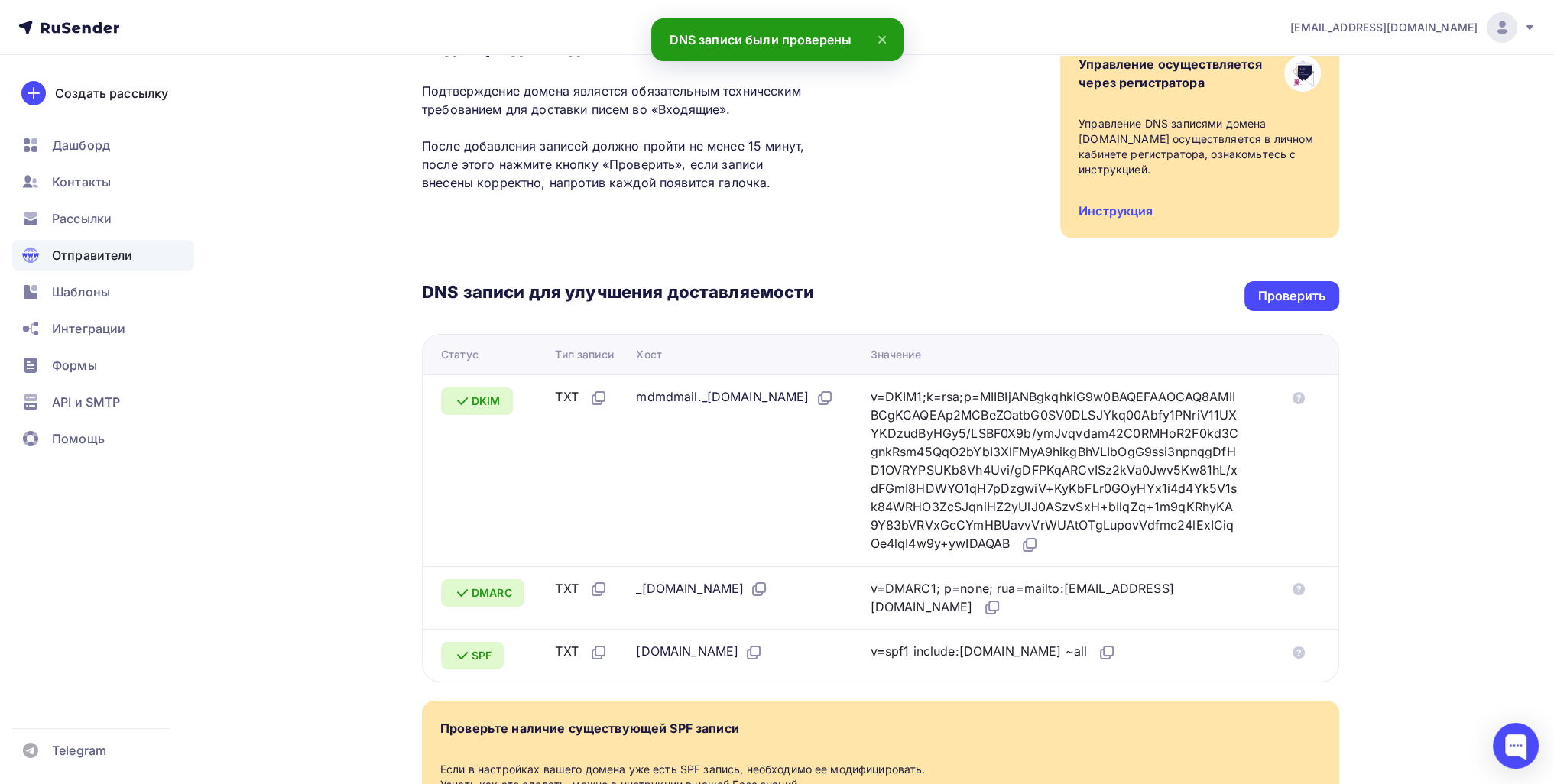
scroll to position [0, 0]
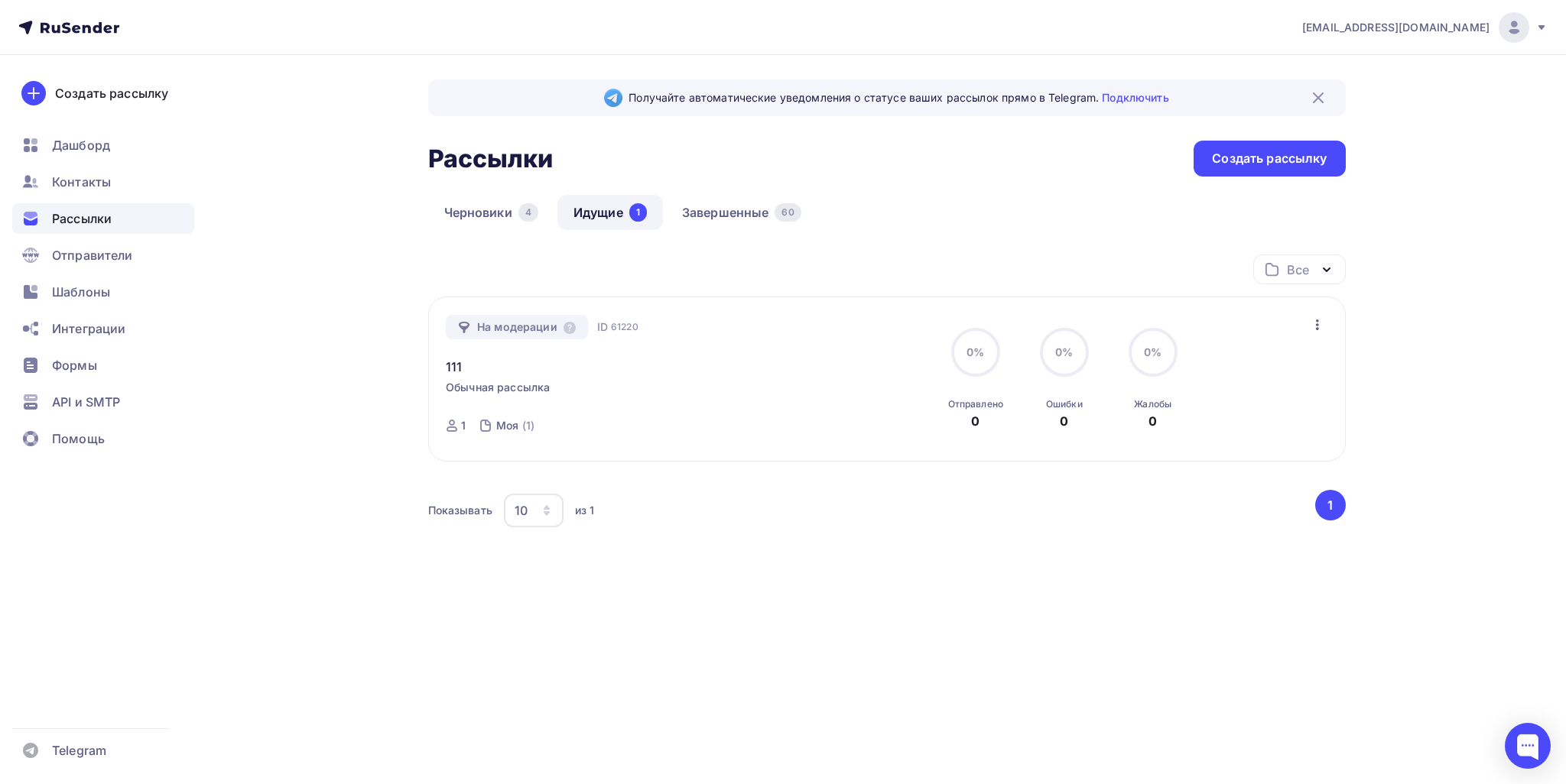
click at [462, 368] on div "111" at bounding box center [620, 358] width 349 height 37
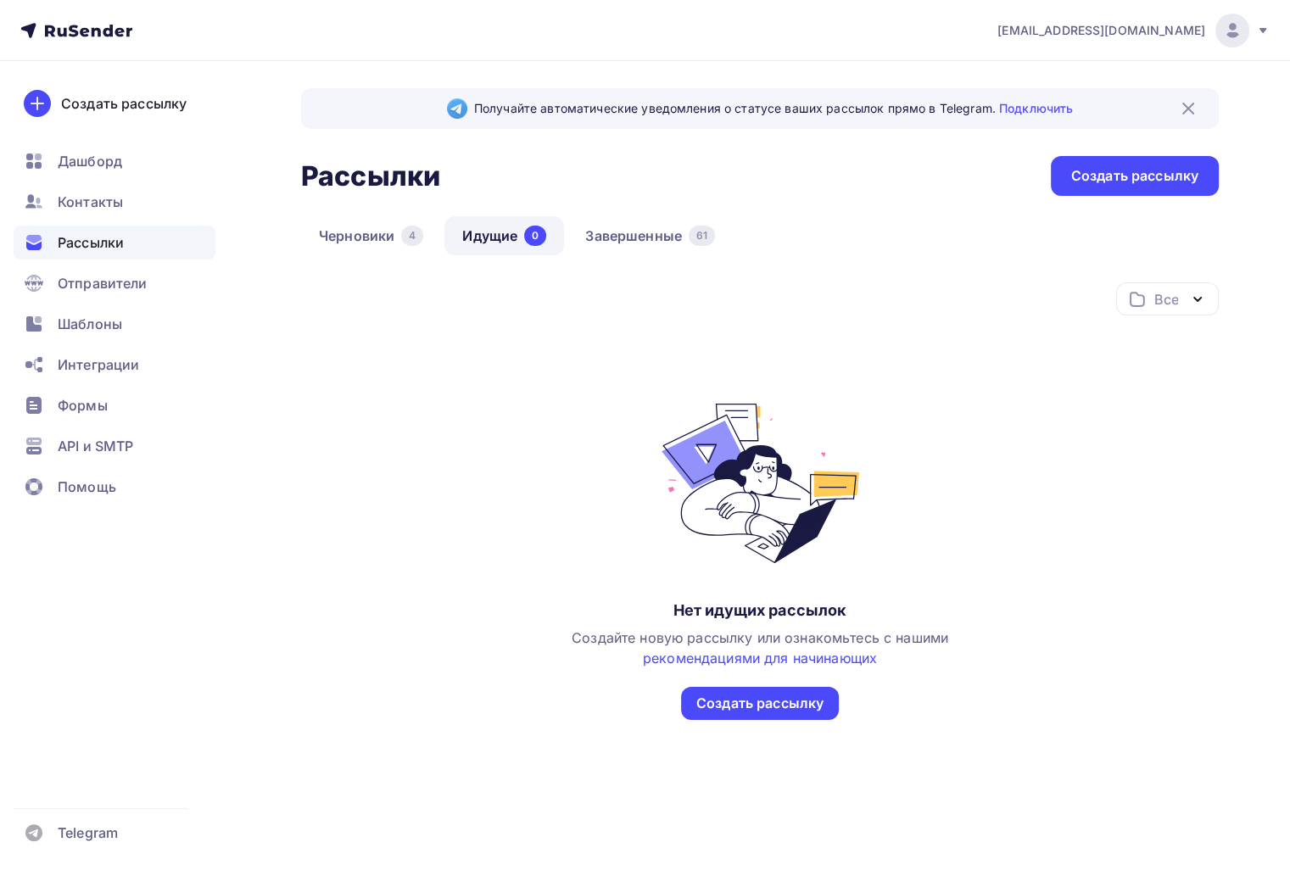
click at [685, 259] on div "Черновики 4 Идущие 0 Завершенные 61" at bounding box center [760, 249] width 918 height 66
click at [679, 243] on link "Завершенные 61" at bounding box center [649, 235] width 165 height 39
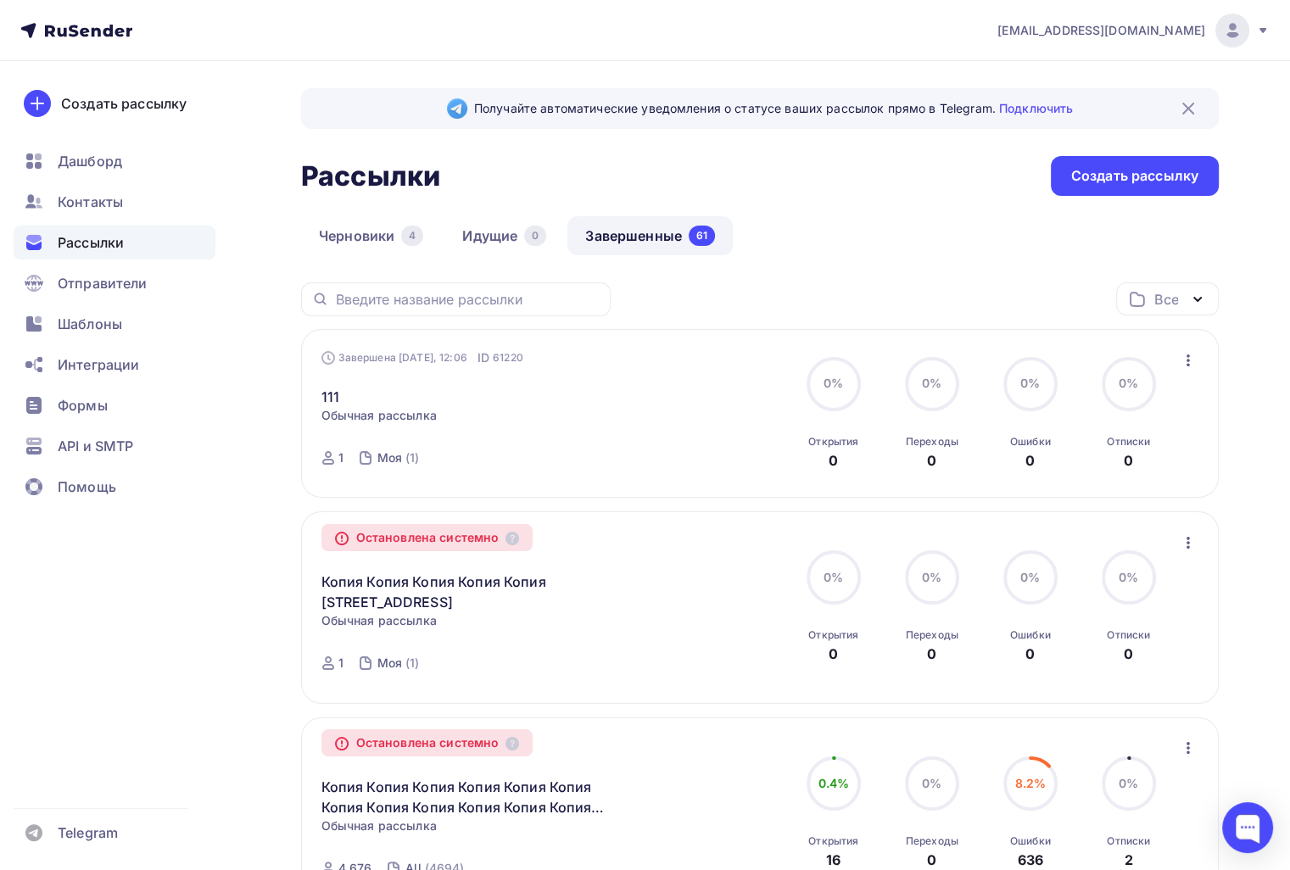
click at [1184, 363] on icon "button" at bounding box center [1188, 360] width 20 height 20
click at [1096, 467] on div "Копировать в новую" at bounding box center [1110, 471] width 174 height 20
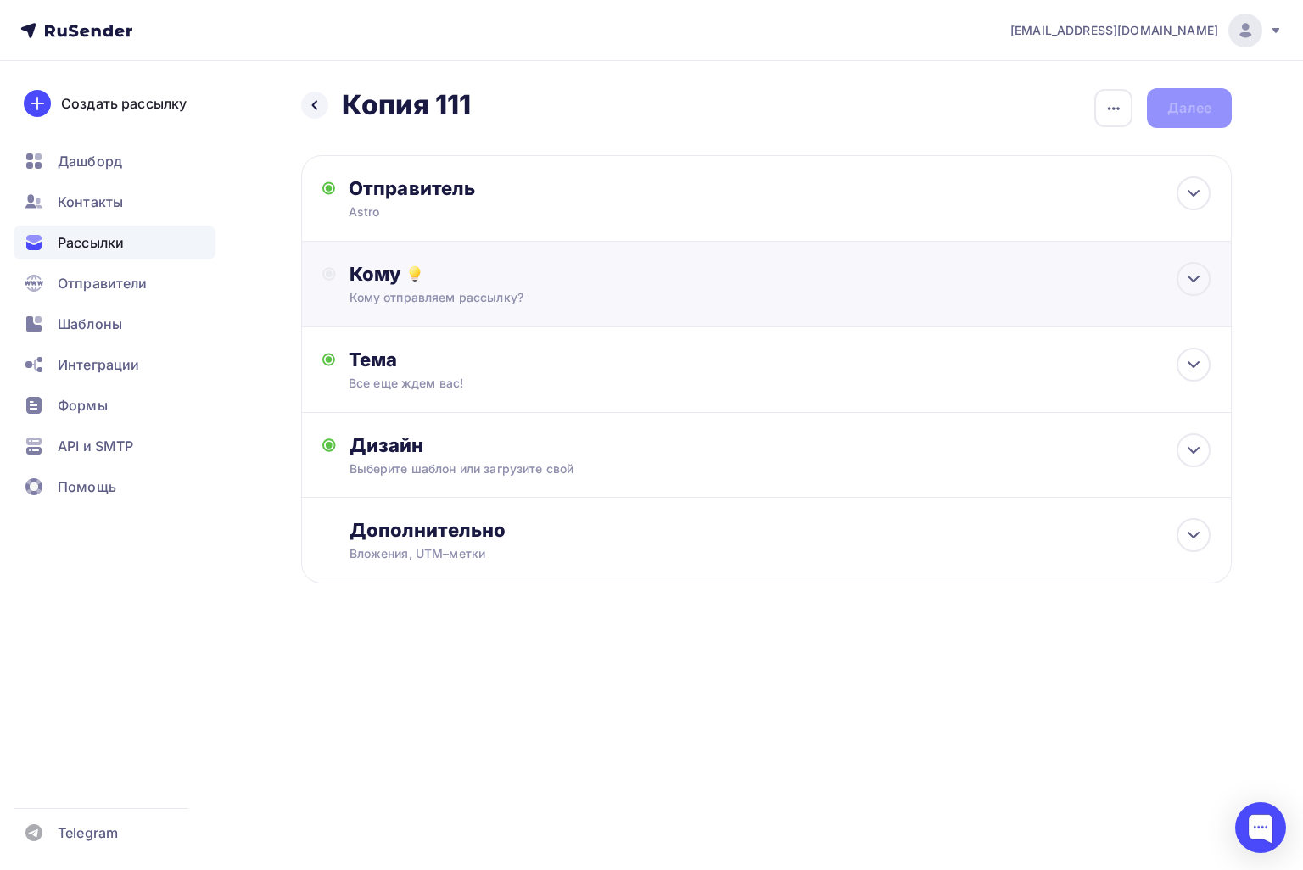
click at [500, 281] on div "Кому" at bounding box center [779, 274] width 861 height 24
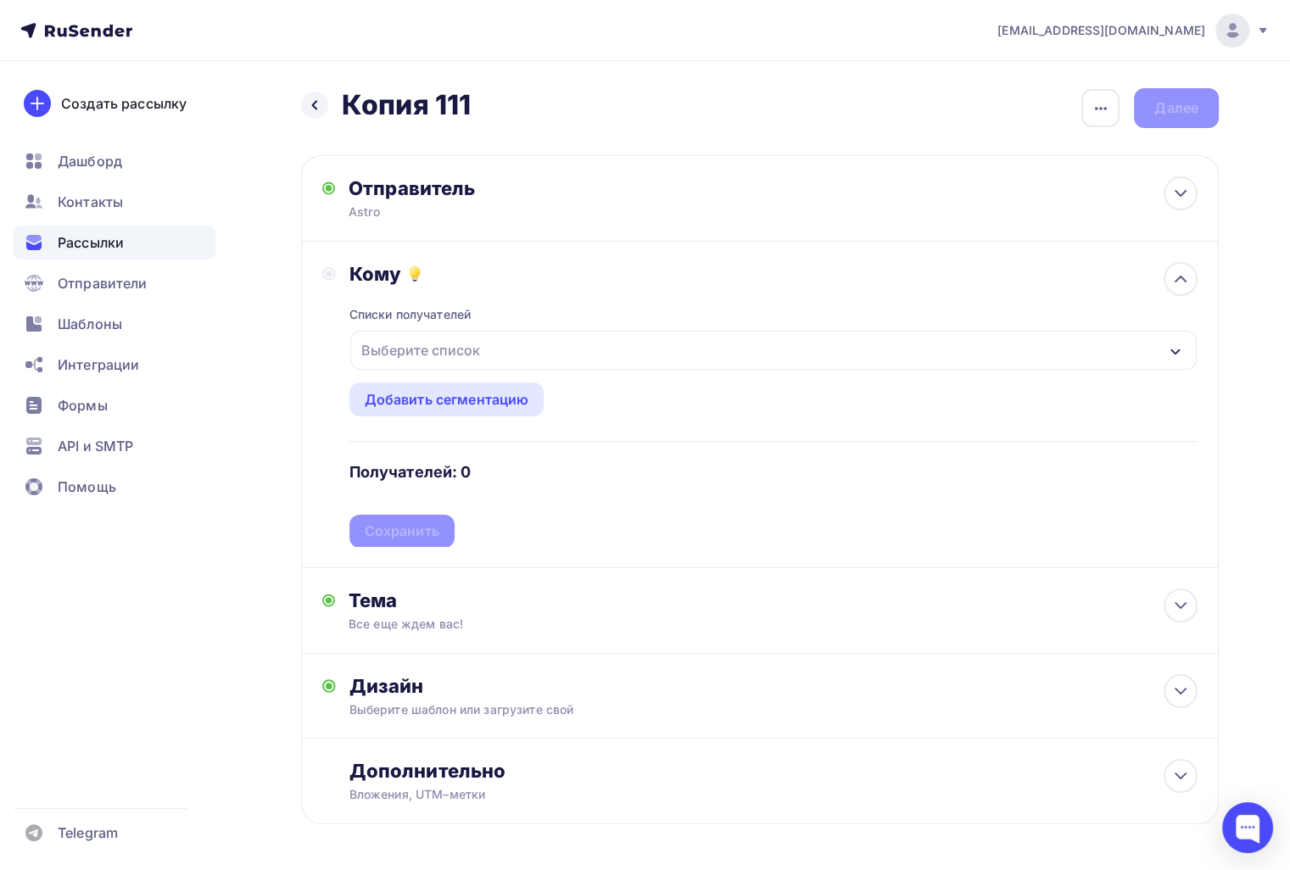
click at [455, 344] on div "Выберите список" at bounding box center [421, 350] width 132 height 31
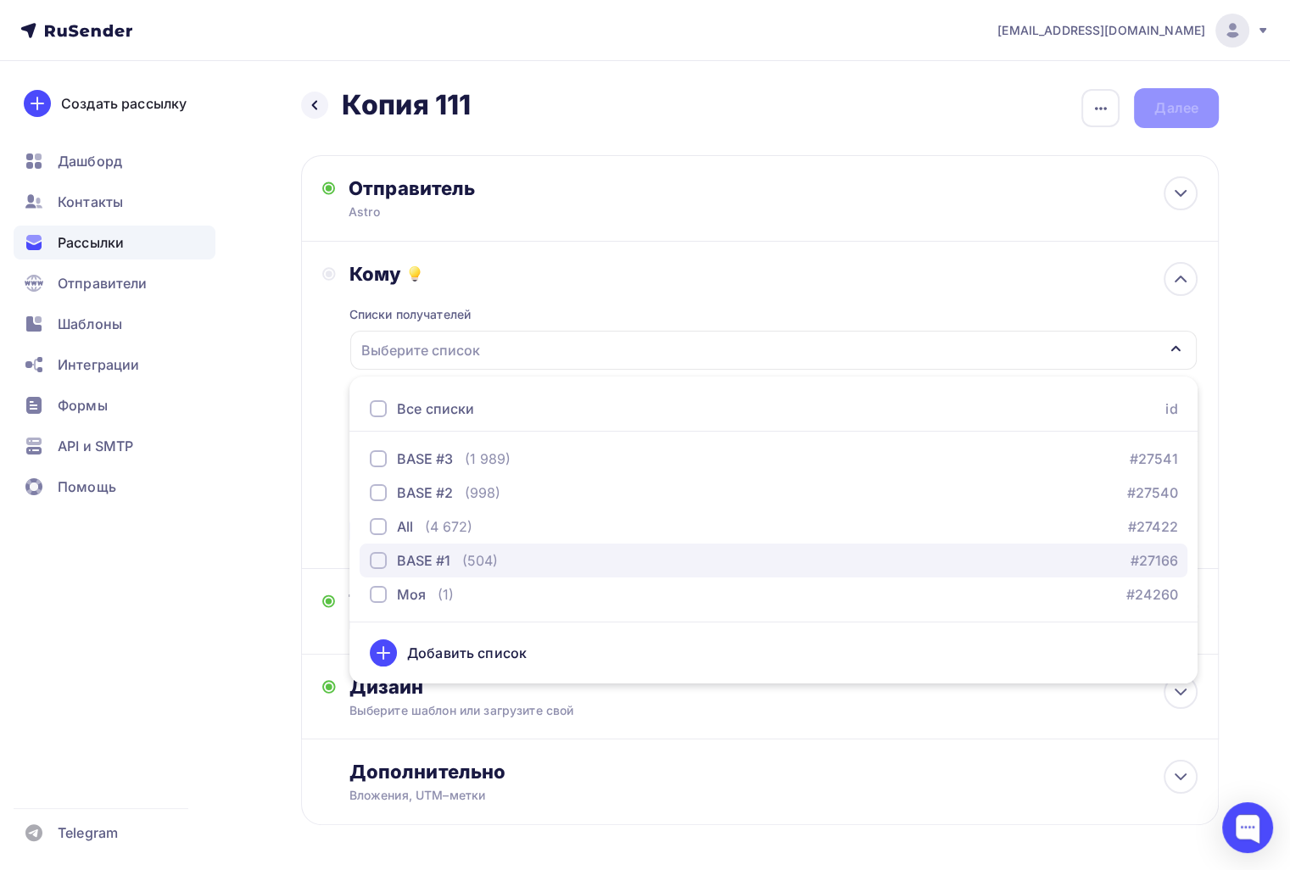
click at [397, 556] on div "BASE #1" at bounding box center [423, 561] width 53 height 20
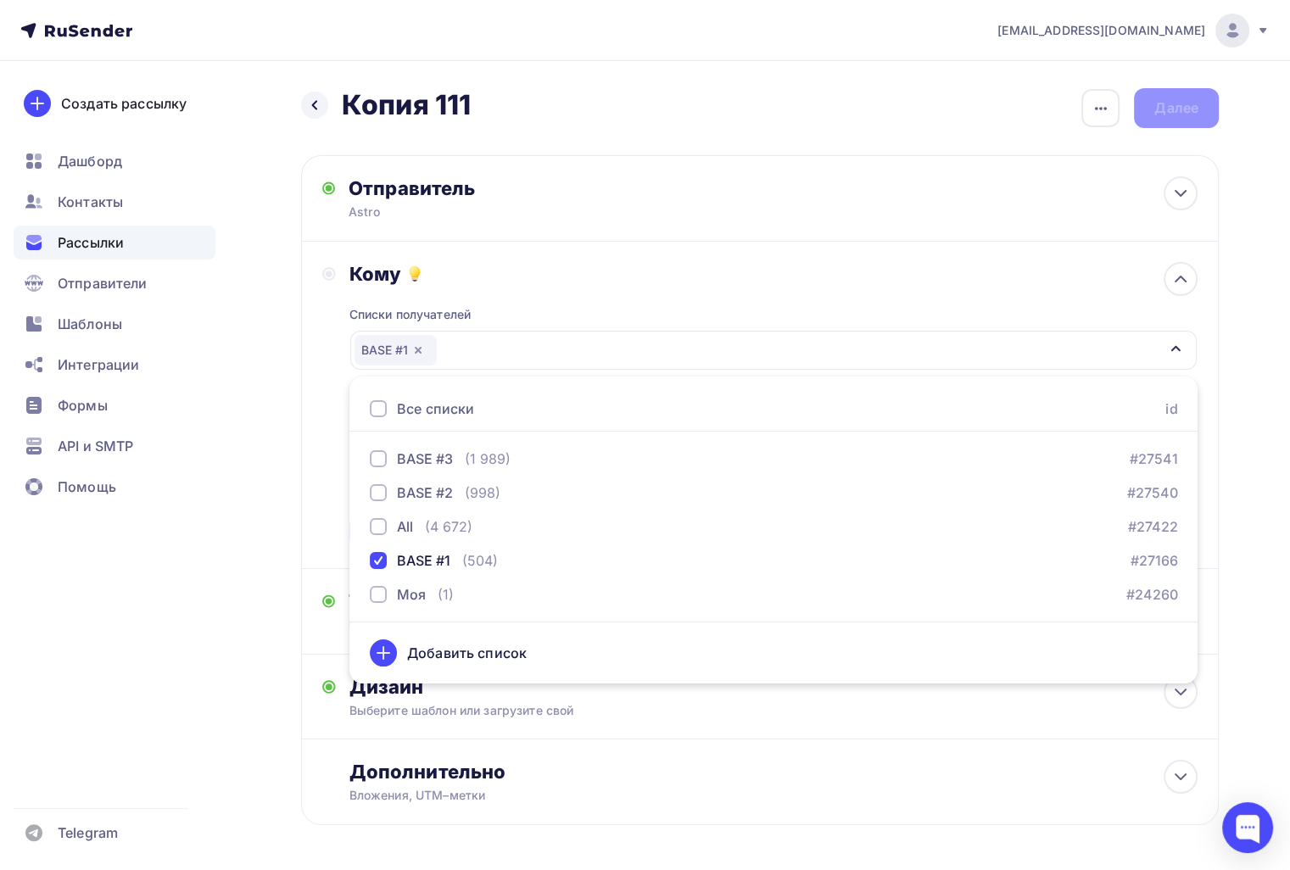
click at [262, 556] on div "Назад Копия 111 Копия 111 Закончить позже Переименовать рассылку Удалить Далее …" at bounding box center [645, 498] width 1290 height 874
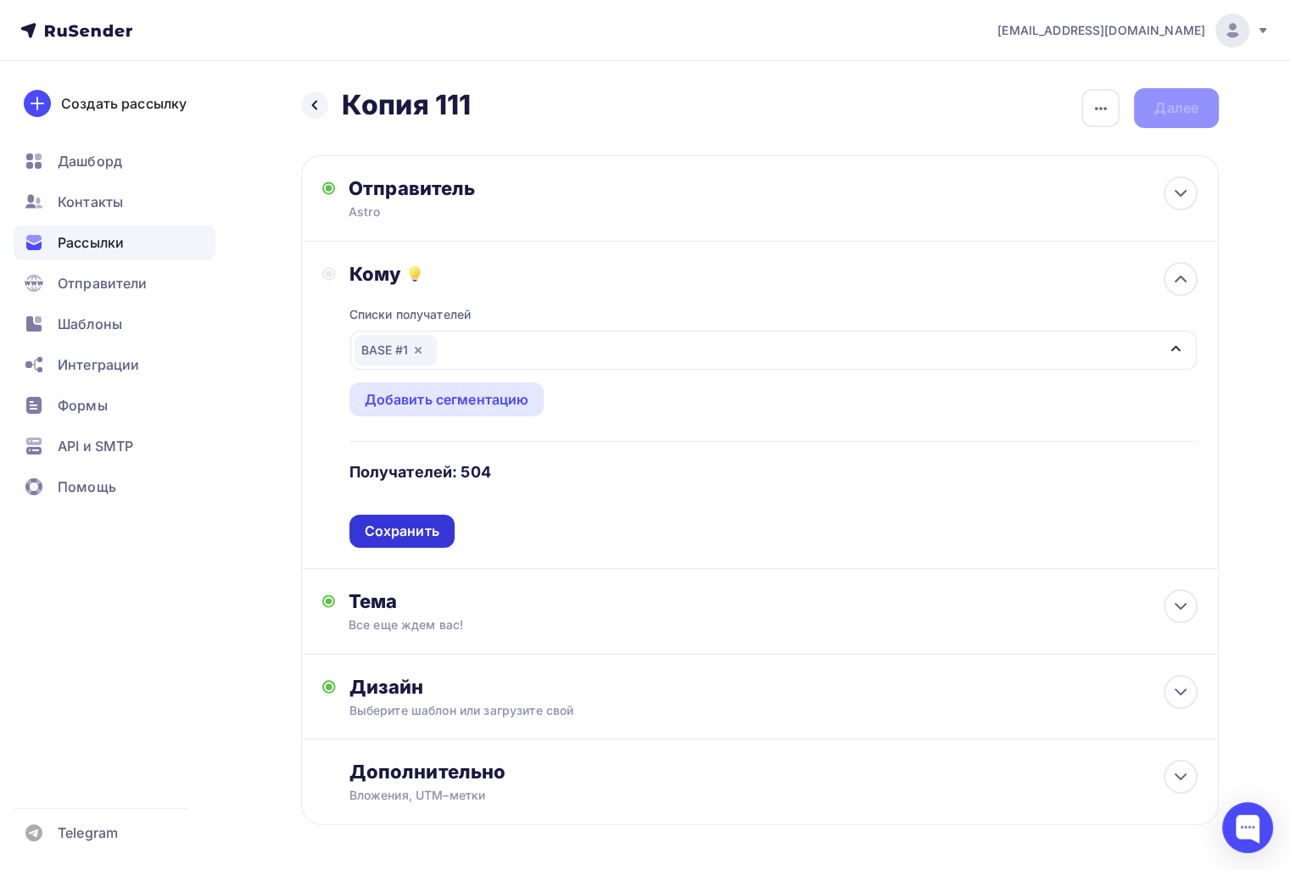
click at [391, 518] on div "Сохранить" at bounding box center [401, 531] width 105 height 33
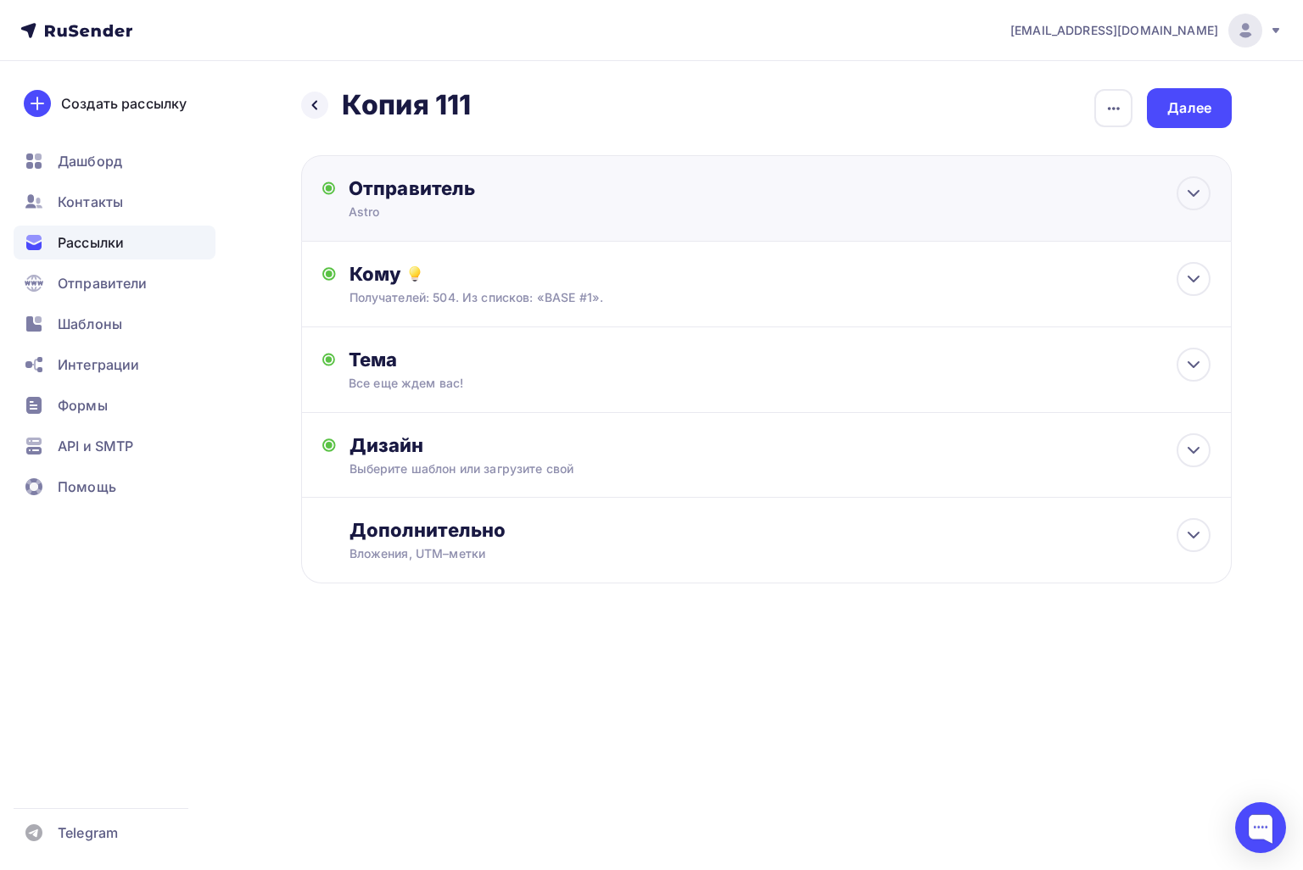
click at [532, 240] on div "Отправитель Astro Email * Выберите отправителя info@55dorogakmilliony.ru info@s…" at bounding box center [766, 198] width 931 height 87
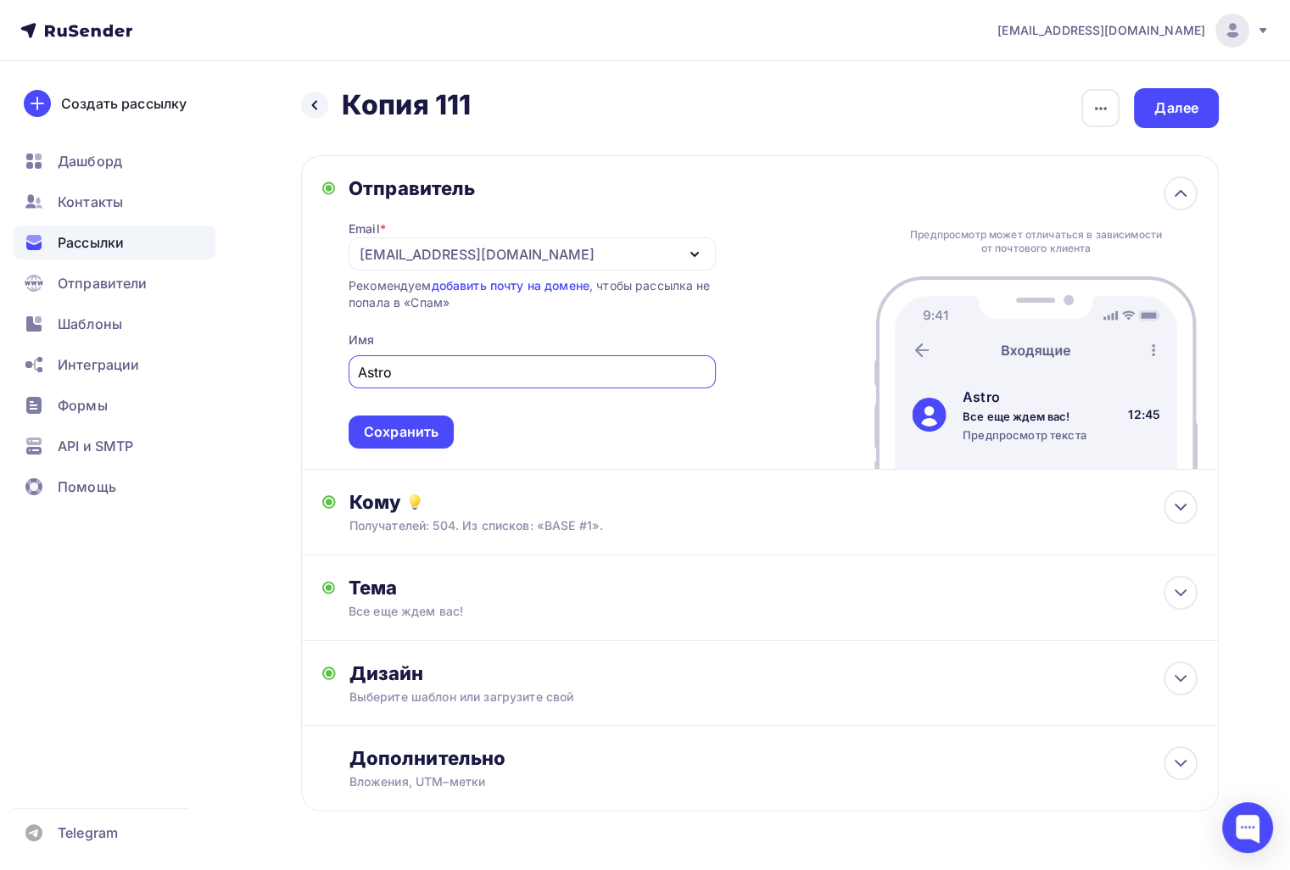
drag, startPoint x: 594, startPoint y: 247, endPoint x: 584, endPoint y: 247, distance: 10.2
click at [584, 247] on div "info@55dorogakmilliony.ru" at bounding box center [532, 254] width 367 height 33
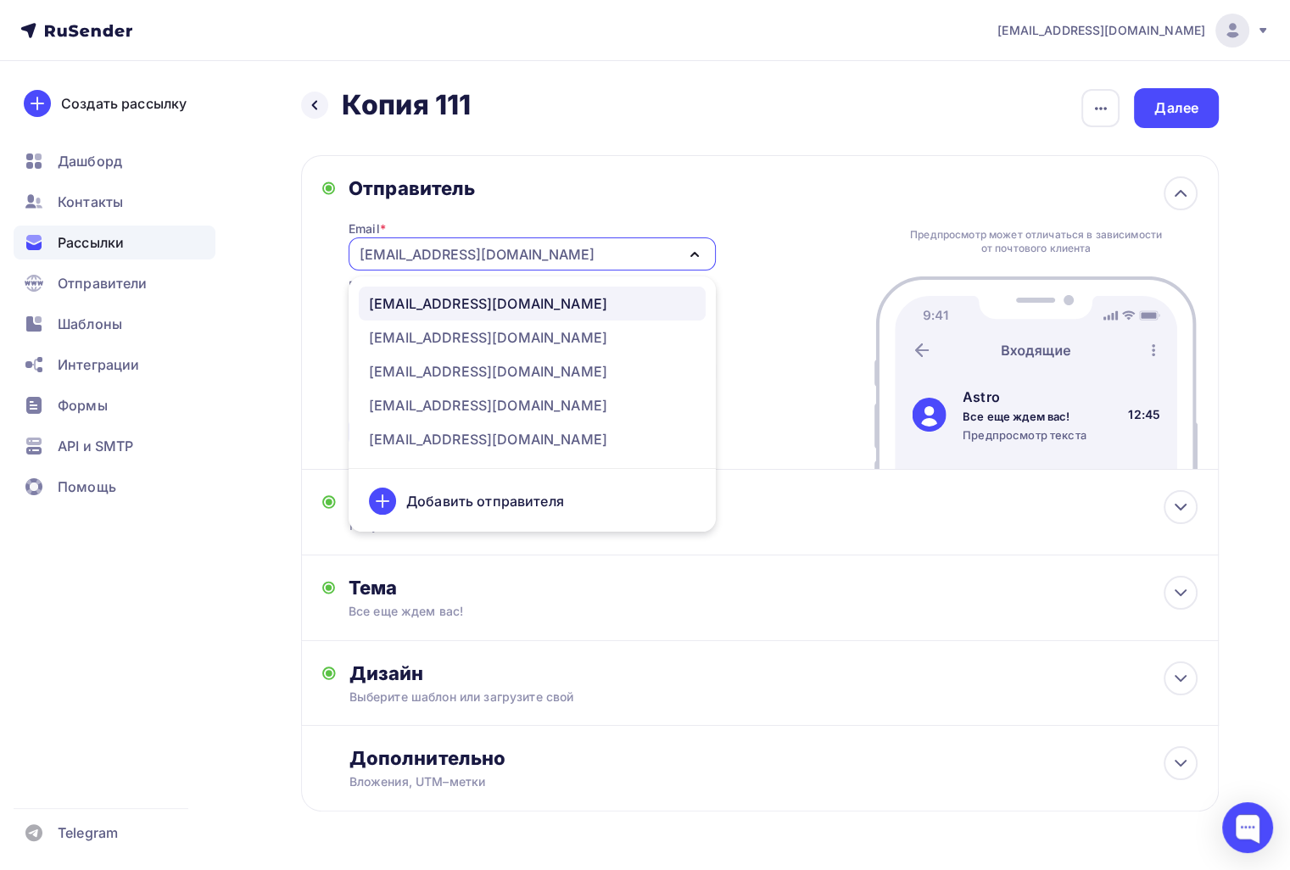
click at [424, 299] on div "info@55dorogakmilliony.ru" at bounding box center [488, 303] width 238 height 20
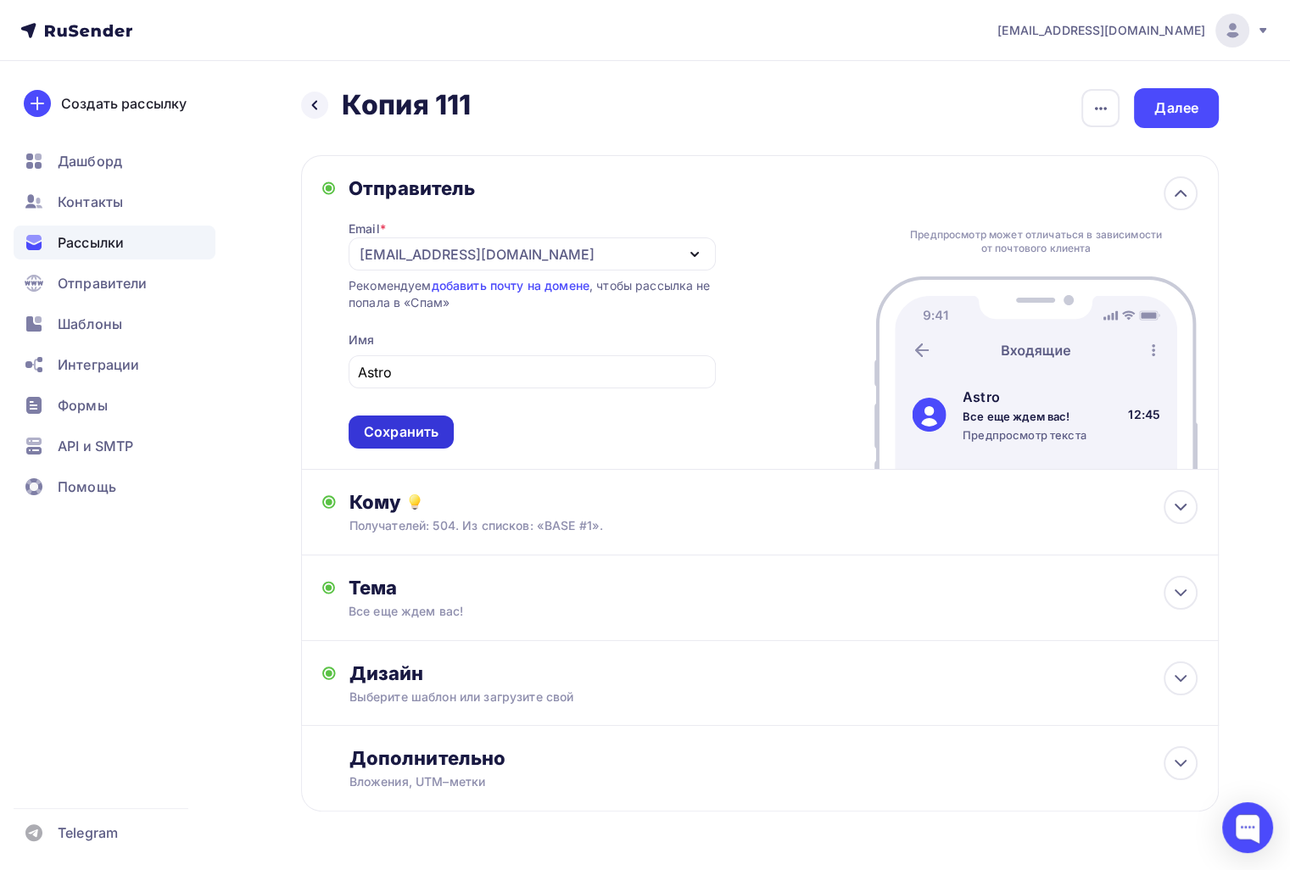
click at [373, 422] on div "Сохранить" at bounding box center [401, 432] width 75 height 20
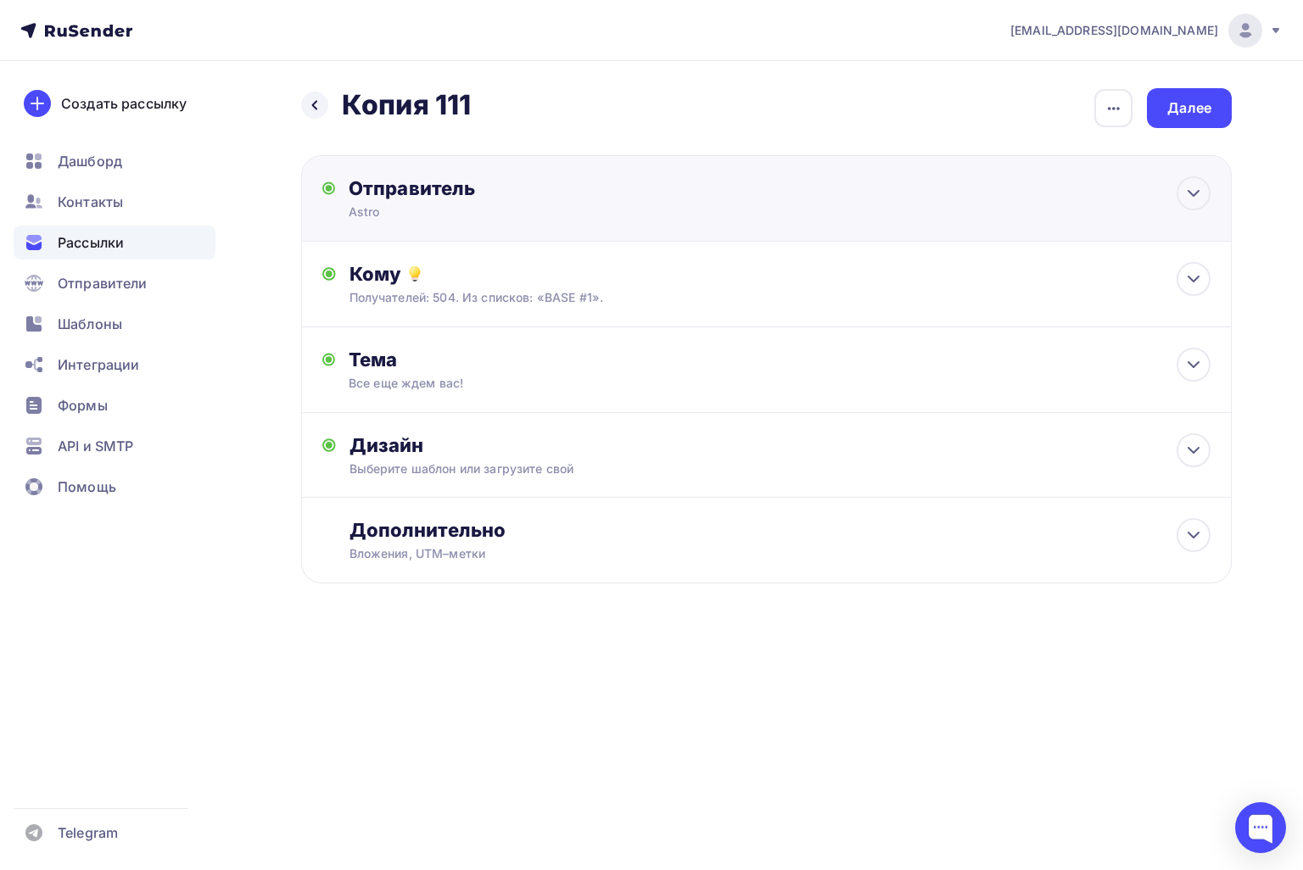
click at [522, 177] on div "Отправитель" at bounding box center [532, 188] width 367 height 24
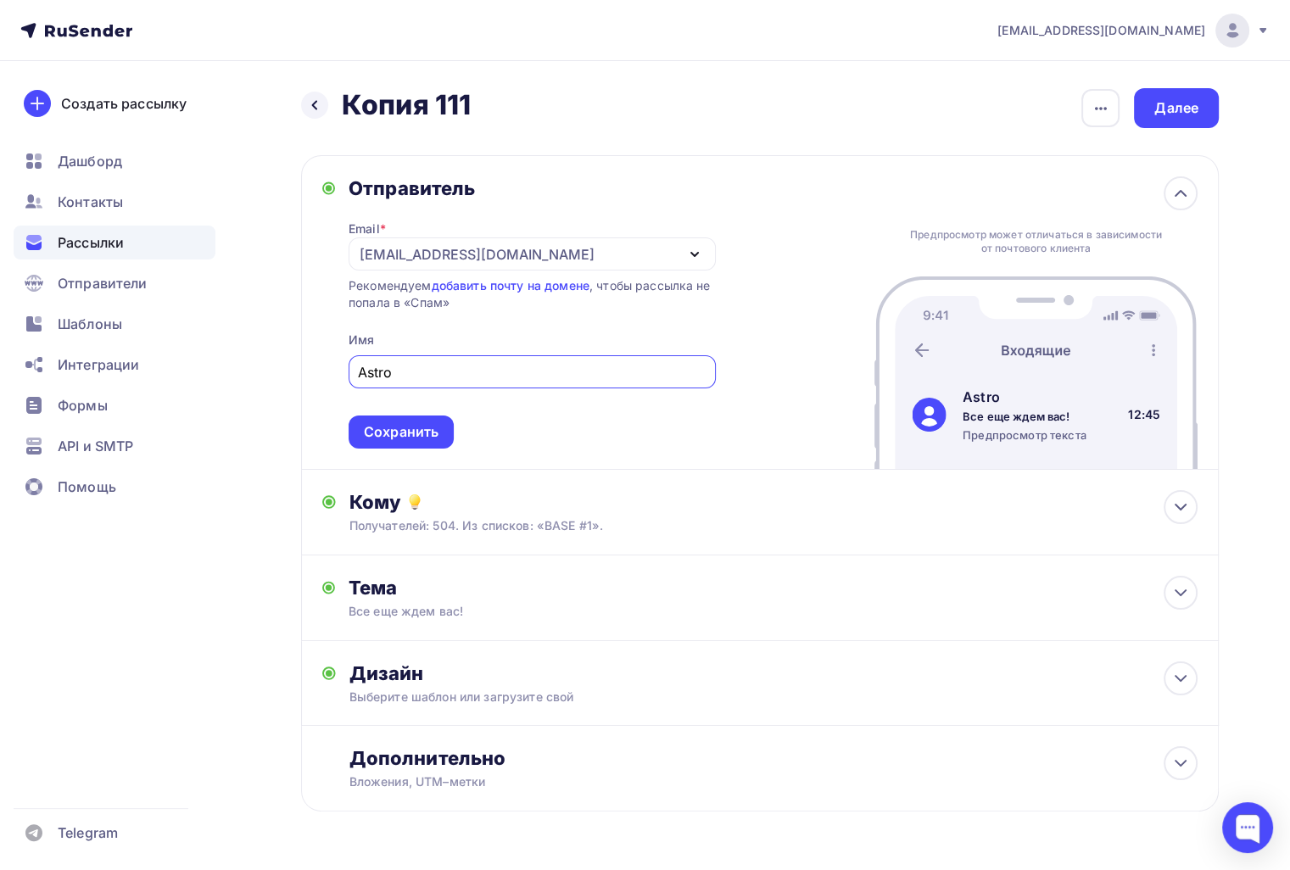
drag, startPoint x: 400, startPoint y: 377, endPoint x: 292, endPoint y: 377, distance: 108.6
click at [292, 377] on div "Назад Копия 111 Копия 111 Закончить позже Переименовать рассылку Удалить Далее …" at bounding box center [645, 491] width 1290 height 860
type input "Kosmo"
click at [423, 409] on span "Kosmo Сохранить" at bounding box center [532, 399] width 367 height 100
click at [405, 428] on div "Сохранить" at bounding box center [401, 432] width 75 height 20
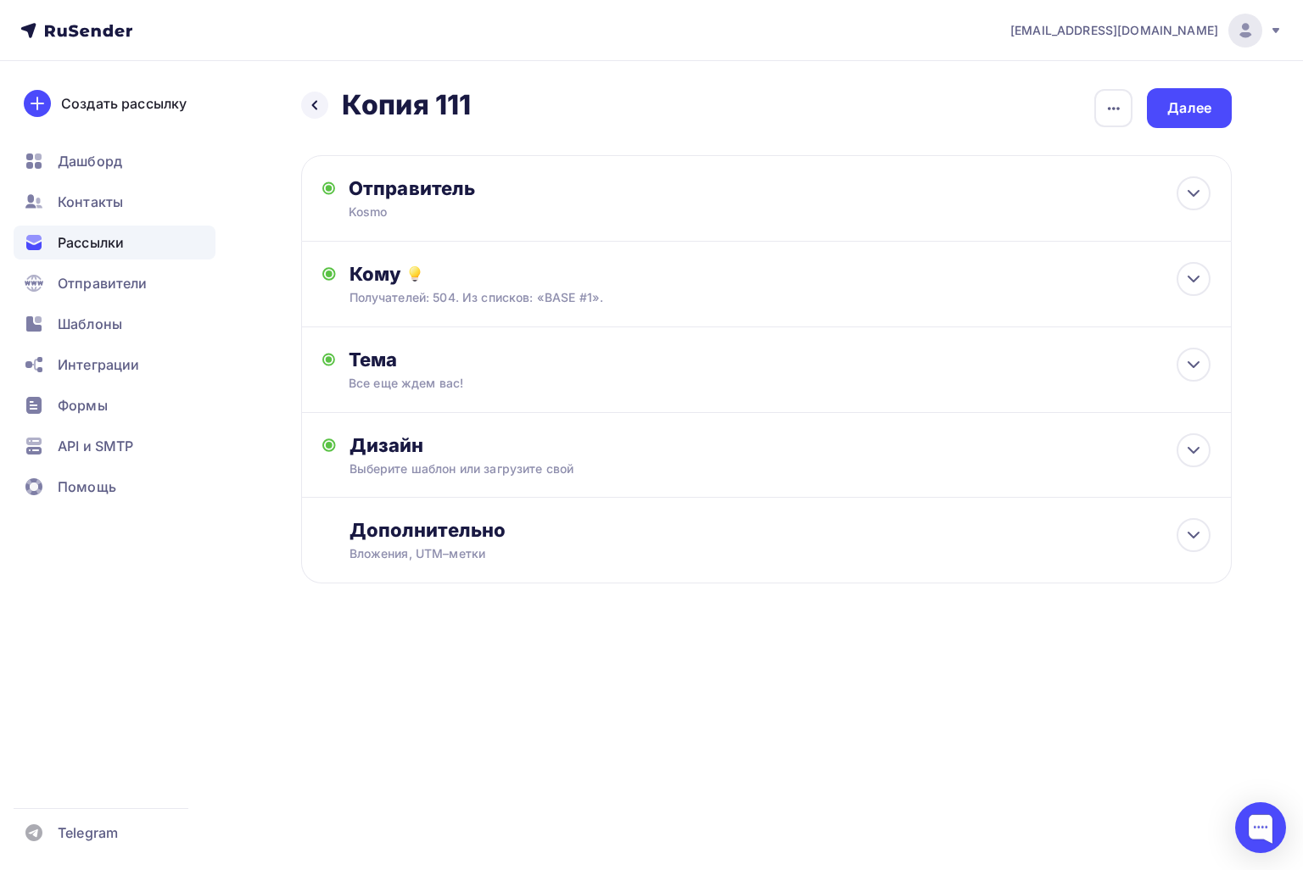
click at [1236, 100] on div "Назад Копия 111 Копия 111 Закончить позже Переименовать рассылку Удалить Далее …" at bounding box center [651, 377] width 1303 height 632
click at [1188, 124] on div "Далее" at bounding box center [1189, 108] width 85 height 40
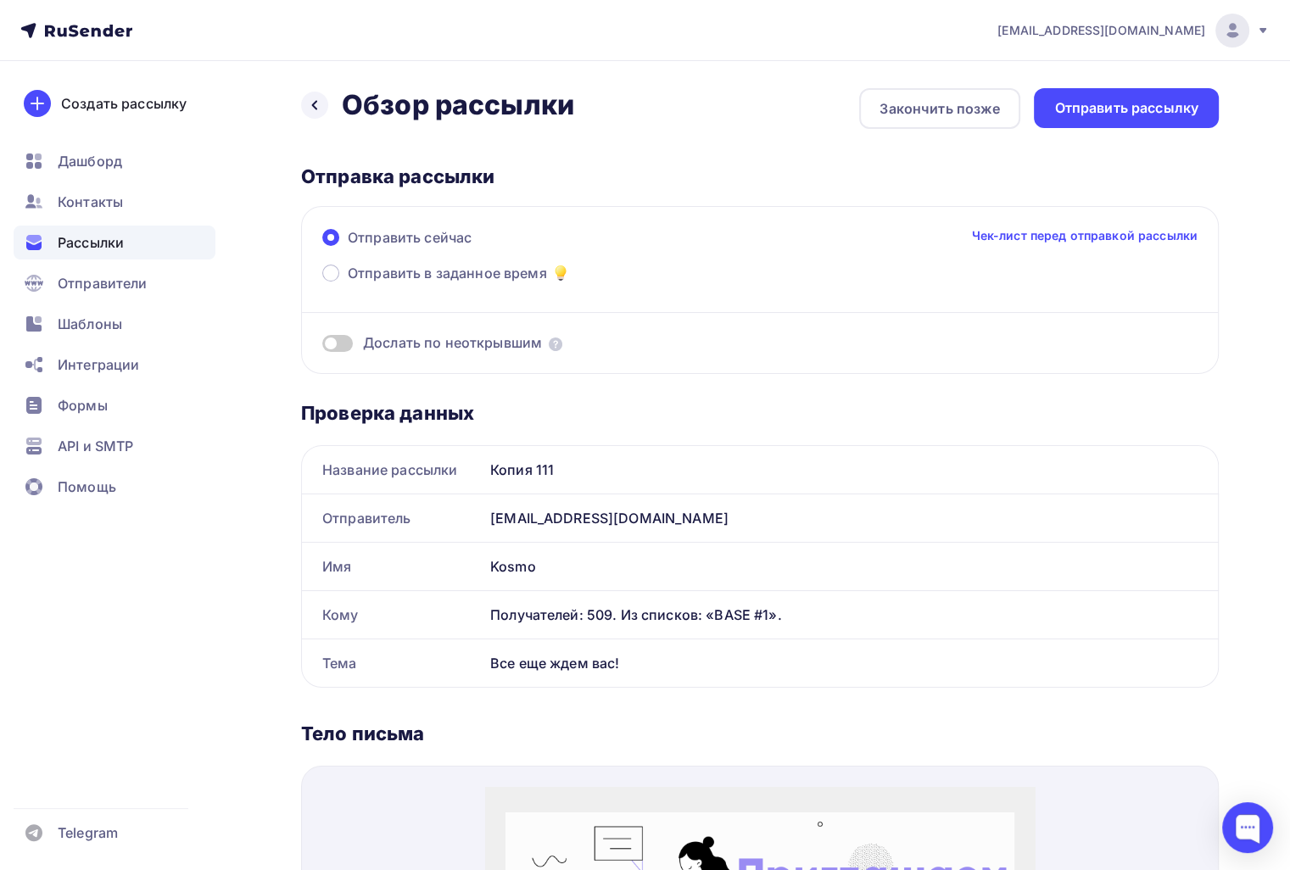
click at [1188, 106] on div "Отправить рассылку" at bounding box center [1126, 108] width 144 height 20
